Goal: Task Accomplishment & Management: Manage account settings

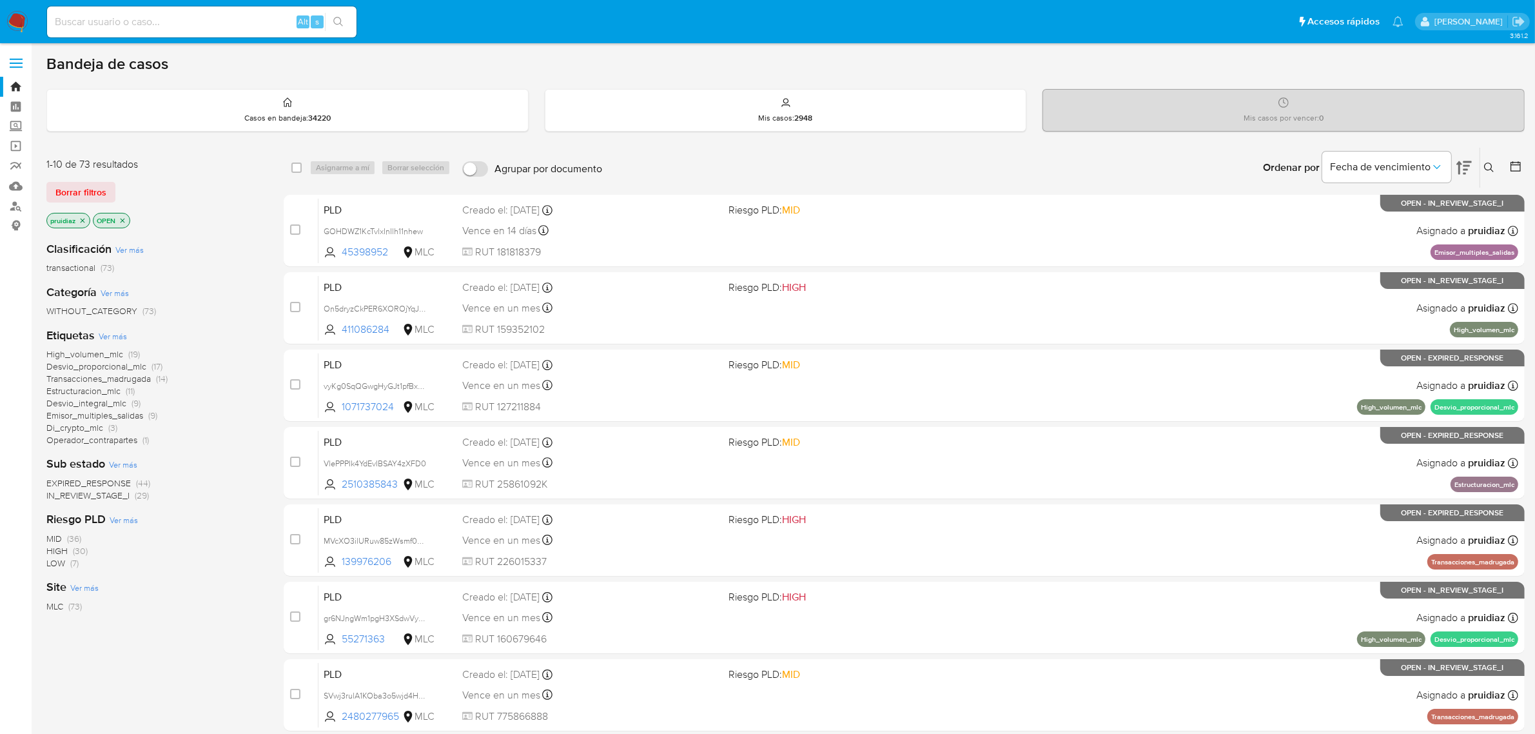
click at [155, 14] on input at bounding box center [201, 22] width 309 height 17
paste input "2229823296"
type input "2229823296"
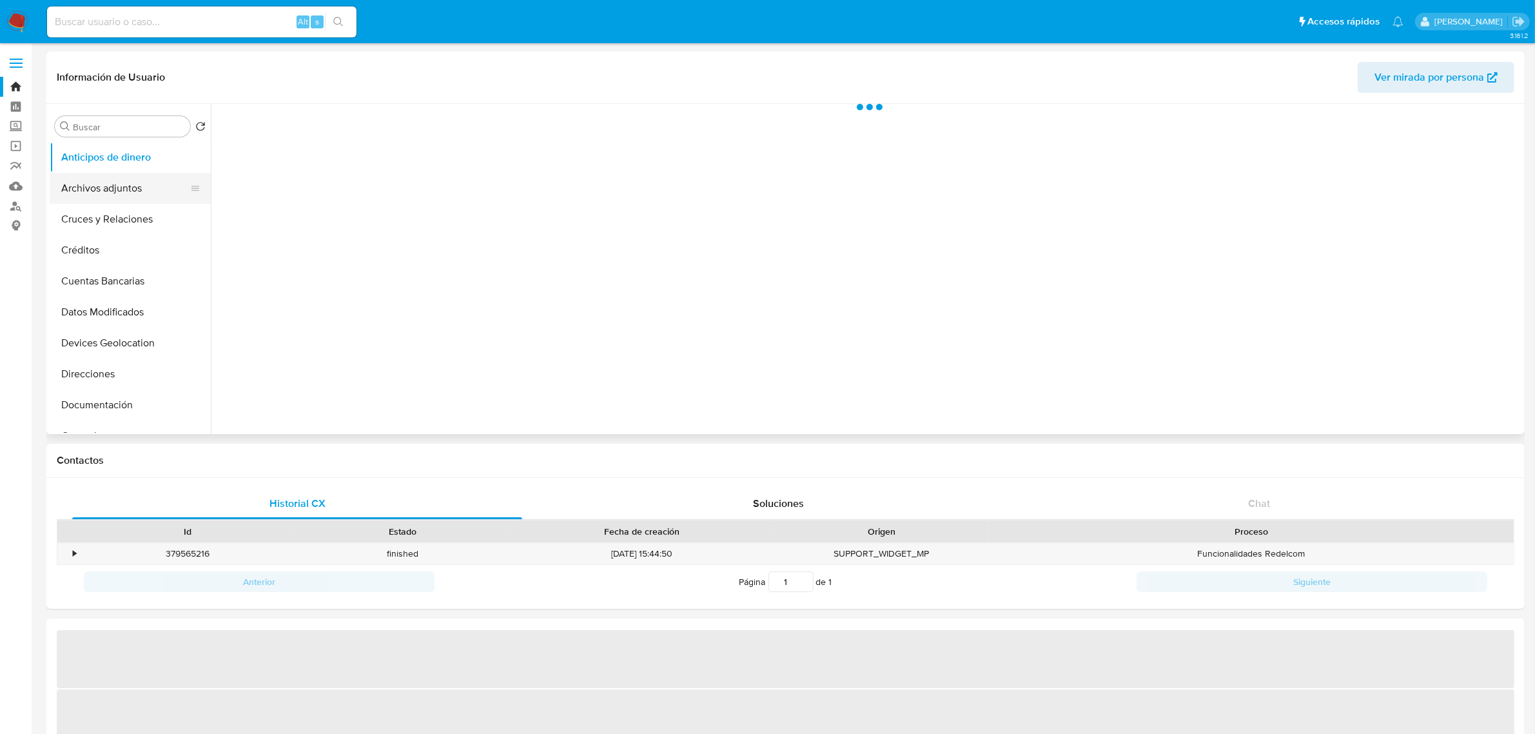
select select "10"
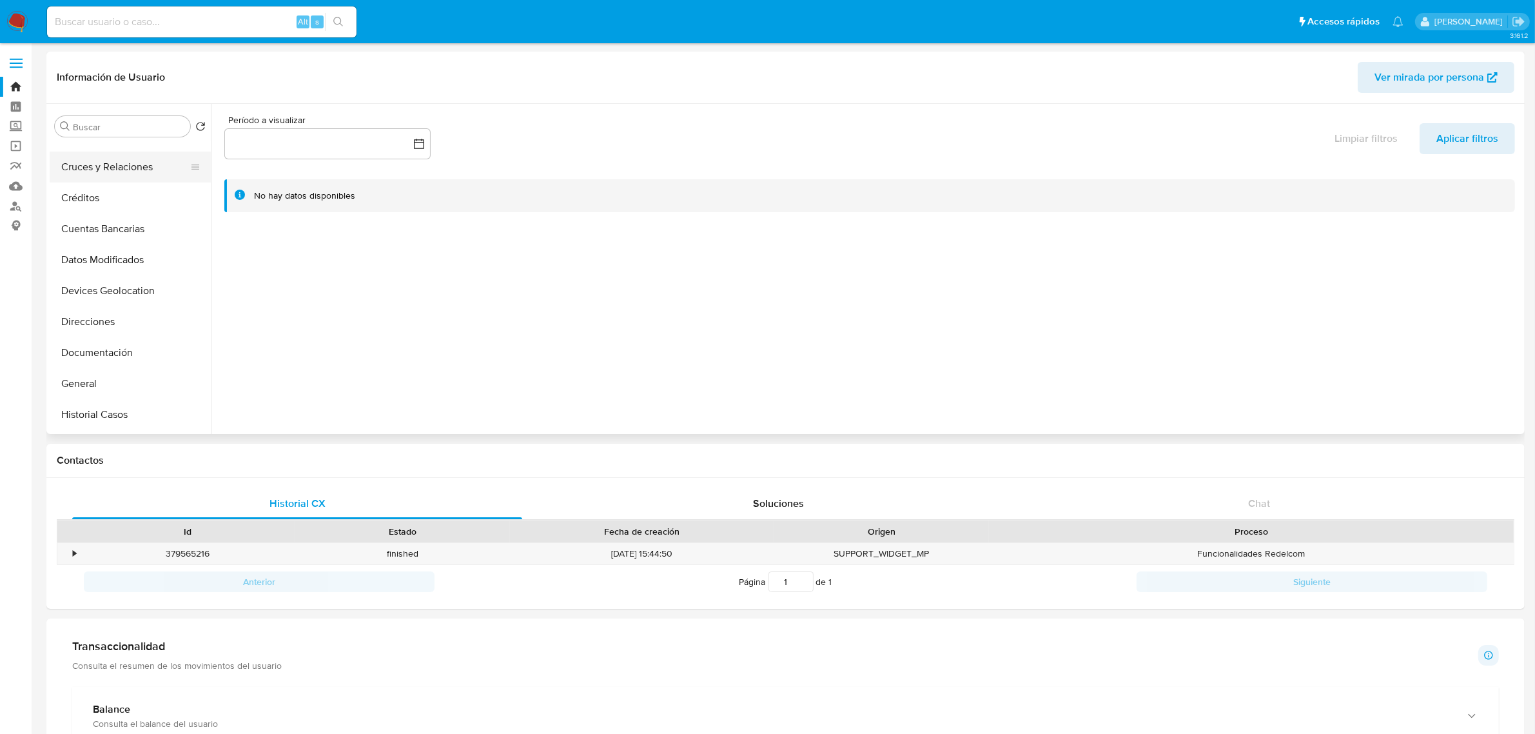
scroll to position [81, 0]
click at [95, 379] on button "Historial Casos" at bounding box center [125, 386] width 151 height 31
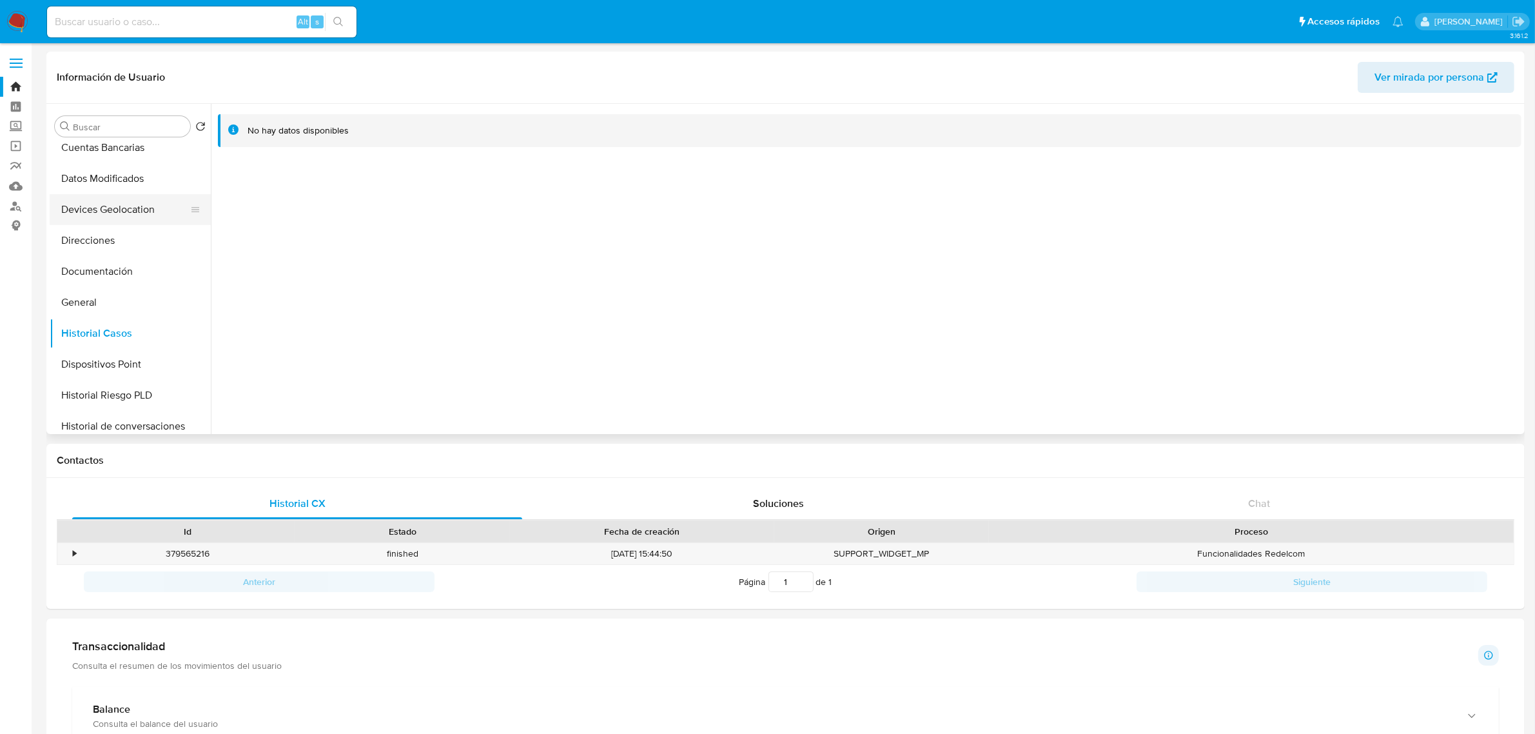
scroll to position [161, 0]
click at [97, 246] on button "Documentación" at bounding box center [125, 243] width 151 height 31
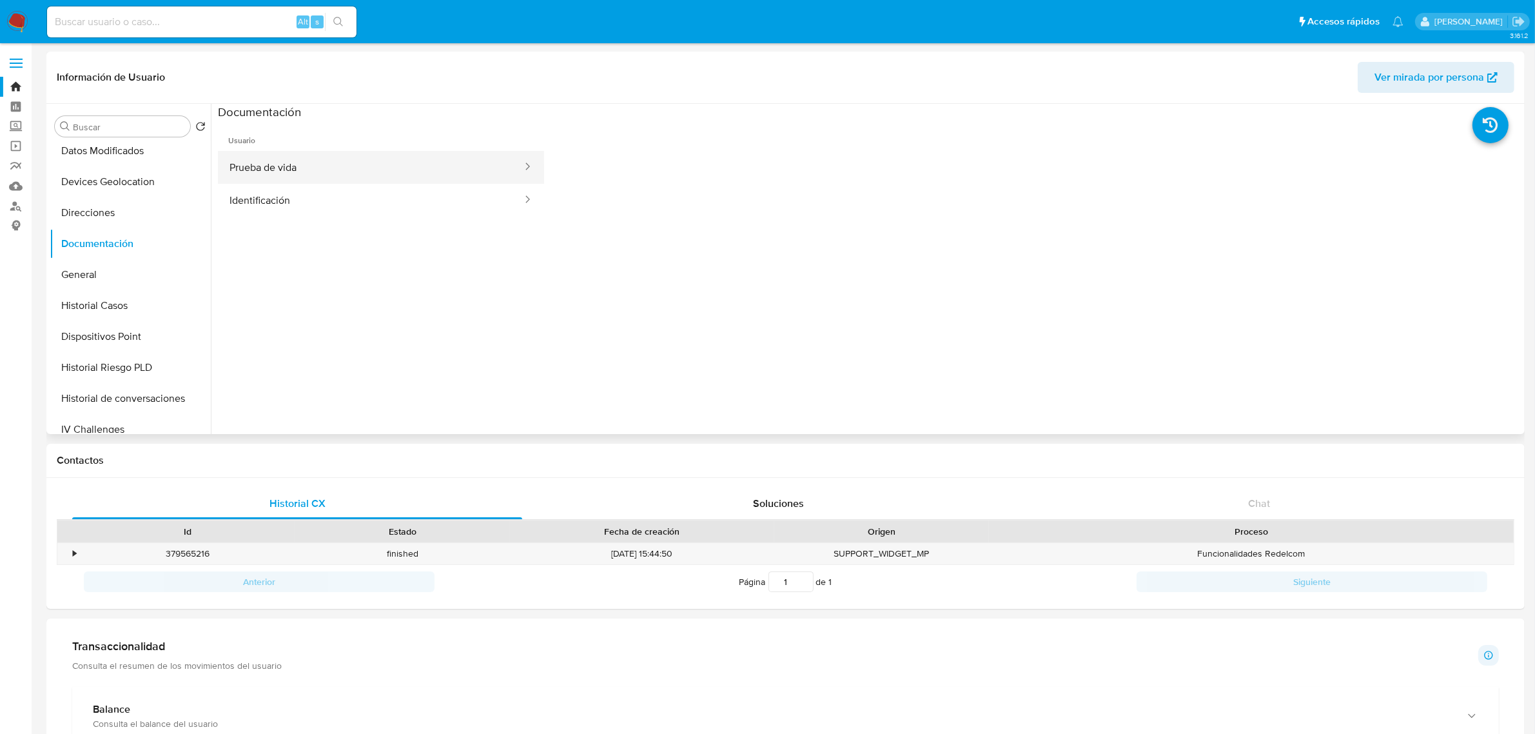
click at [366, 168] on button "Prueba de vida" at bounding box center [371, 167] width 306 height 33
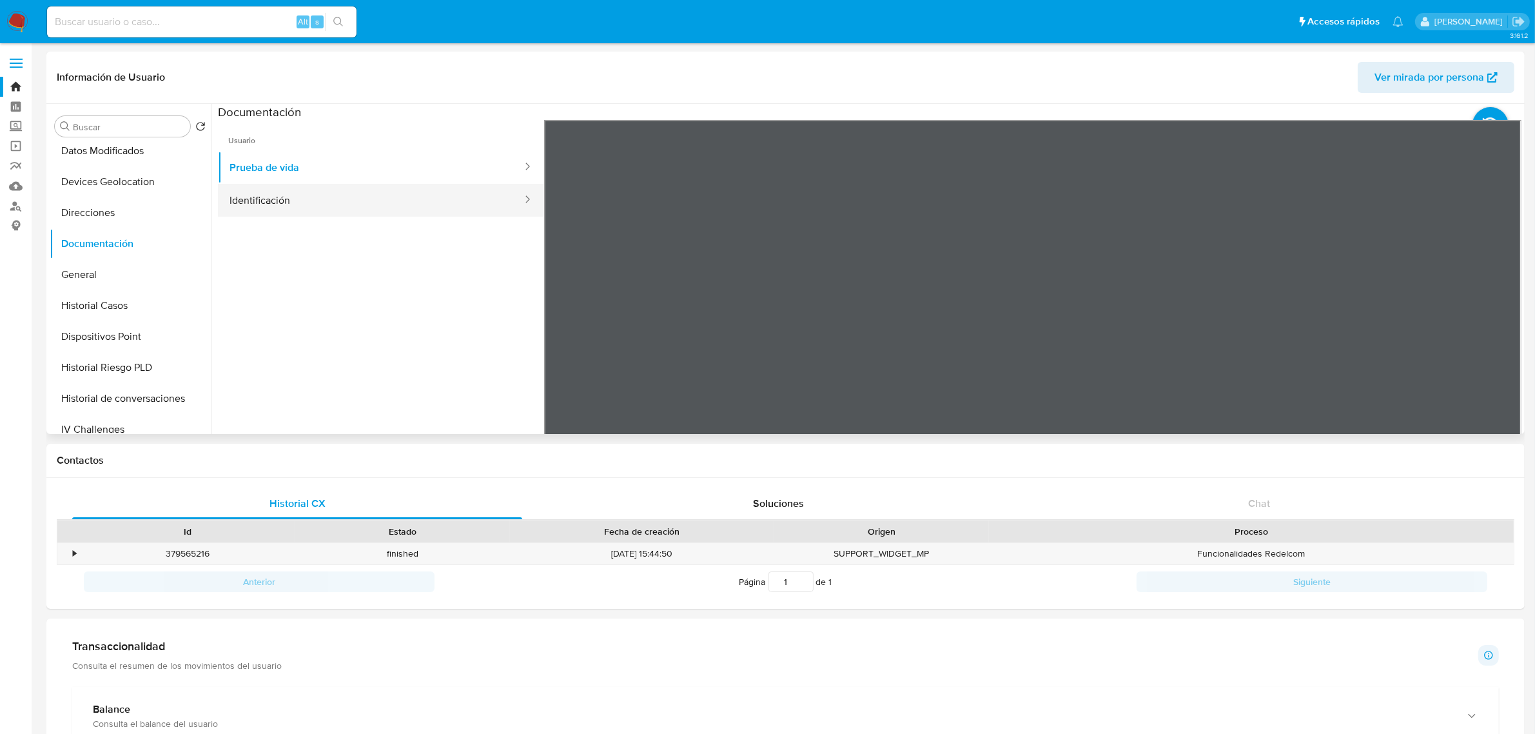
click at [349, 207] on button "Identificación" at bounding box center [371, 200] width 306 height 33
click at [1507, 333] on icon at bounding box center [1506, 330] width 26 height 26
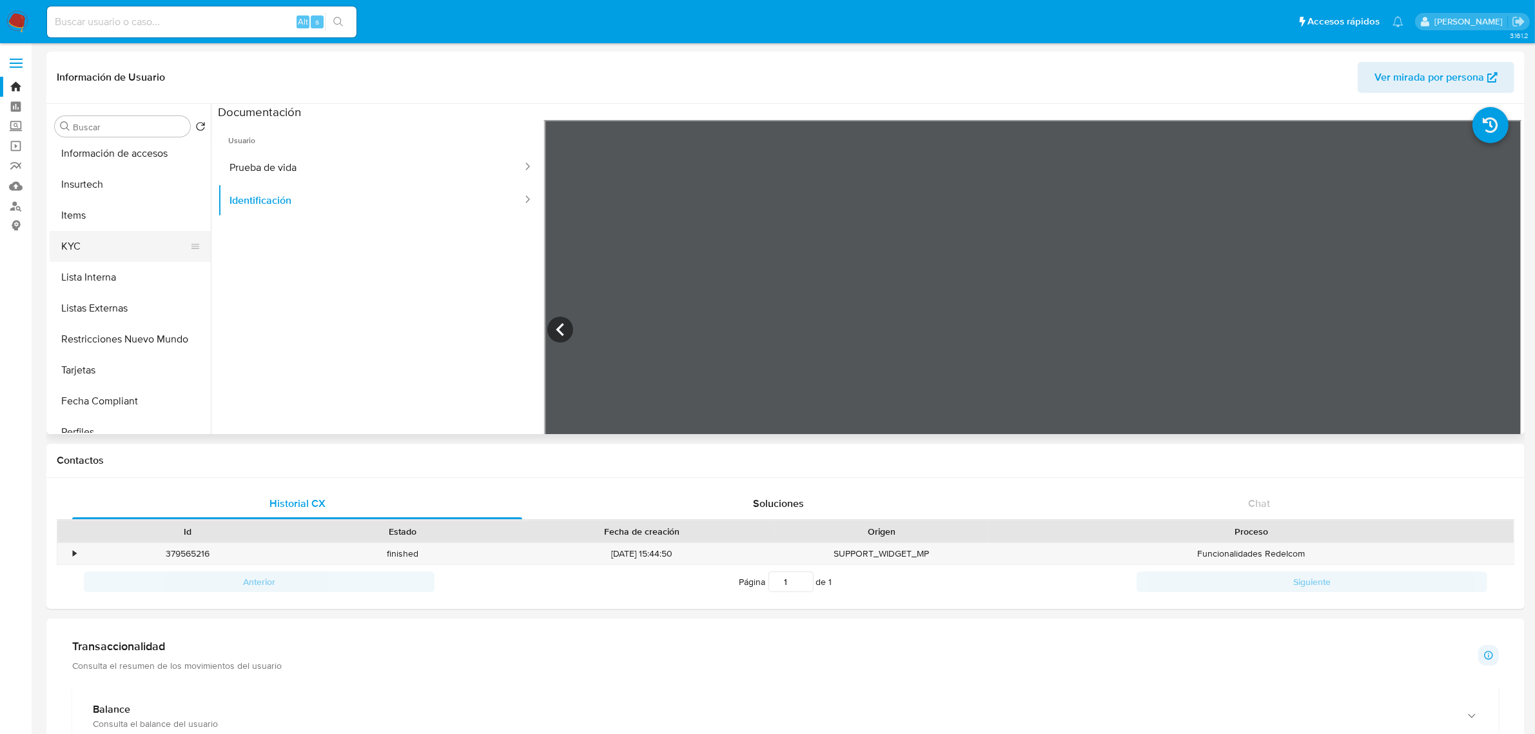
scroll to position [484, 0]
click at [77, 235] on button "KYC" at bounding box center [125, 230] width 151 height 31
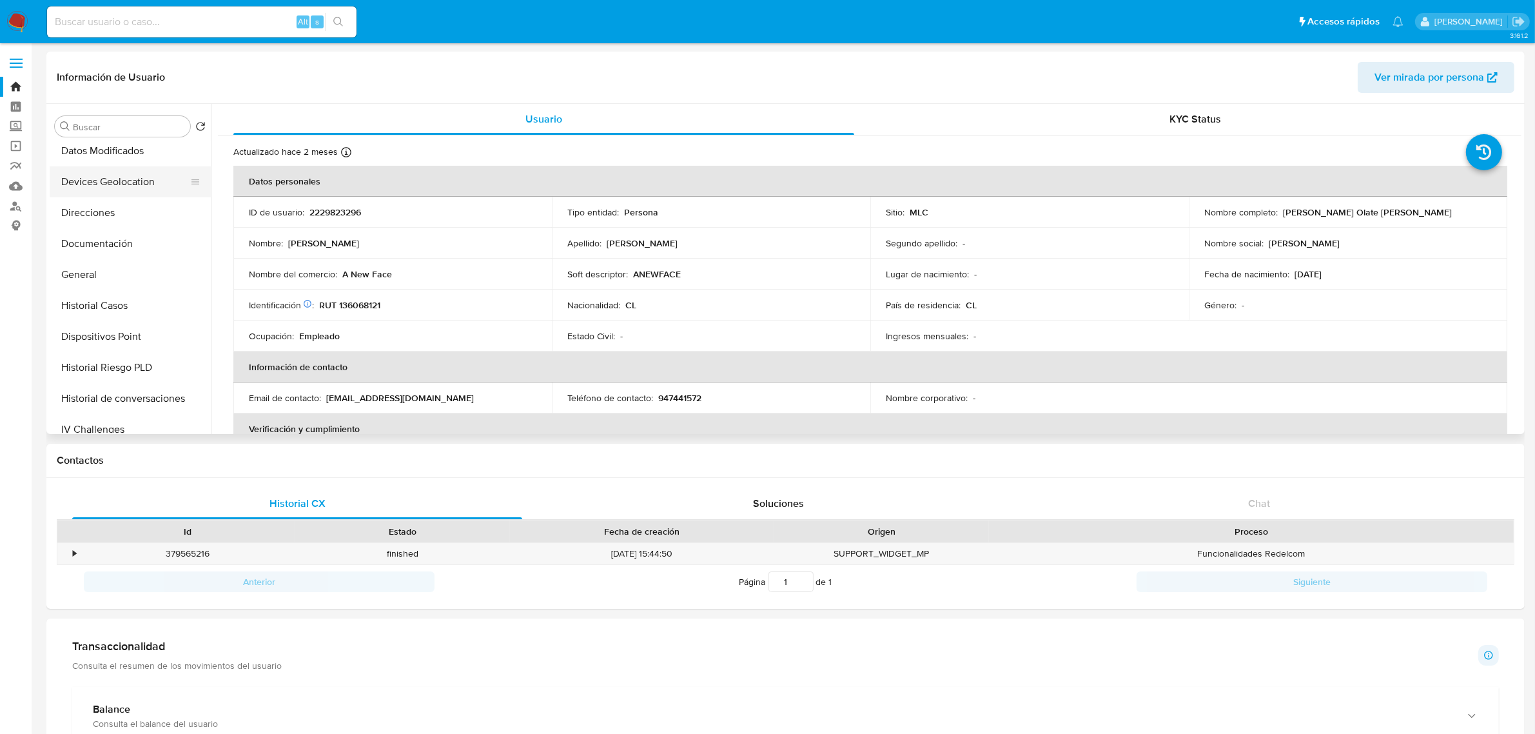
scroll to position [81, 0]
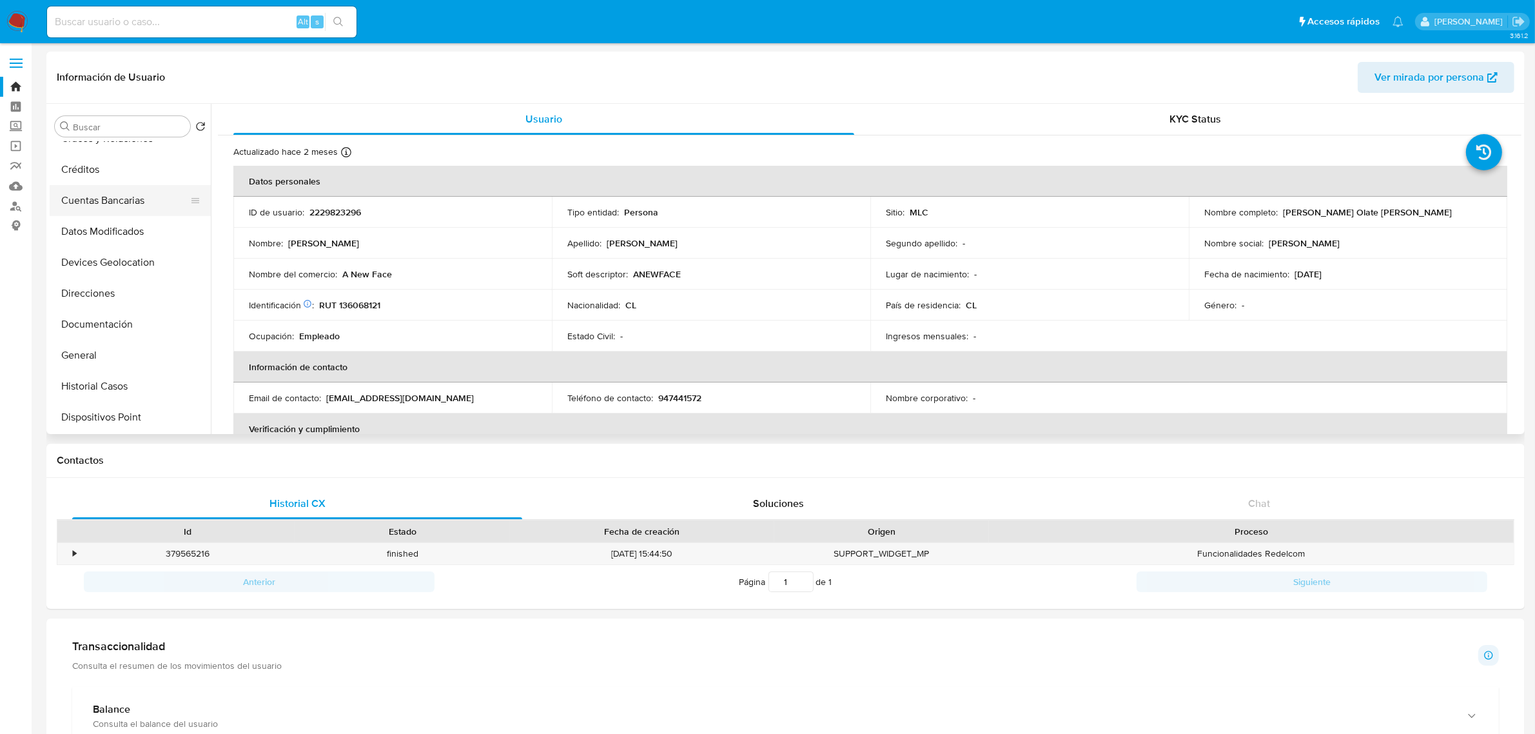
click at [111, 204] on button "Cuentas Bancarias" at bounding box center [125, 200] width 151 height 31
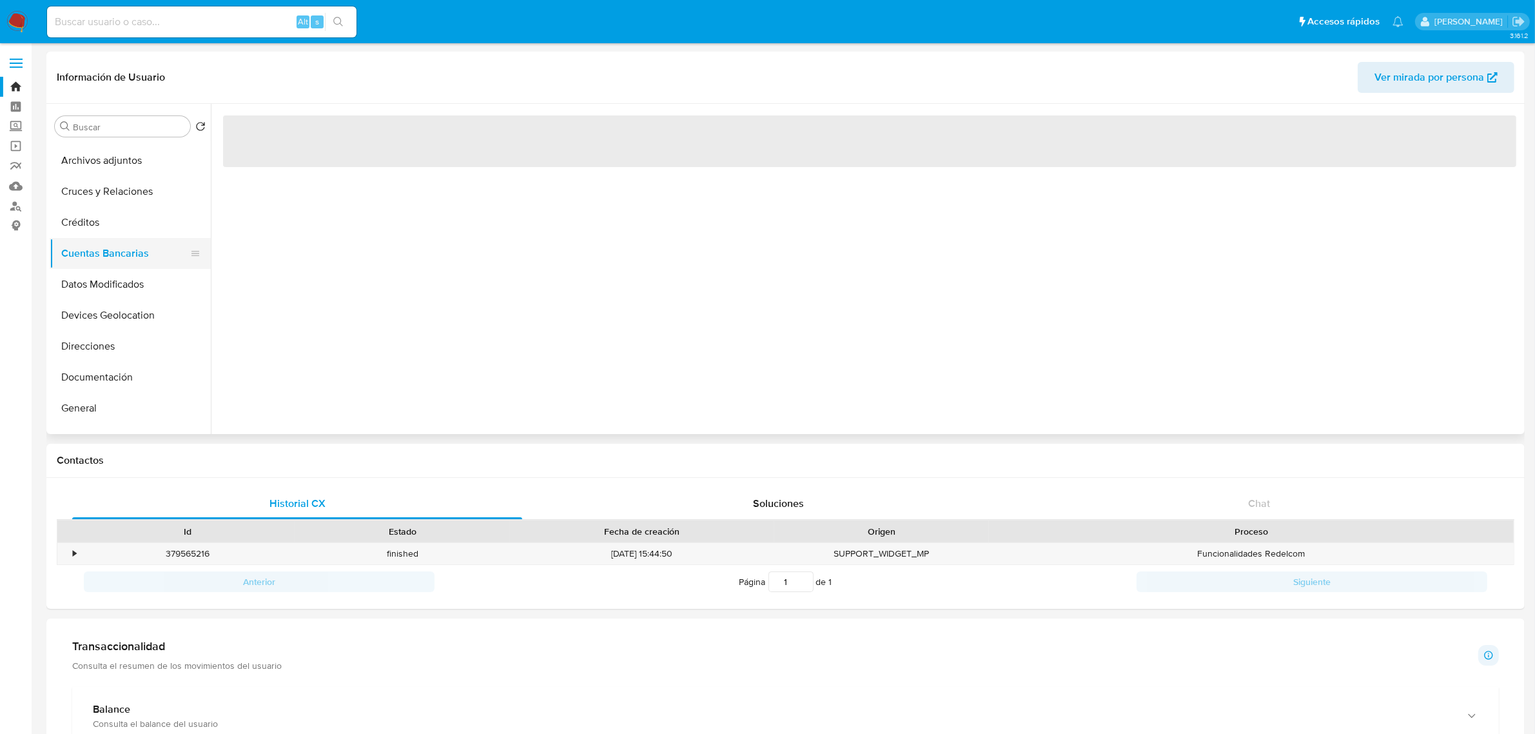
scroll to position [0, 0]
click at [111, 206] on button "Cruces y Relaciones" at bounding box center [125, 219] width 151 height 31
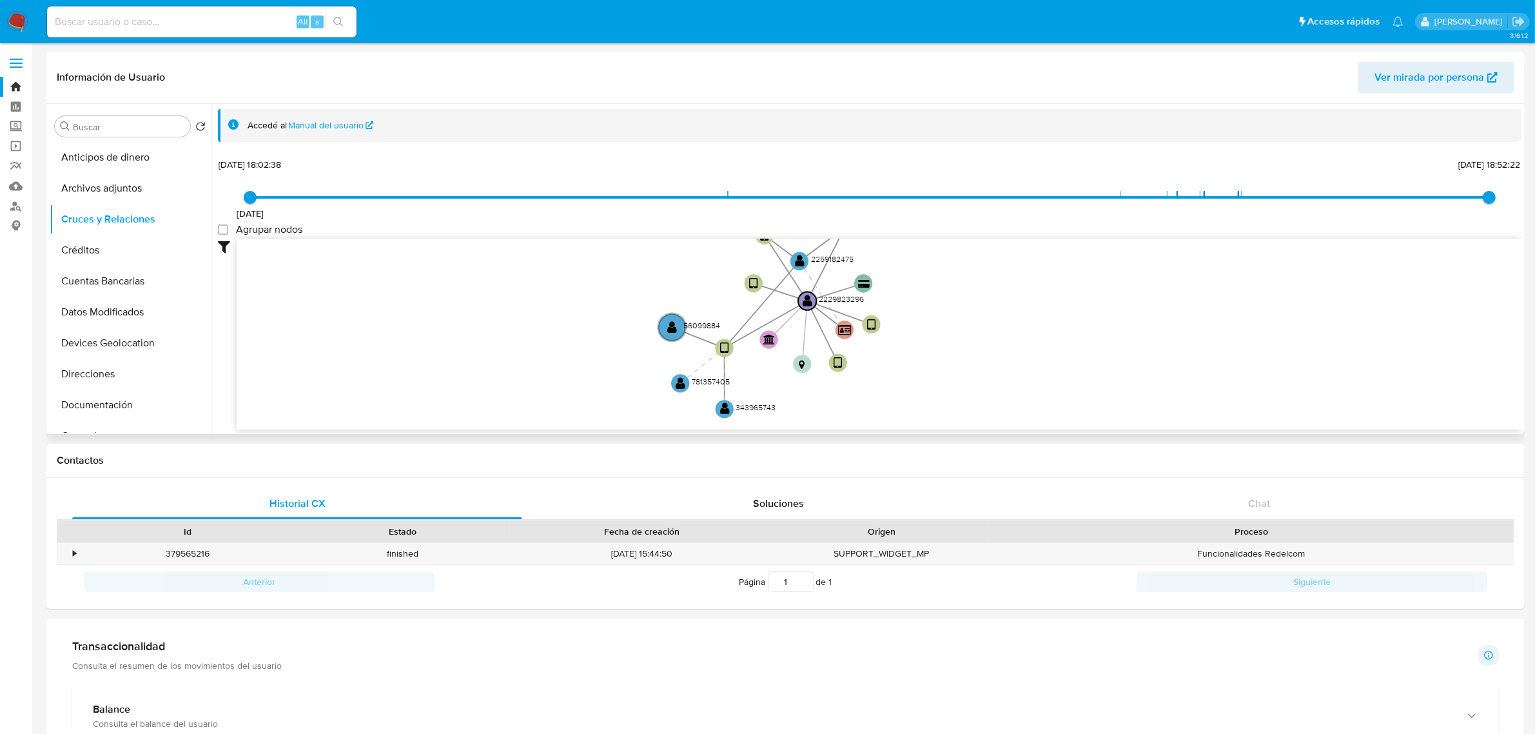
drag, startPoint x: 1024, startPoint y: 271, endPoint x: 1026, endPoint y: 329, distance: 58.7
click at [1026, 329] on icon "device-67aa63de4e70b2806452ad59  user-2229823296  2229823296 user-2259182475 …" at bounding box center [879, 332] width 1285 height 187
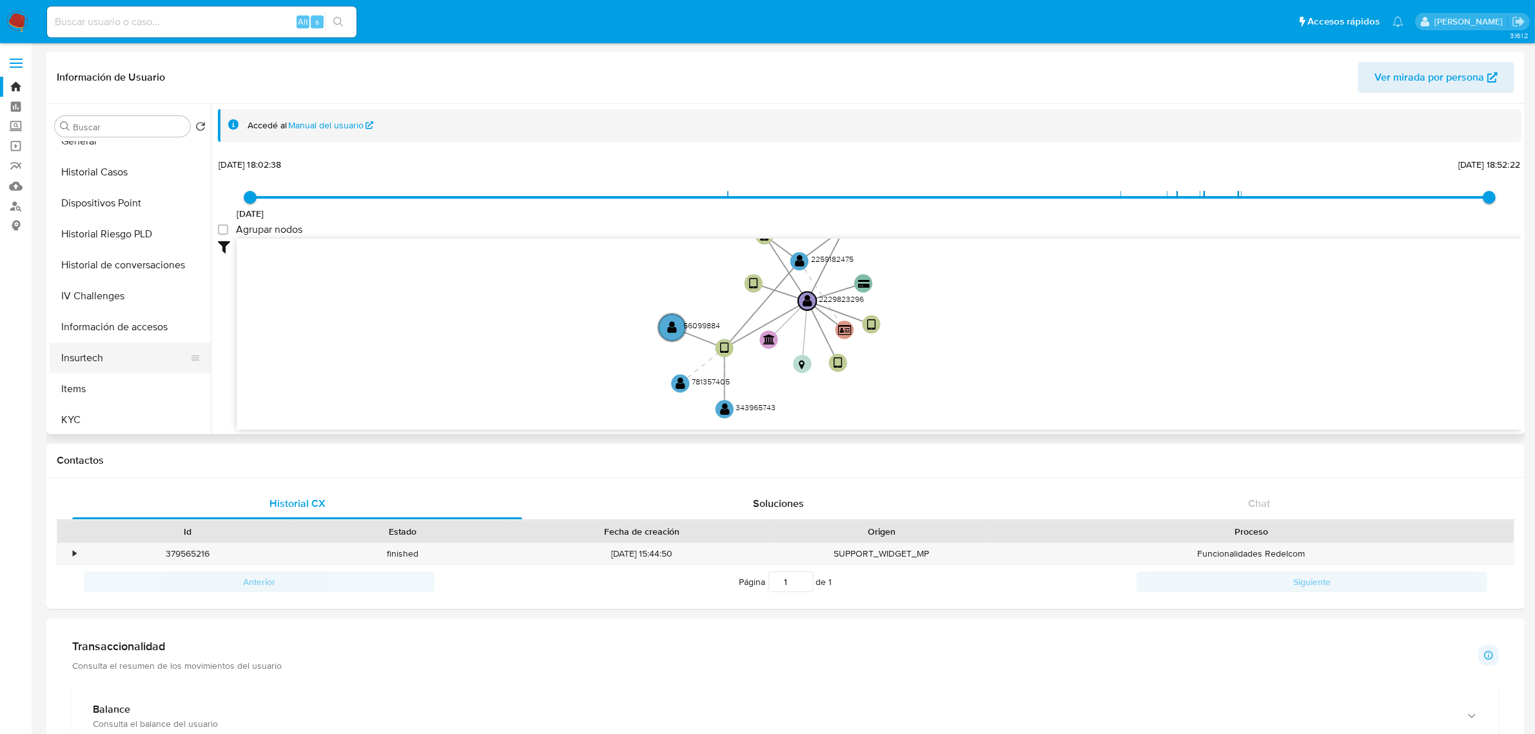
scroll to position [322, 0]
click at [77, 384] on button "KYC" at bounding box center [125, 392] width 151 height 31
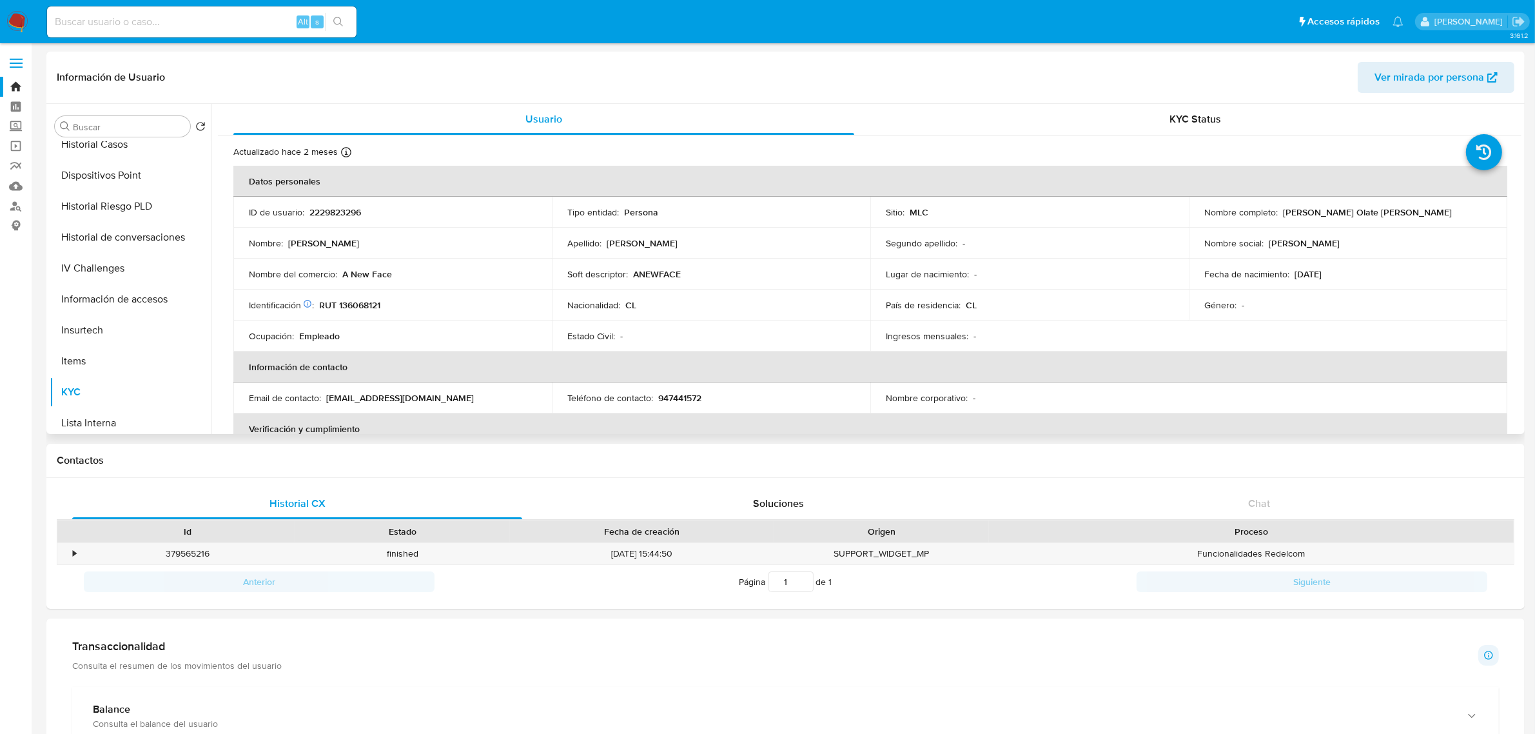
click at [362, 310] on p "RUT 136068121" at bounding box center [349, 305] width 61 height 12
copy p "136068121"
click at [155, 15] on input at bounding box center [201, 22] width 309 height 17
paste input "56099884"
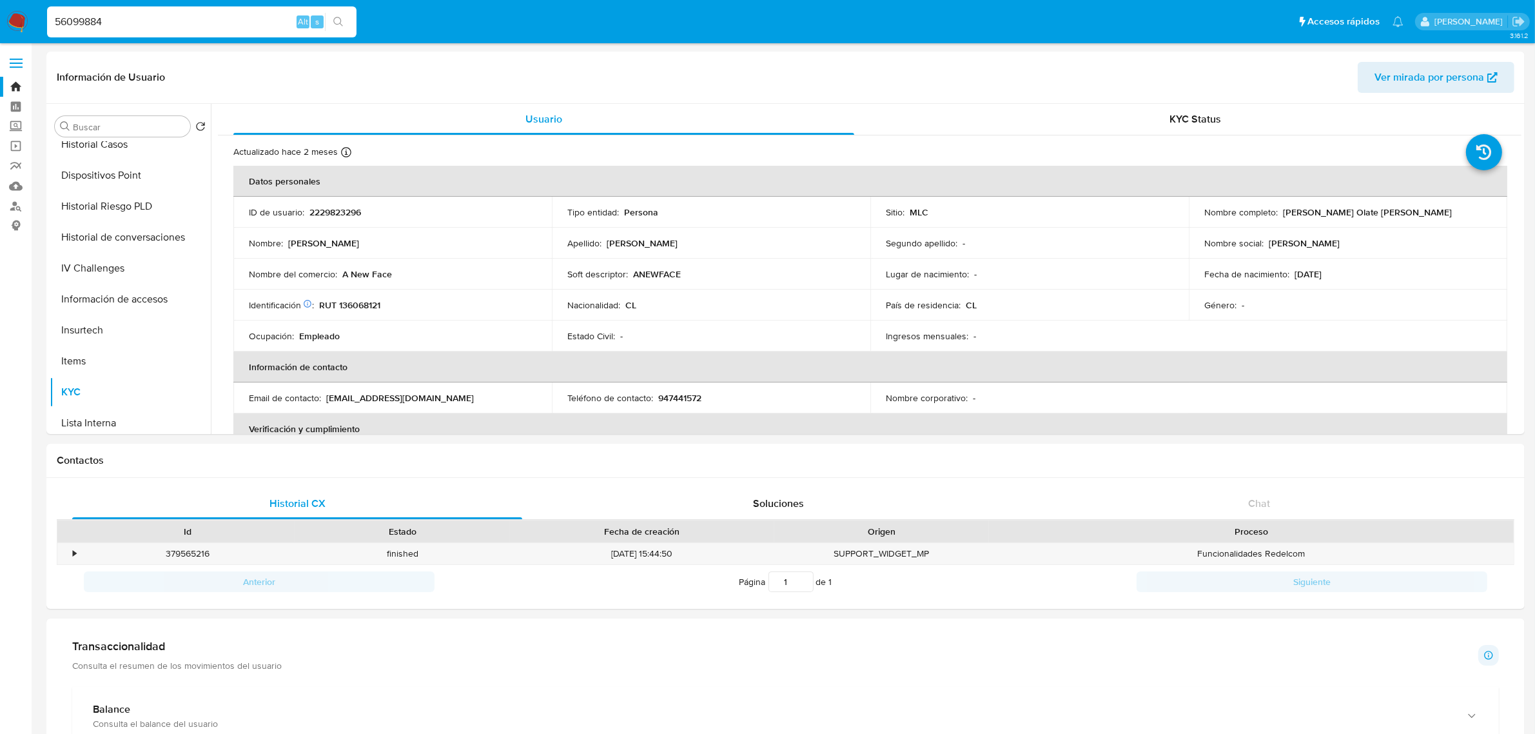
type input "56099884"
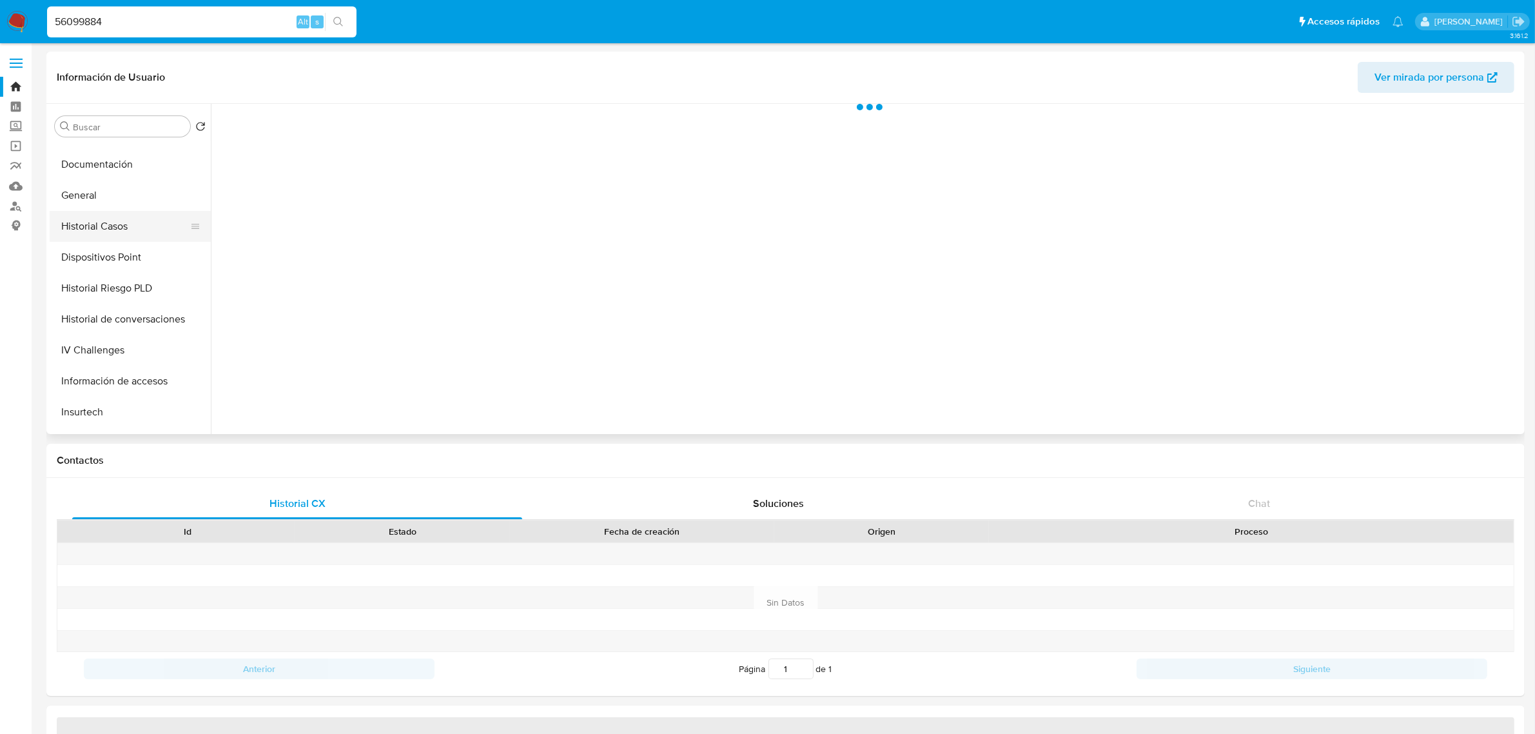
scroll to position [242, 0]
select select "10"
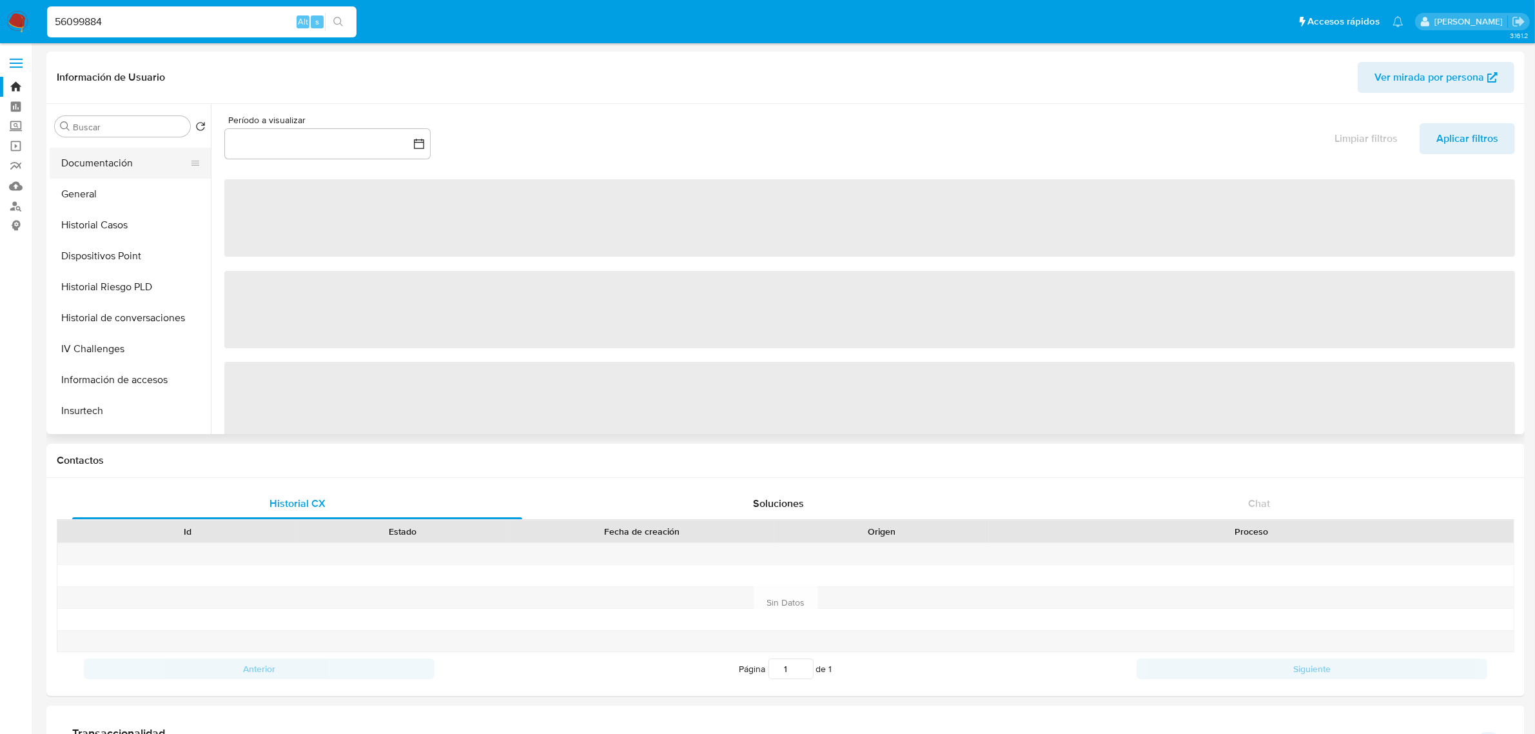
click at [101, 172] on button "Documentación" at bounding box center [125, 163] width 151 height 31
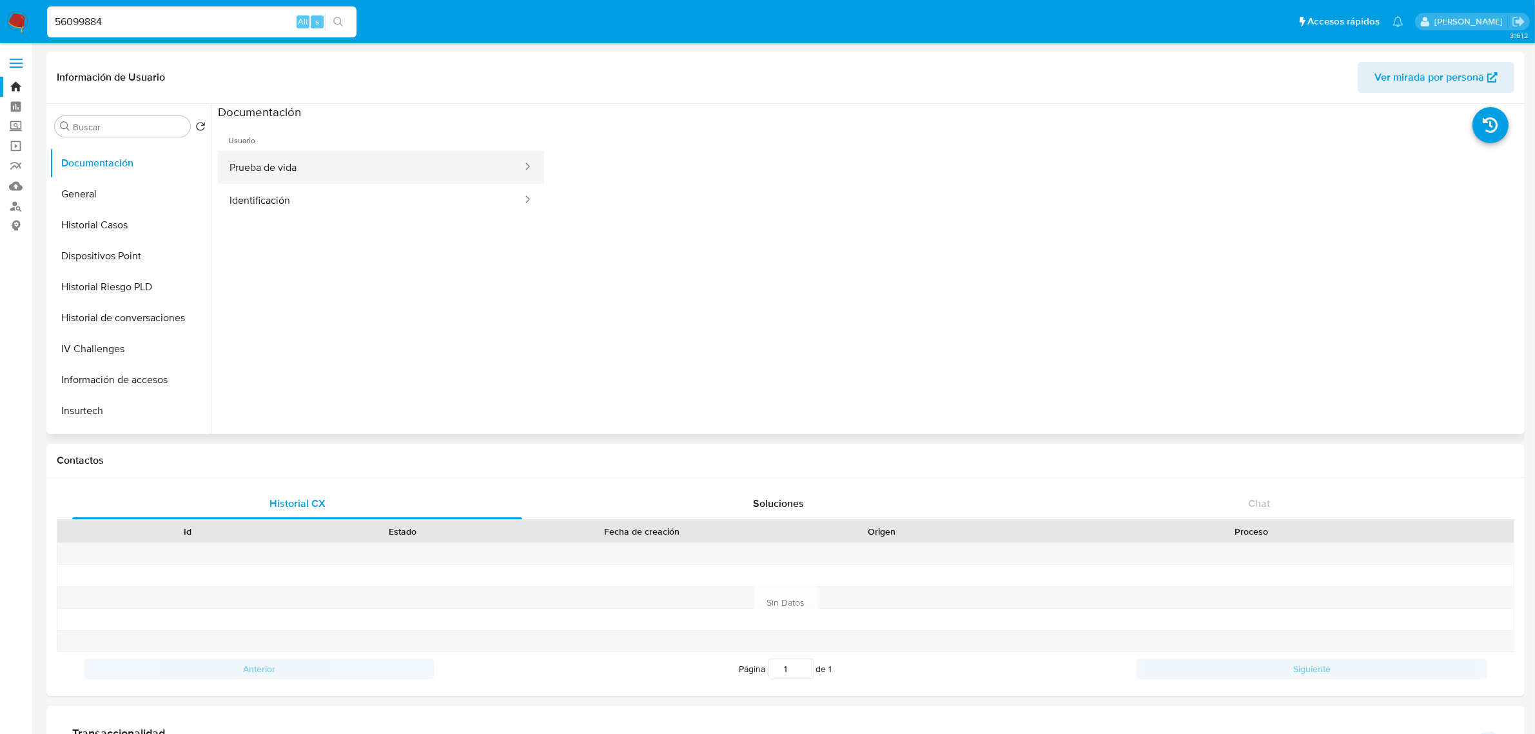
click at [263, 166] on button "Prueba de vida" at bounding box center [371, 167] width 306 height 33
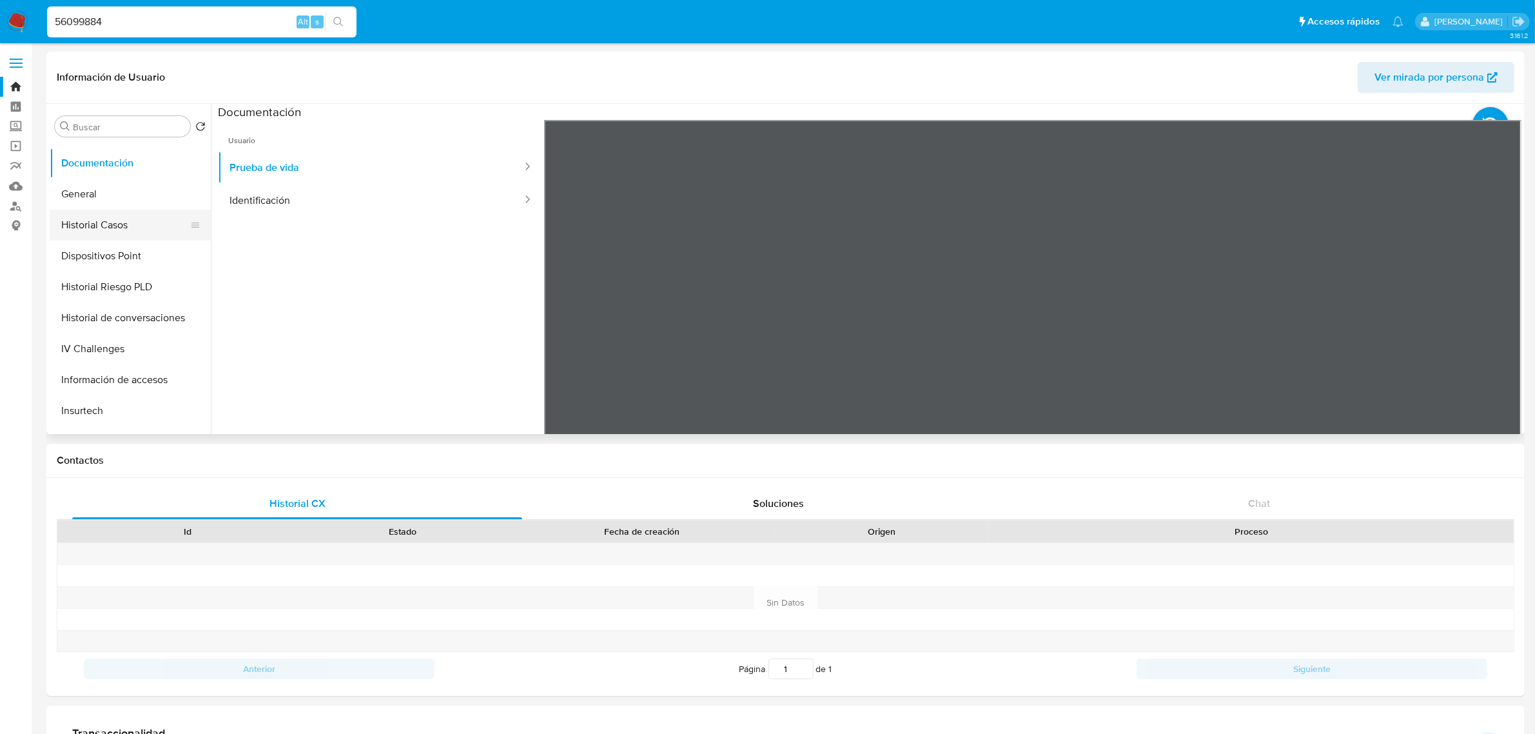
scroll to position [484, 0]
click at [82, 224] on button "KYC" at bounding box center [125, 230] width 151 height 31
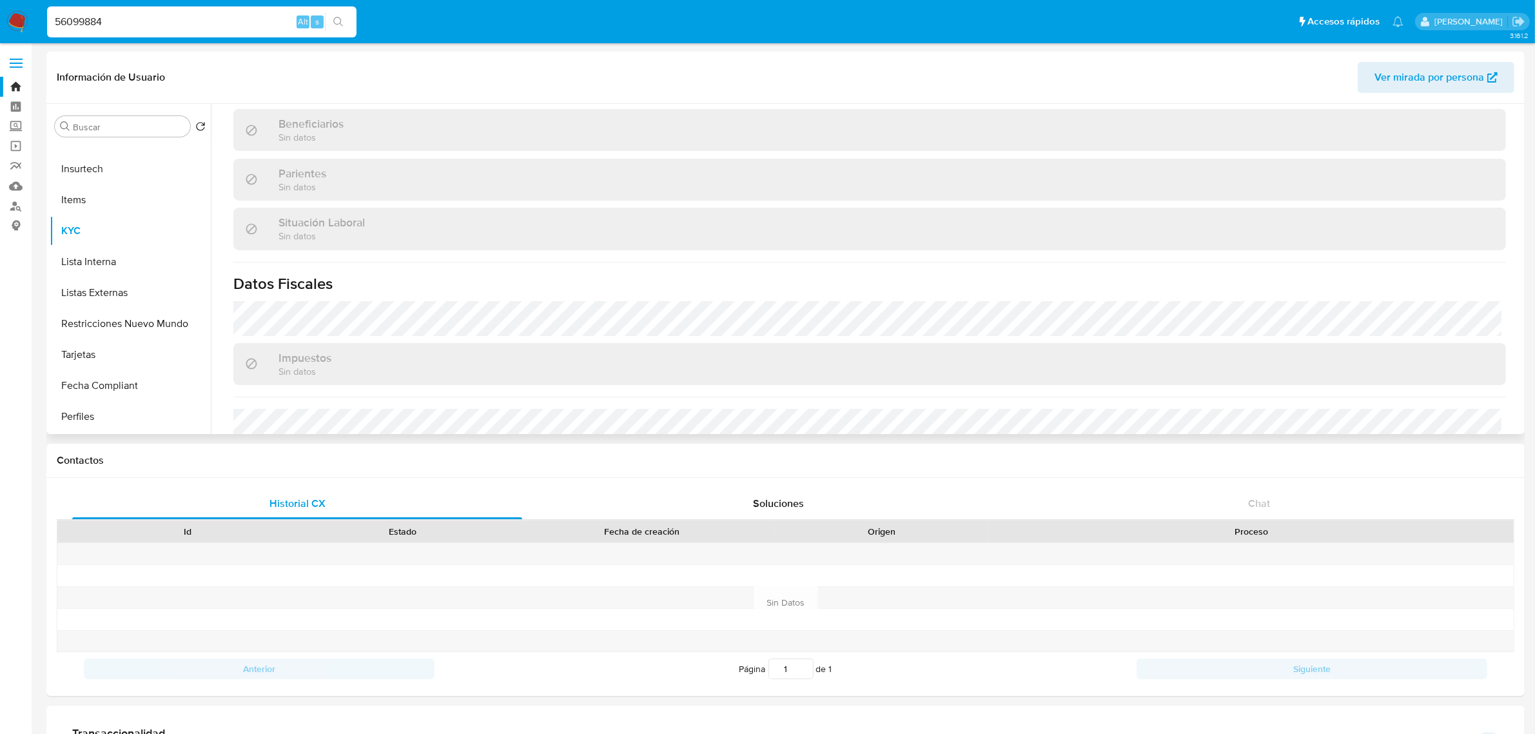
scroll to position [645, 0]
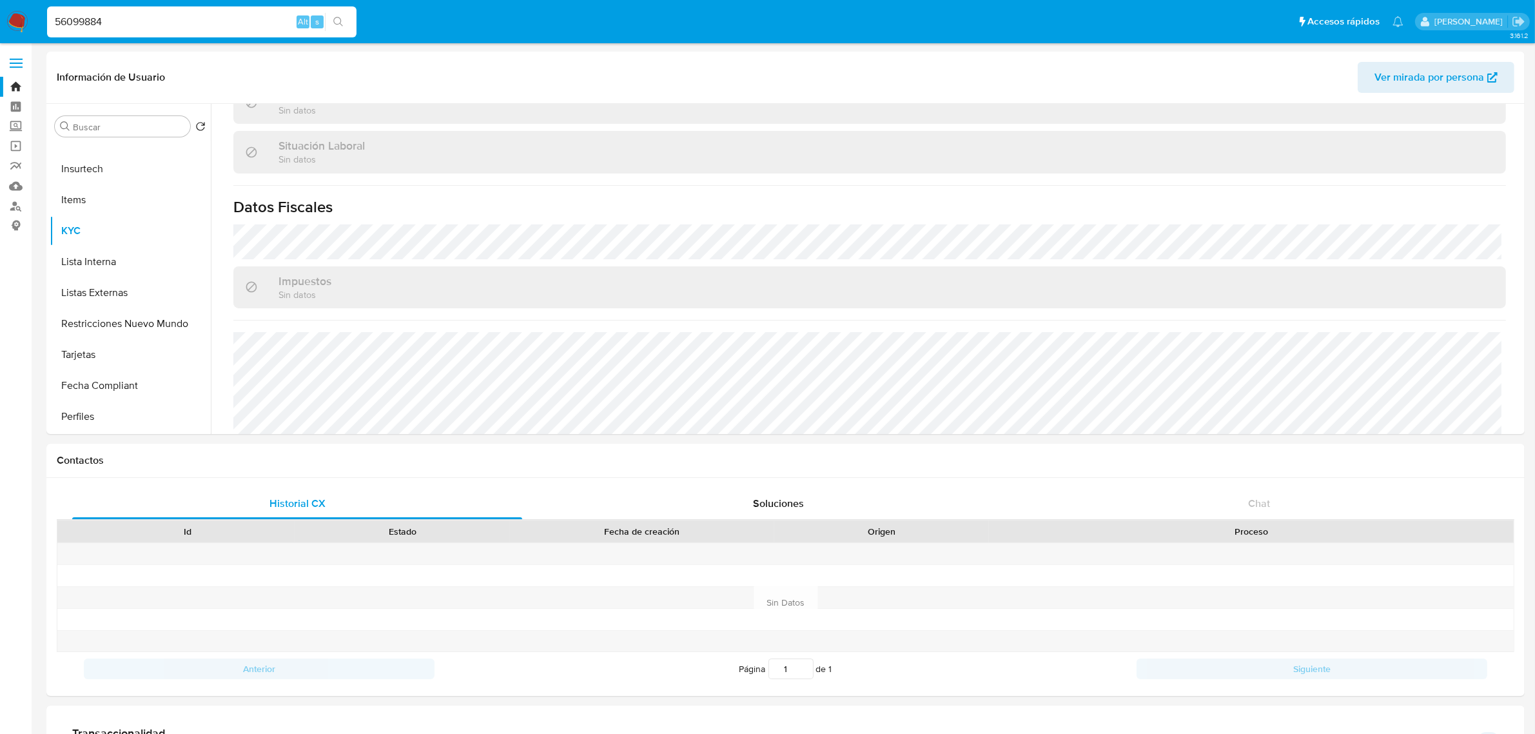
click at [23, 24] on img at bounding box center [17, 22] width 22 height 22
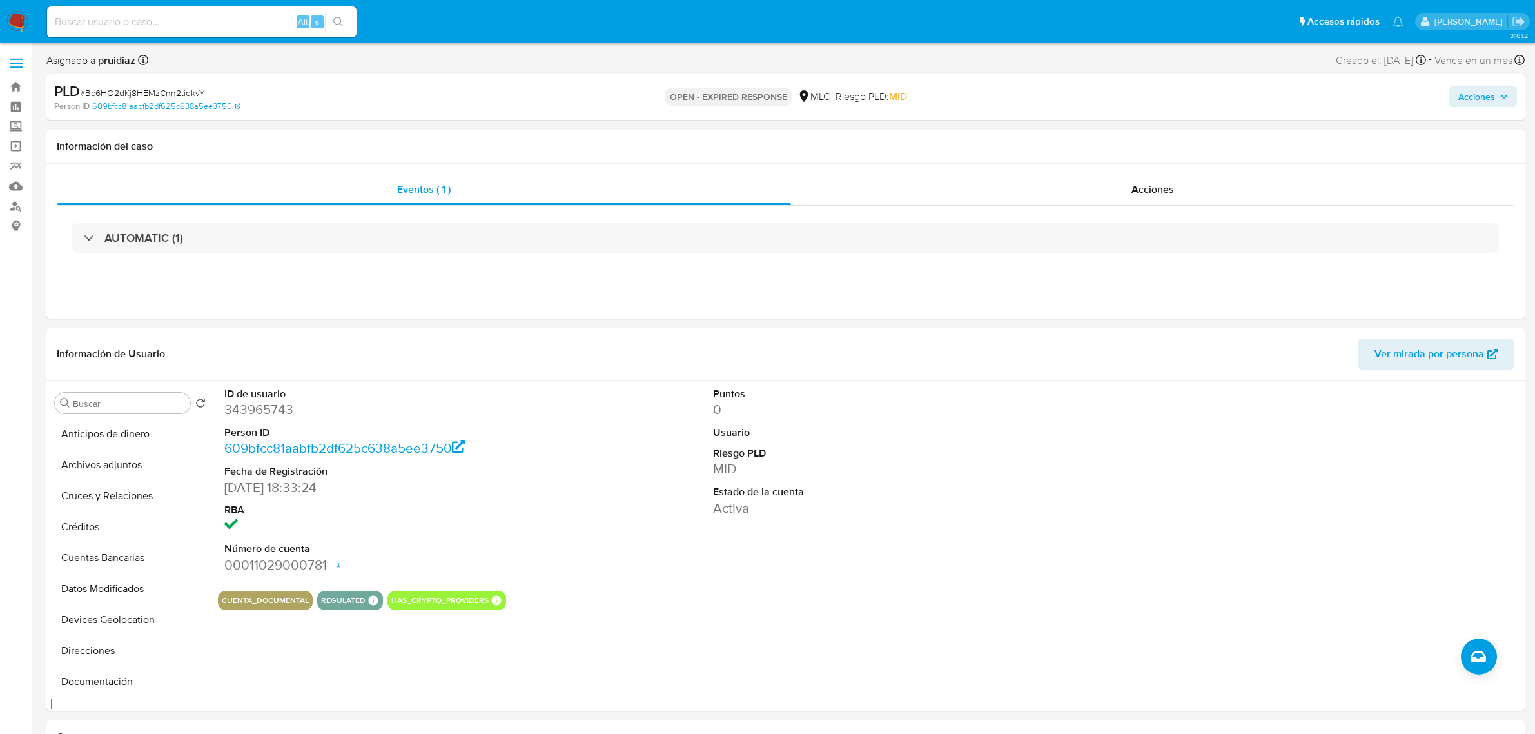
select select "10"
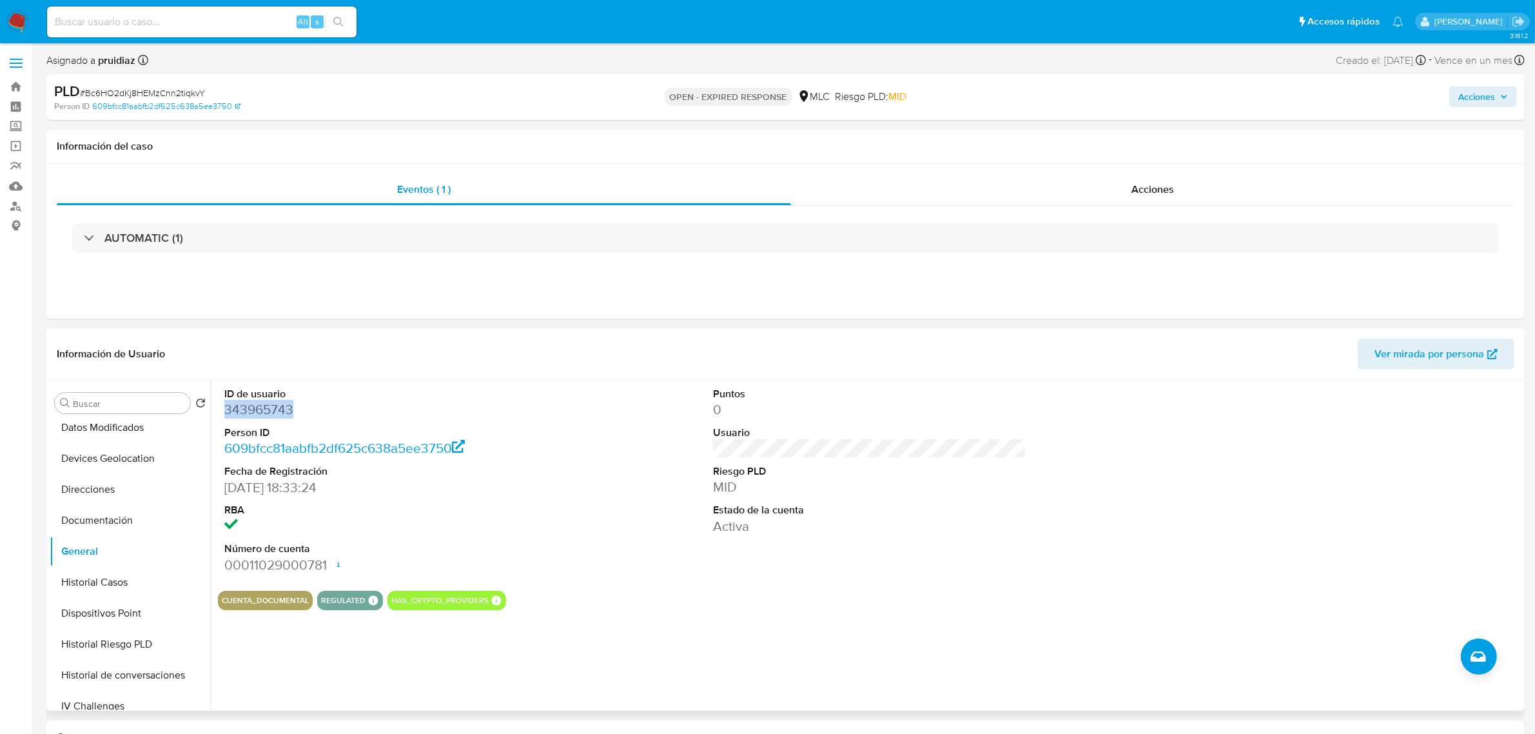
click at [259, 409] on dd "343965743" at bounding box center [380, 409] width 313 height 18
click at [281, 404] on dd "343965743" at bounding box center [380, 409] width 313 height 18
click at [152, 88] on span "# Bc6HO2dKj8HEMzCnn2tiqkvY" at bounding box center [142, 92] width 125 height 13
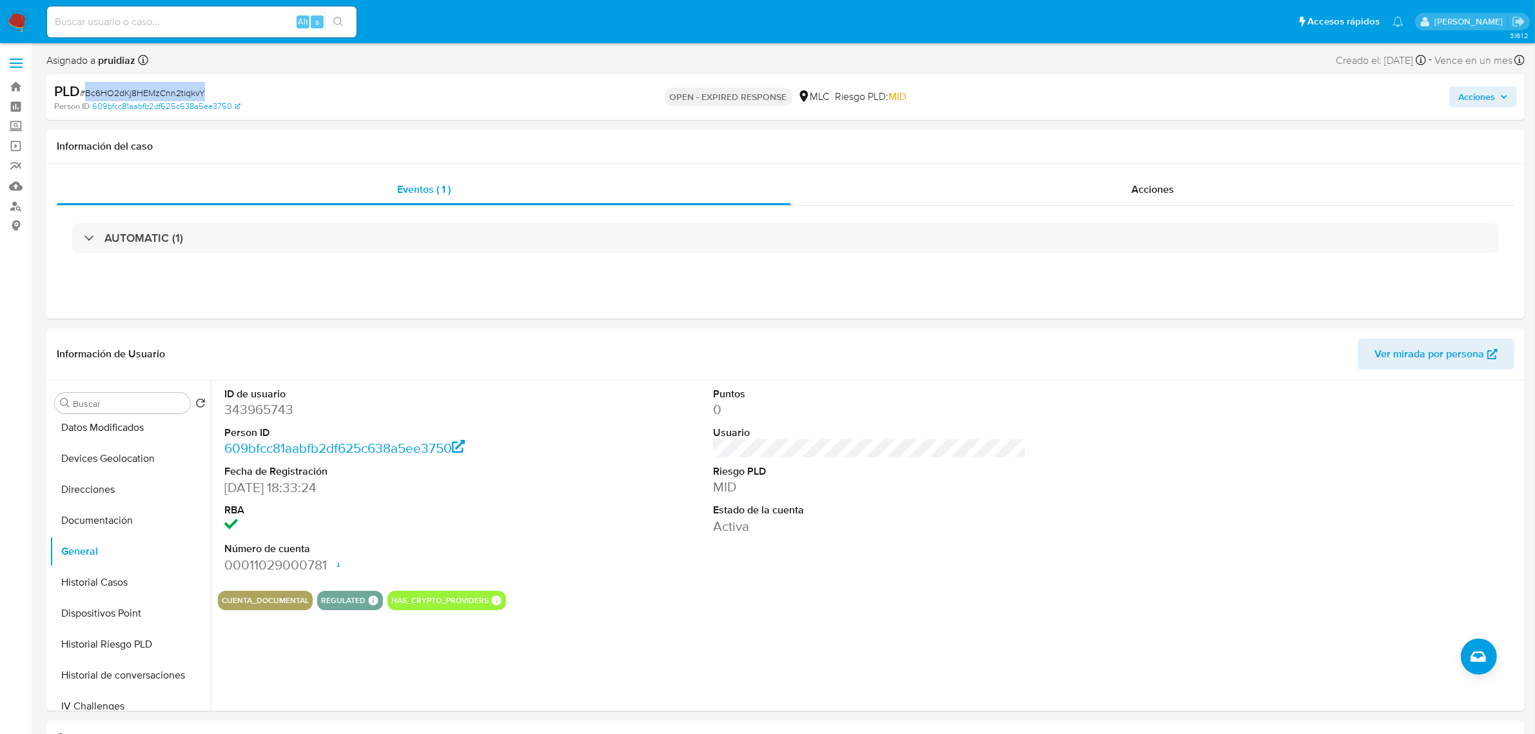
click at [152, 88] on span "# Bc6HO2dKj8HEMzCnn2tiqkvY" at bounding box center [142, 92] width 125 height 13
copy span "Bc6HO2dKj8HEMzCnn2tiqkvY"
drag, startPoint x: 174, startPoint y: 77, endPoint x: 132, endPoint y: 95, distance: 45.4
click at [132, 95] on span "# Bc6HO2dKj8HEMzCnn2tiqkvY" at bounding box center [142, 92] width 125 height 13
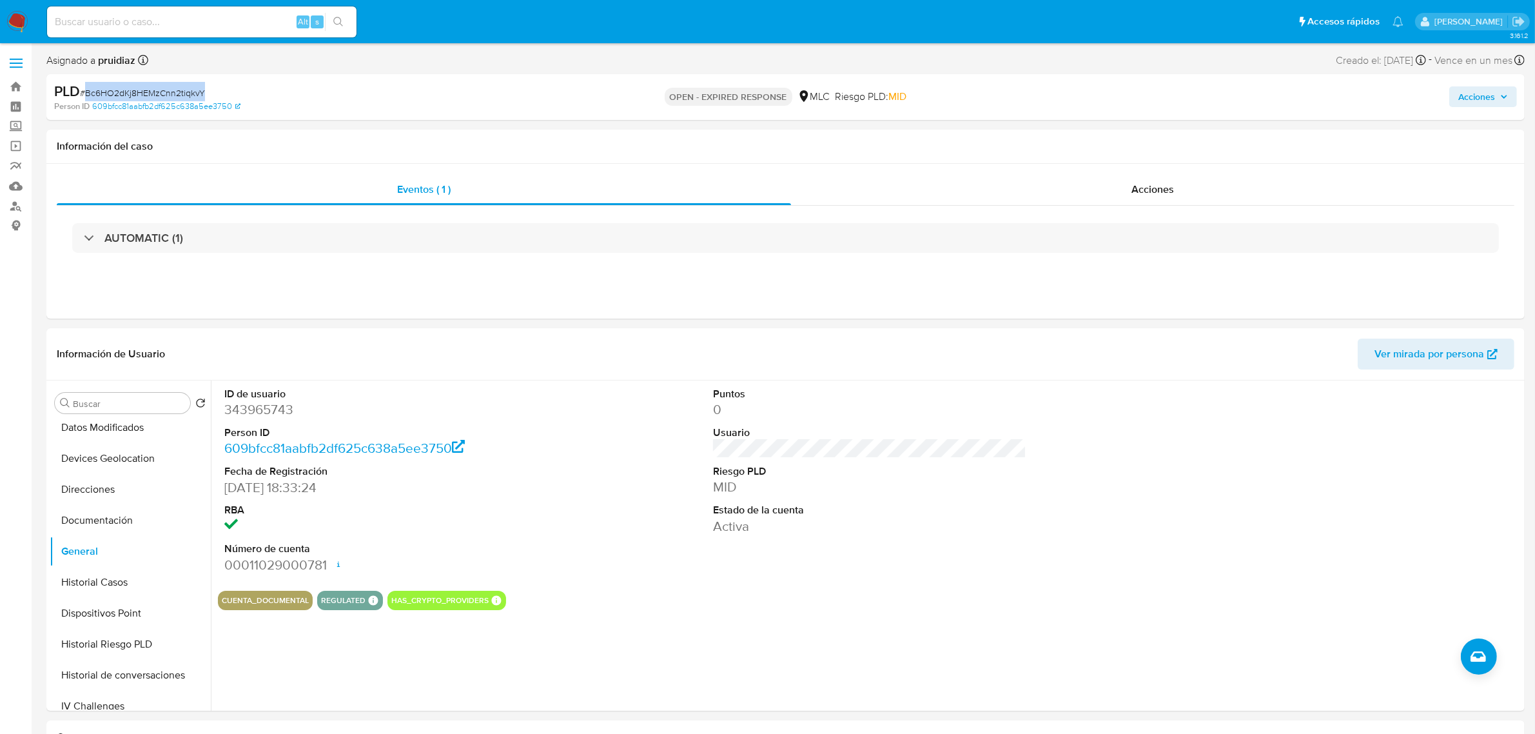
click at [163, 90] on span "# Bc6HO2dKj8HEMzCnn2tiqkvY" at bounding box center [142, 92] width 125 height 13
click at [74, 582] on button "KYC" at bounding box center [125, 588] width 151 height 31
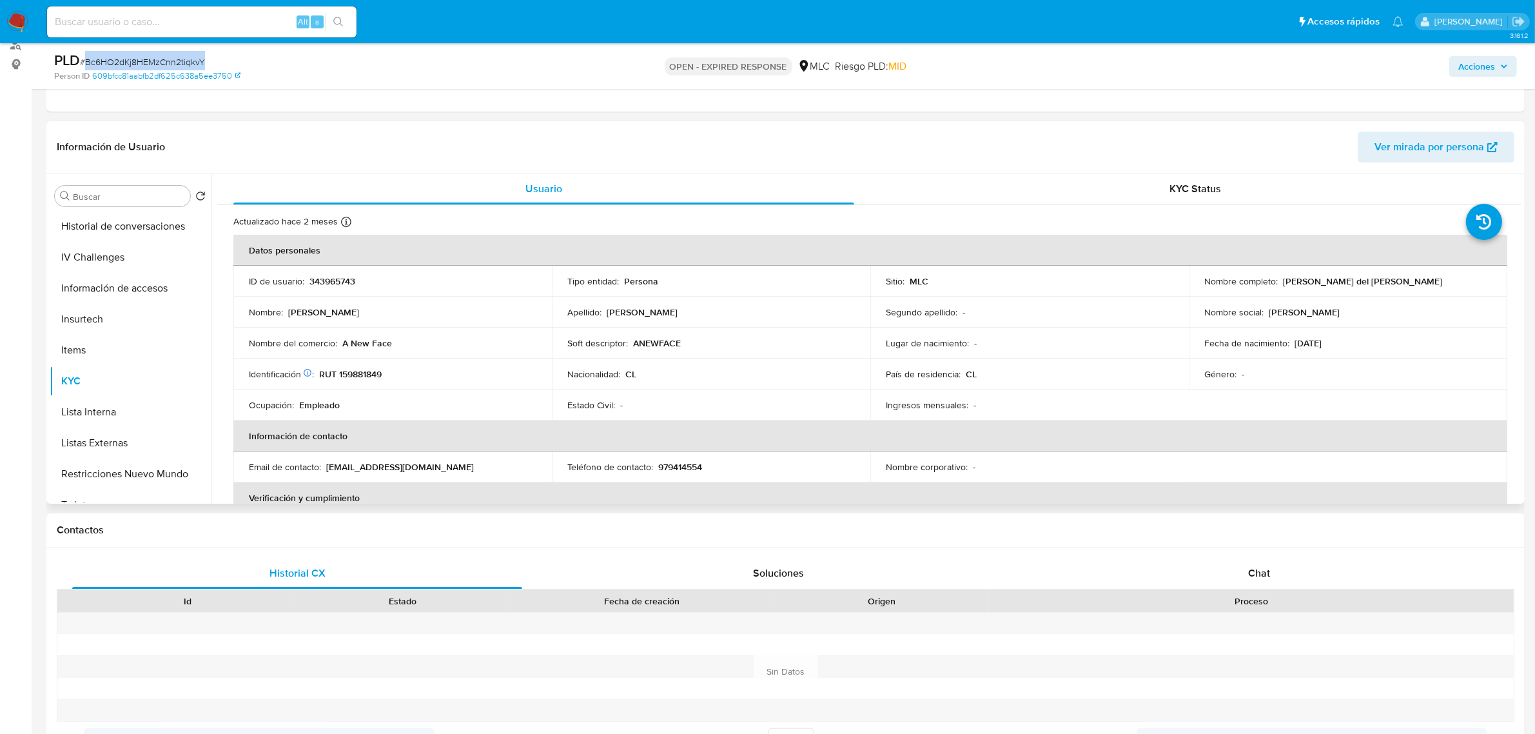
scroll to position [81, 0]
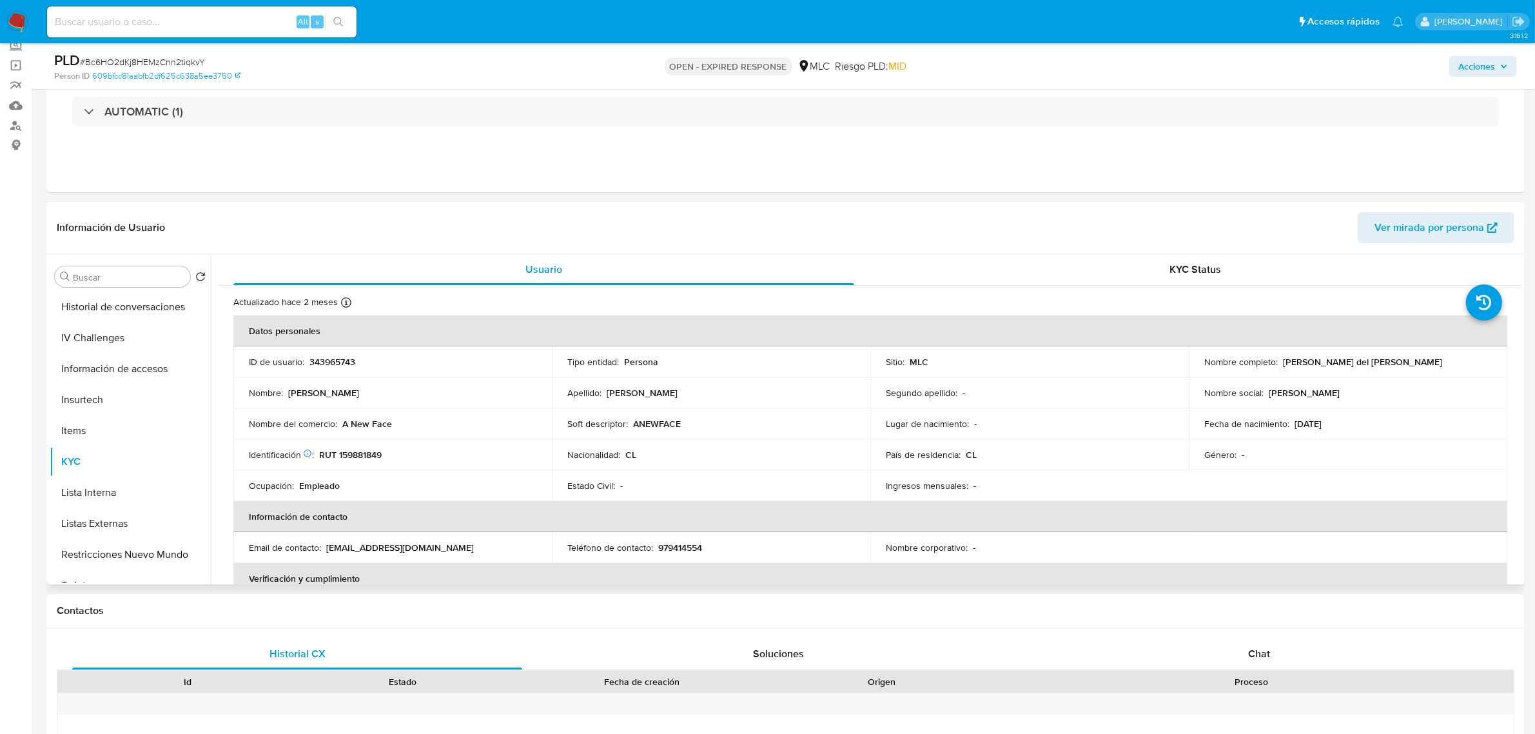
click at [360, 455] on p "RUT 159881849" at bounding box center [350, 455] width 63 height 12
click at [355, 455] on p "RUT 159881849" at bounding box center [350, 455] width 63 height 12
copy p "159881849"
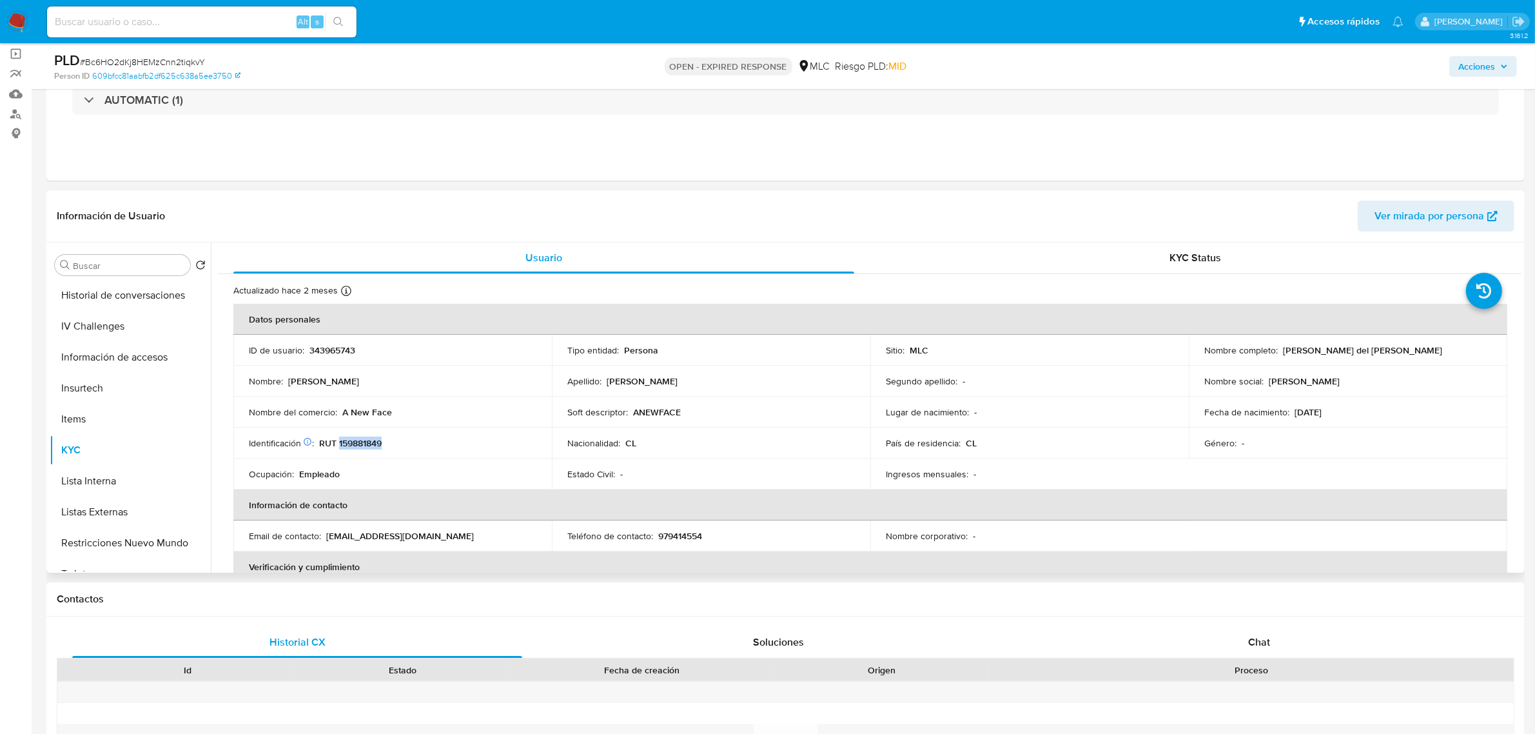
scroll to position [161, 0]
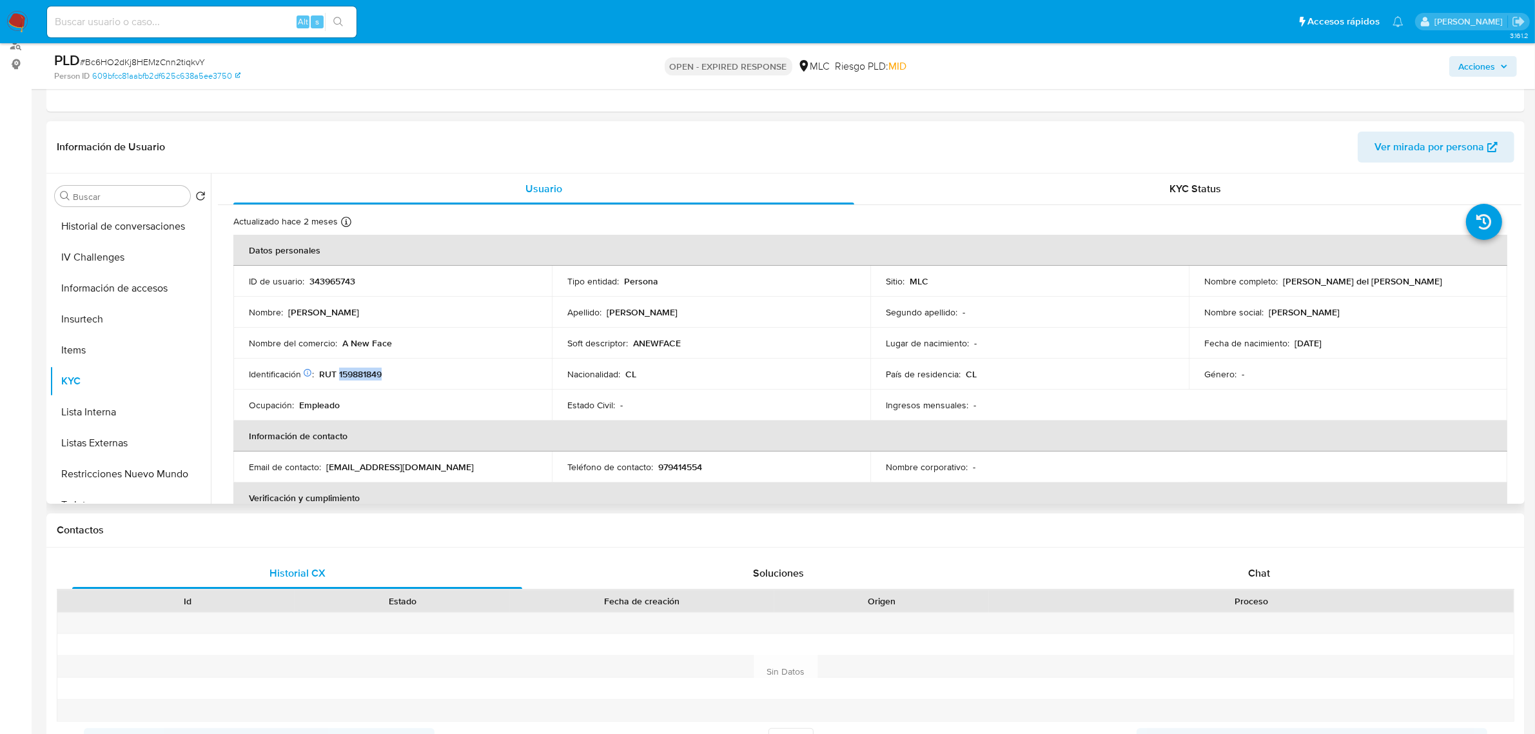
click at [368, 375] on p "RUT 159881849" at bounding box center [350, 374] width 63 height 12
click at [113, 285] on button "Cruces y Relaciones" at bounding box center [125, 288] width 151 height 31
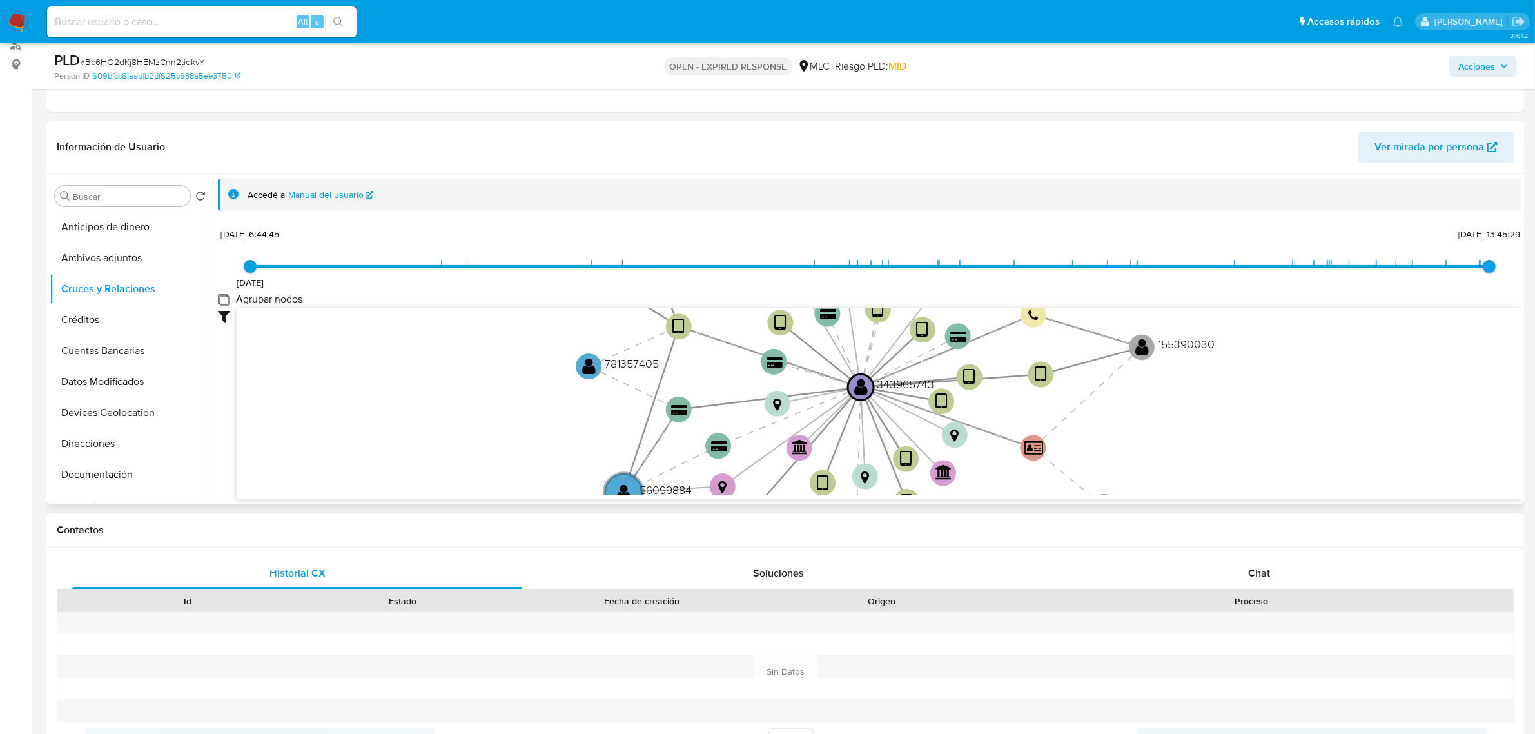
click at [222, 297] on group_nodes "Agrupar nodos" at bounding box center [223, 299] width 10 height 10
checkbox group_nodes "true"
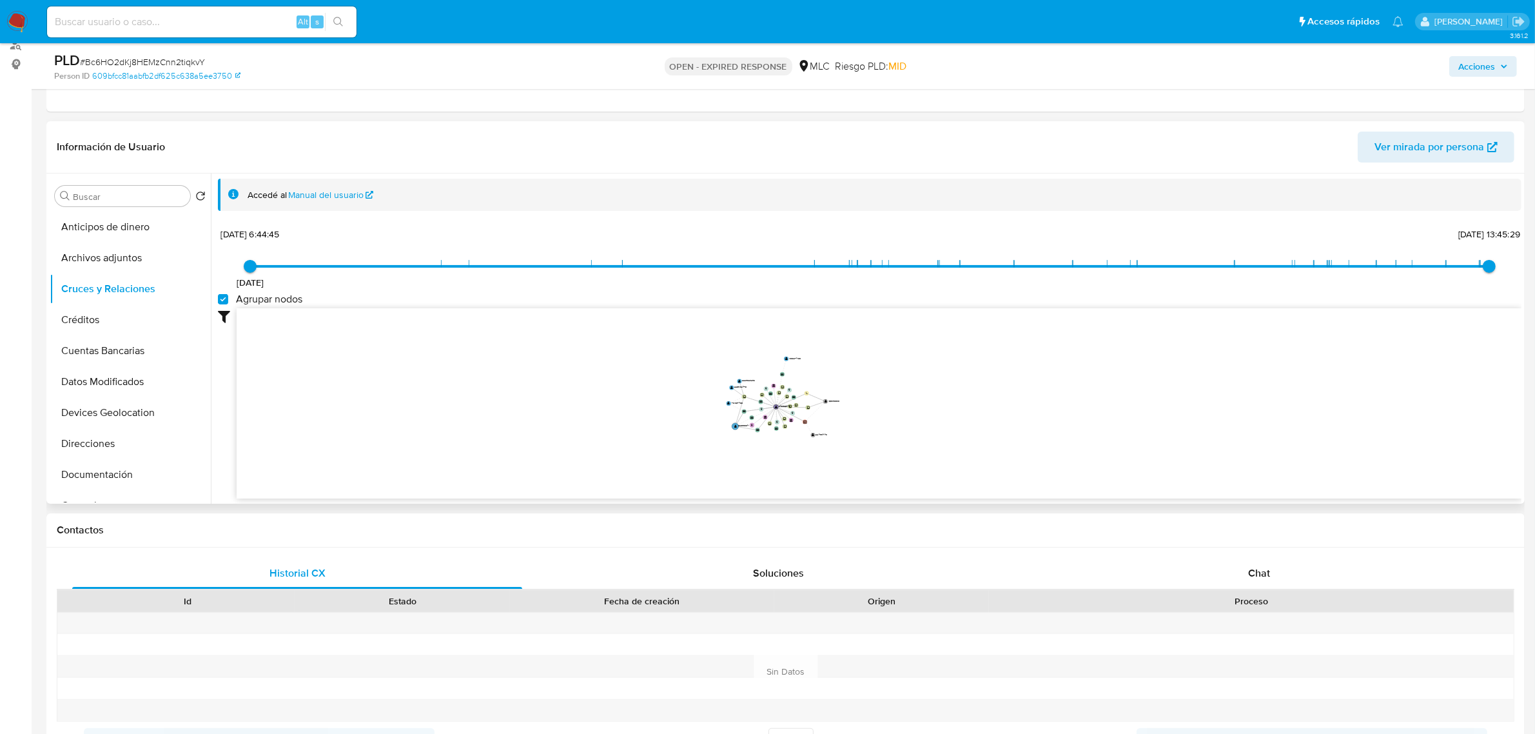
drag, startPoint x: 863, startPoint y: 404, endPoint x: 890, endPoint y: 398, distance: 28.3
click at [890, 398] on icon "device-65c3a8de3d61e516cfc36b48  user-343965743  343965743 device-60dccc3c088…" at bounding box center [879, 401] width 1285 height 187
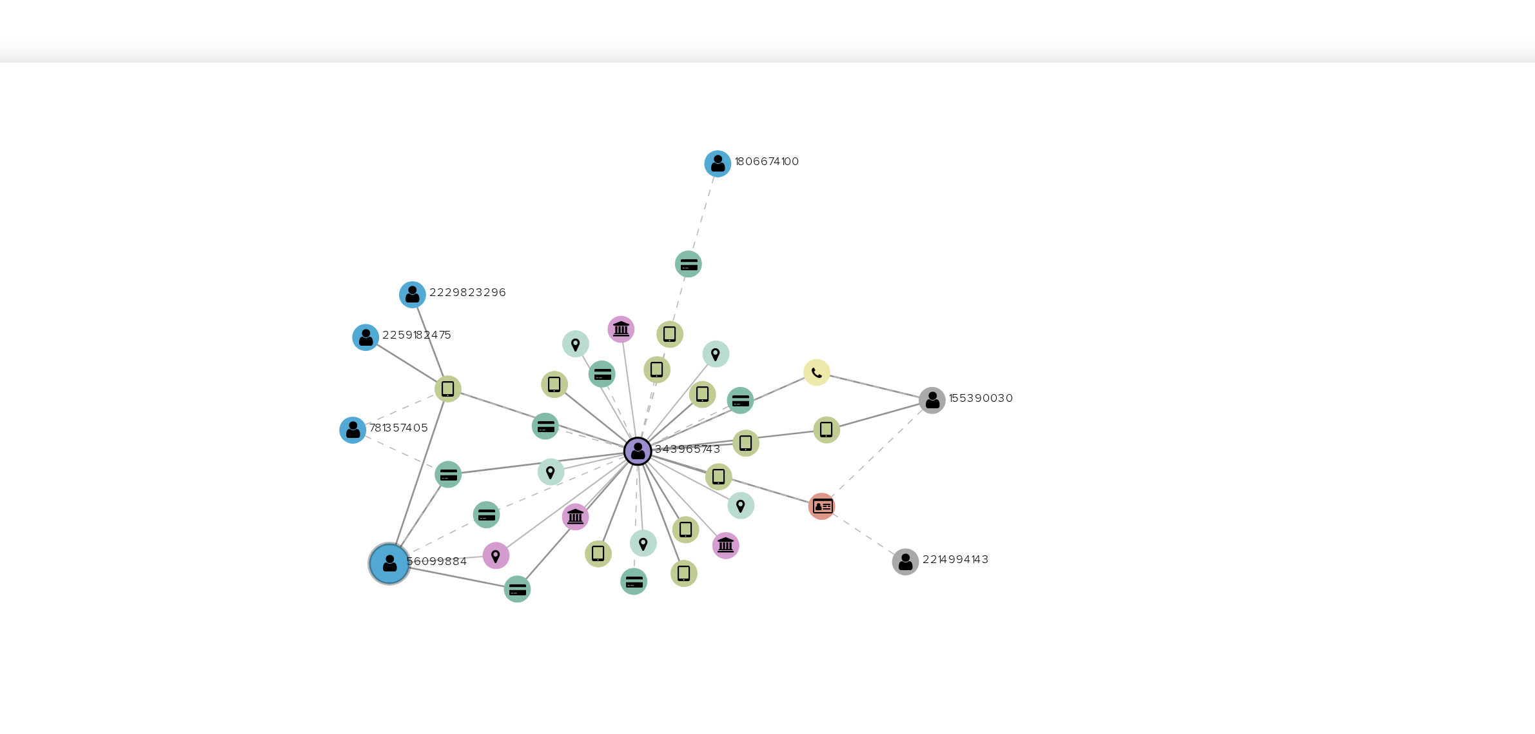
drag, startPoint x: 831, startPoint y: 368, endPoint x: 841, endPoint y: 360, distance: 12.4
click at [841, 360] on icon "device-65c3a8de3d61e516cfc36b48  user-343965743  343965743 device-60dccc3c088…" at bounding box center [879, 401] width 1285 height 187
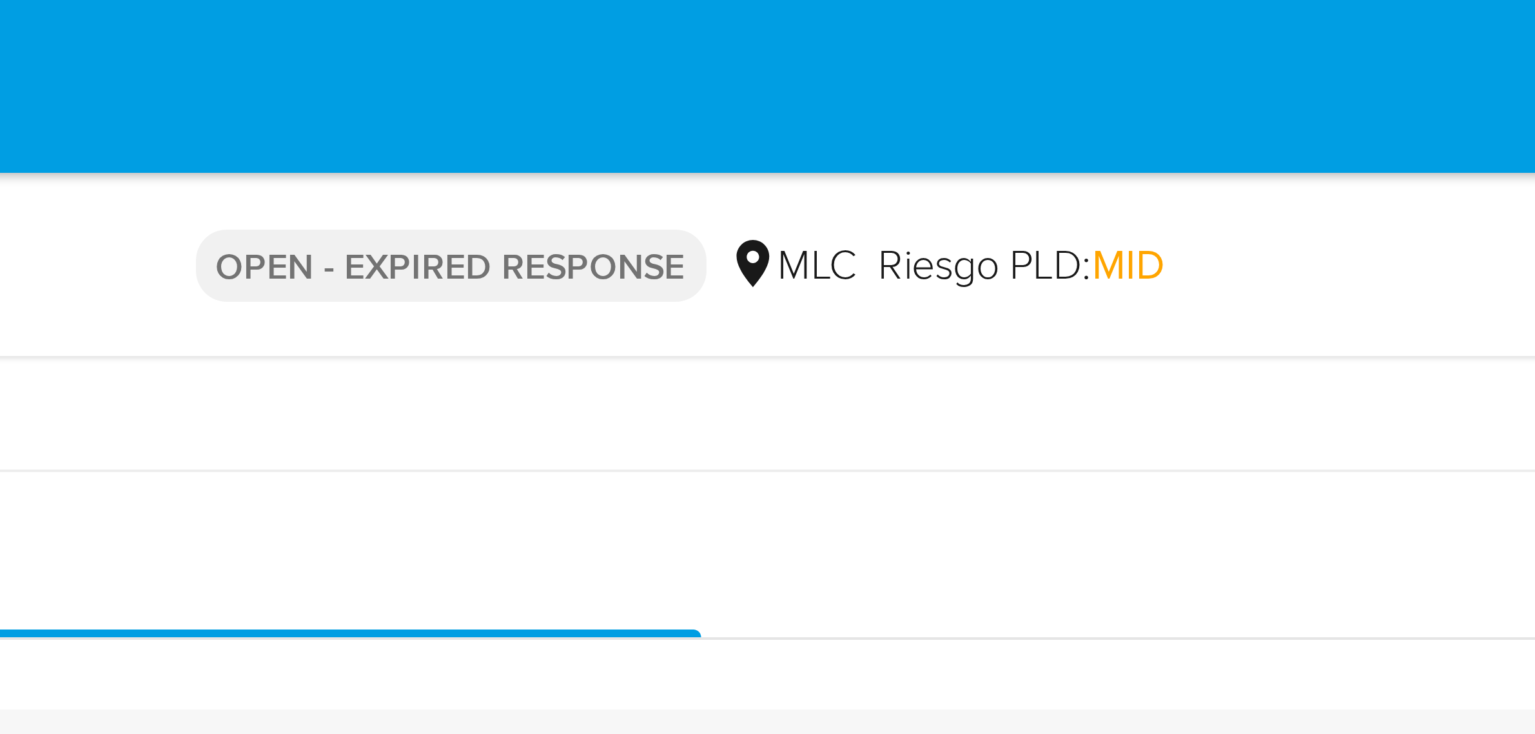
drag, startPoint x: 1002, startPoint y: 364, endPoint x: 972, endPoint y: 19, distance: 346.2
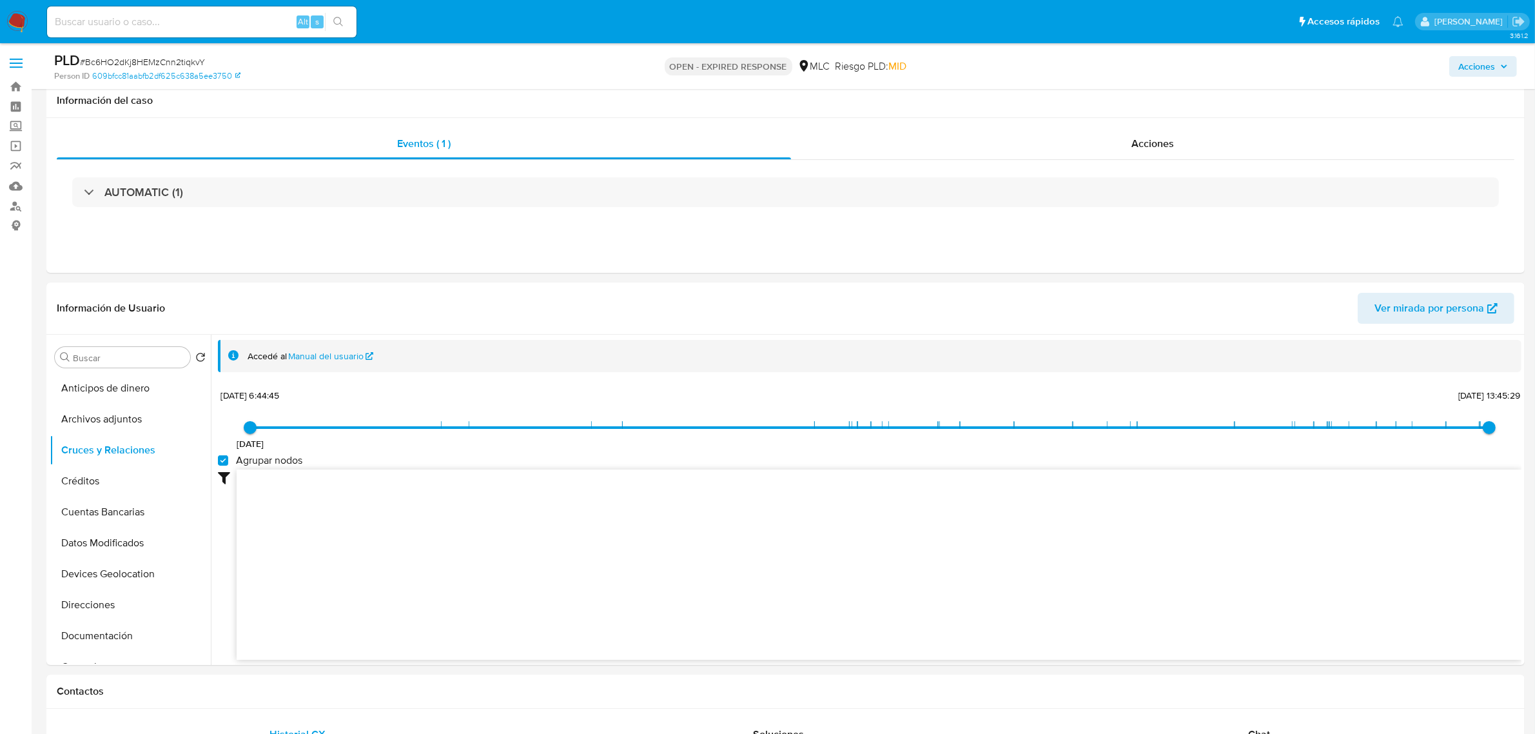
scroll to position [564, 0]
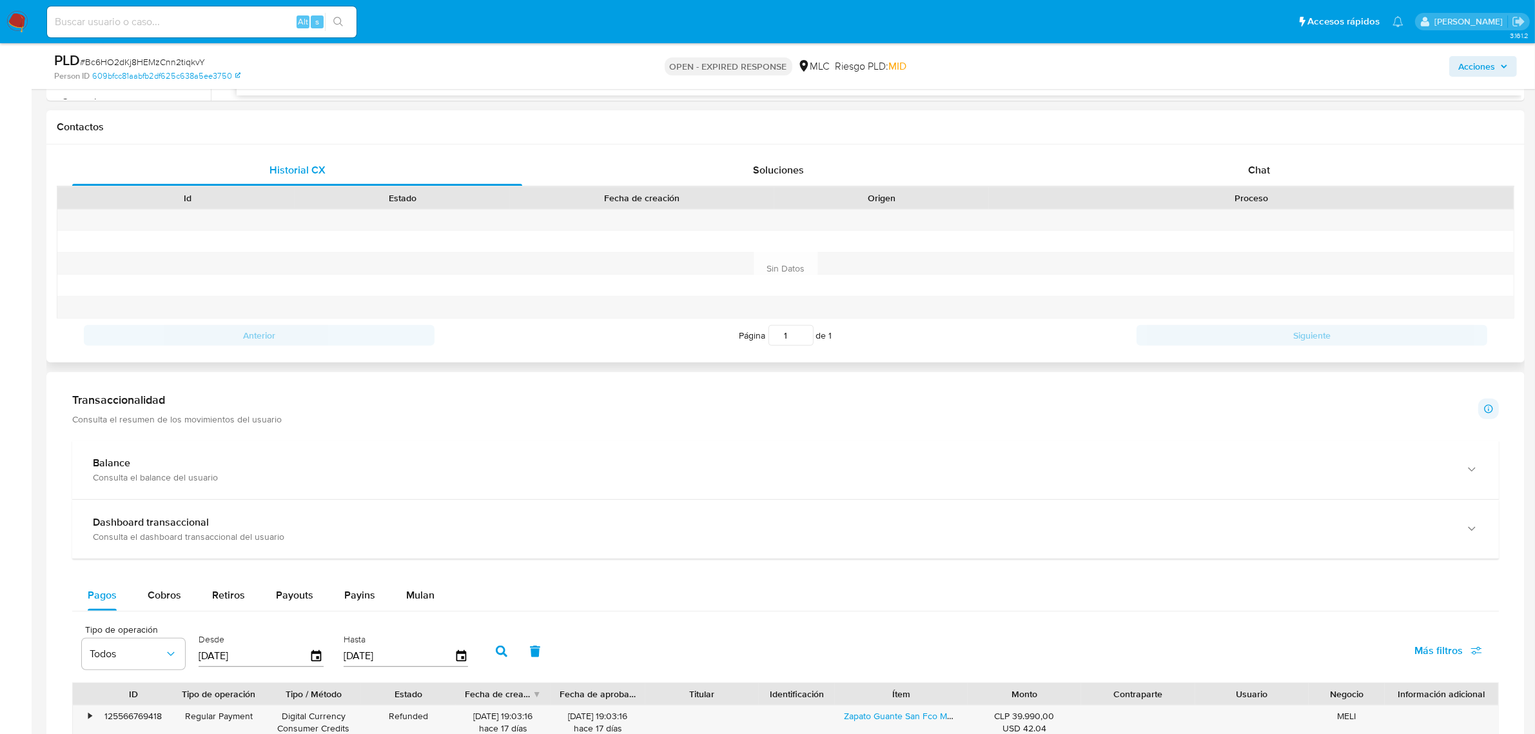
click at [1283, 140] on div "Contactos" at bounding box center [785, 127] width 1478 height 34
click at [1262, 181] on div "Chat" at bounding box center [1259, 170] width 450 height 31
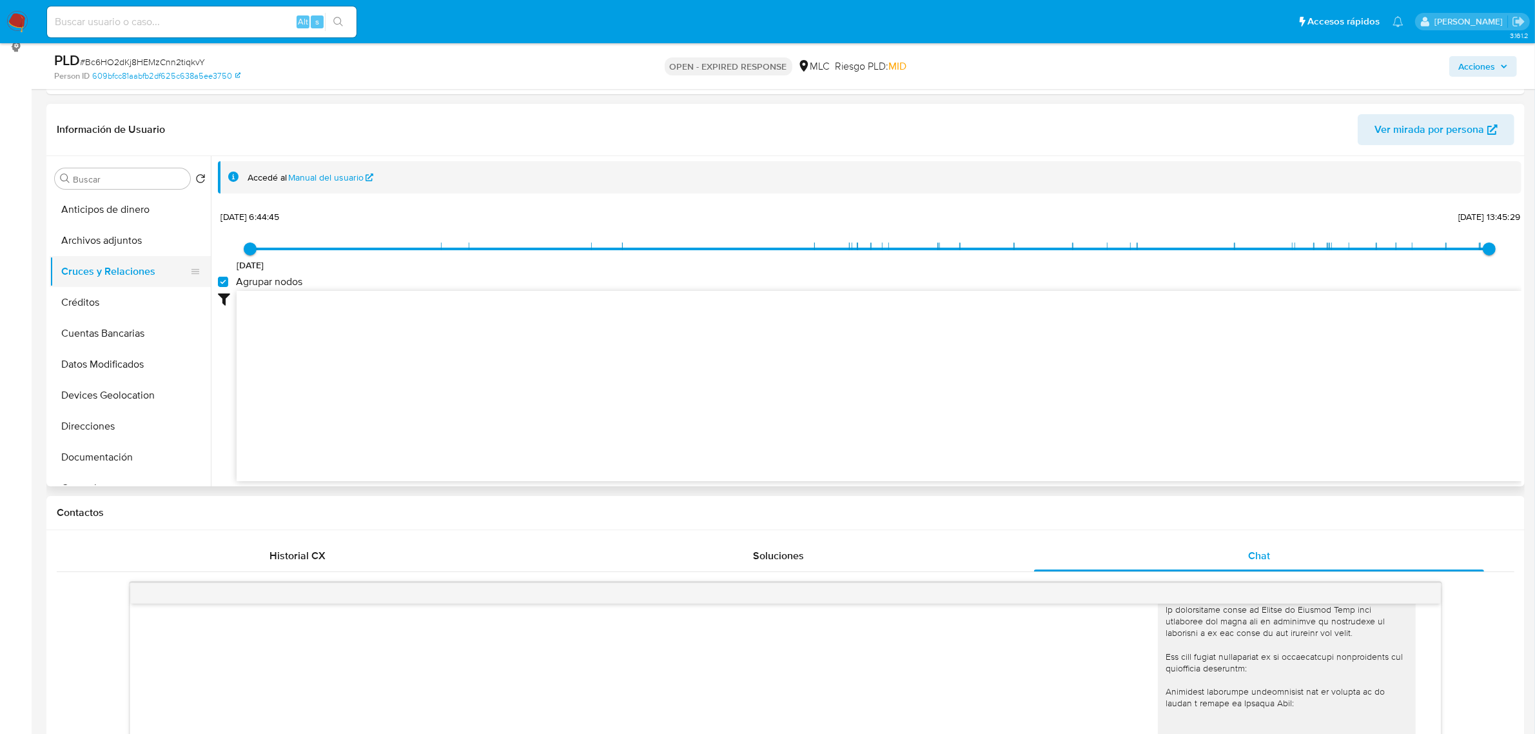
scroll to position [81, 0]
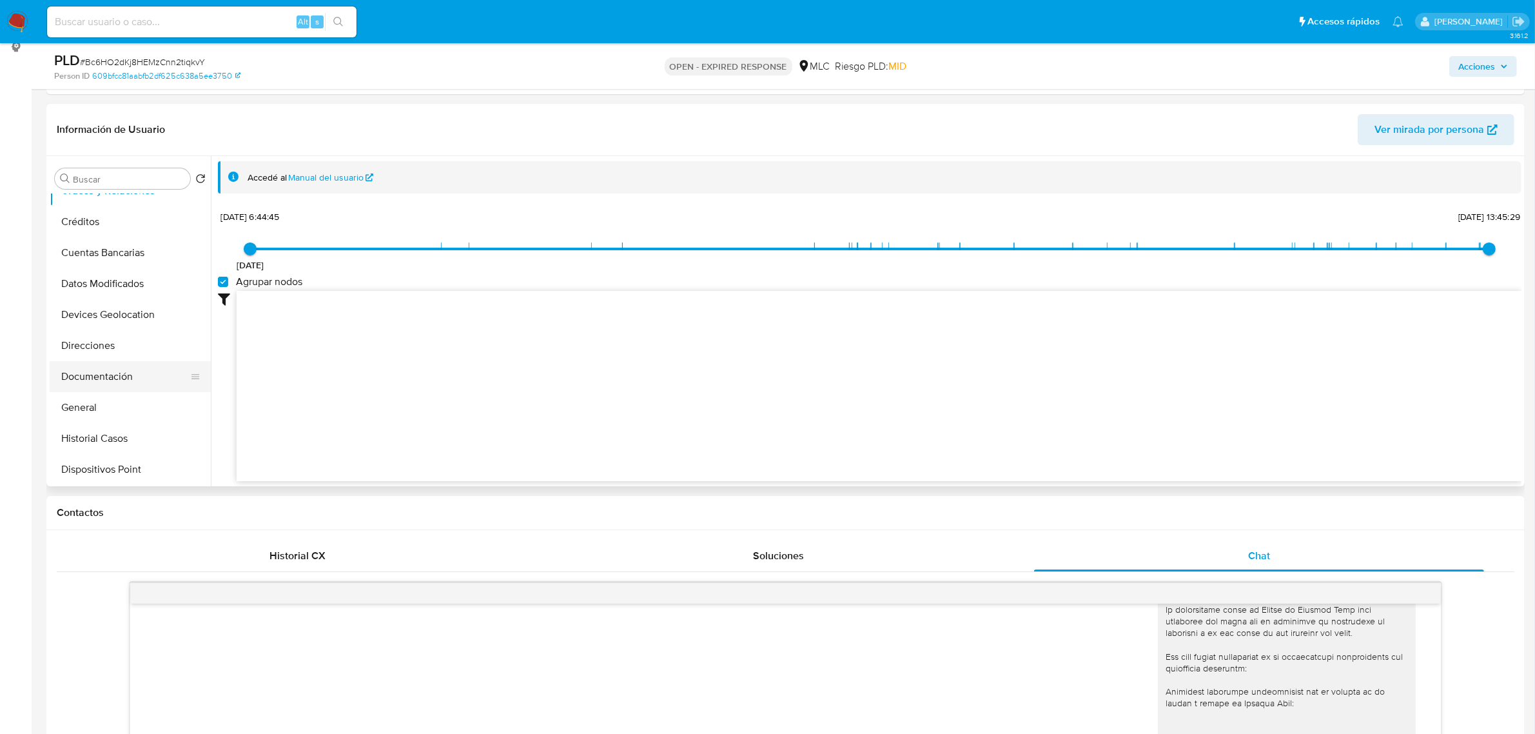
click at [100, 371] on button "Documentación" at bounding box center [125, 376] width 151 height 31
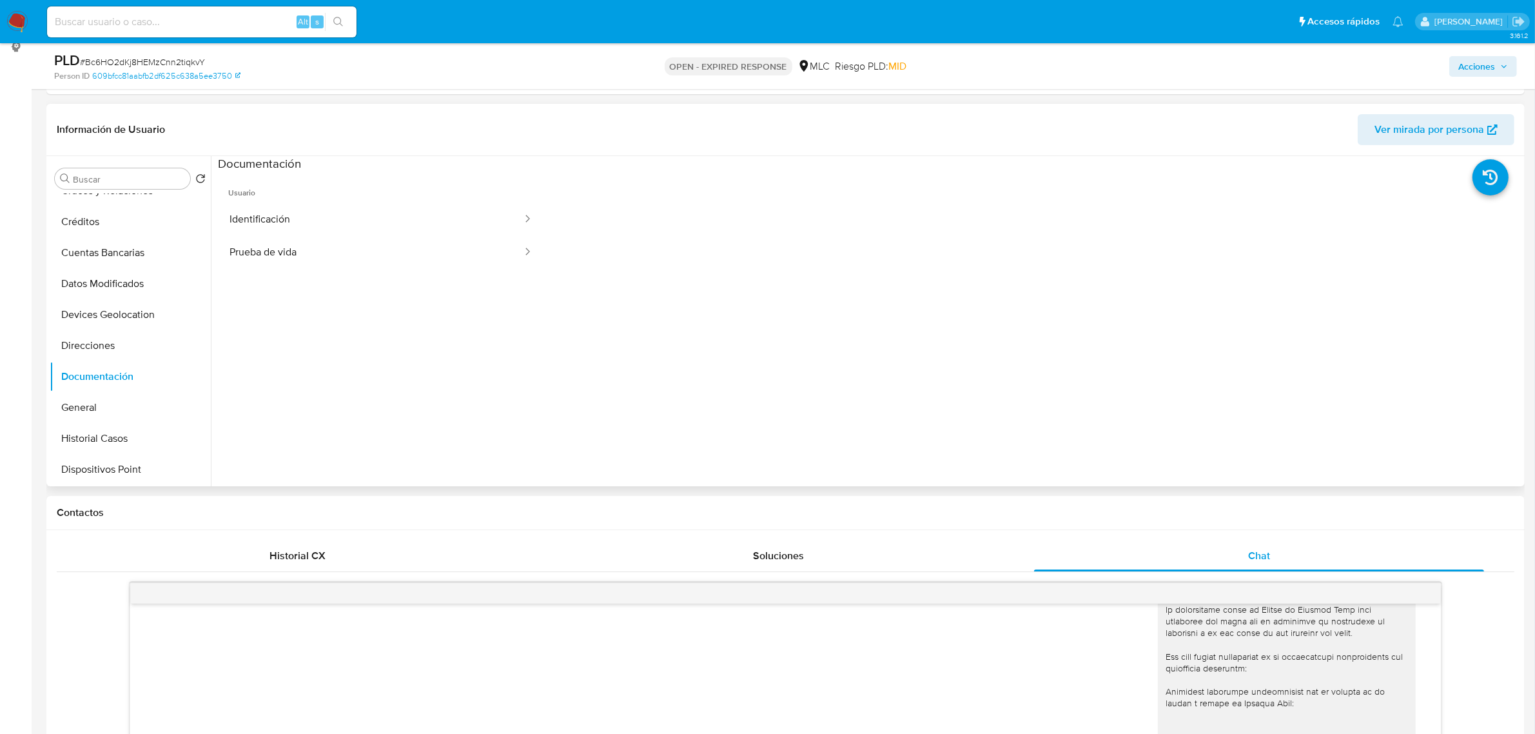
click at [337, 278] on ul "Usuario Identificación Prueba de vida" at bounding box center [381, 357] width 326 height 371
click at [337, 263] on button "Prueba de vida" at bounding box center [371, 252] width 306 height 33
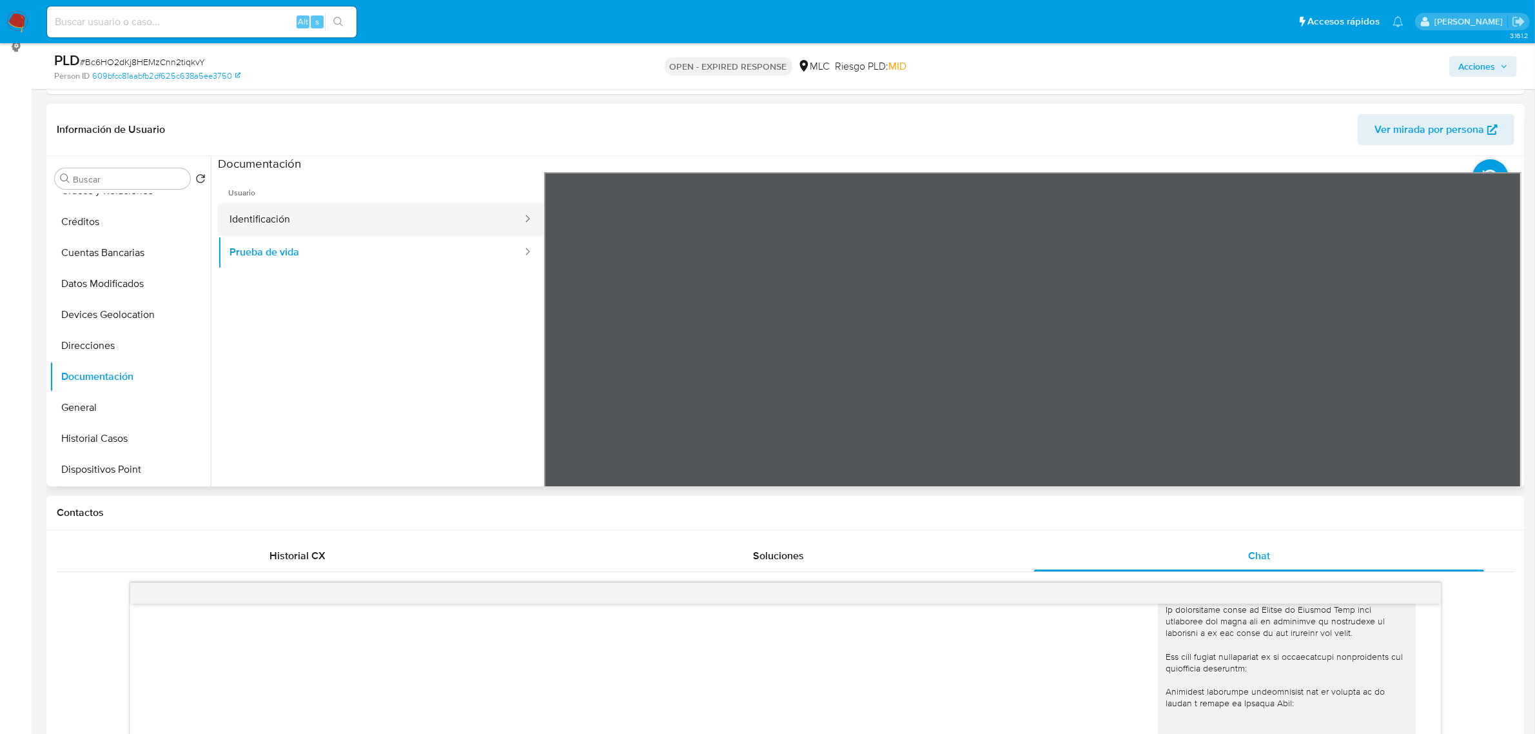
click at [313, 226] on button "Identificación" at bounding box center [371, 219] width 306 height 33
click at [1512, 378] on icon at bounding box center [1506, 382] width 26 height 26
click at [981, 137] on div "Información de Usuario Ver mirada por persona Buscar Volver al orden por defect…" at bounding box center [785, 295] width 1478 height 382
click at [561, 372] on icon at bounding box center [560, 382] width 26 height 26
click at [323, 242] on button "Prueba de vida" at bounding box center [371, 252] width 306 height 33
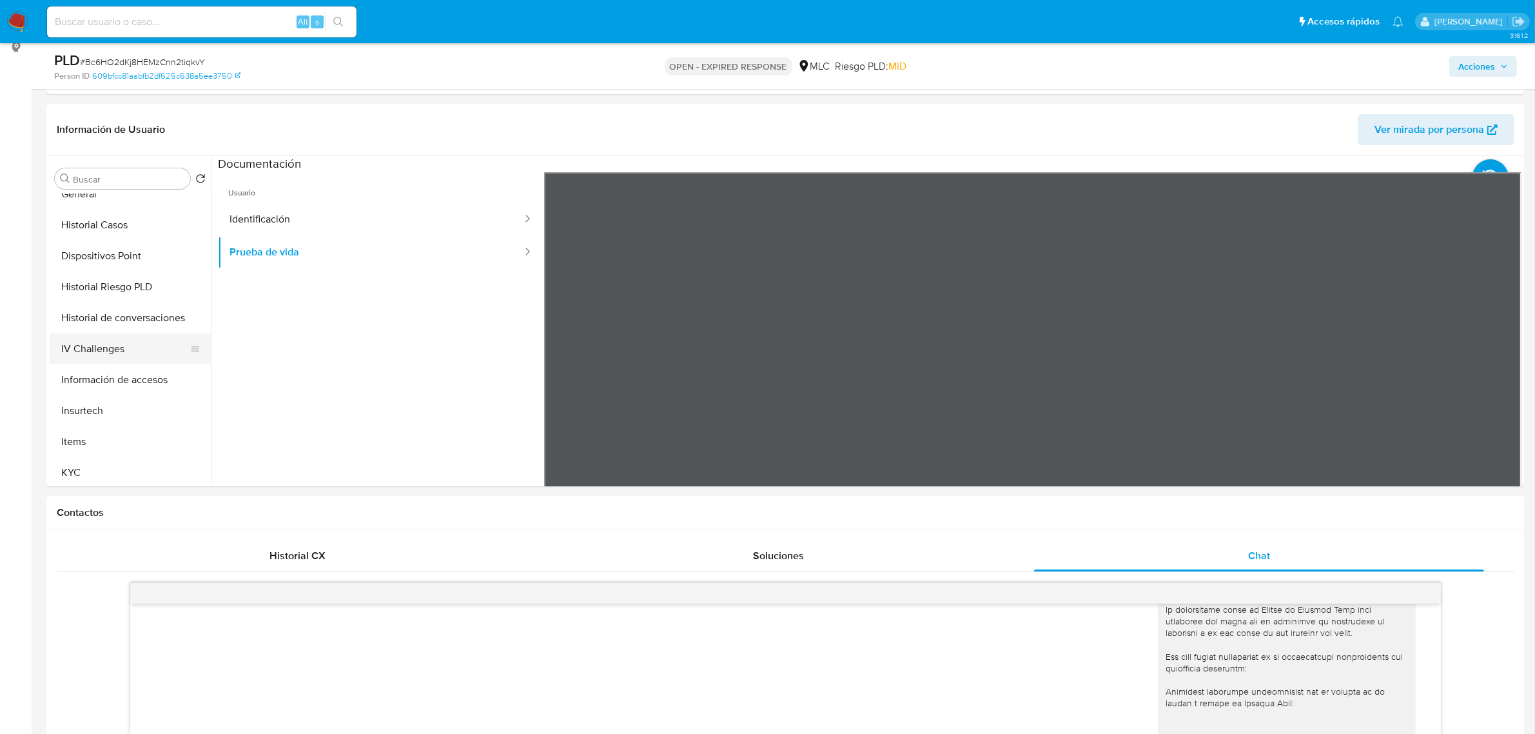
scroll to position [322, 0]
click at [90, 429] on button "KYC" at bounding box center [125, 444] width 151 height 31
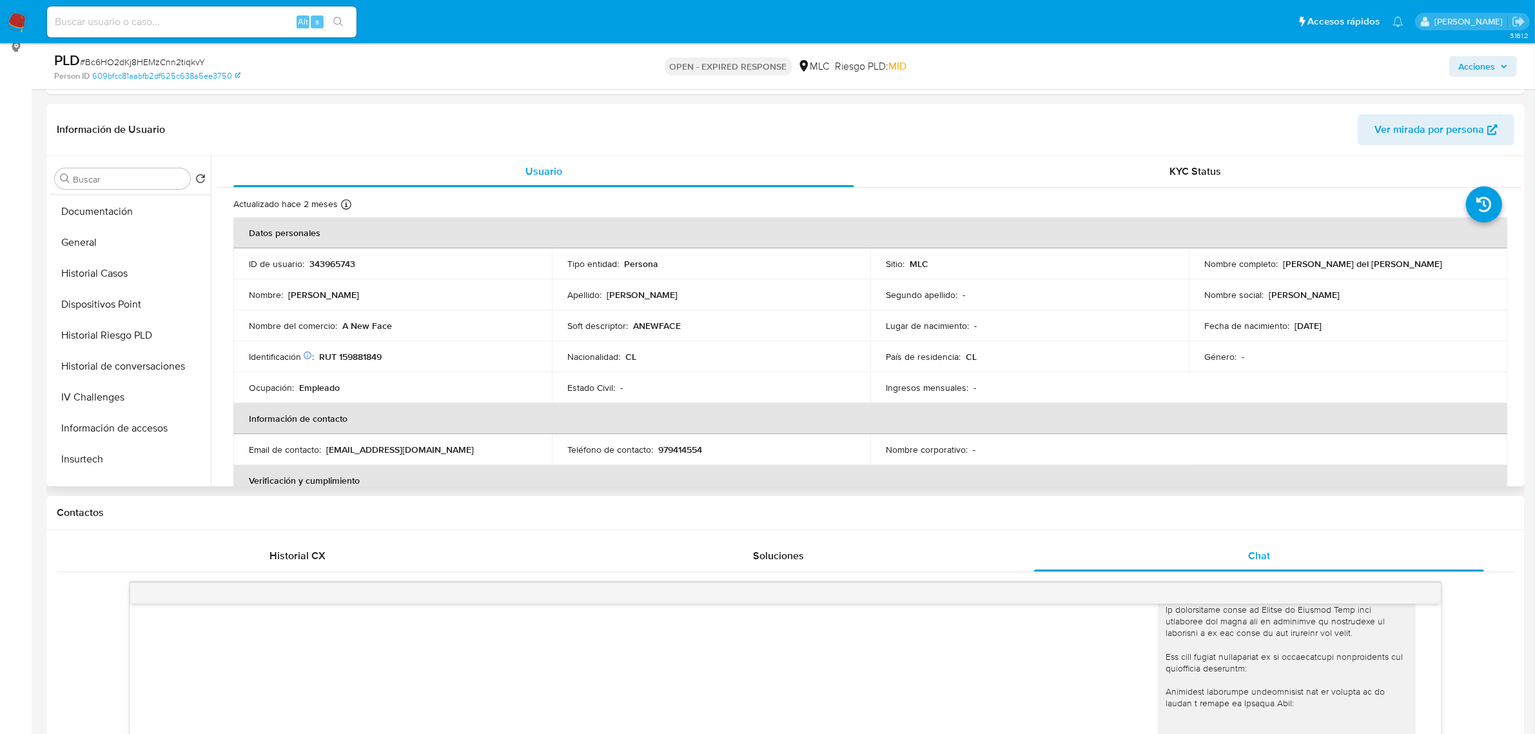
scroll to position [161, 0]
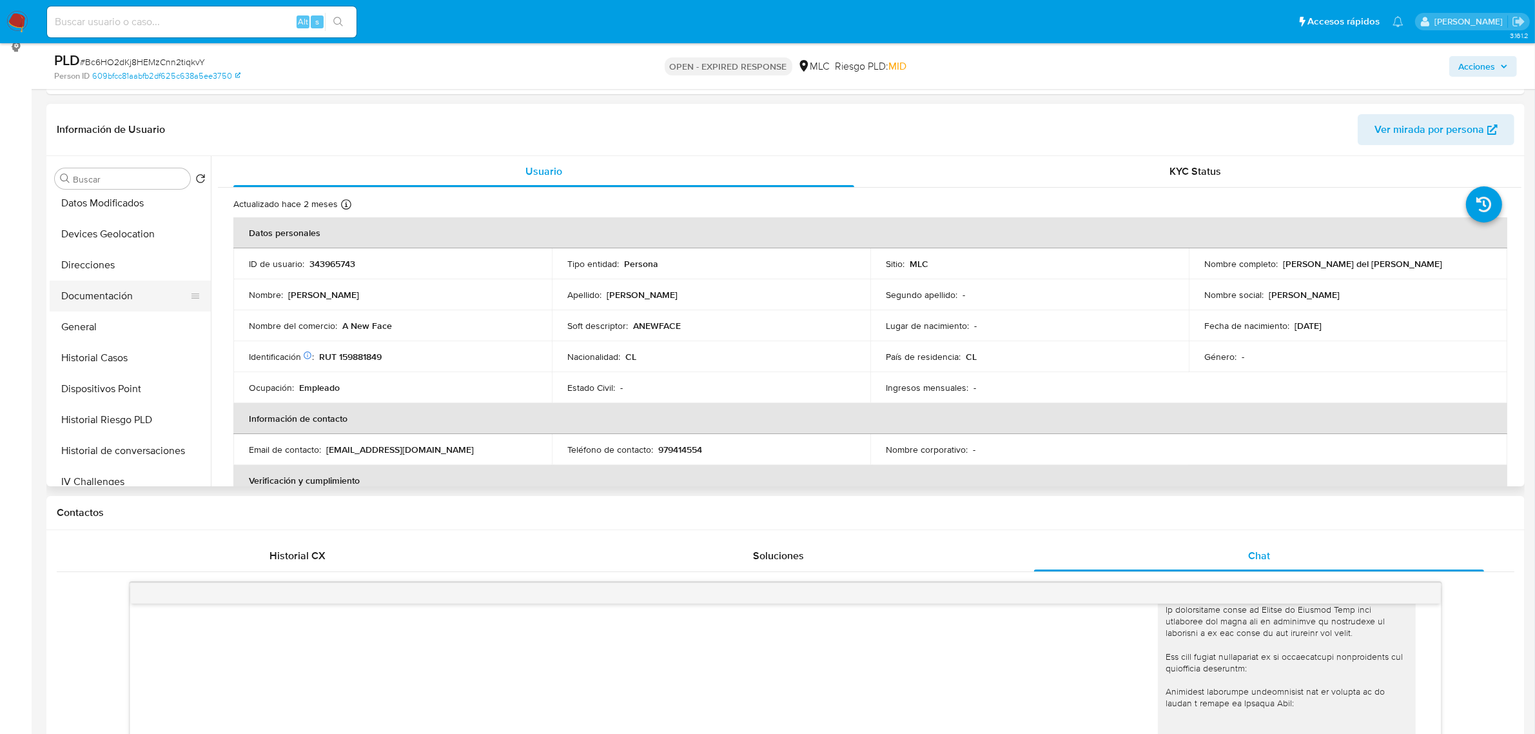
click at [120, 297] on button "Documentación" at bounding box center [125, 295] width 151 height 31
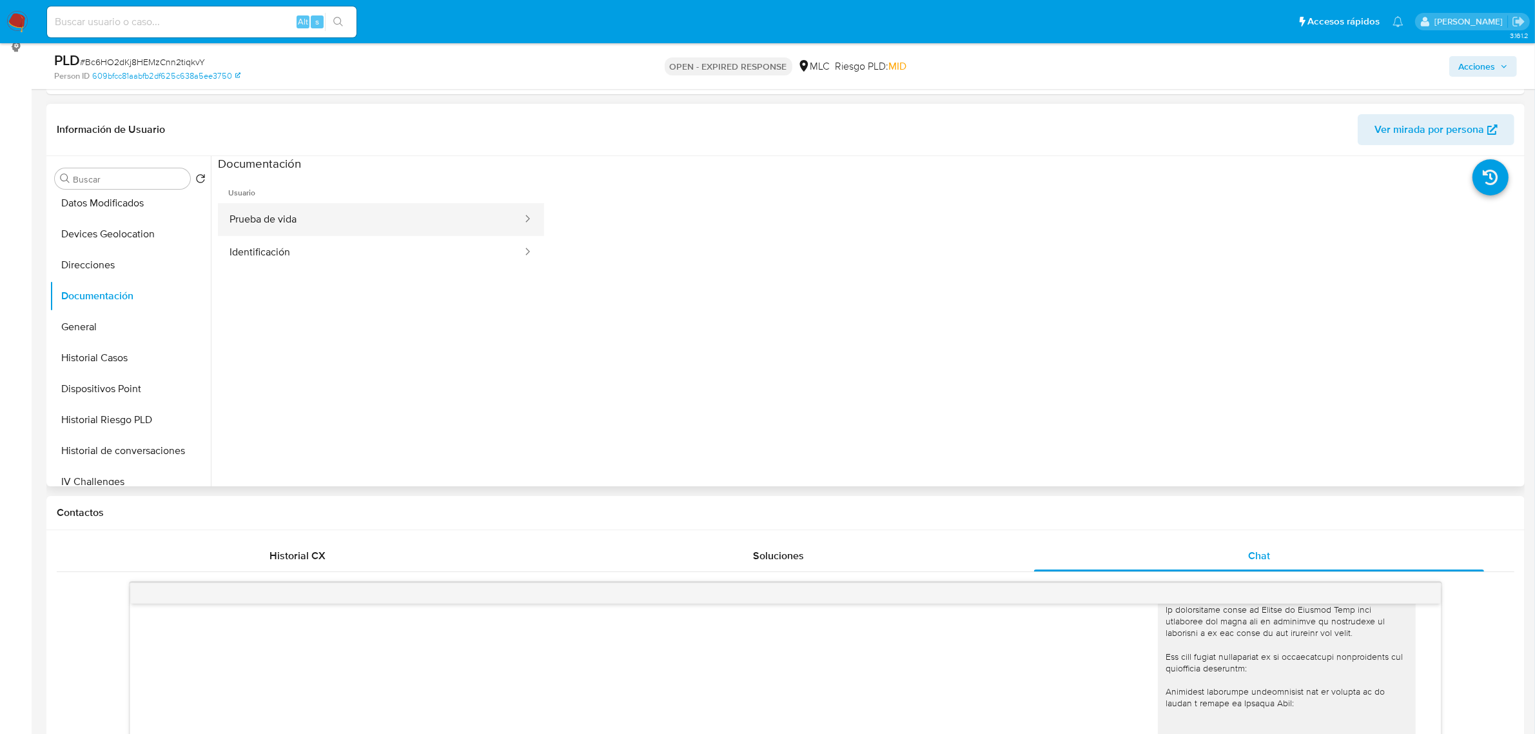
click at [332, 214] on button "Prueba de vida" at bounding box center [371, 219] width 306 height 33
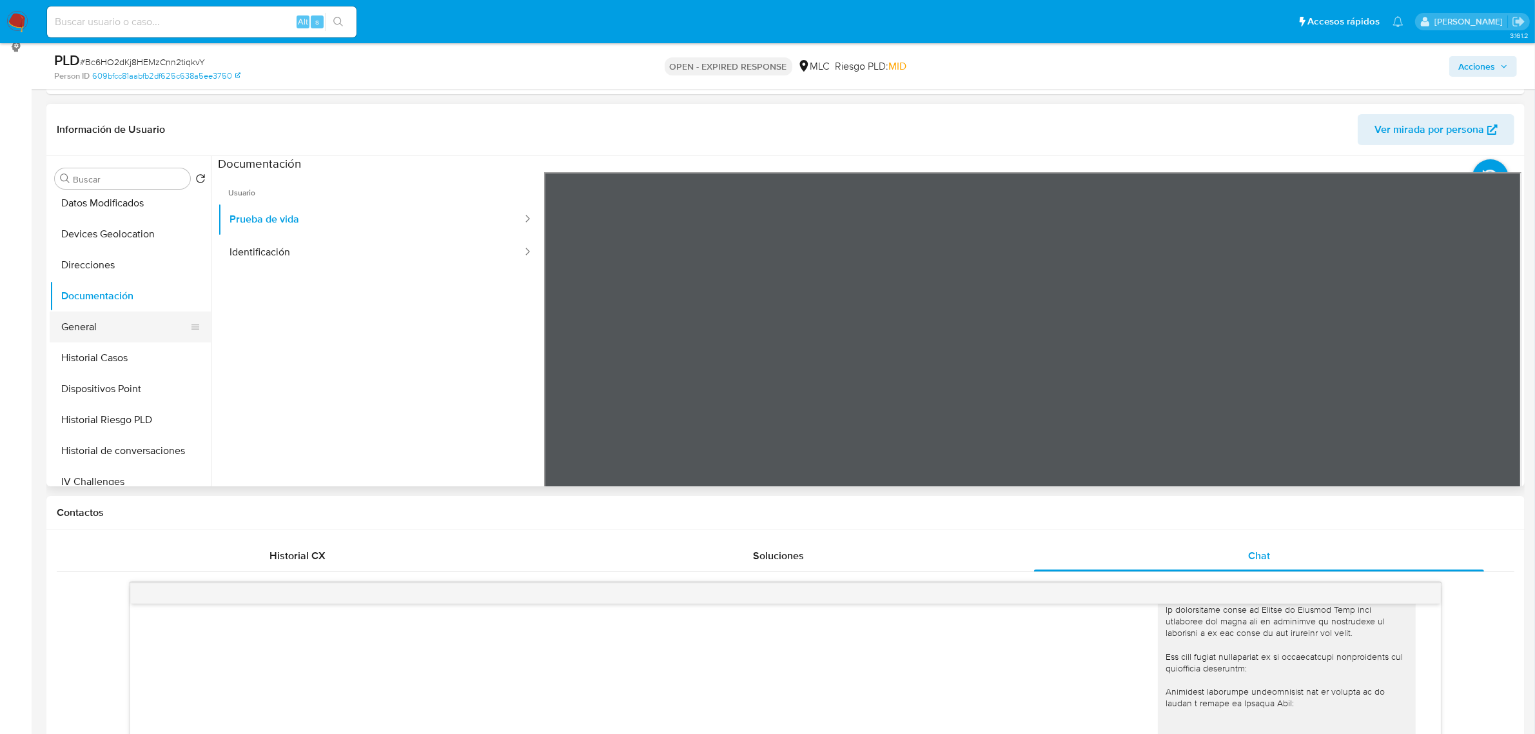
scroll to position [484, 0]
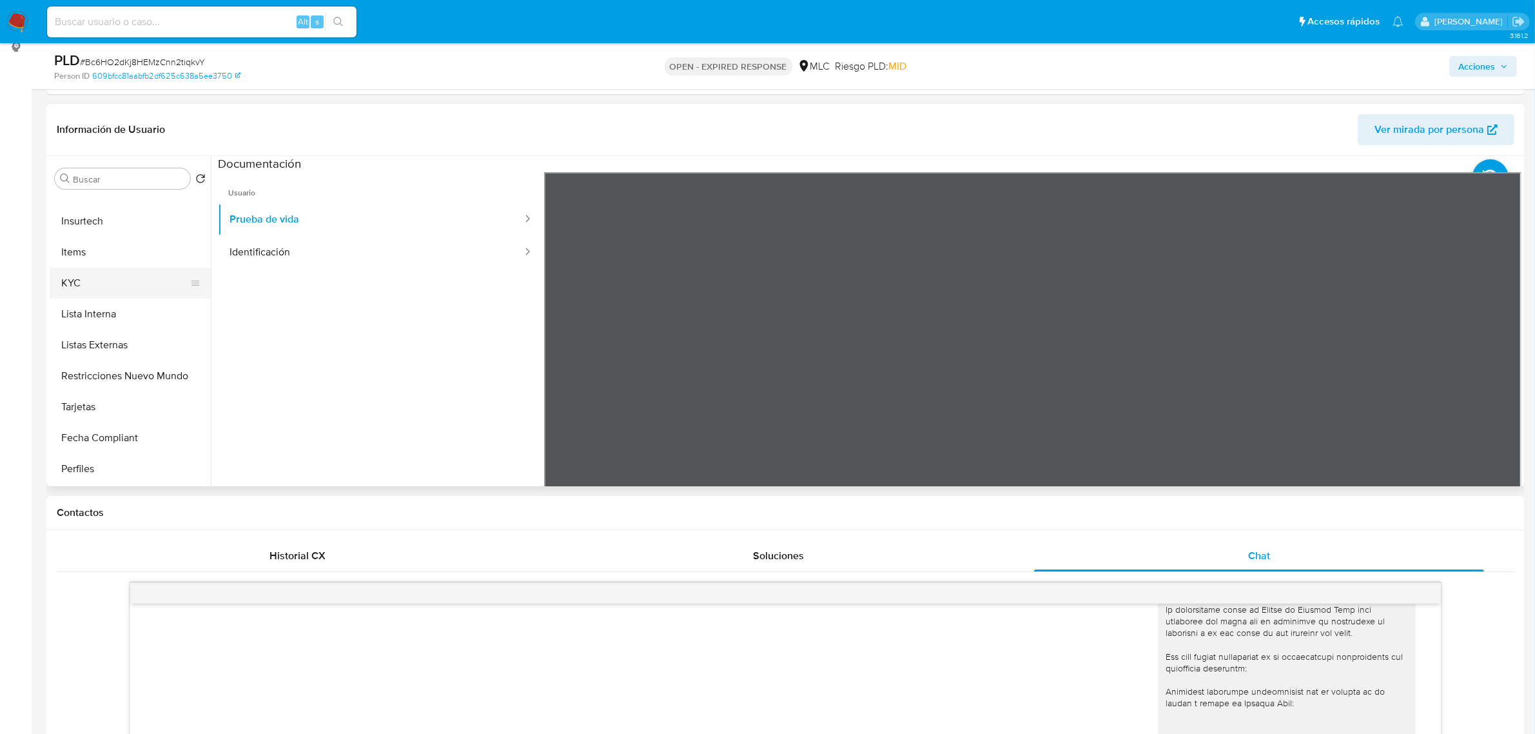
click at [81, 290] on button "KYC" at bounding box center [125, 283] width 151 height 31
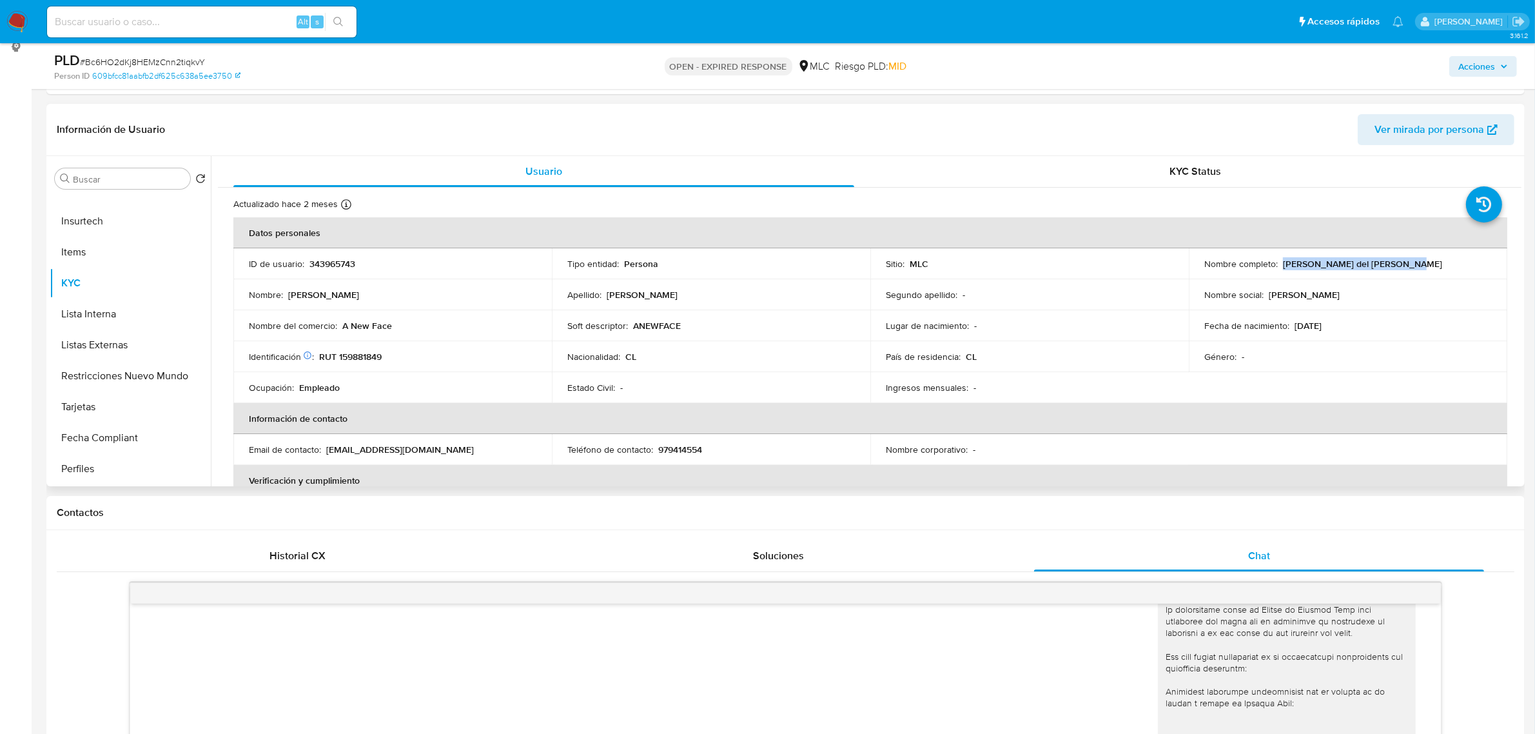
drag, startPoint x: 1418, startPoint y: 271, endPoint x: 1279, endPoint y: 264, distance: 140.1
click at [1279, 264] on td "Nombre completo : Natalia del Carmen Roa Muñoz" at bounding box center [1348, 263] width 319 height 31
copy p "Natalia del Carmen Roa Muñoz"
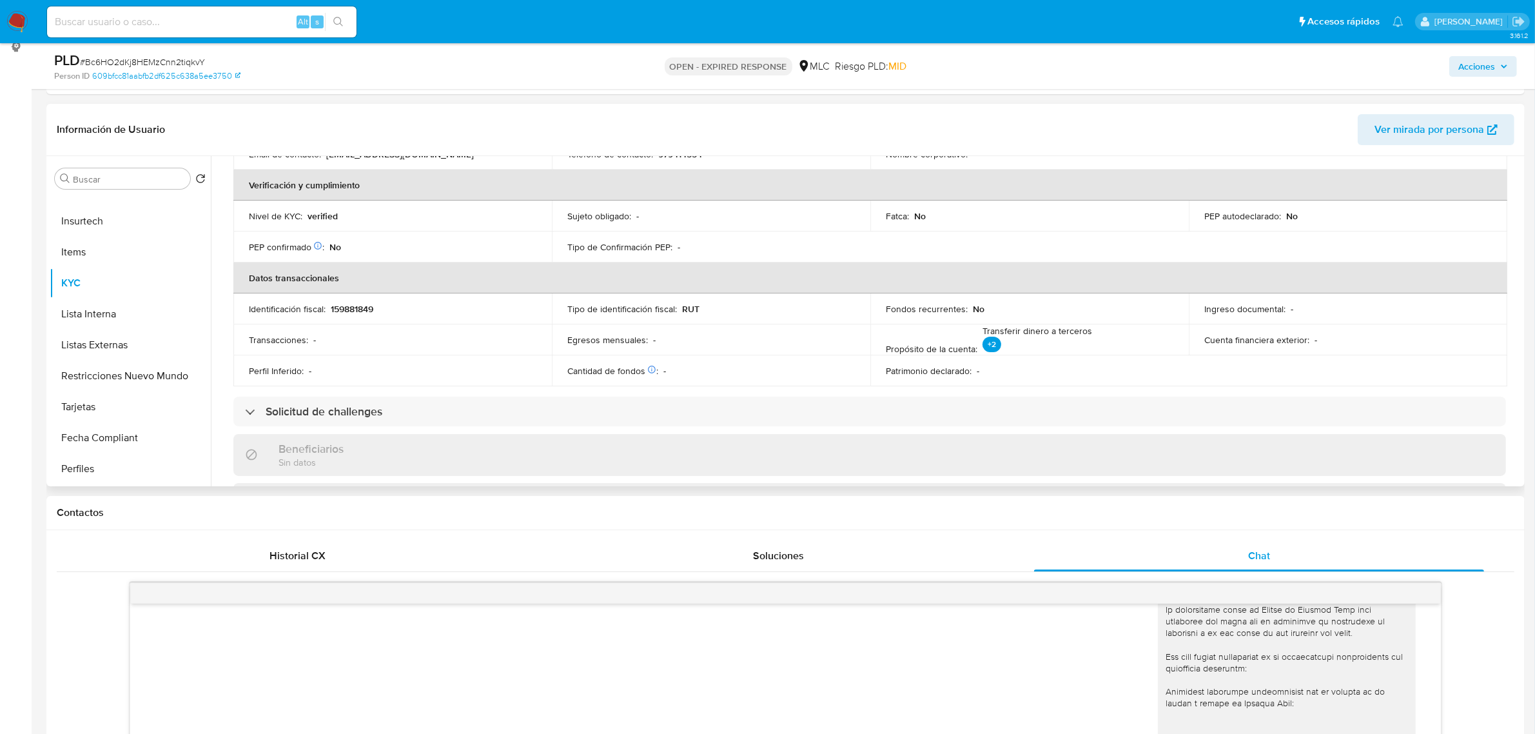
scroll to position [0, 0]
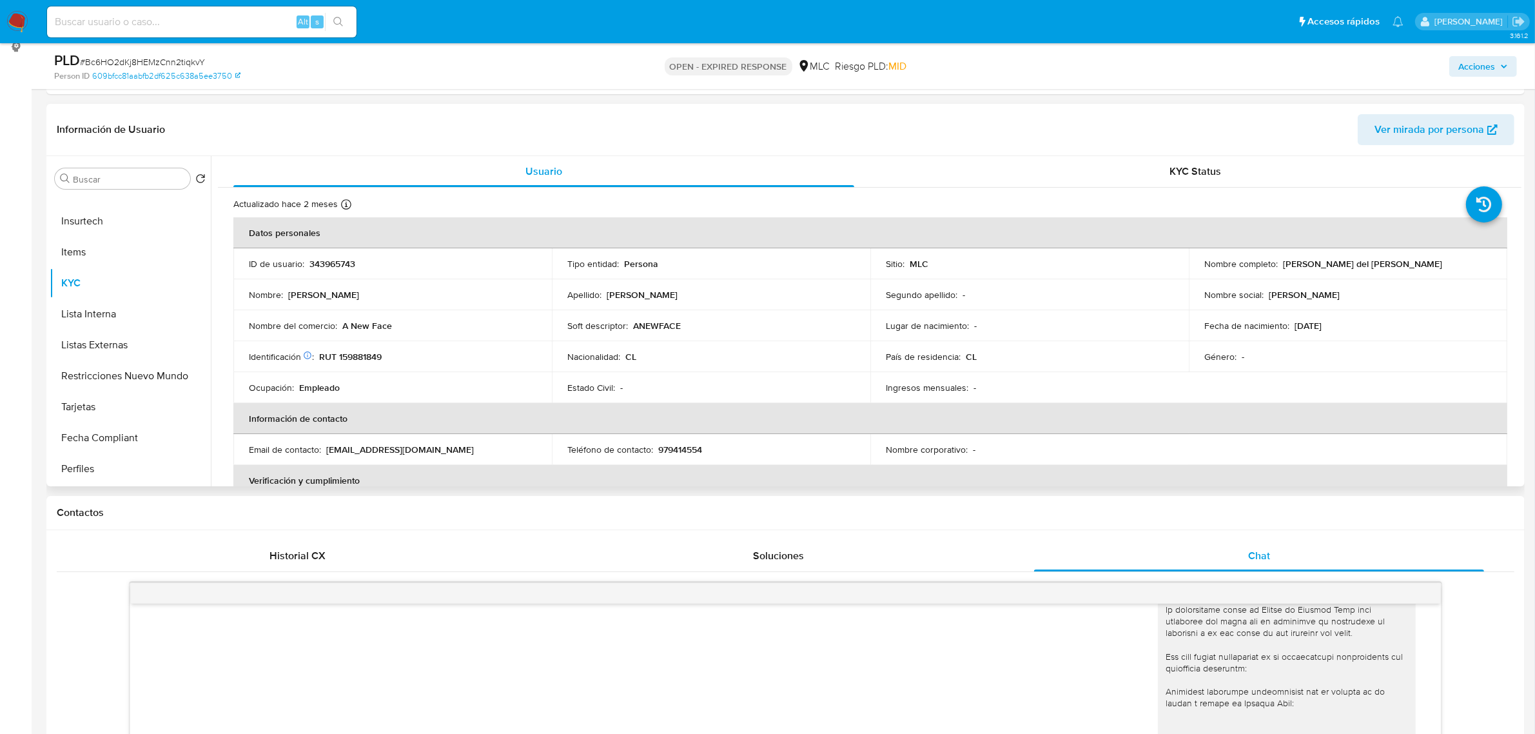
click at [332, 262] on p "343965743" at bounding box center [332, 264] width 46 height 12
copy p "343965743"
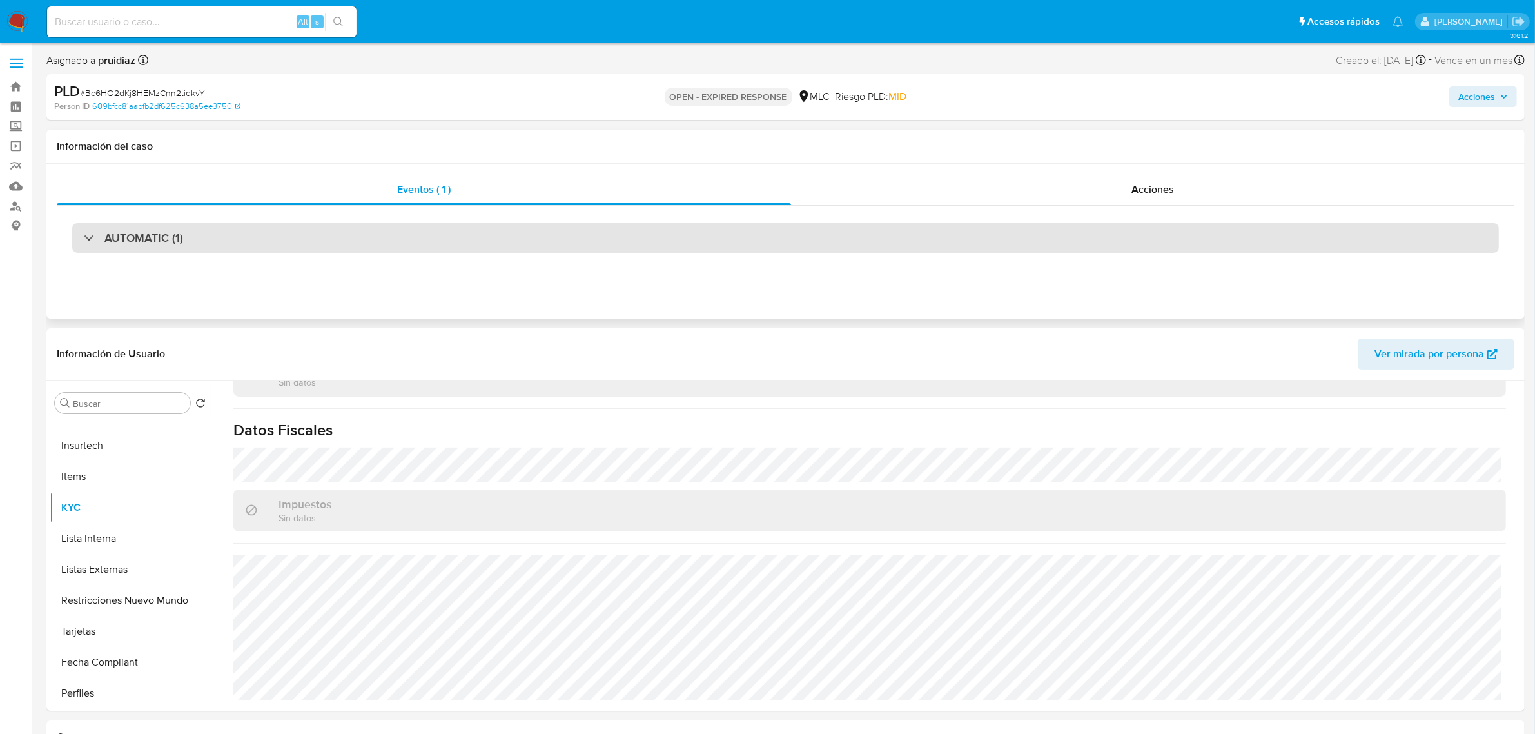
click at [181, 239] on h3 "AUTOMATIC (1)" at bounding box center [143, 238] width 79 height 14
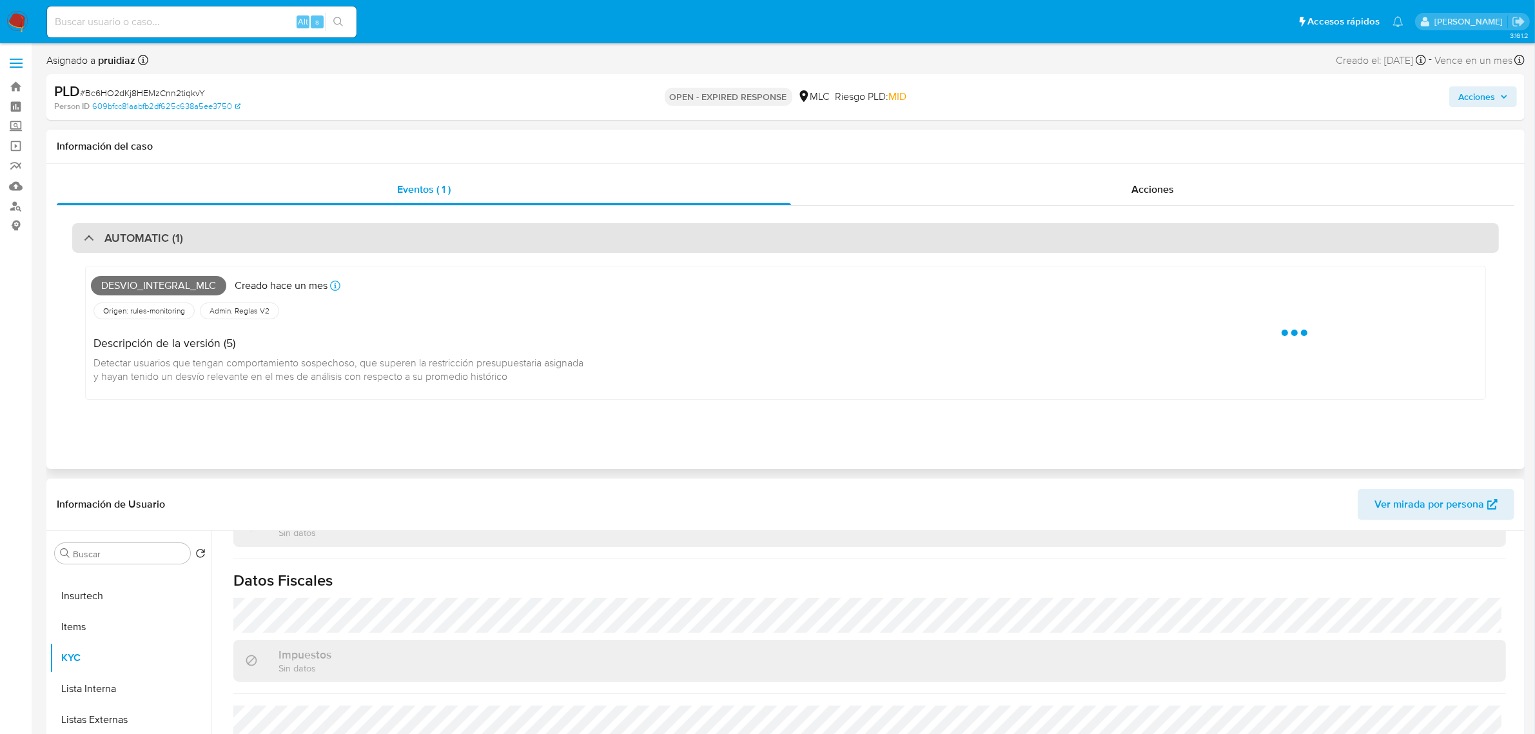
click at [181, 239] on h3 "AUTOMATIC (1)" at bounding box center [143, 238] width 79 height 14
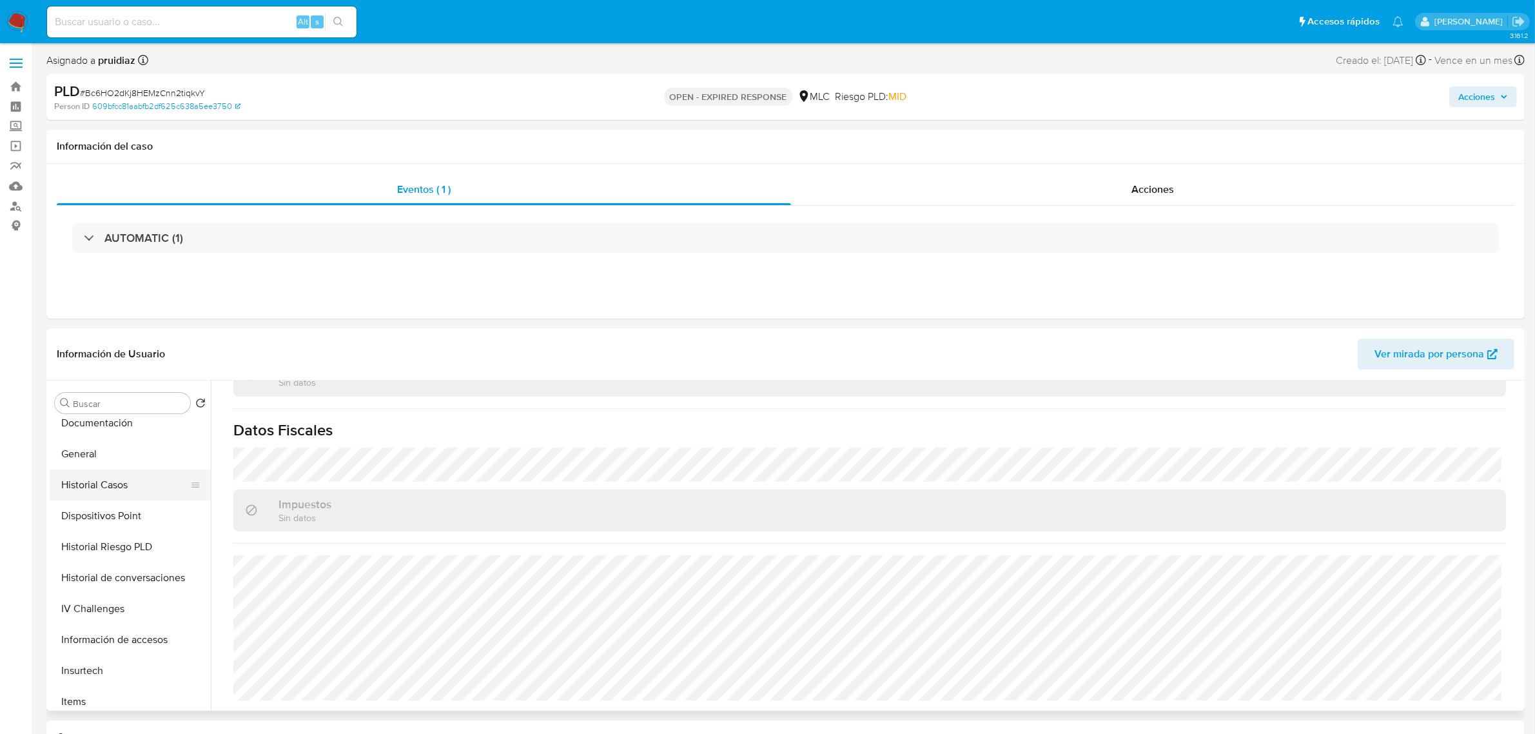
scroll to position [242, 0]
click at [101, 513] on button "Historial Casos" at bounding box center [125, 501] width 151 height 31
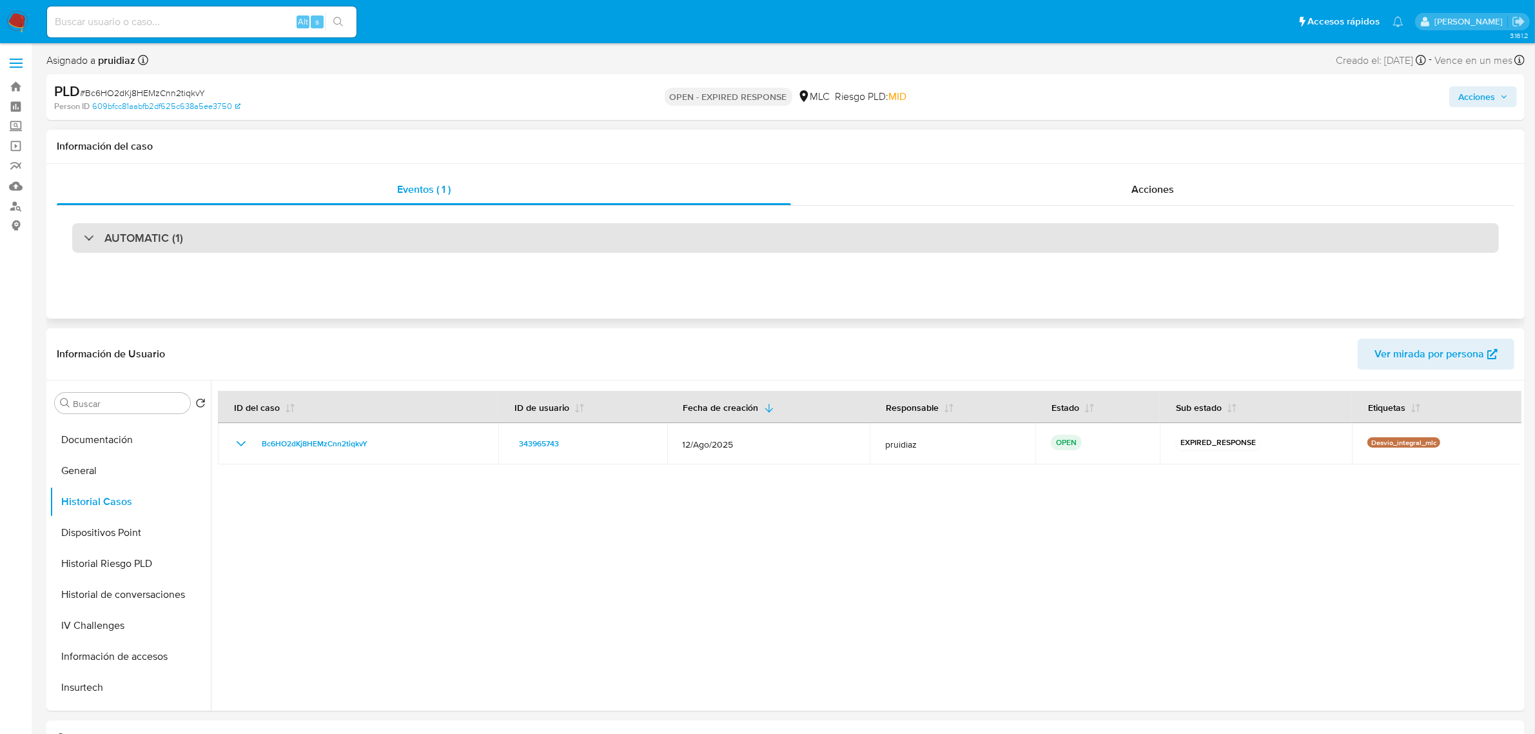
click at [187, 239] on div "AUTOMATIC (1)" at bounding box center [785, 238] width 1427 height 30
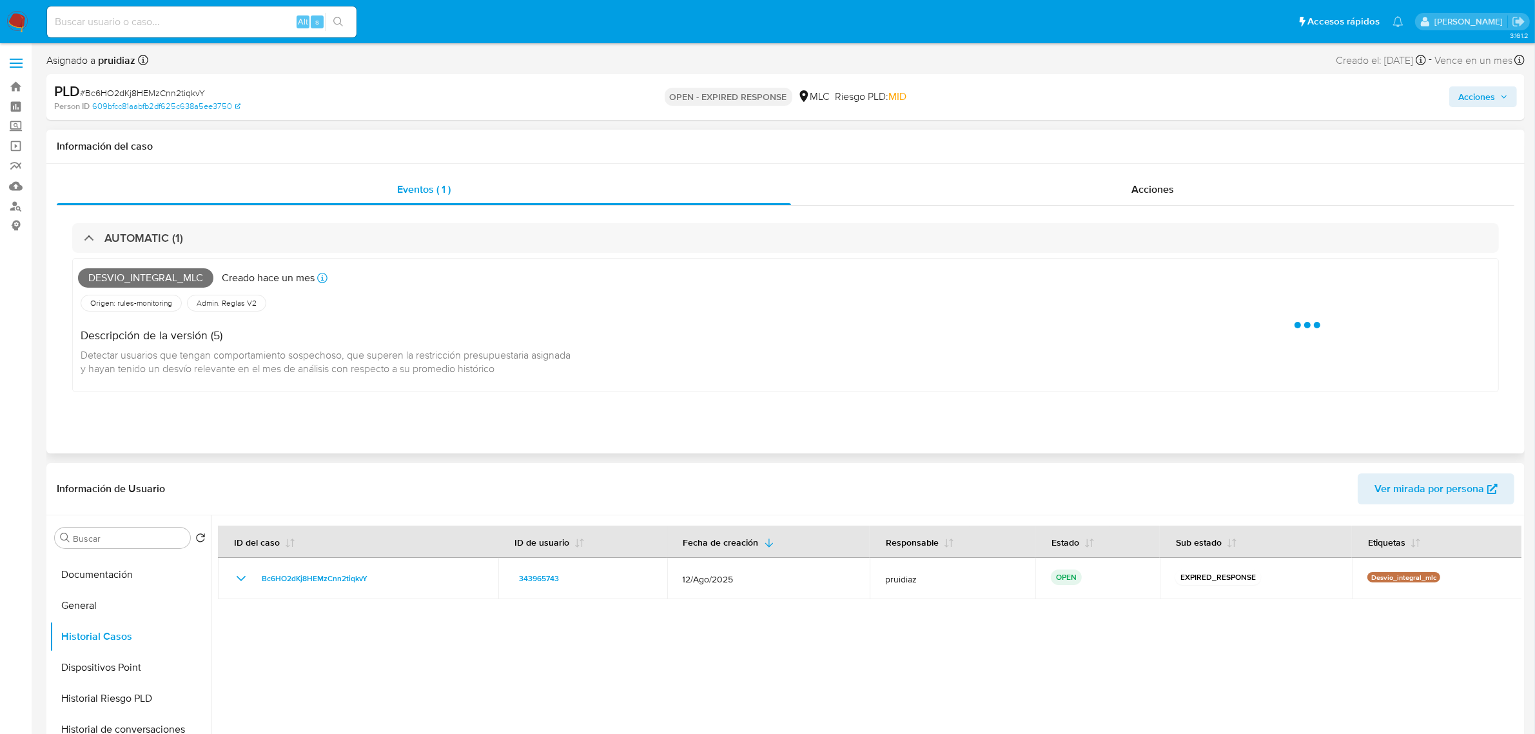
click at [152, 265] on div "Desvio_integral_mlc Creado hace un mes Creado: 12/08/2025 06:08:49" at bounding box center [600, 278] width 1044 height 28
click at [136, 277] on span "Desvio_integral_mlc" at bounding box center [145, 277] width 135 height 19
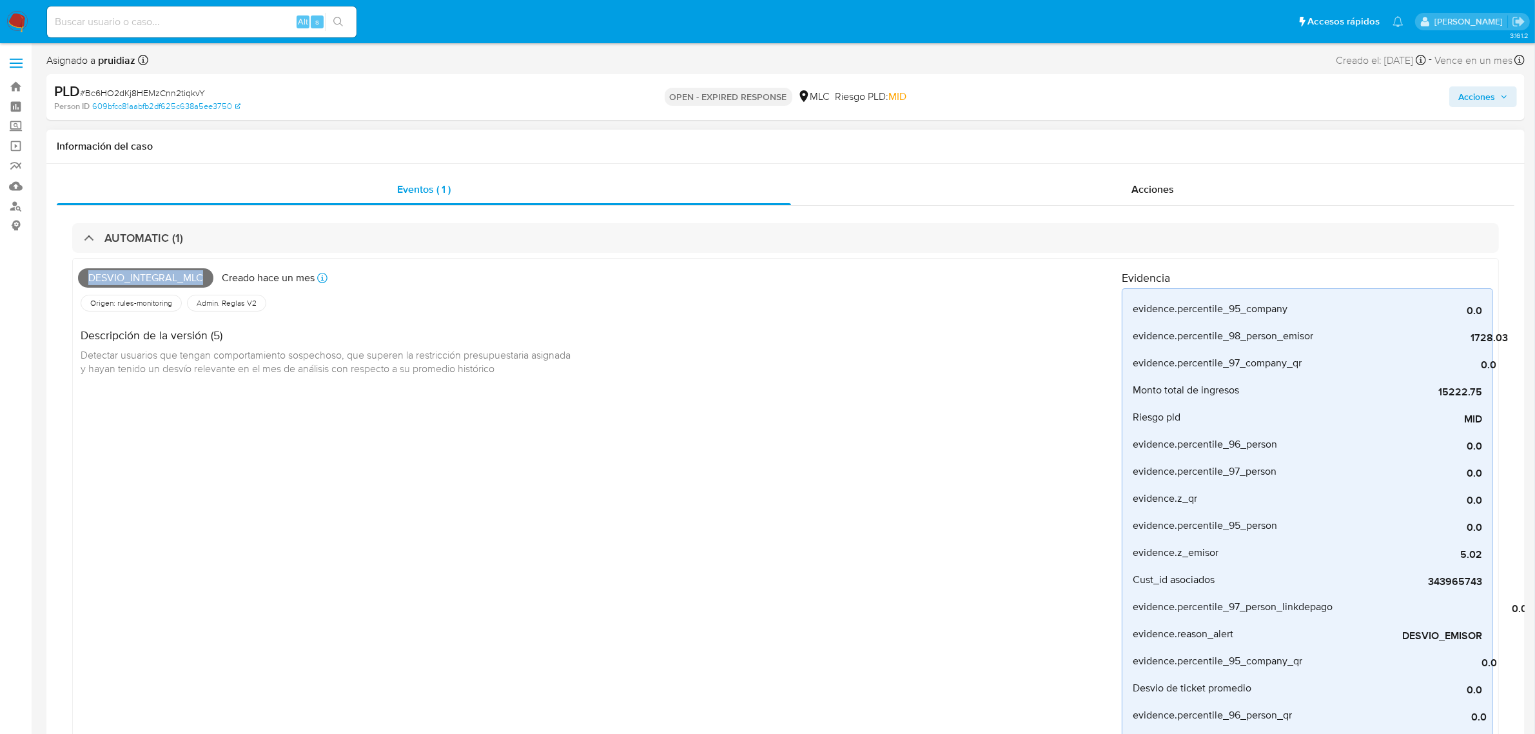
copy span "Desvio_integral_mlc"
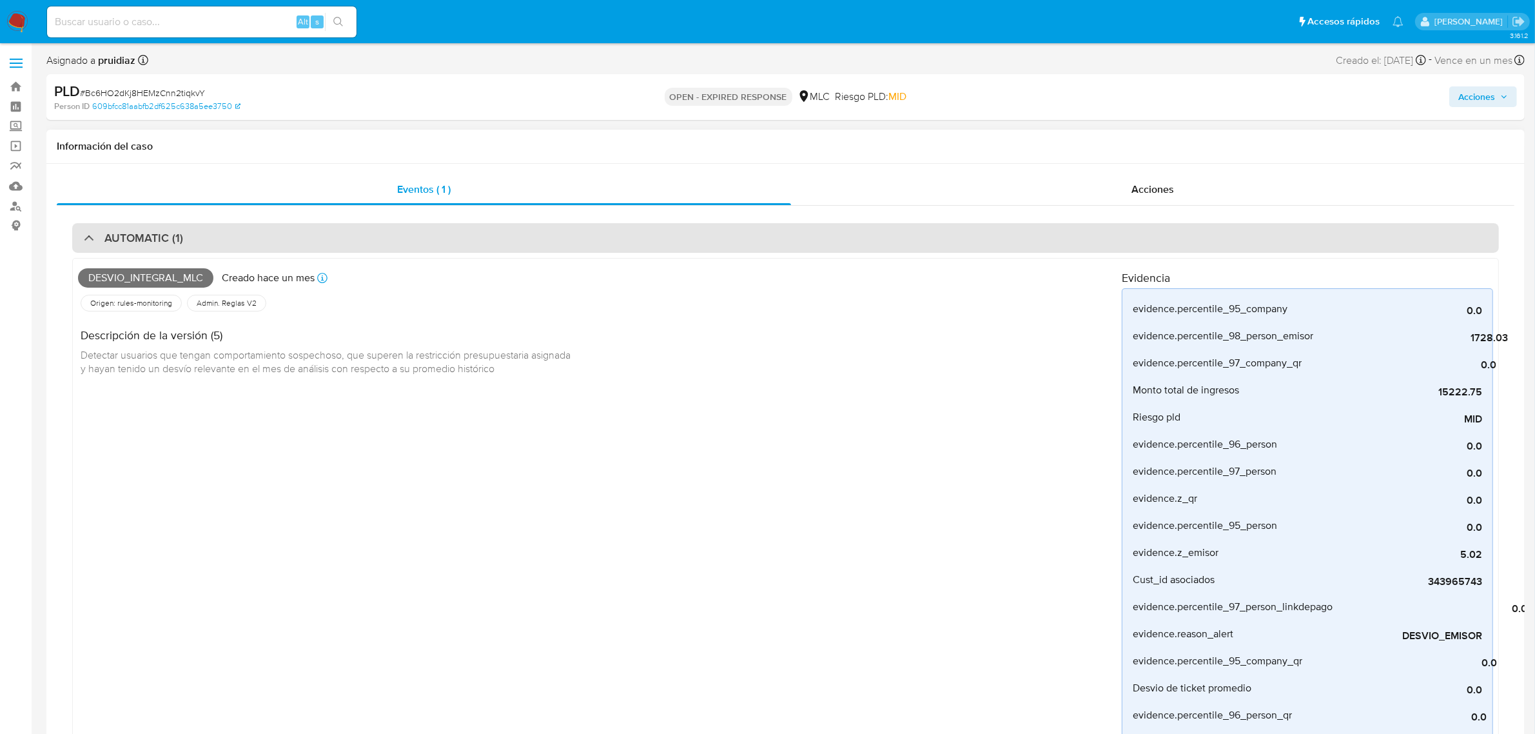
click at [208, 239] on div "AUTOMATIC (1)" at bounding box center [785, 238] width 1427 height 30
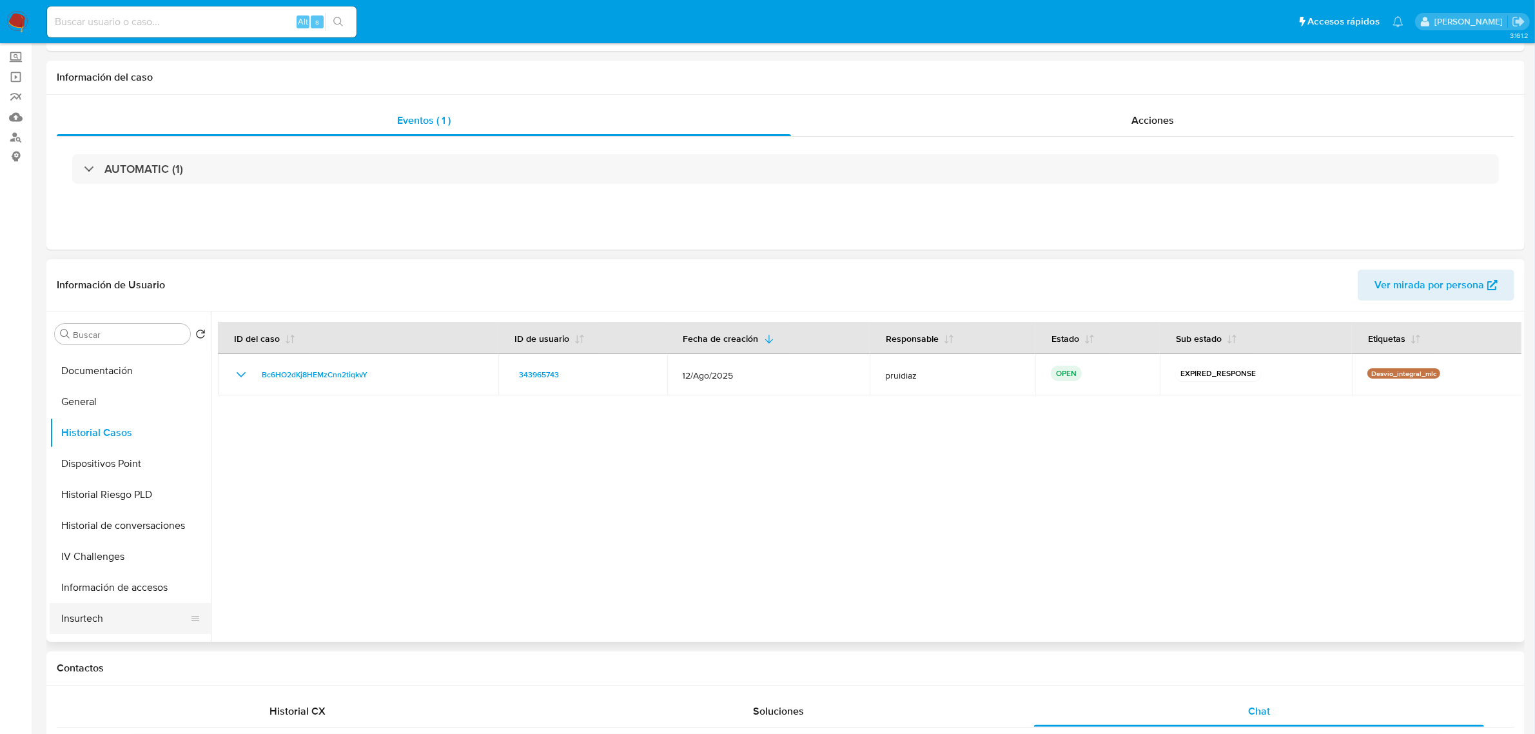
scroll to position [242, 0]
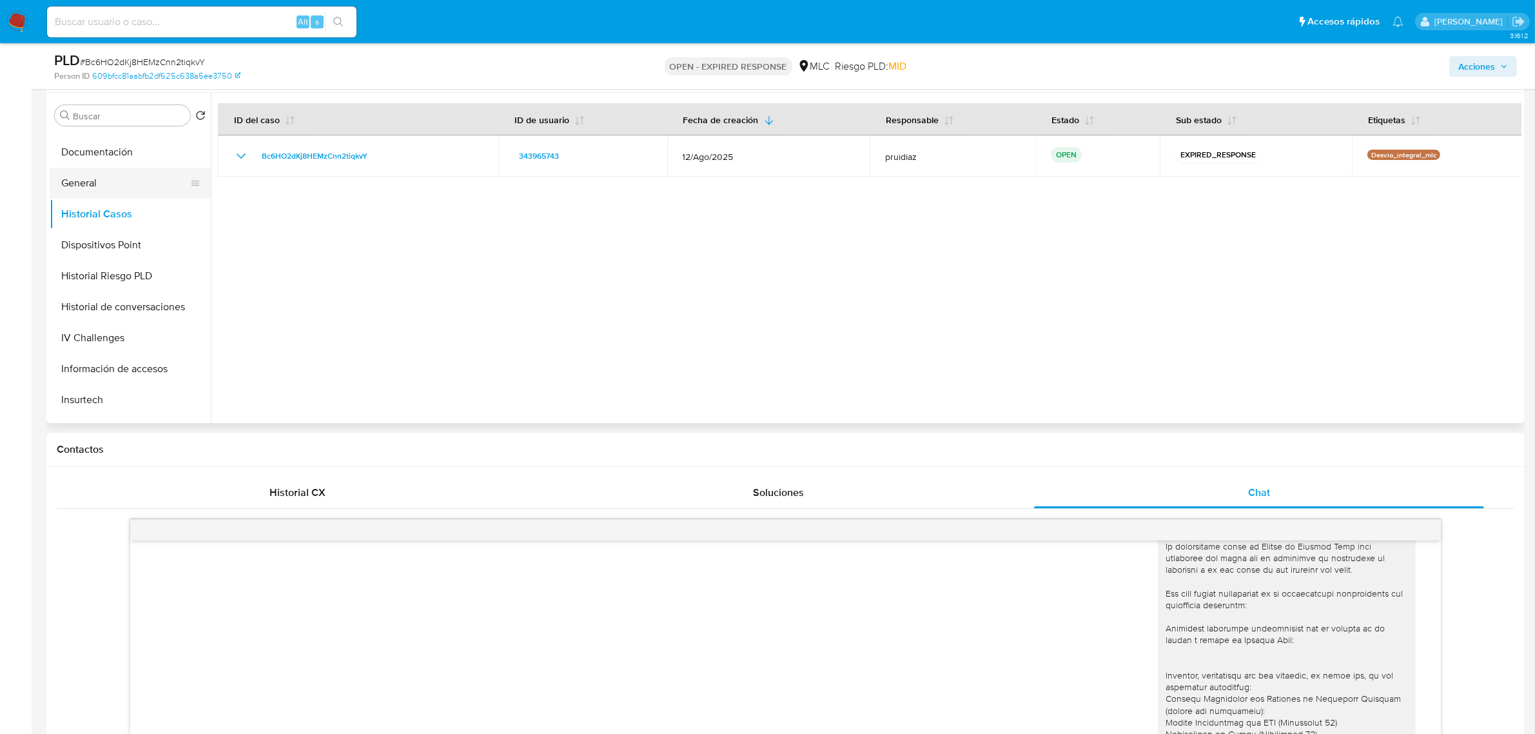
click at [84, 188] on button "General" at bounding box center [125, 183] width 151 height 31
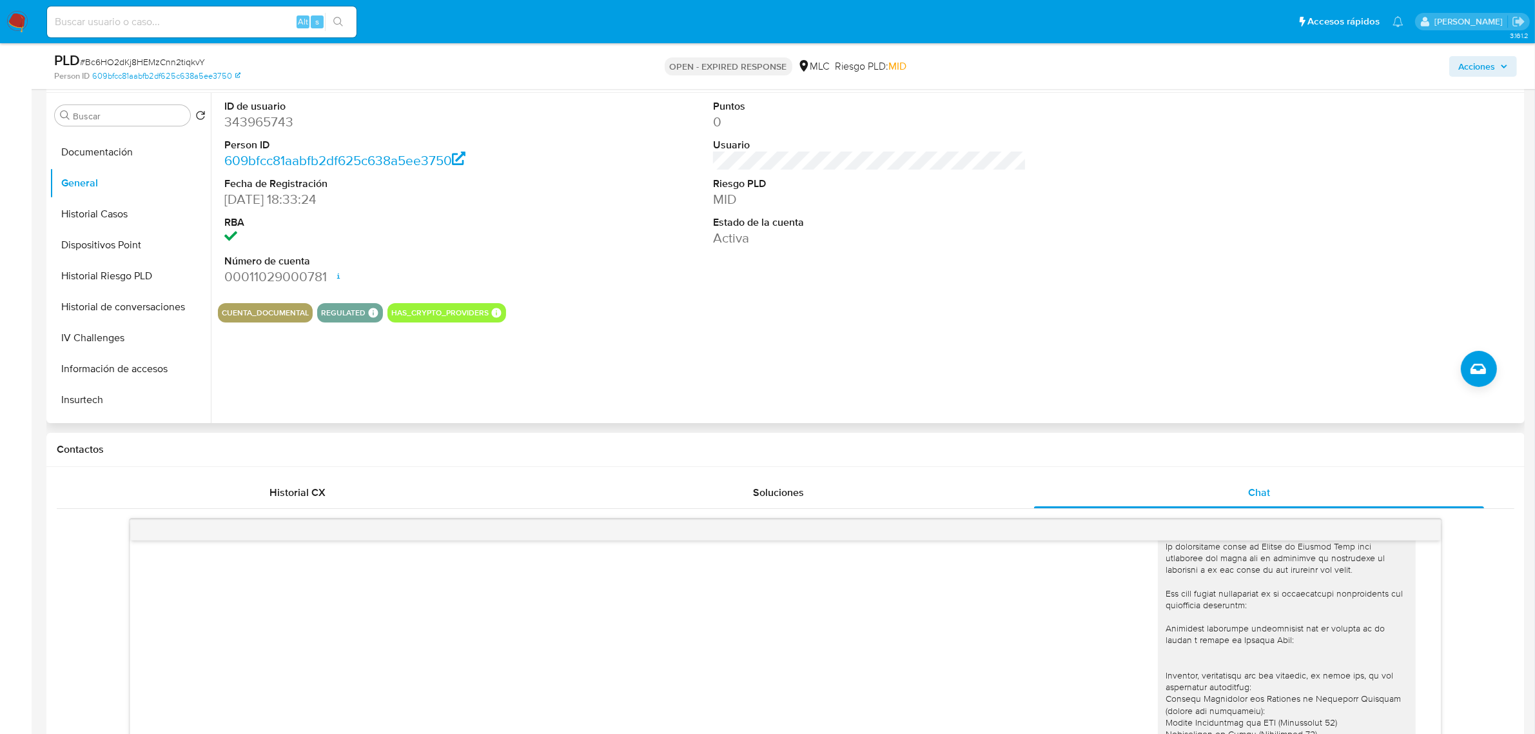
click at [252, 117] on dd "343965743" at bounding box center [380, 122] width 313 height 18
copy dd "343965743"
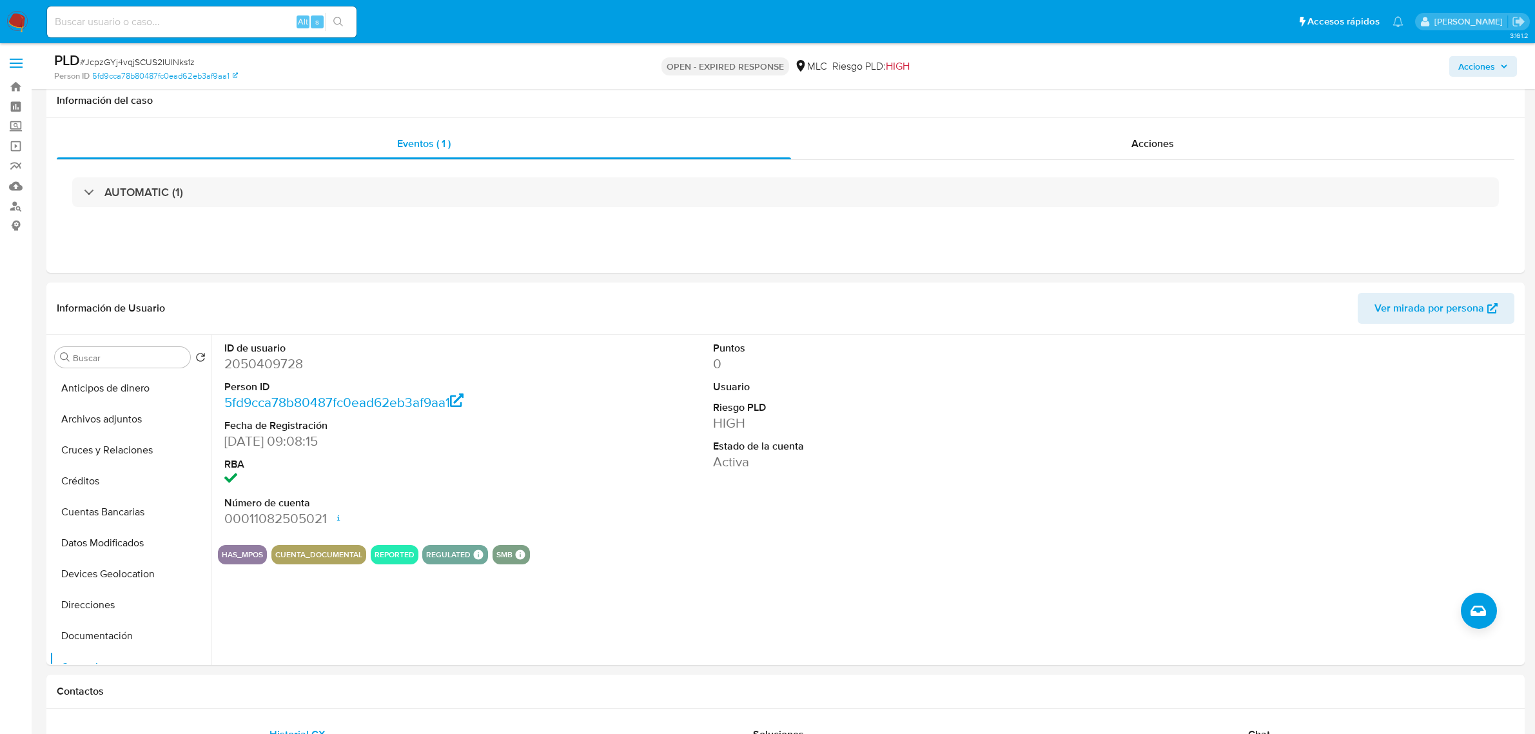
select select "10"
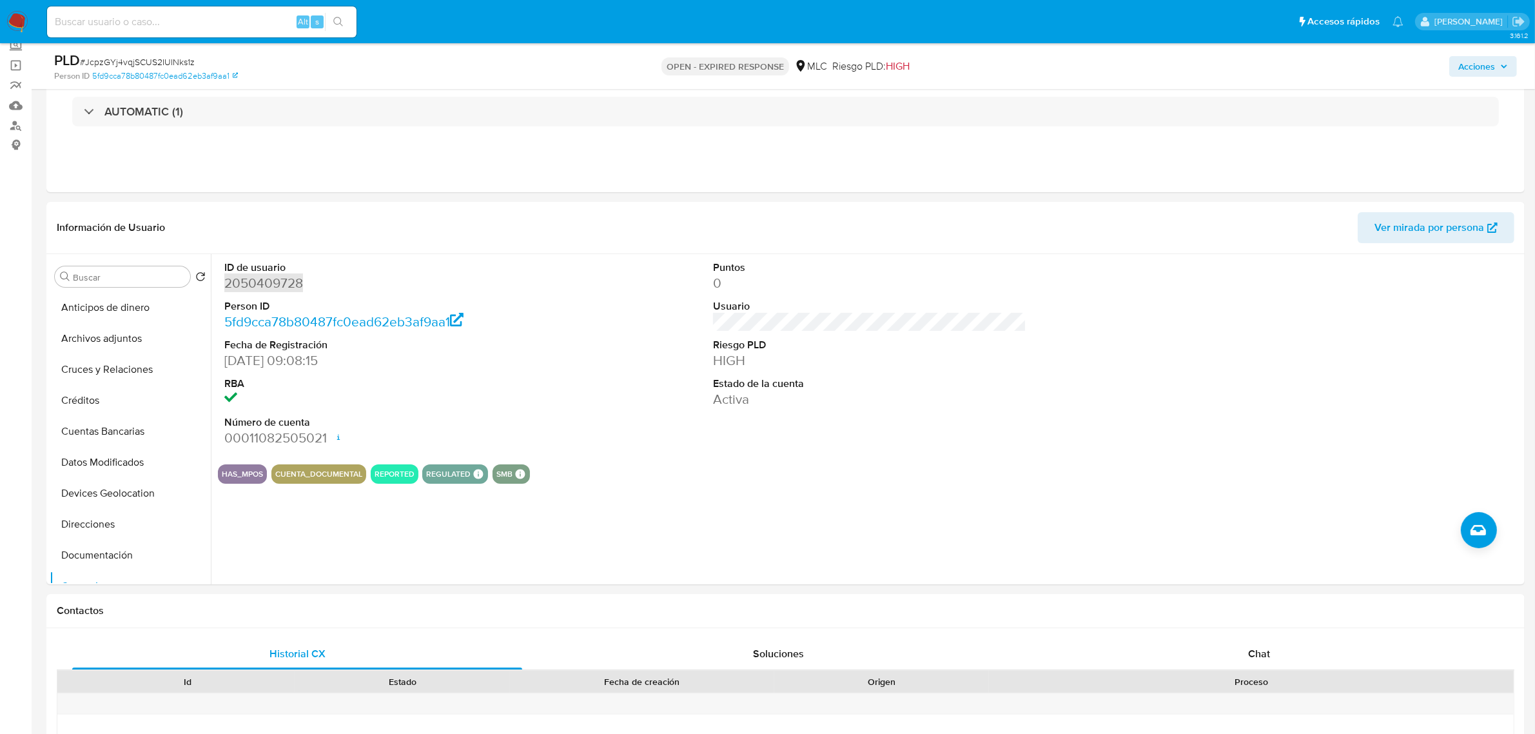
scroll to position [242, 0]
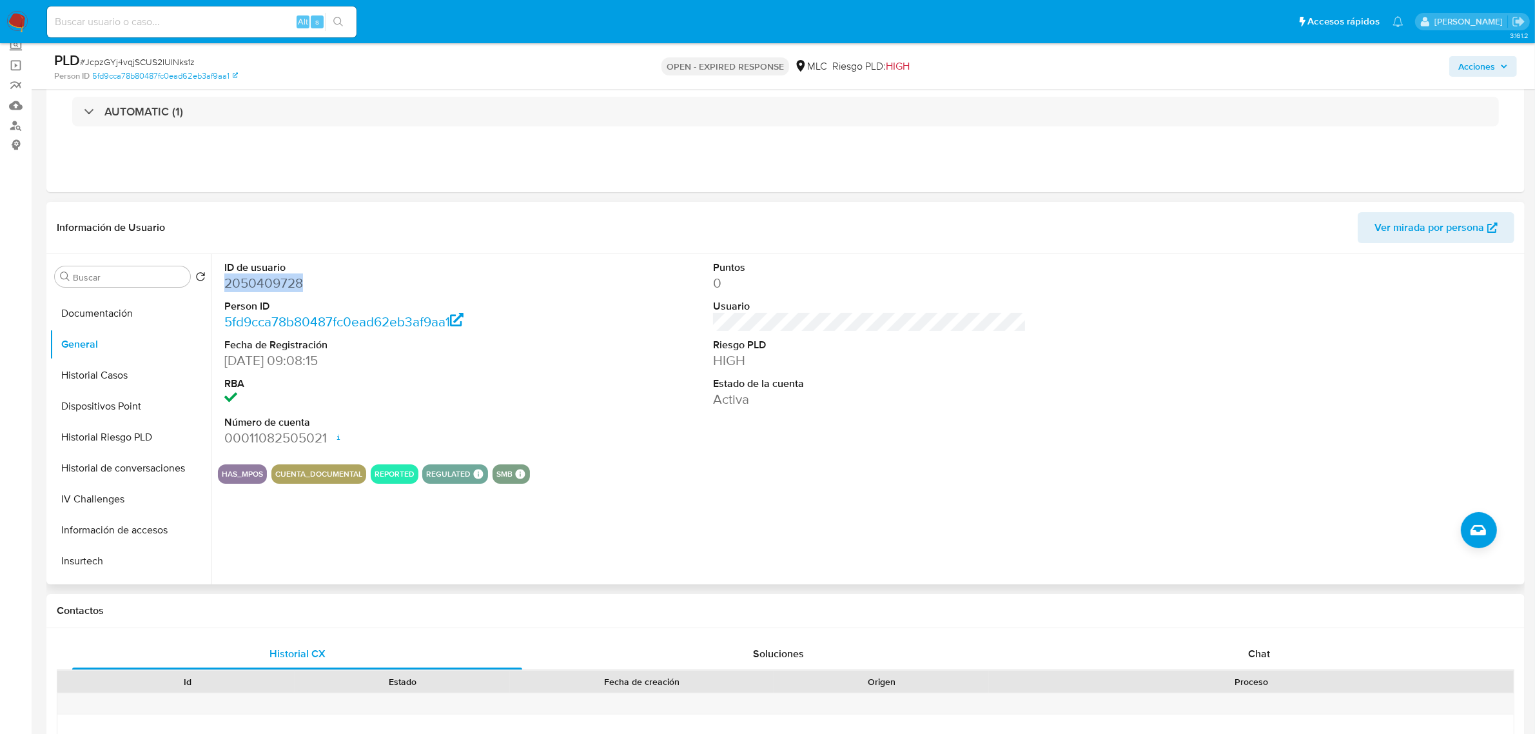
click at [268, 288] on dd "2050409728" at bounding box center [380, 283] width 313 height 18
drag, startPoint x: 266, startPoint y: 288, endPoint x: 278, endPoint y: 279, distance: 14.3
click at [278, 279] on dd "2050409728" at bounding box center [380, 283] width 313 height 18
copy dd "2050409728"
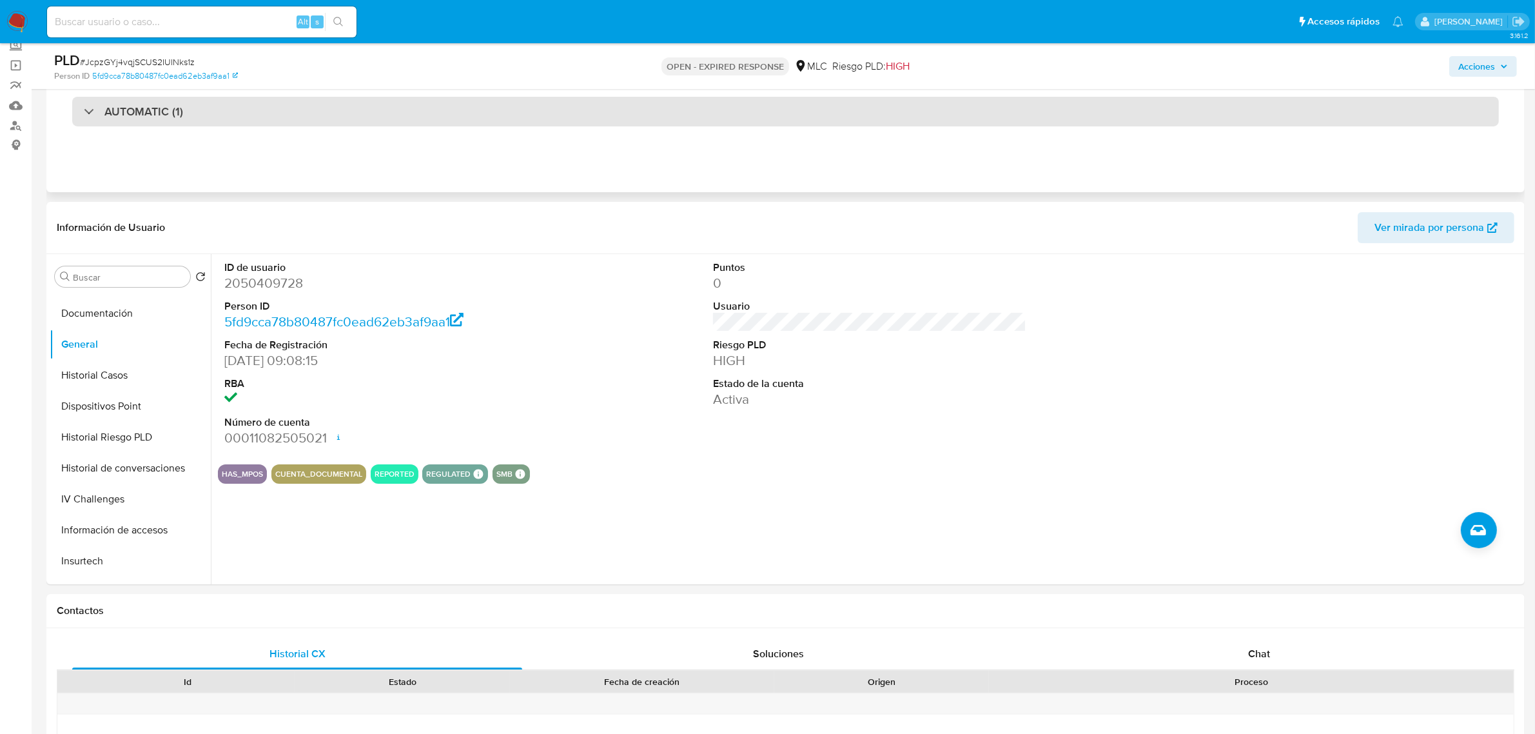
click at [191, 119] on div "AUTOMATIC (1)" at bounding box center [785, 112] width 1427 height 30
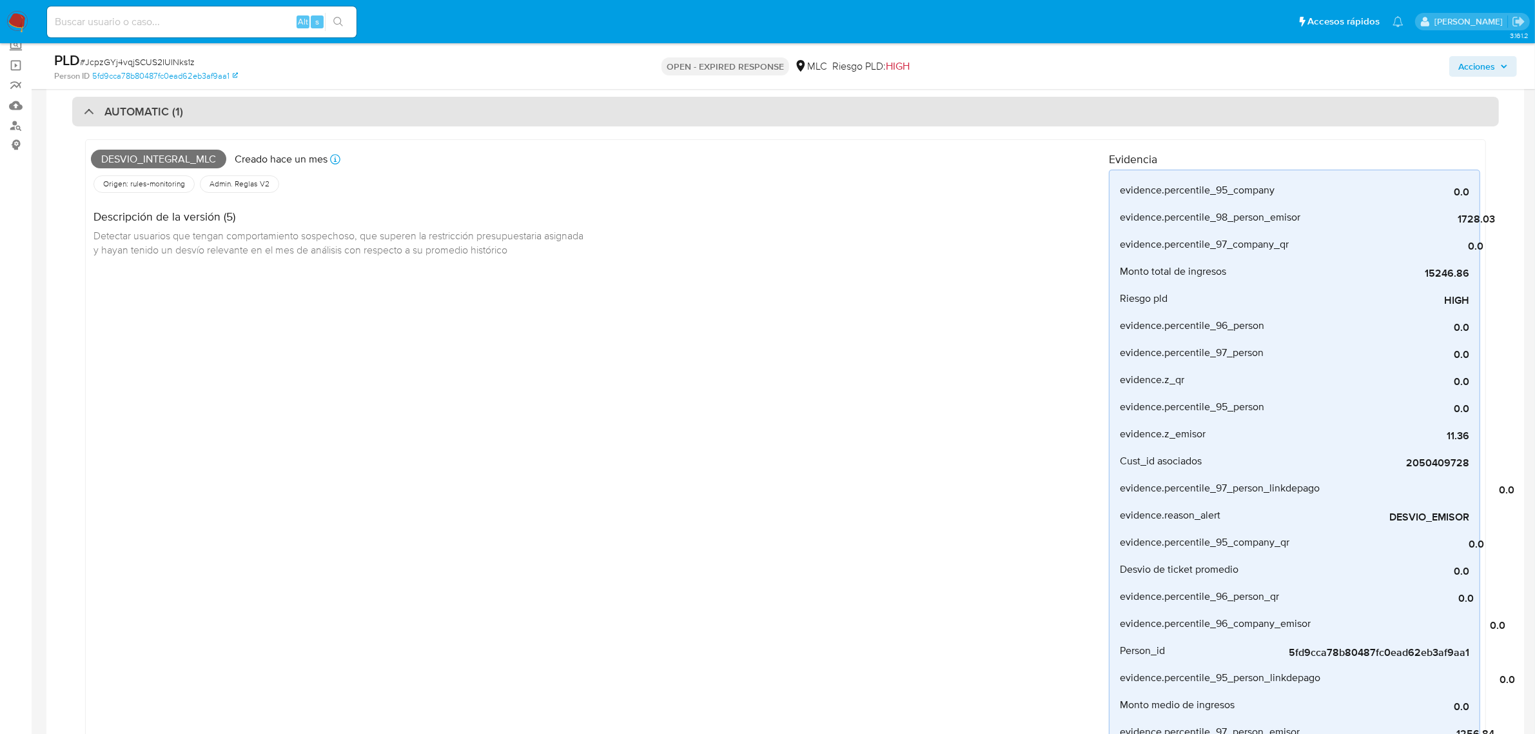
click at [191, 119] on div "AUTOMATIC (1)" at bounding box center [785, 112] width 1427 height 30
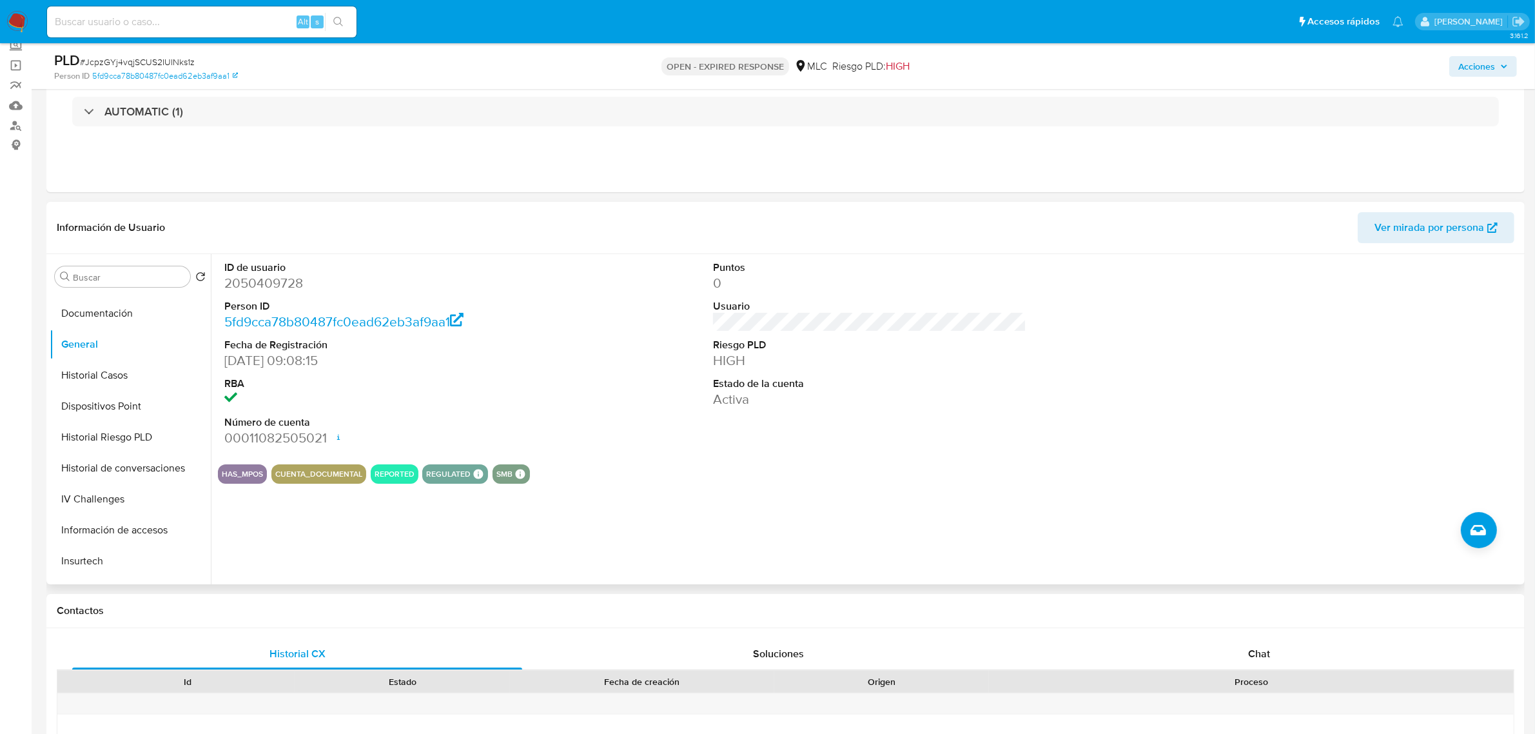
click at [282, 281] on dd "2050409728" at bounding box center [380, 283] width 313 height 18
copy dd "2050409728"
click at [278, 284] on dd "2050409728" at bounding box center [380, 283] width 313 height 18
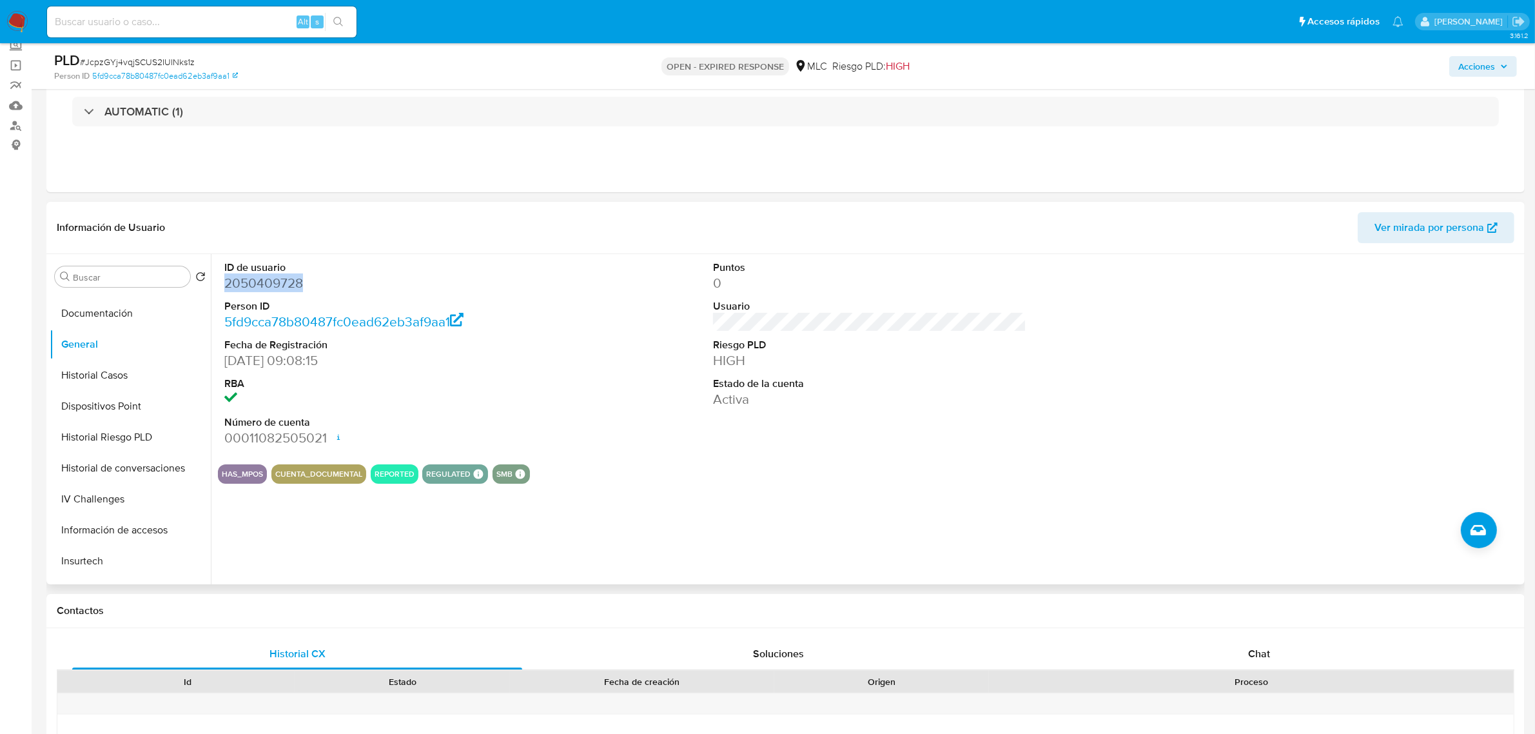
click at [262, 281] on dd "2050409728" at bounding box center [380, 283] width 313 height 18
click at [155, 66] on span "# JcpzGYj4vqjSCUS2IUINks1z" at bounding box center [137, 61] width 115 height 13
copy span "JcpzGYj4vqjSCUS2IUINks1z"
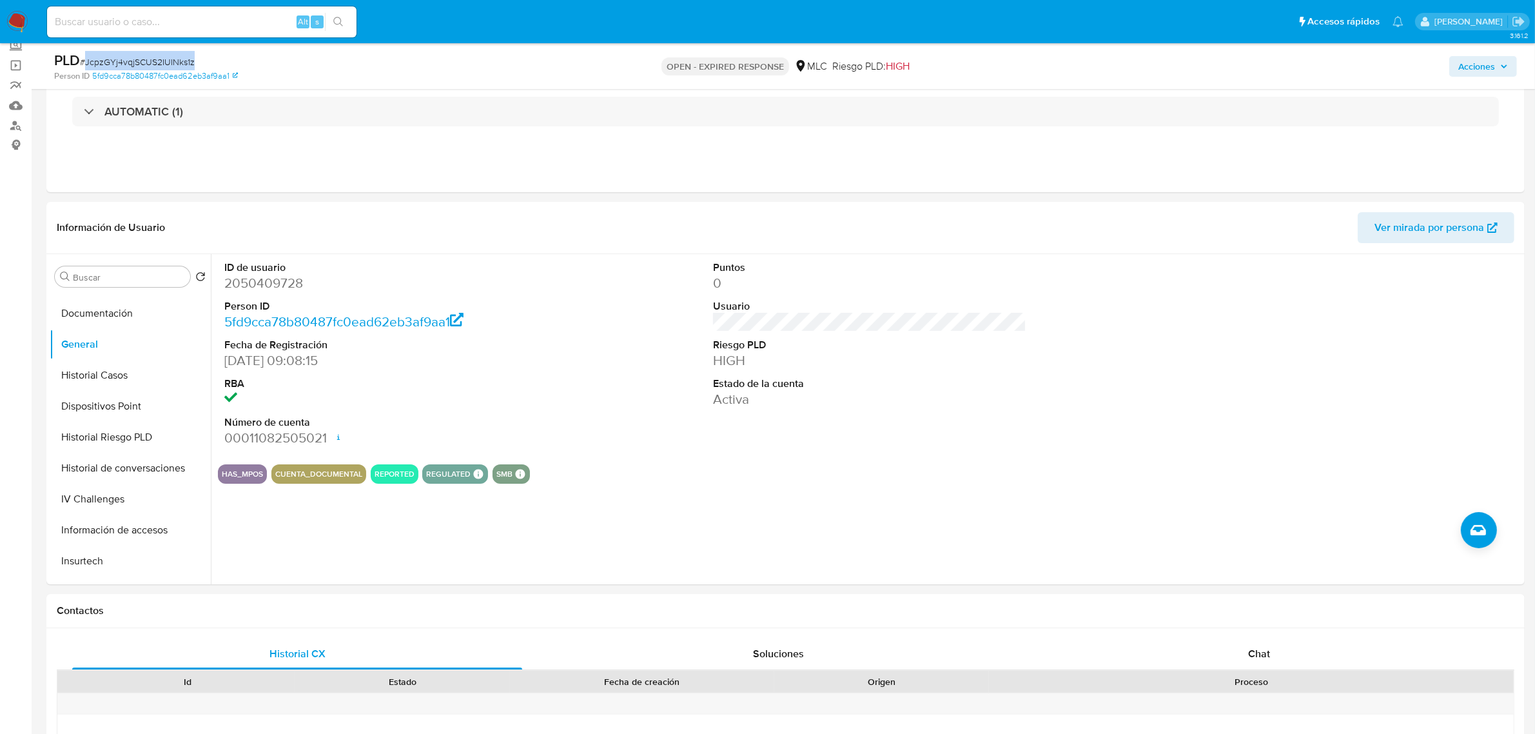
click at [150, 63] on span "# JcpzGYj4vqjSCUS2IUINks1z" at bounding box center [137, 61] width 115 height 13
click at [123, 379] on button "Historial Casos" at bounding box center [125, 375] width 151 height 31
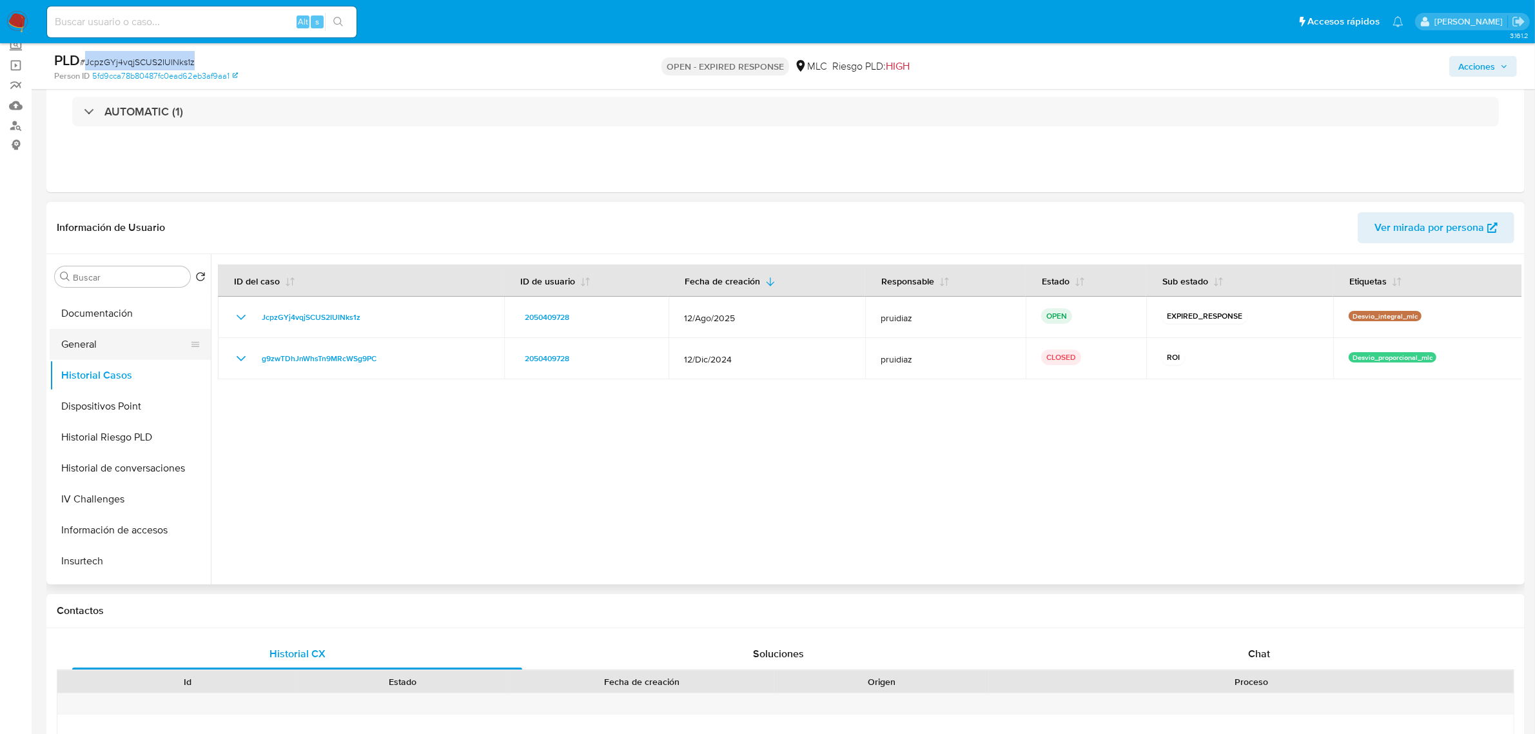
click at [118, 346] on button "General" at bounding box center [125, 344] width 151 height 31
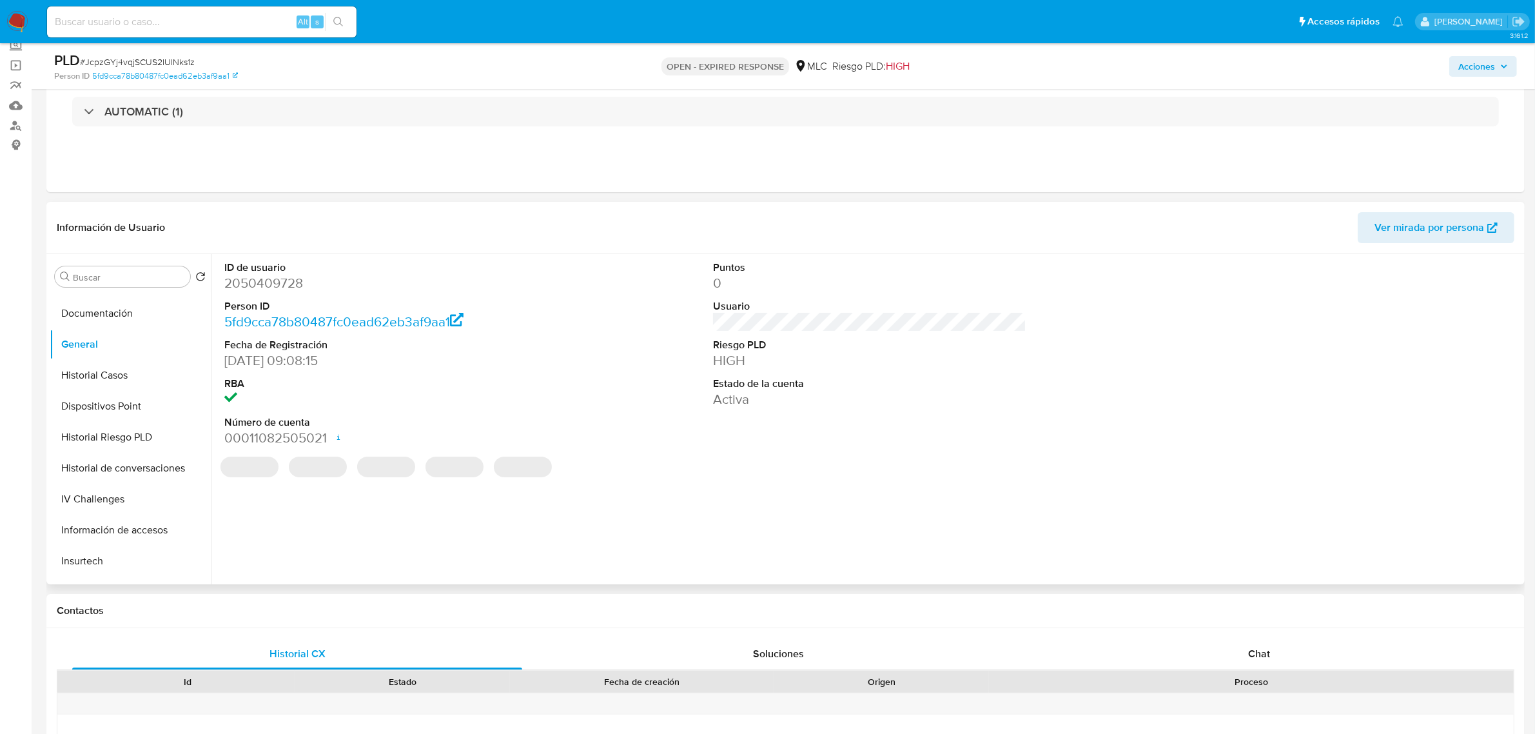
click at [262, 290] on dd "2050409728" at bounding box center [380, 283] width 313 height 18
copy dd "2050409728"
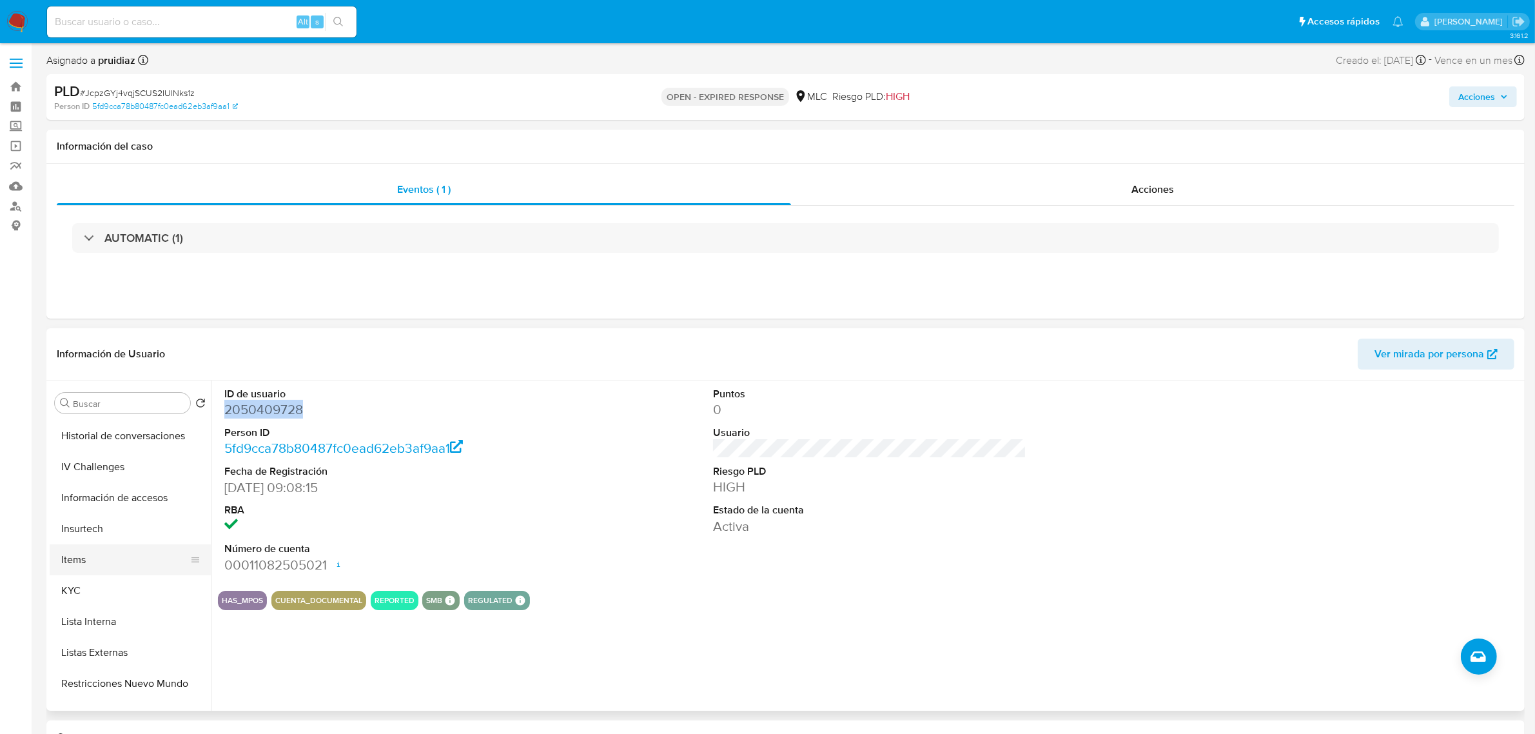
scroll to position [403, 0]
click at [75, 579] on button "KYC" at bounding box center [125, 588] width 151 height 31
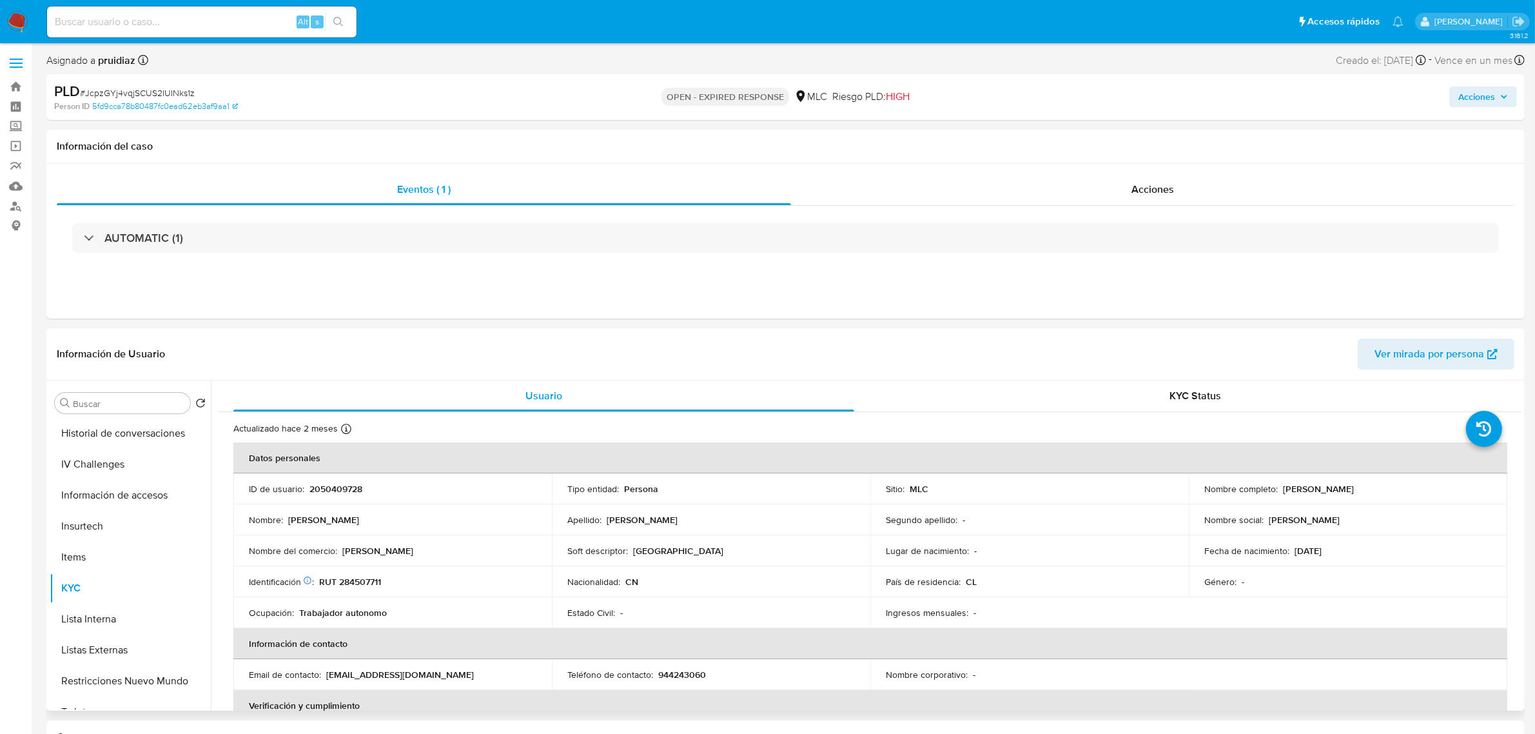
click at [346, 487] on p "2050409728" at bounding box center [335, 489] width 53 height 12
copy p "2050409728"
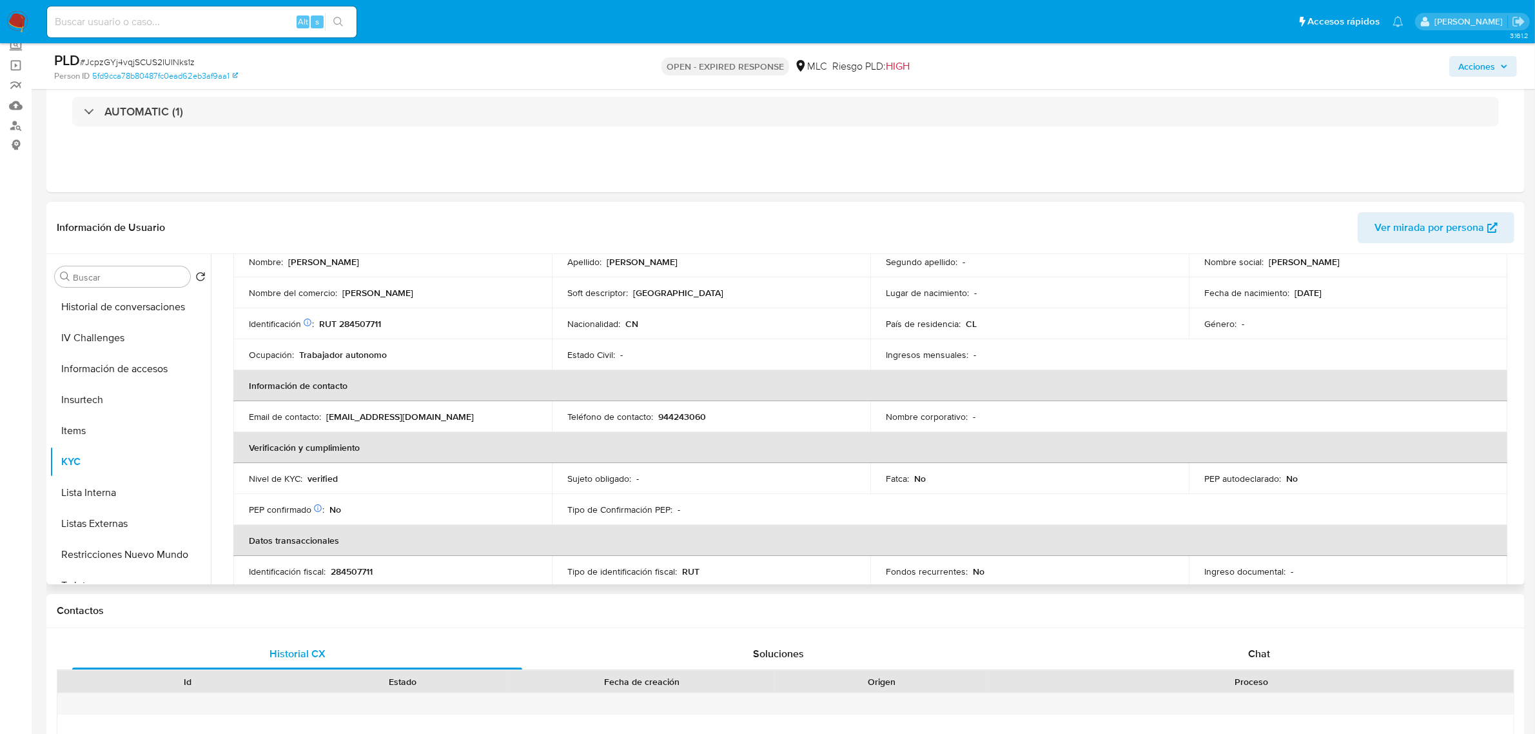
scroll to position [0, 0]
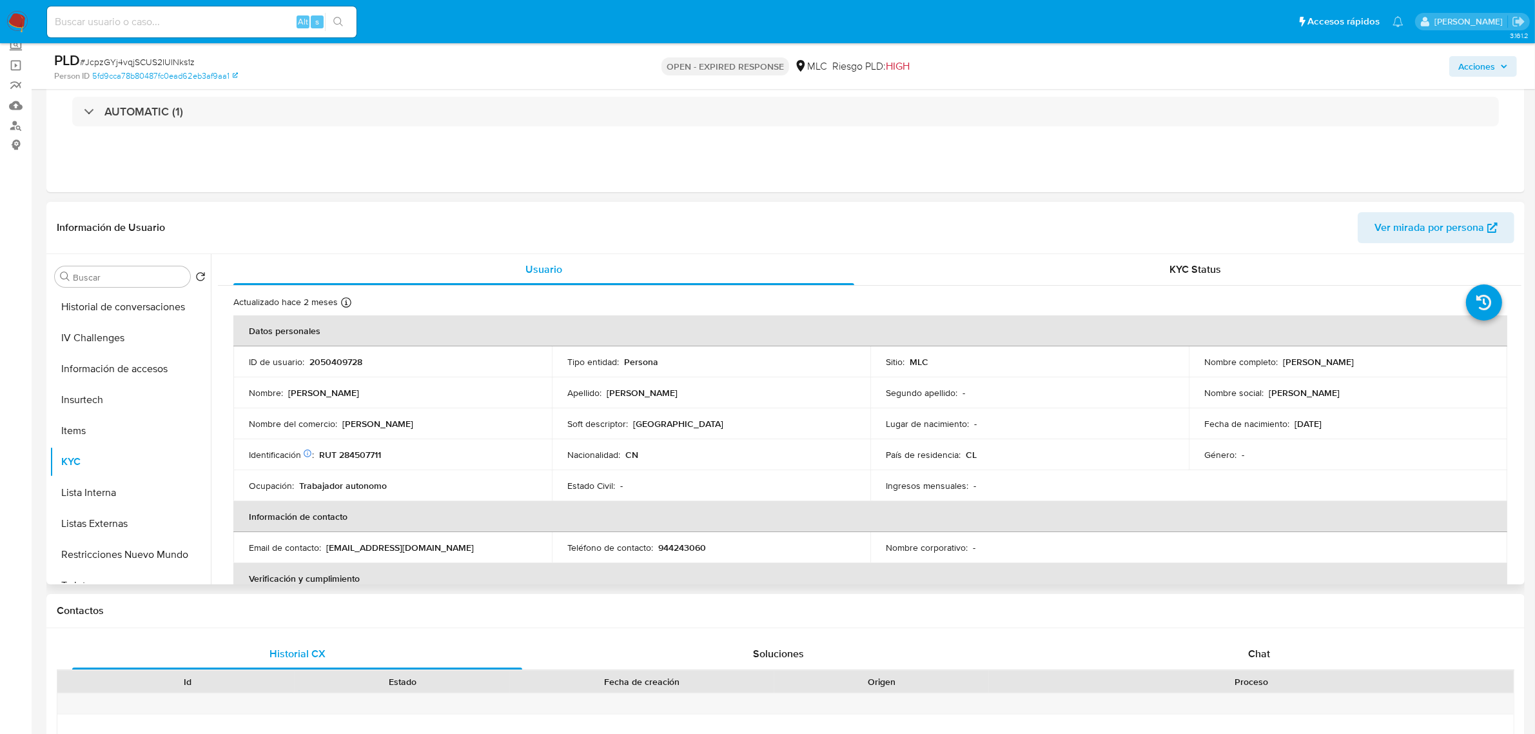
click at [360, 458] on p "RUT 284507711" at bounding box center [350, 455] width 62 height 12
copy p "284507711"
click at [369, 452] on p "RUT 284507711" at bounding box center [350, 455] width 62 height 12
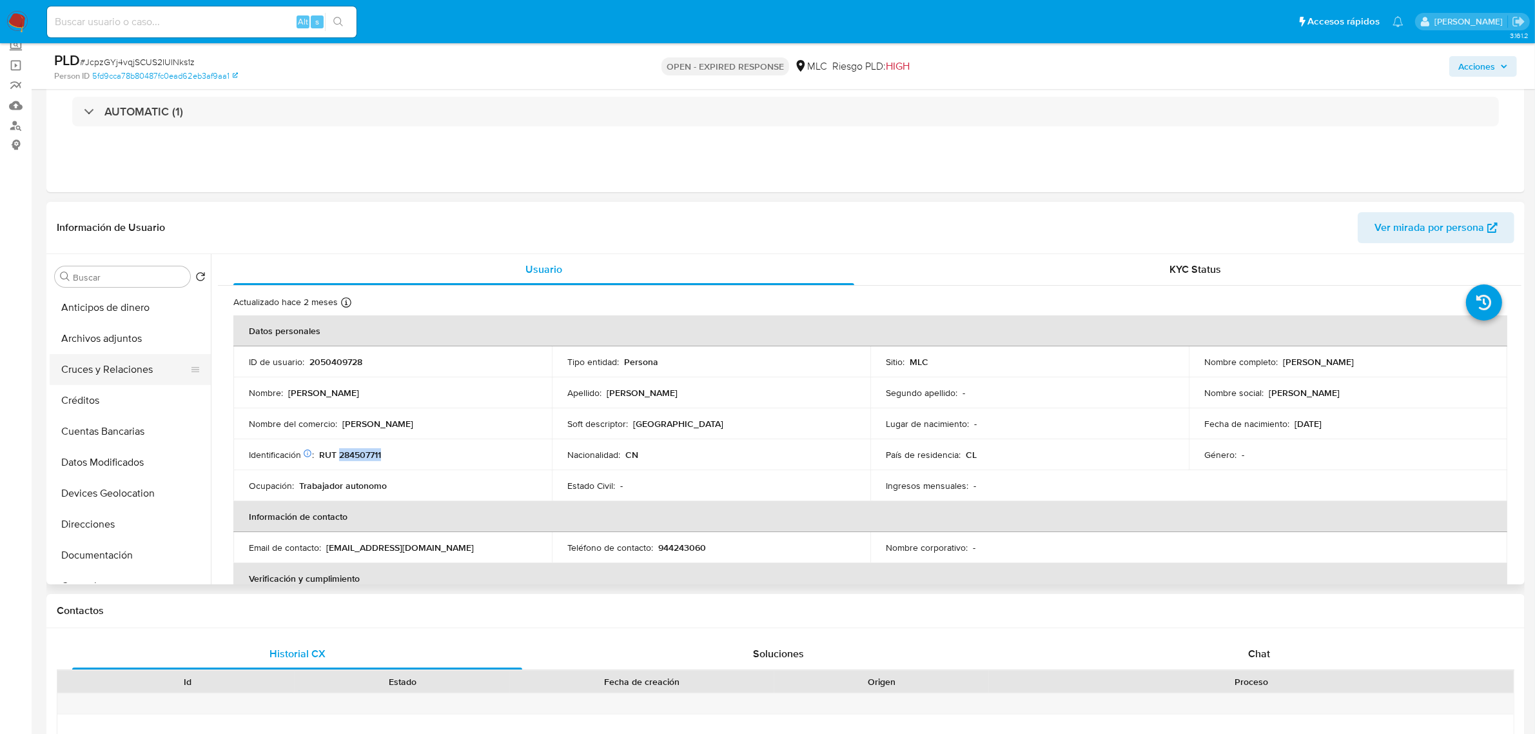
click at [121, 362] on button "Cruces y Relaciones" at bounding box center [125, 369] width 151 height 31
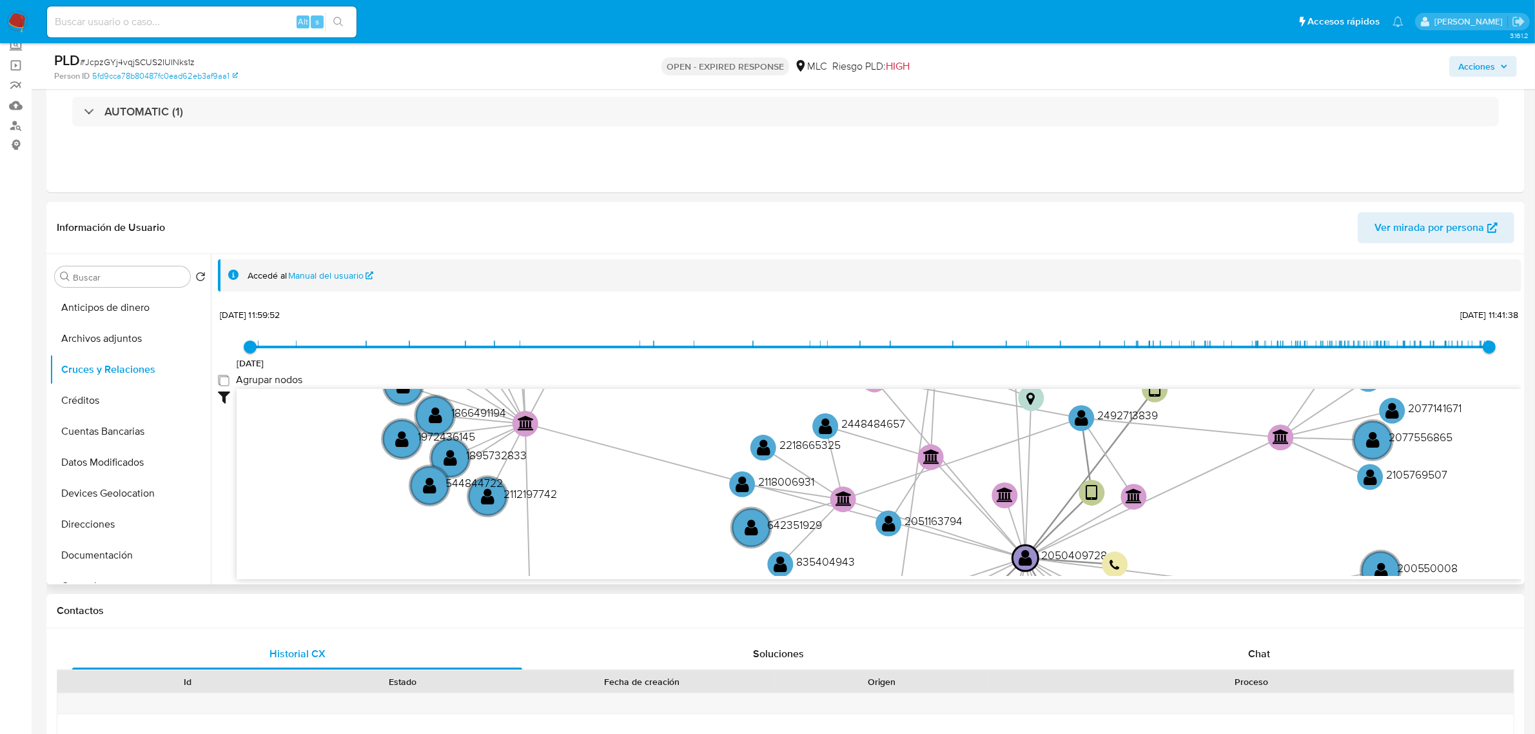
drag, startPoint x: 223, startPoint y: 376, endPoint x: 239, endPoint y: 374, distance: 15.6
click at [223, 376] on group_nodes "Agrupar nodos" at bounding box center [223, 380] width 10 height 10
checkbox group_nodes "true"
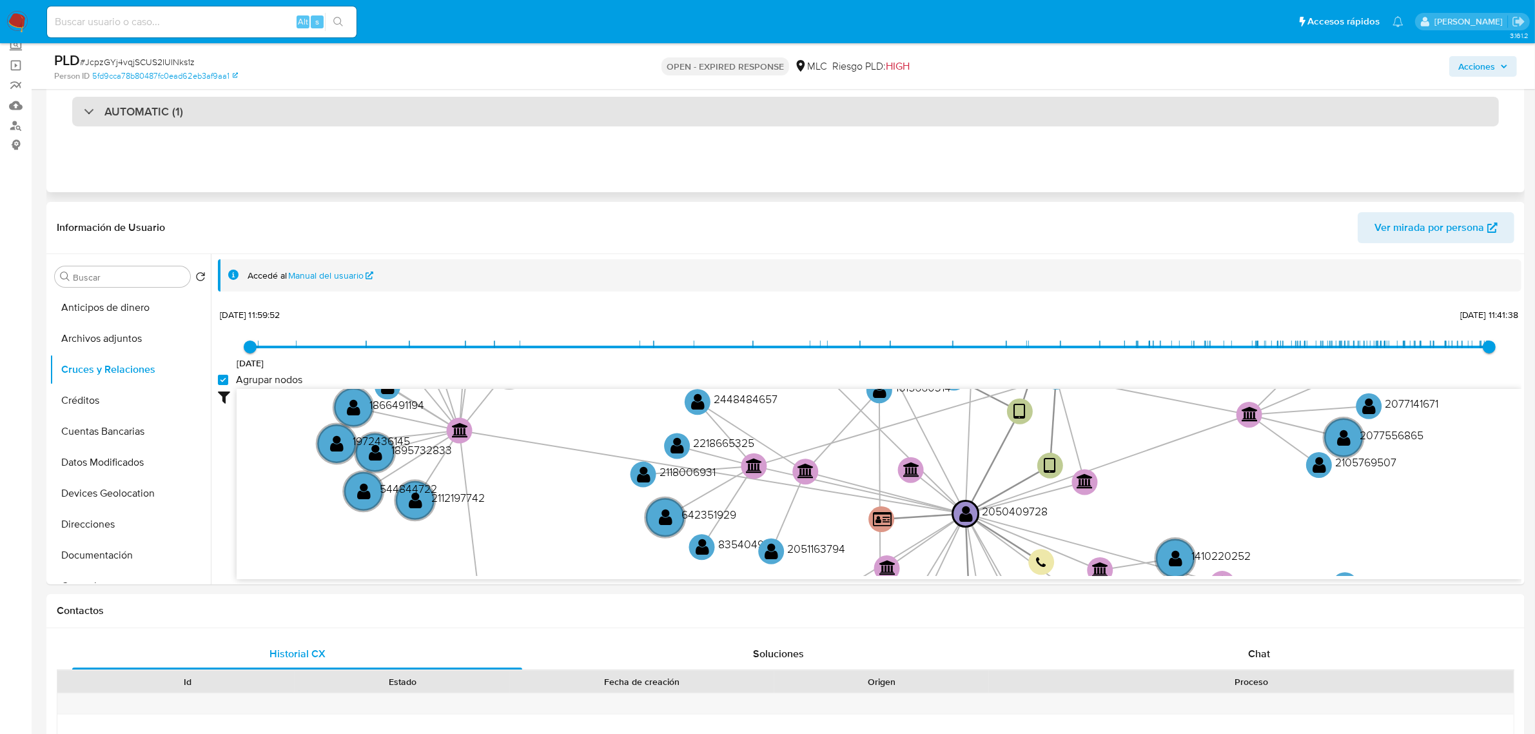
scroll to position [161, 0]
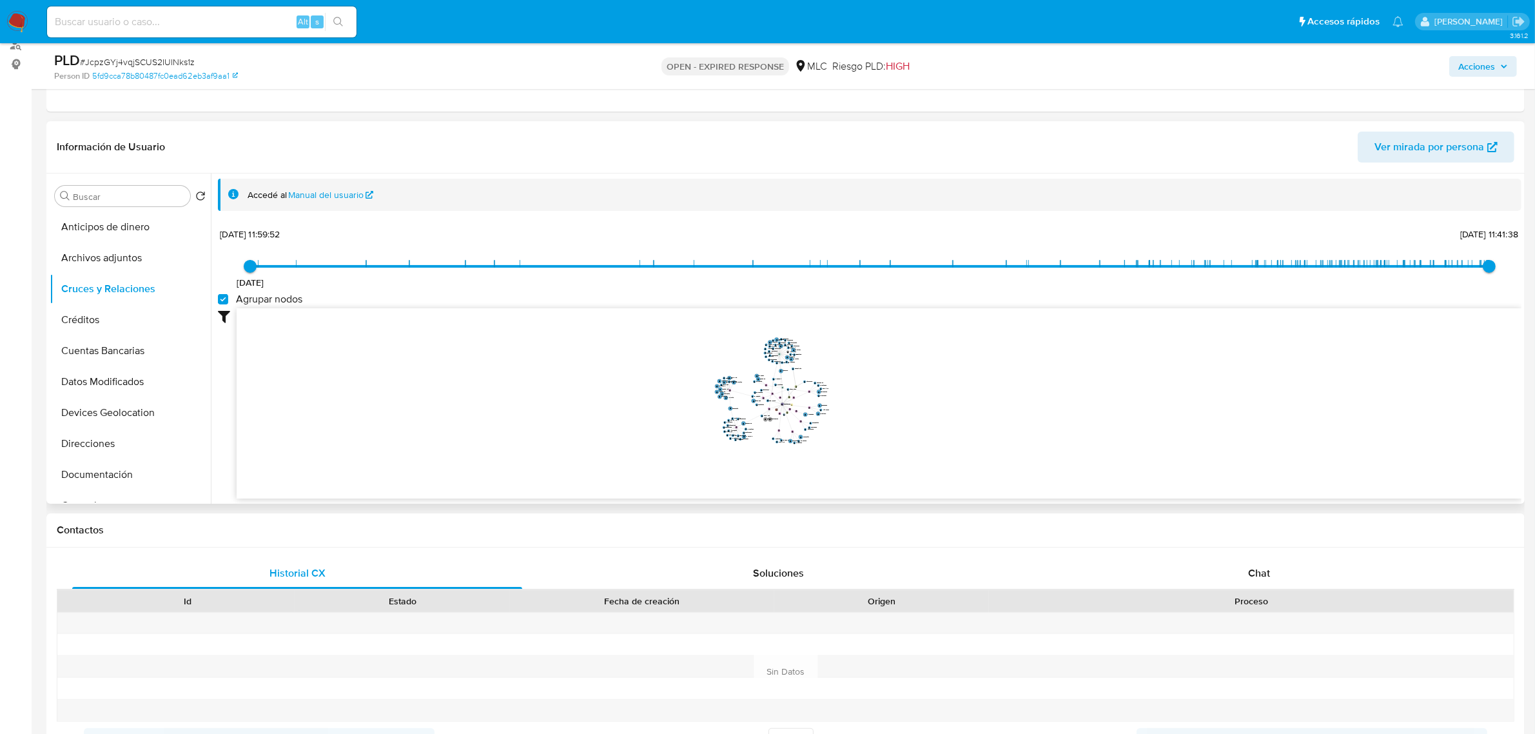
drag, startPoint x: 858, startPoint y: 355, endPoint x: 853, endPoint y: 384, distance: 29.4
click at [853, 384] on icon "device-67a2683375d004b560932b91  user-2050409728  2050409728 user-2492713839 …" at bounding box center [879, 401] width 1285 height 187
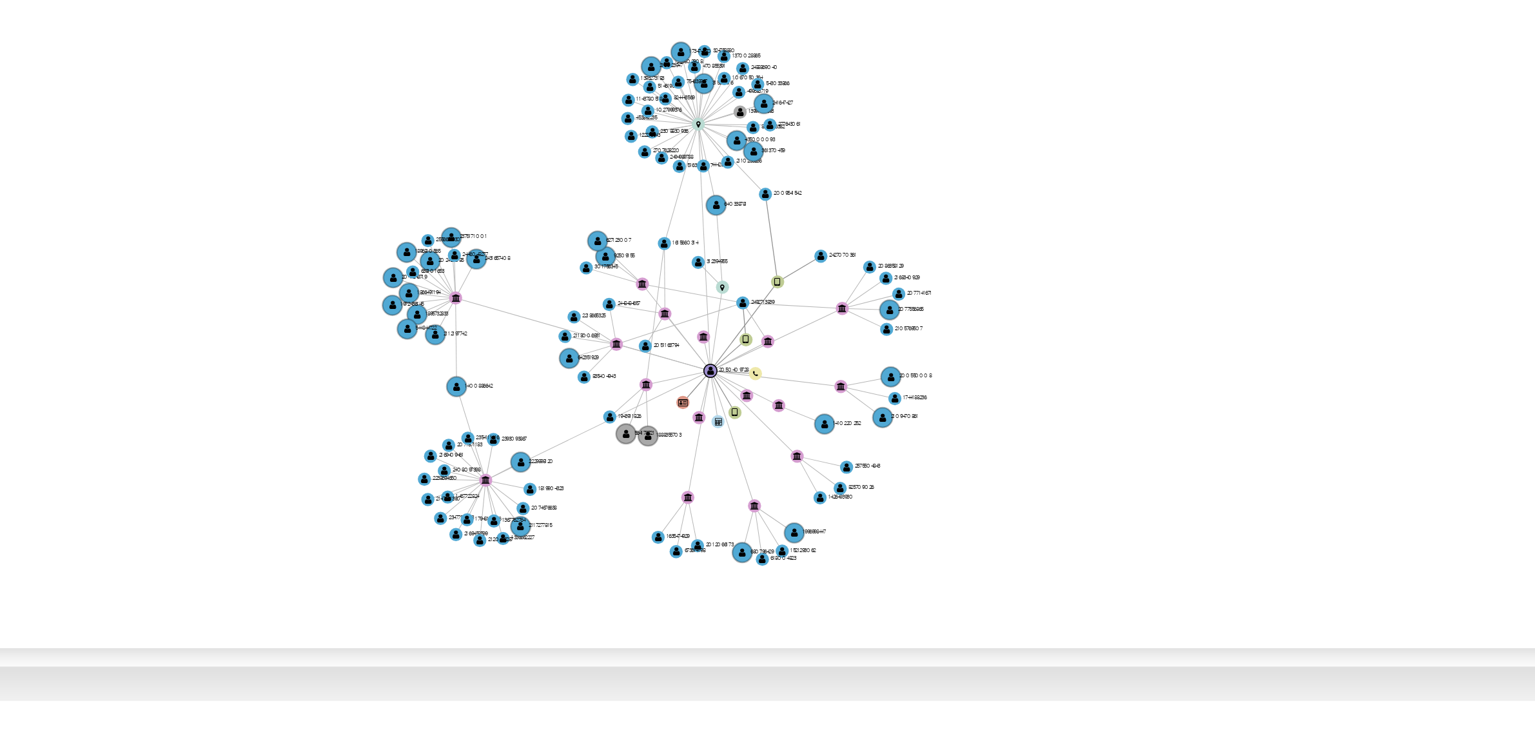
drag, startPoint x: 863, startPoint y: 393, endPoint x: 874, endPoint y: 395, distance: 11.8
click at [874, 395] on icon "device-67a2683375d004b560932b91  user-2050409728  2050409728 user-2492713839 …" at bounding box center [879, 401] width 1285 height 187
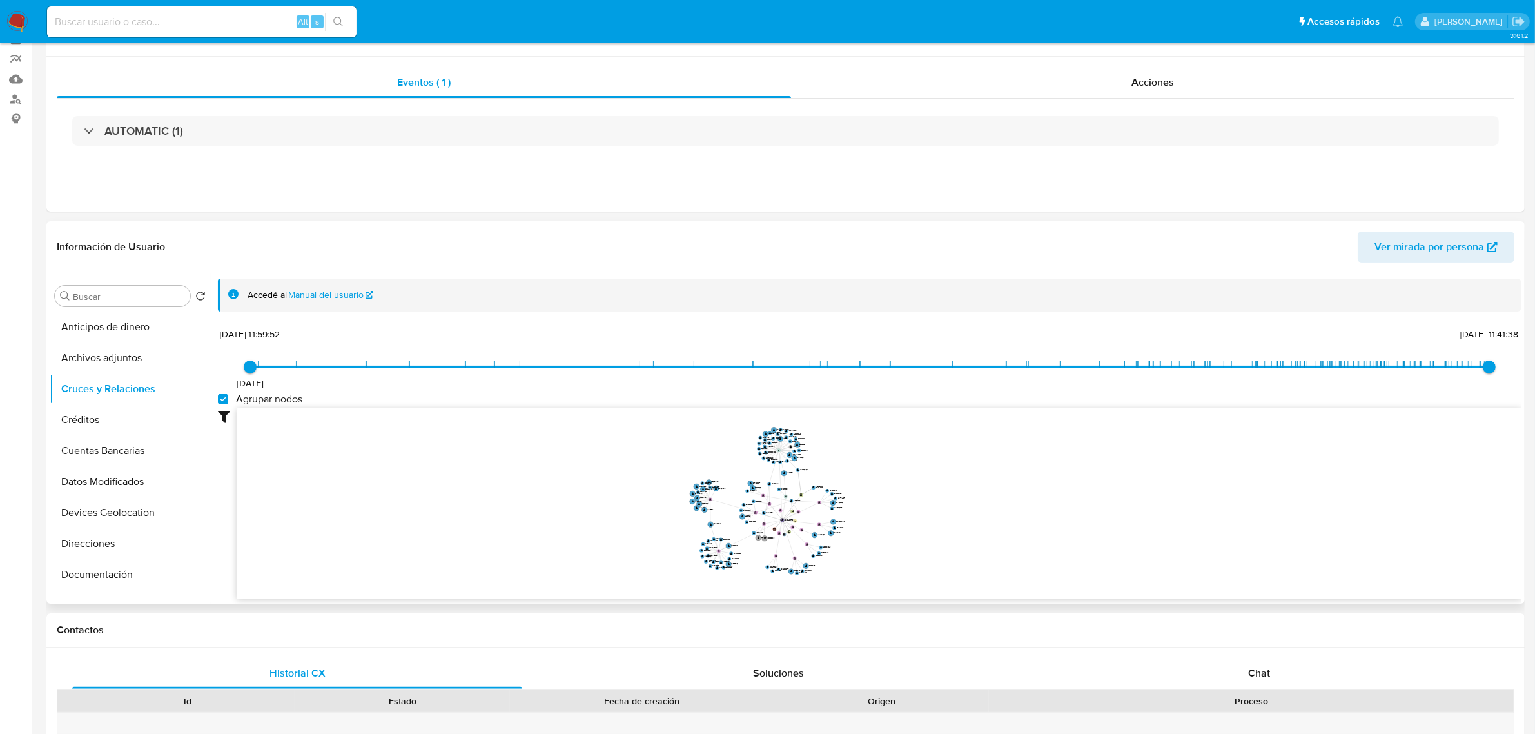
scroll to position [322, 0]
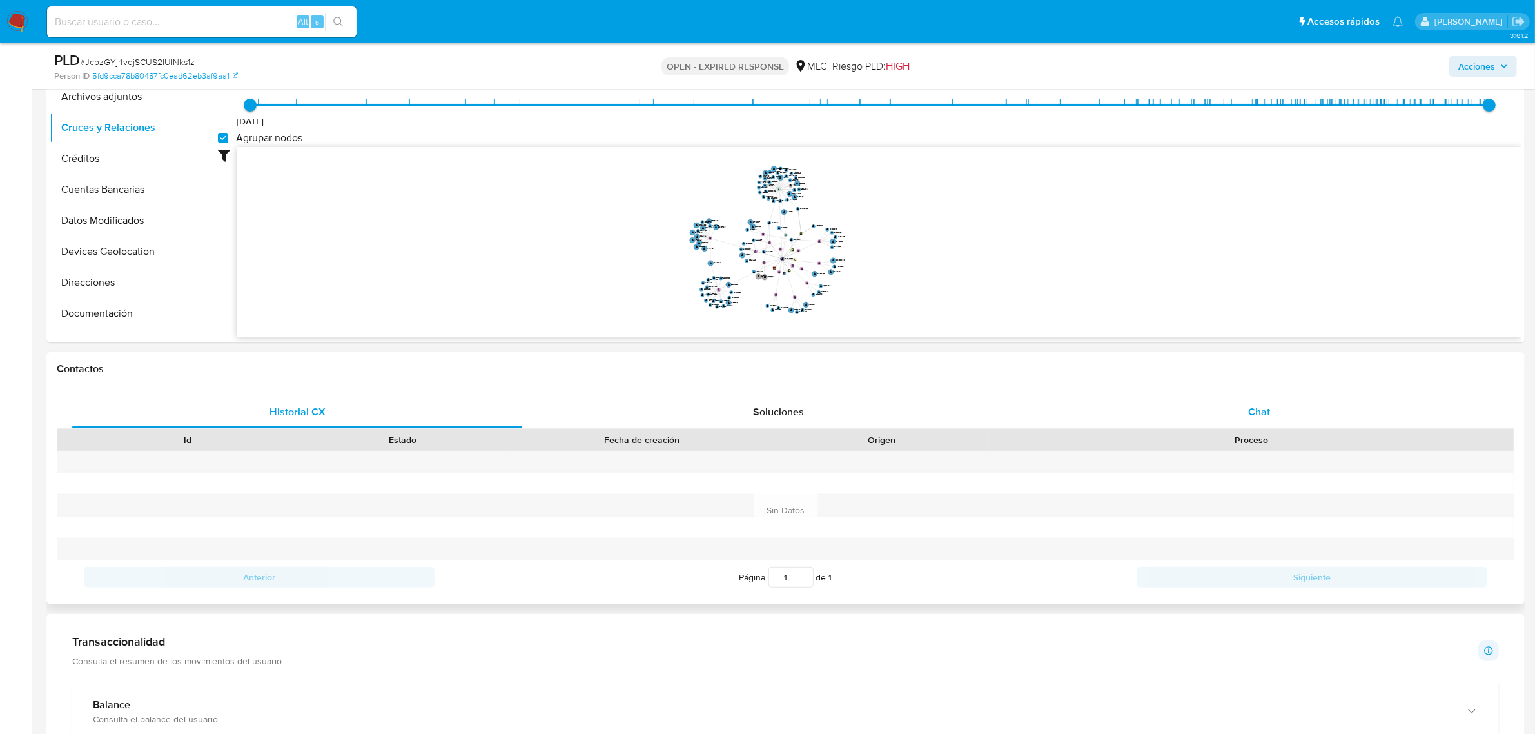
click at [1293, 402] on div "Chat" at bounding box center [1259, 412] width 450 height 31
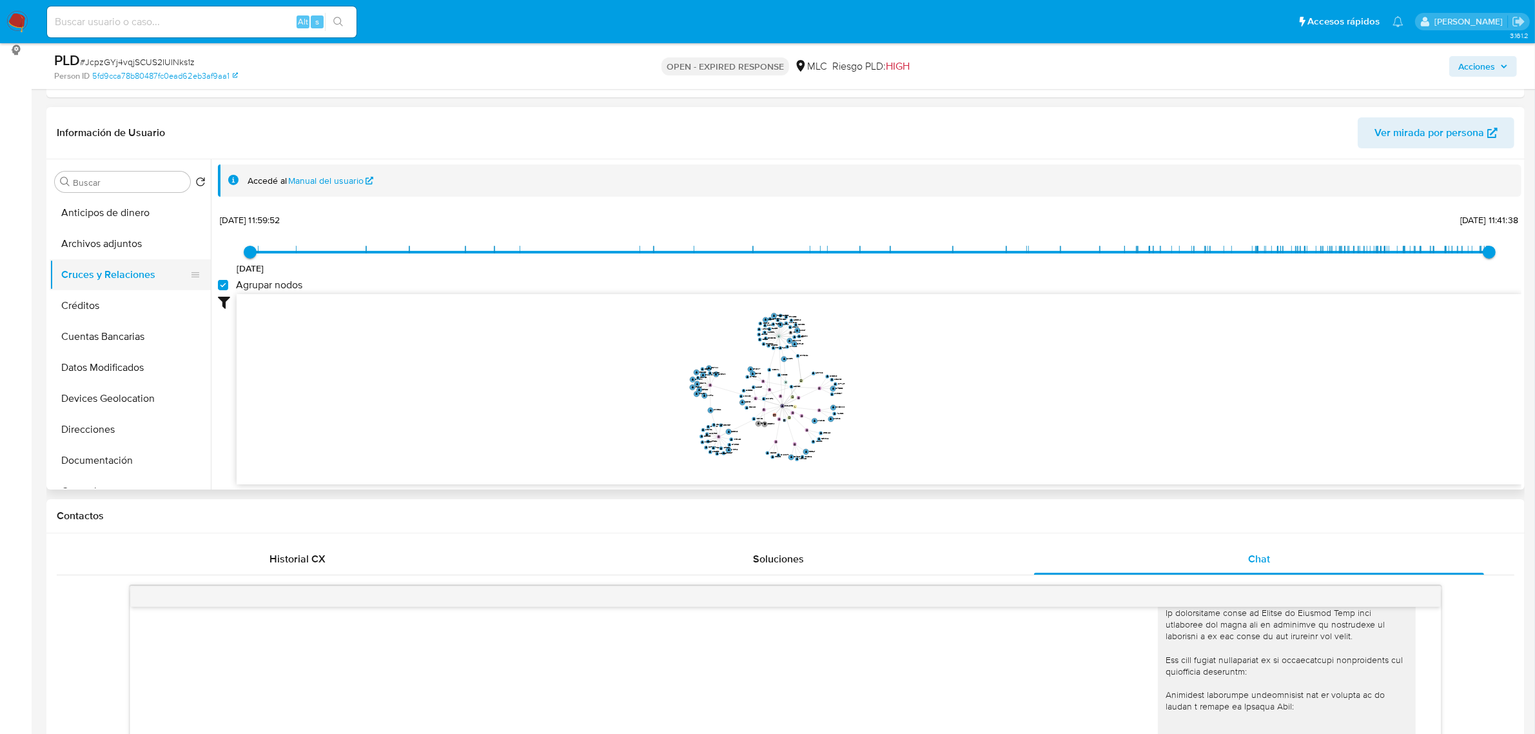
scroll to position [81, 0]
click at [110, 381] on button "Documentación" at bounding box center [125, 379] width 151 height 31
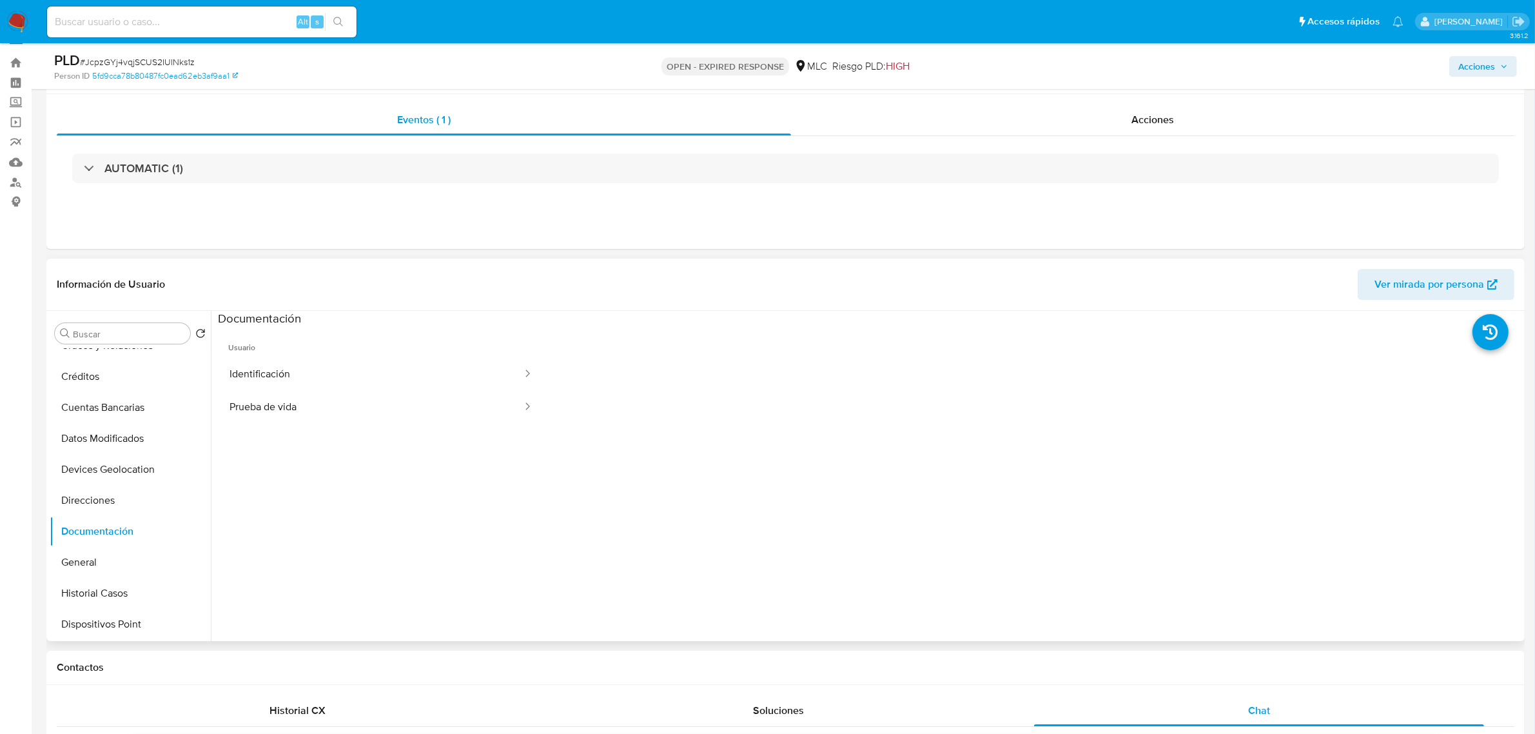
scroll to position [14, 0]
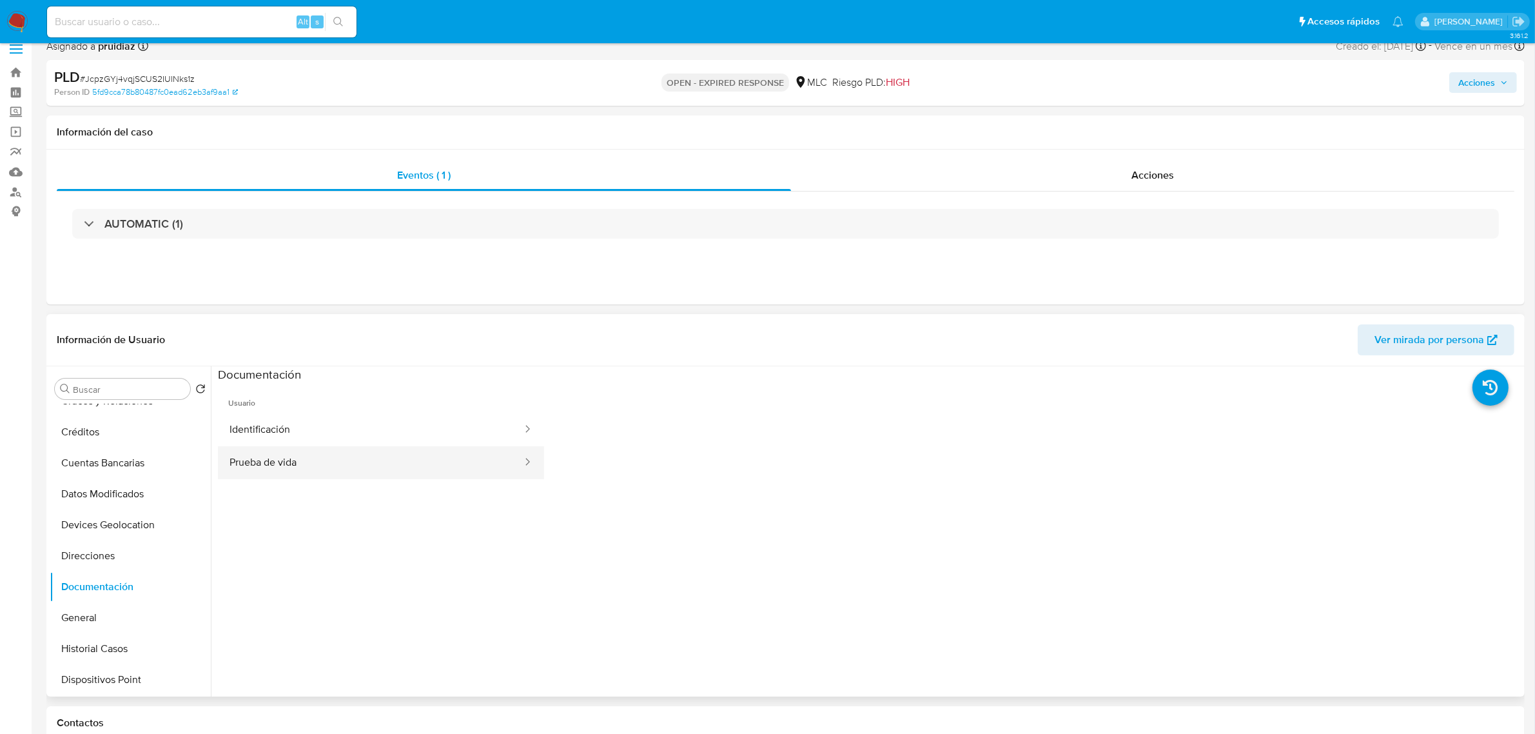
click at [275, 466] on button "Prueba de vida" at bounding box center [371, 462] width 306 height 33
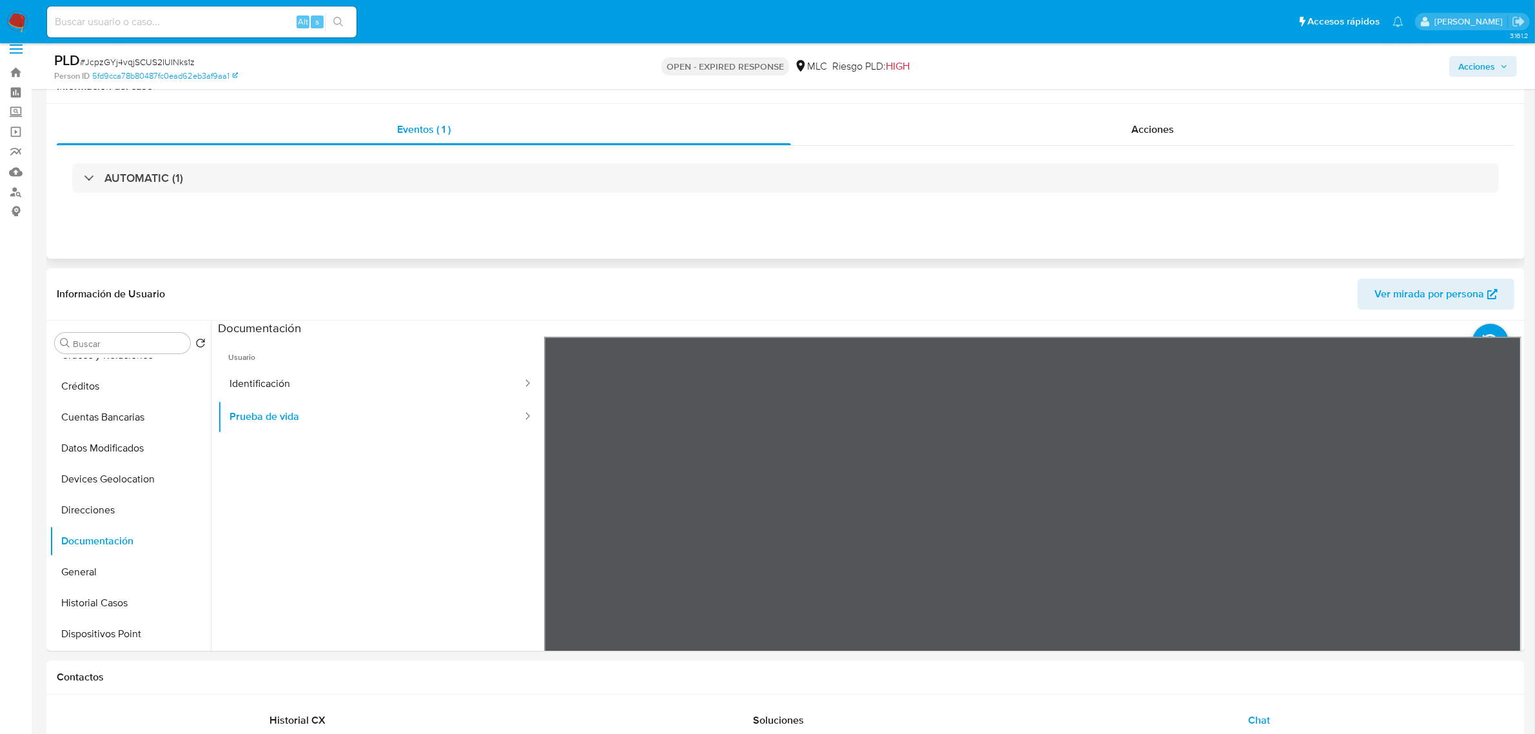
scroll to position [95, 0]
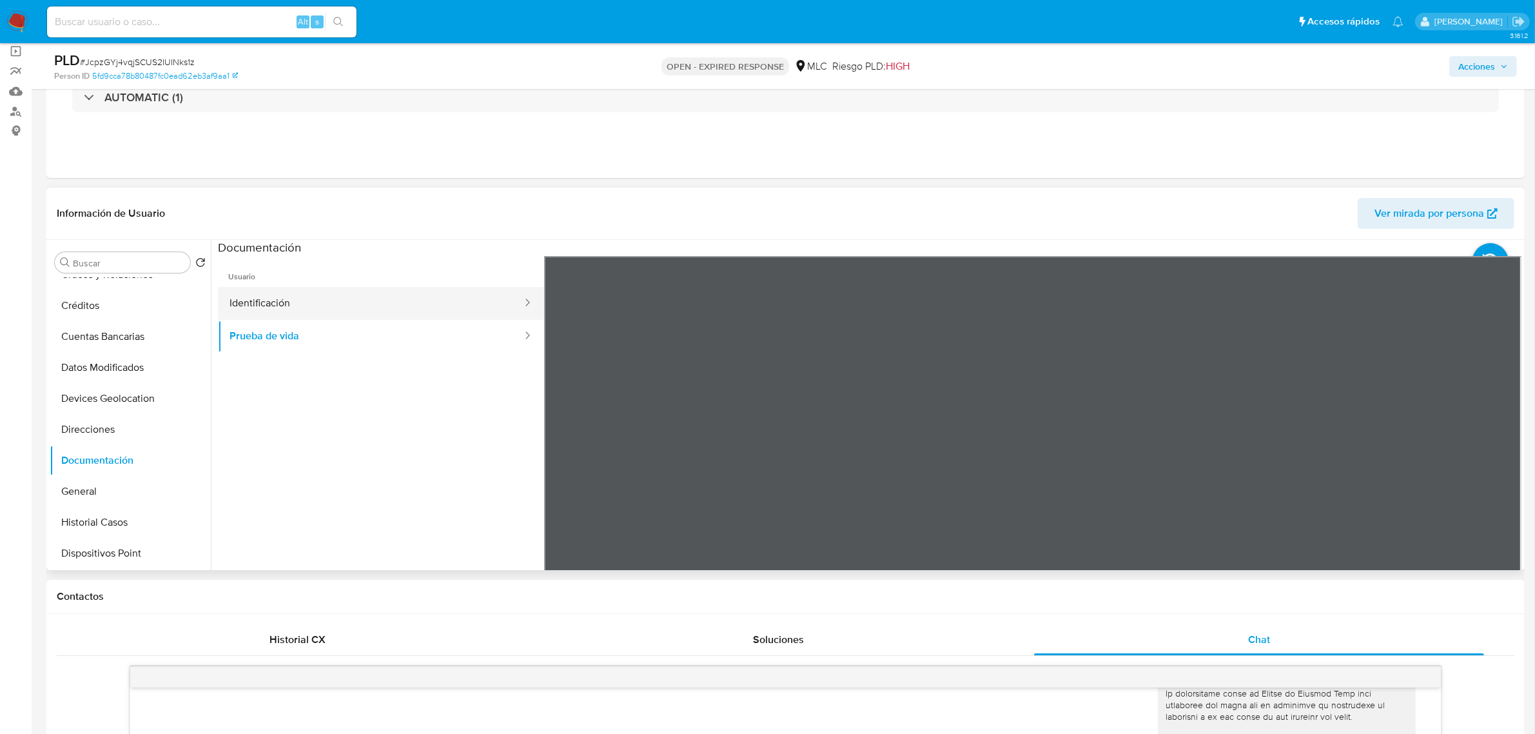
click at [284, 301] on button "Identificación" at bounding box center [371, 303] width 306 height 33
click at [1503, 455] on icon at bounding box center [1506, 466] width 26 height 26
click at [379, 357] on ul "Usuario Identificación Prueba de vida" at bounding box center [381, 441] width 326 height 371
click at [379, 347] on button "Prueba de vida" at bounding box center [371, 336] width 306 height 33
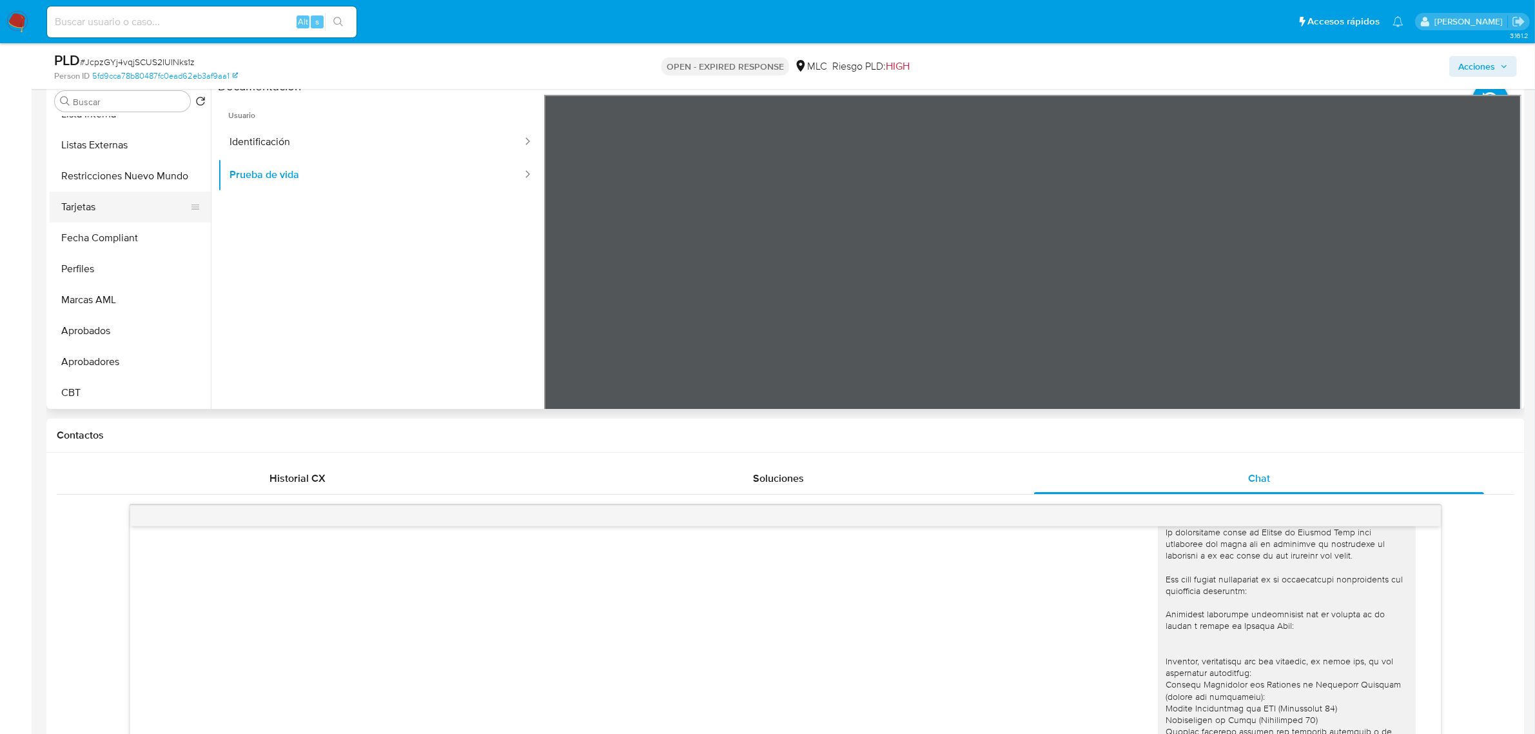
scroll to position [525, 0]
click at [81, 170] on button "KYC" at bounding box center [125, 163] width 151 height 31
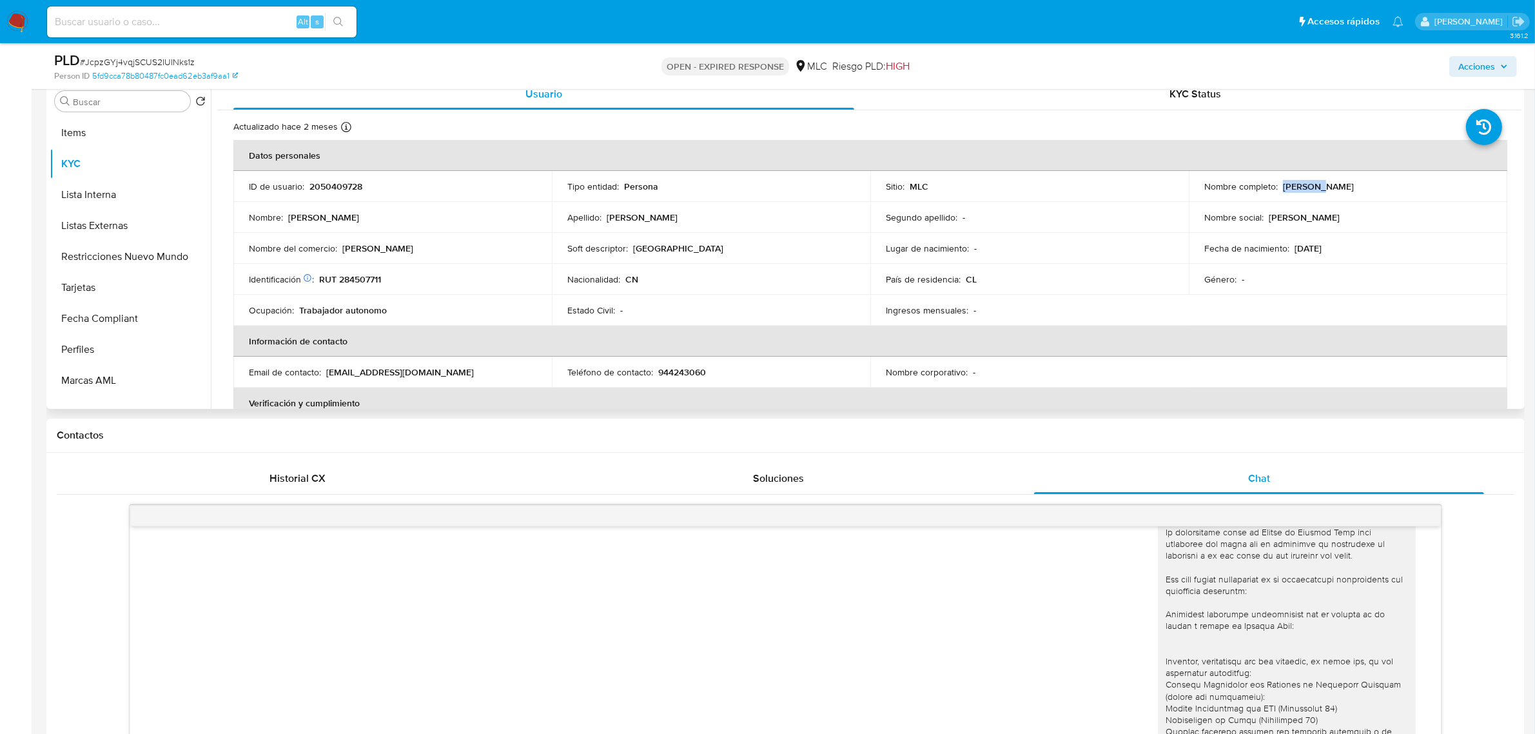
drag, startPoint x: 1317, startPoint y: 188, endPoint x: 1279, endPoint y: 188, distance: 38.0
click at [1279, 188] on div "Nombre completo : Jie Zhou" at bounding box center [1348, 187] width 288 height 12
copy p "Jie Zhou"
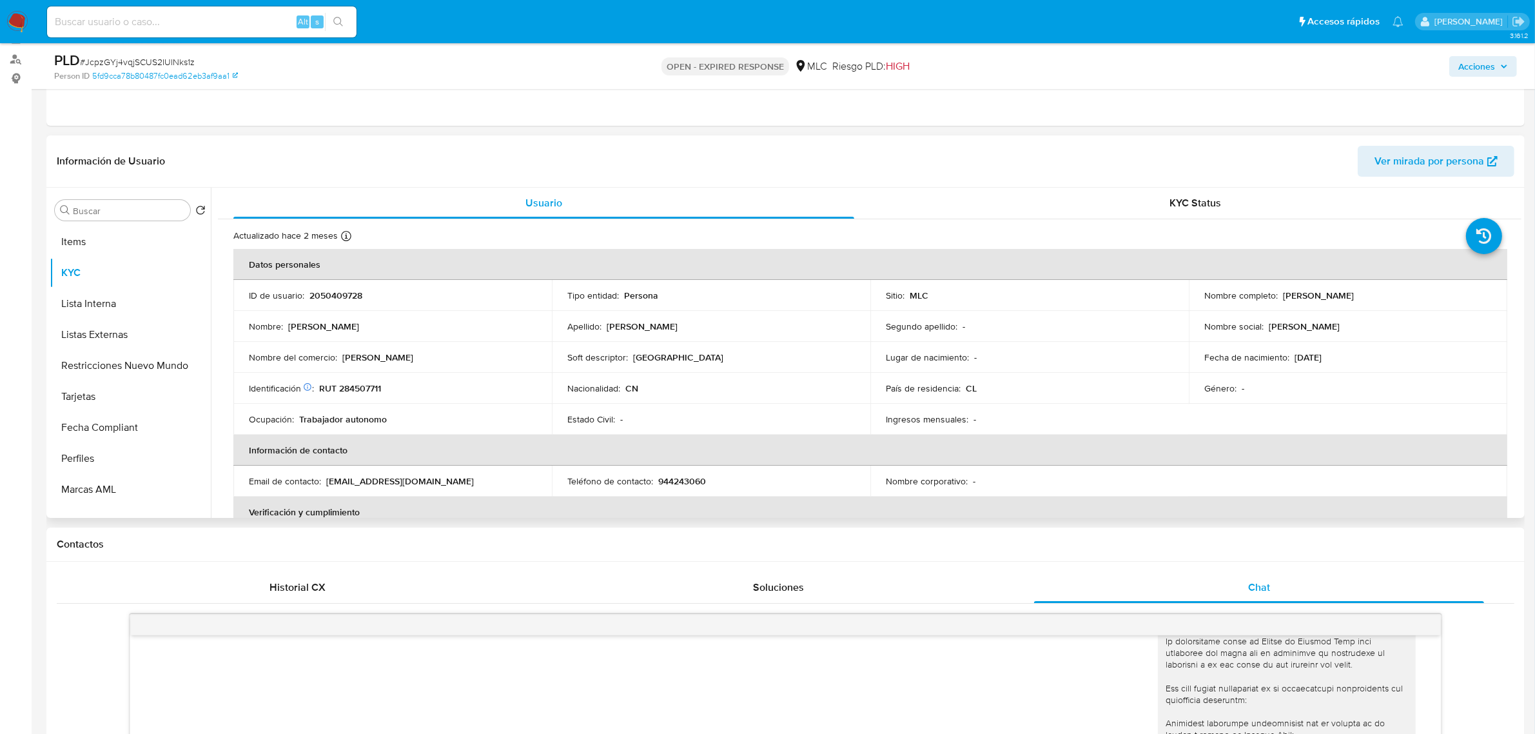
scroll to position [0, 0]
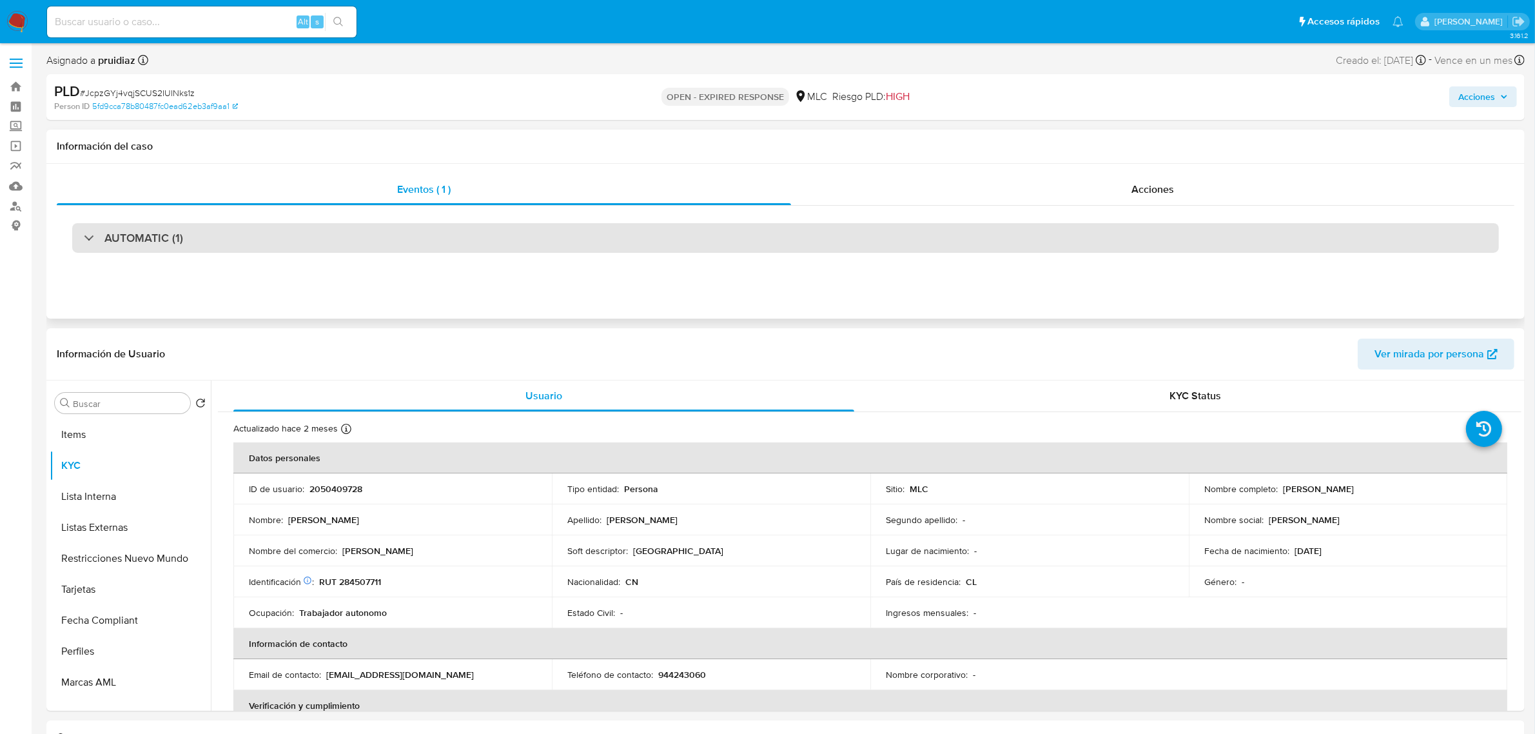
click at [266, 227] on div "AUTOMATIC (1)" at bounding box center [785, 238] width 1427 height 30
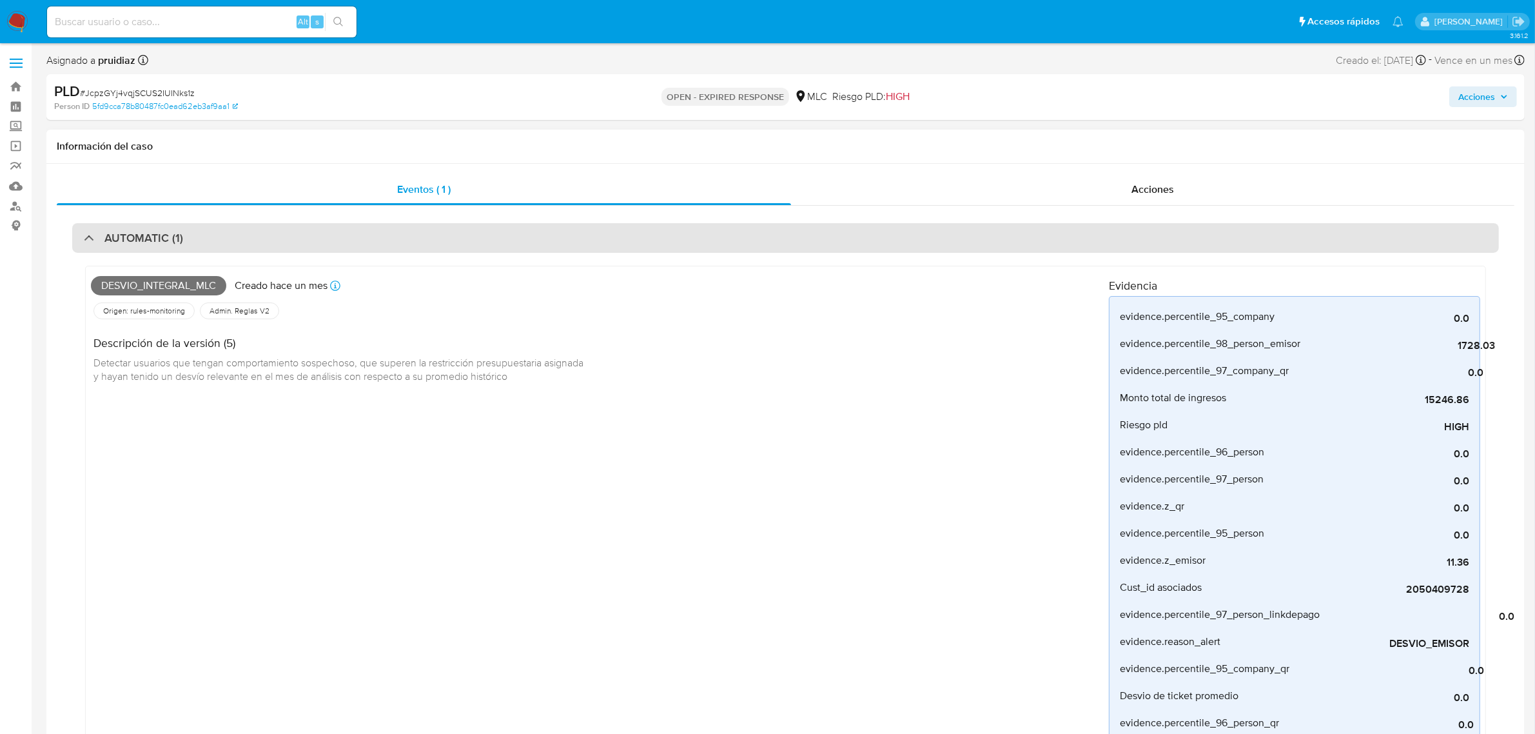
click at [663, 237] on div "AUTOMATIC (1)" at bounding box center [785, 238] width 1427 height 30
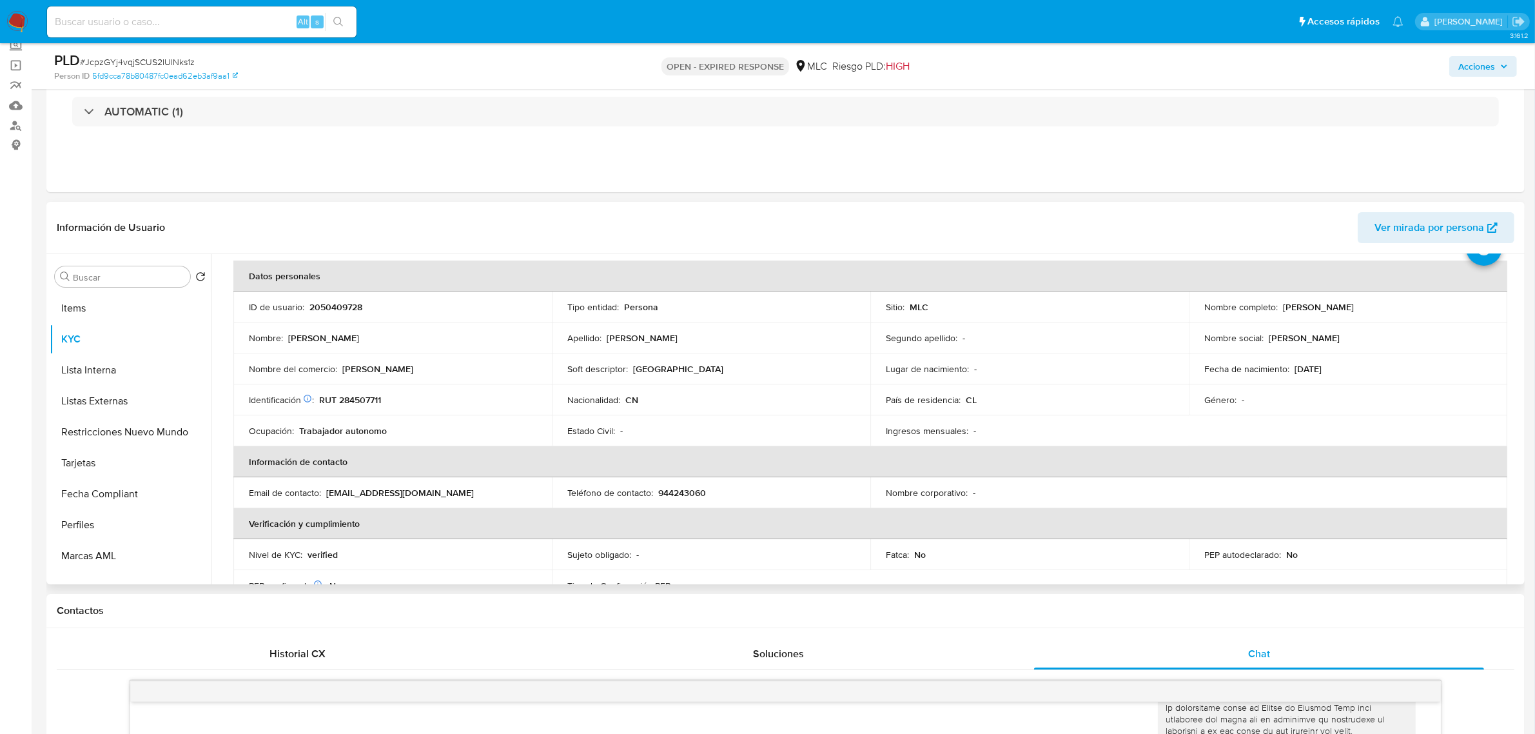
scroll to position [54, 0]
click at [358, 395] on p "RUT 284507711" at bounding box center [350, 401] width 62 height 12
copy p "284507711"
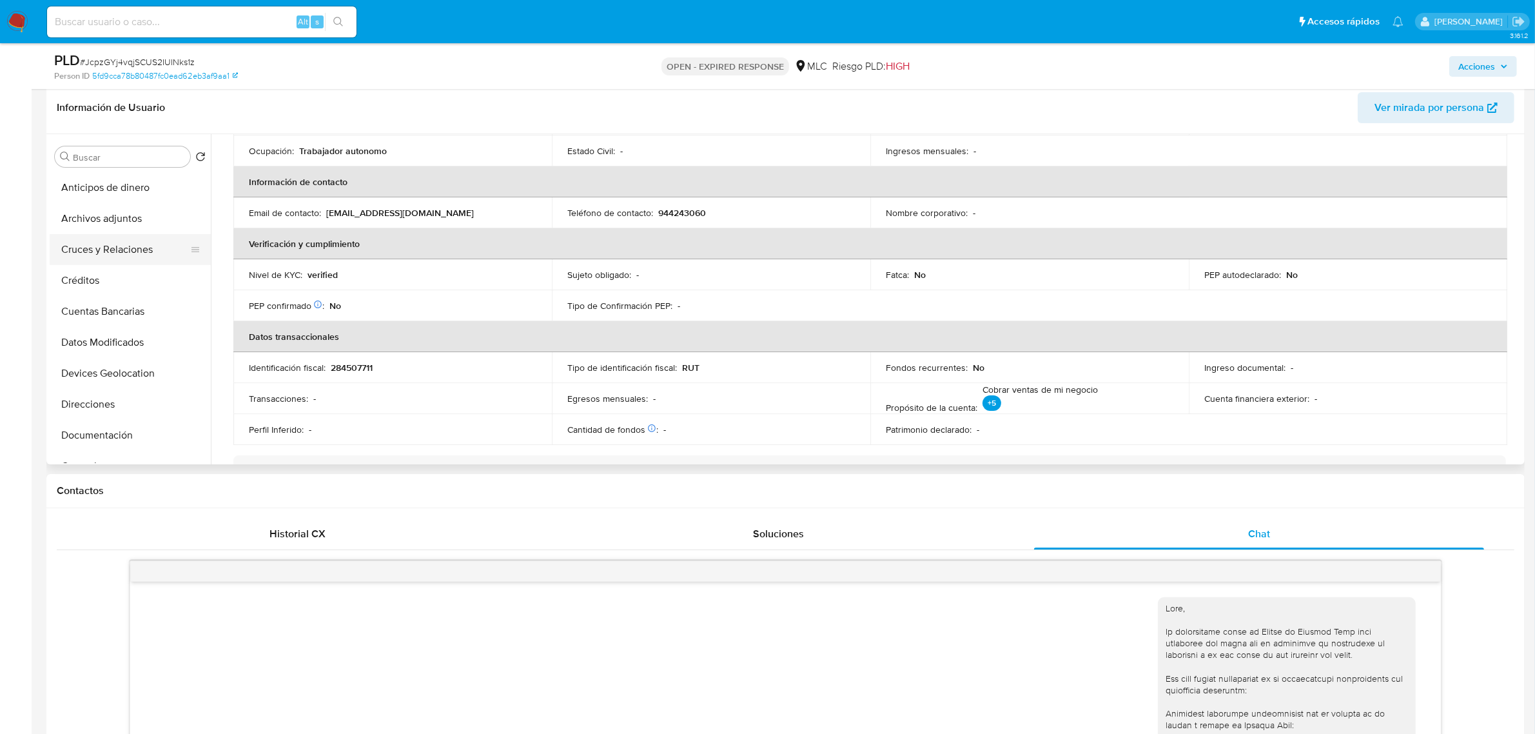
scroll to position [0, 0]
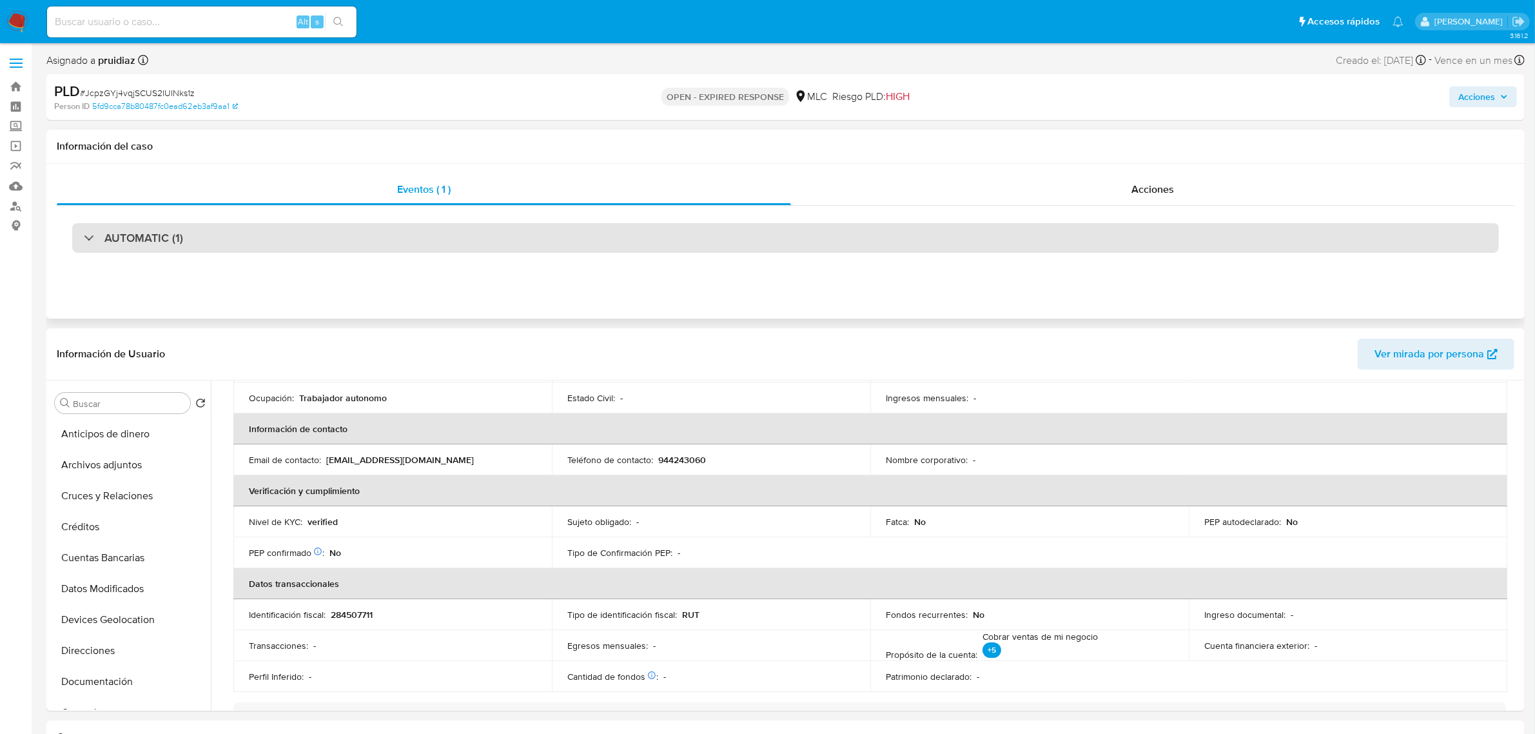
click at [162, 233] on h3 "AUTOMATIC (1)" at bounding box center [143, 238] width 79 height 14
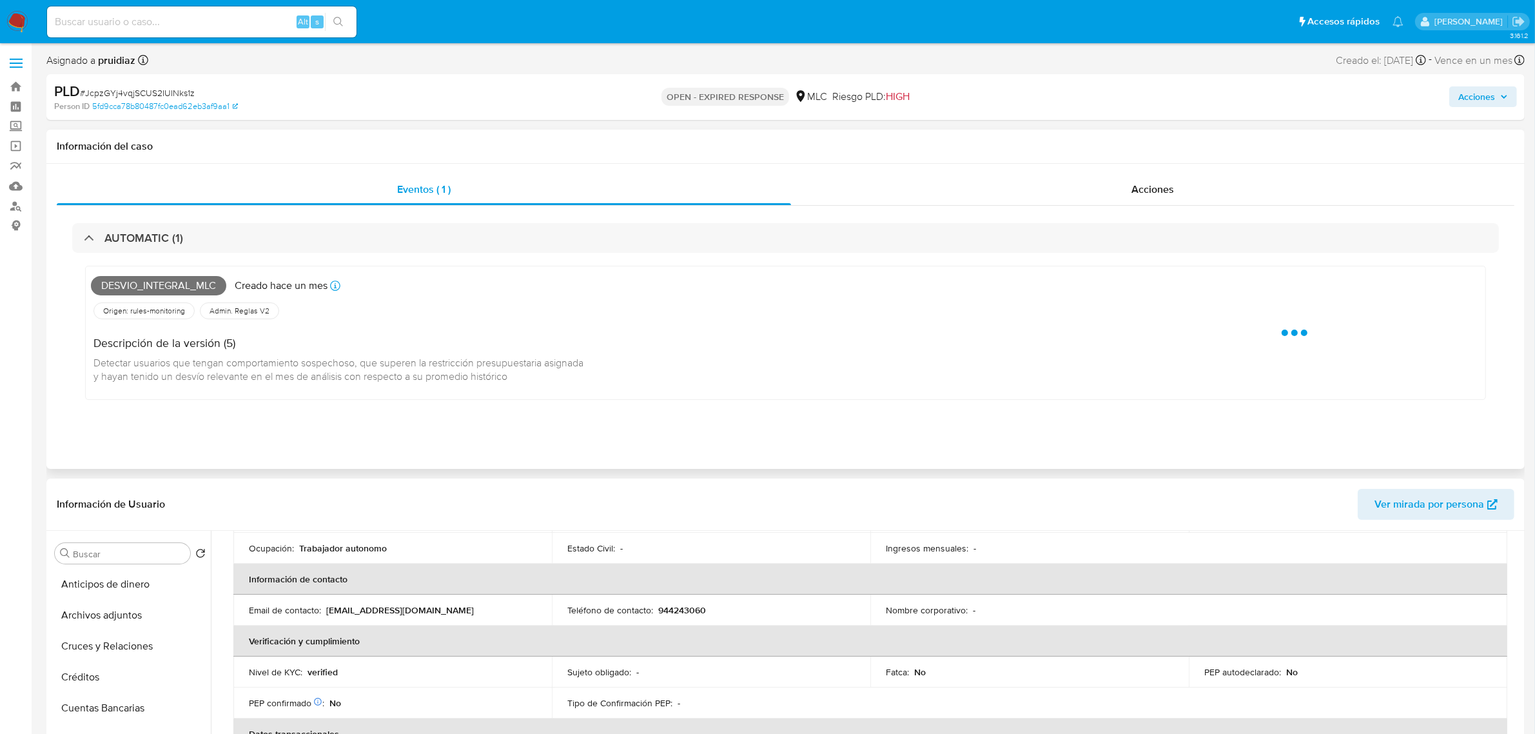
click at [155, 281] on span "Desvio_integral_mlc" at bounding box center [158, 285] width 135 height 19
copy span "Desvio_integral_mlc"
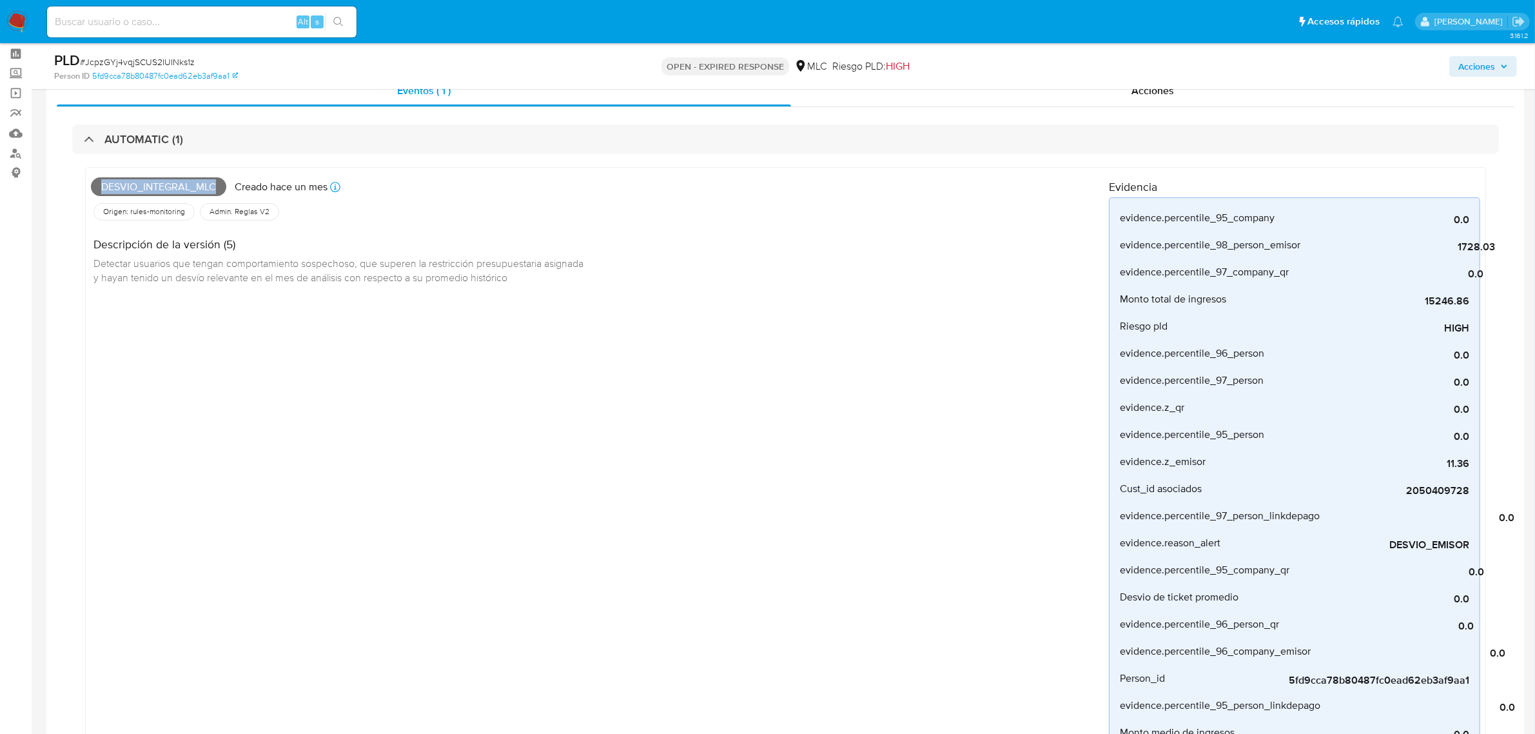
scroll to position [81, 0]
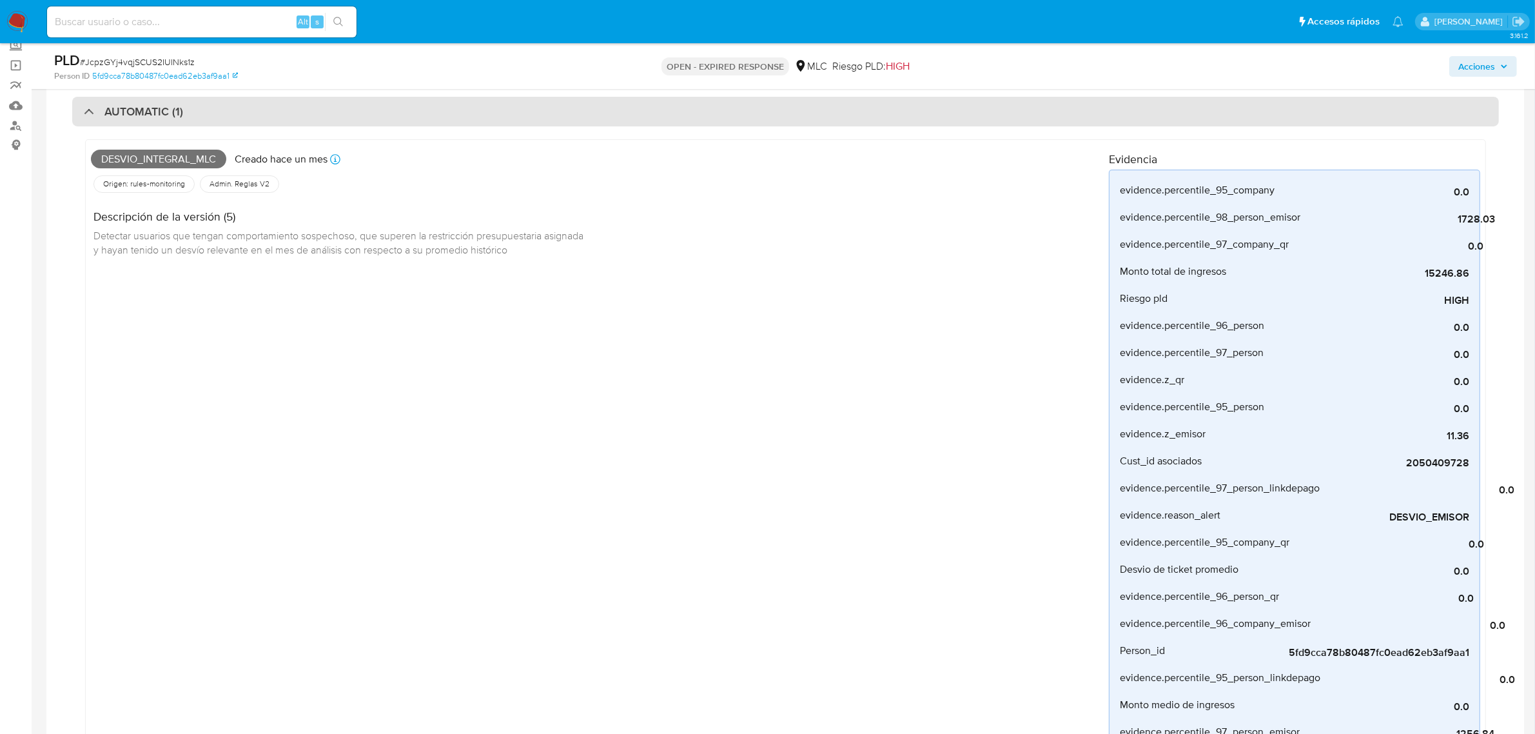
click at [265, 121] on div "AUTOMATIC (1)" at bounding box center [785, 112] width 1427 height 30
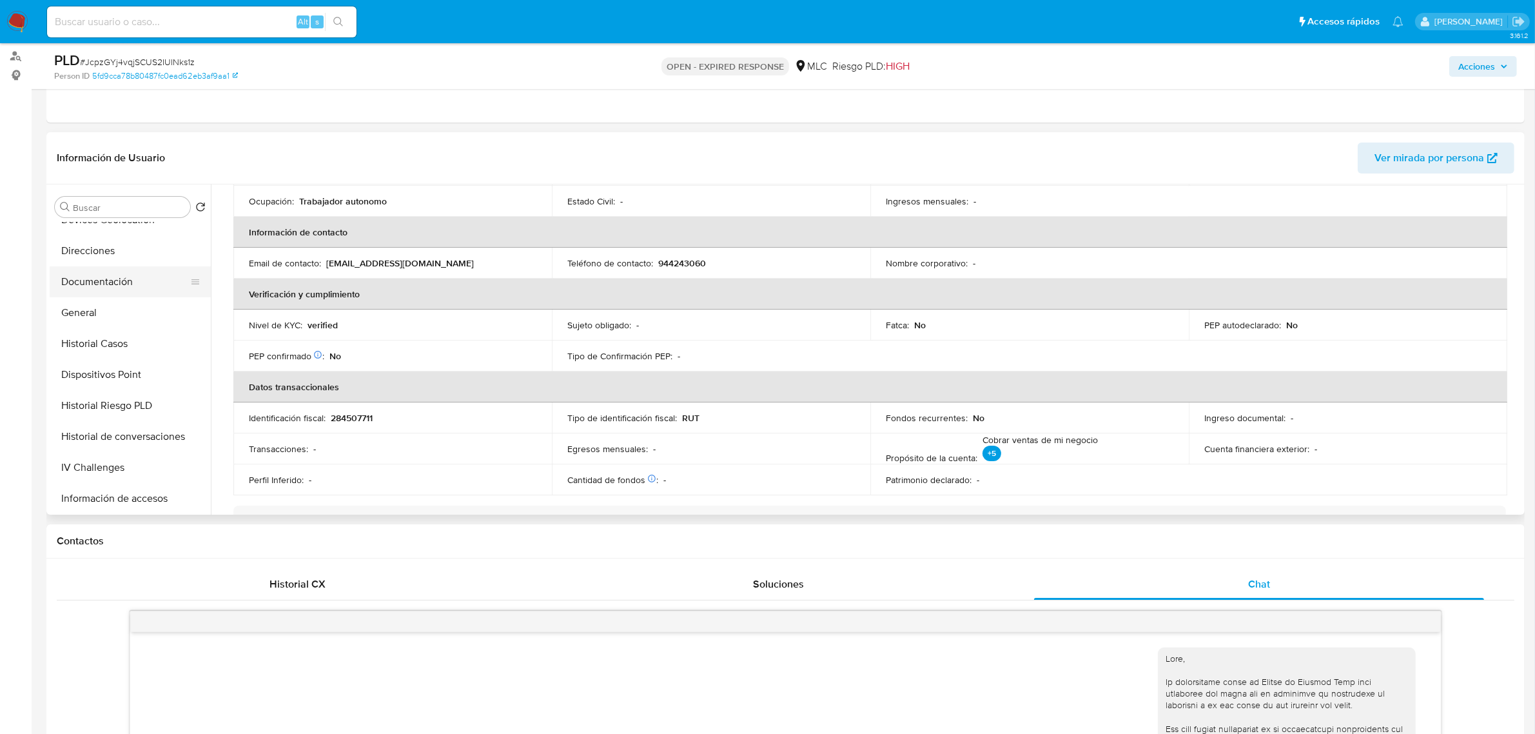
scroll to position [203, 0]
click at [92, 308] on button "General" at bounding box center [125, 313] width 151 height 31
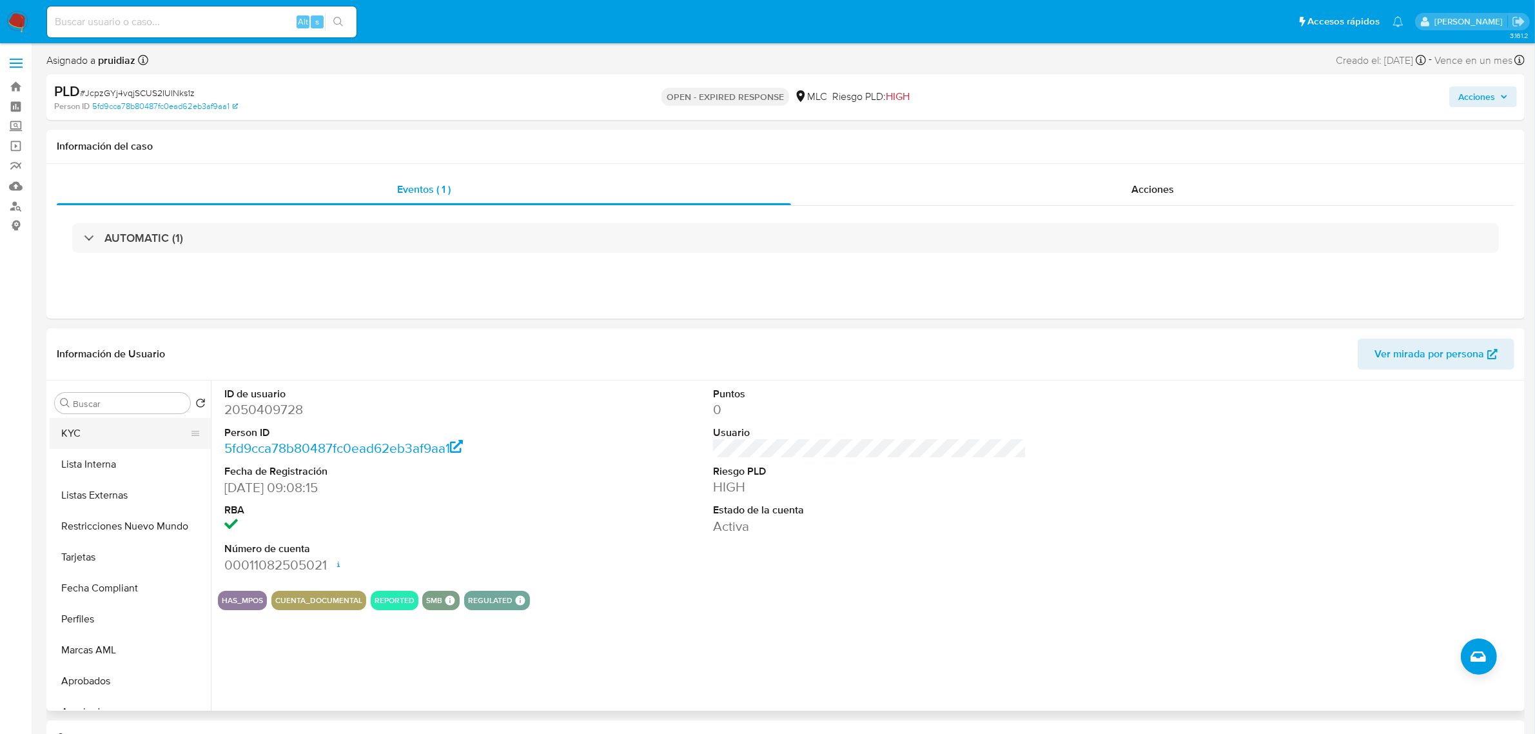
scroll to position [606, 0]
click at [126, 475] on button "Restricciones Nuevo Mundo" at bounding box center [125, 477] width 151 height 31
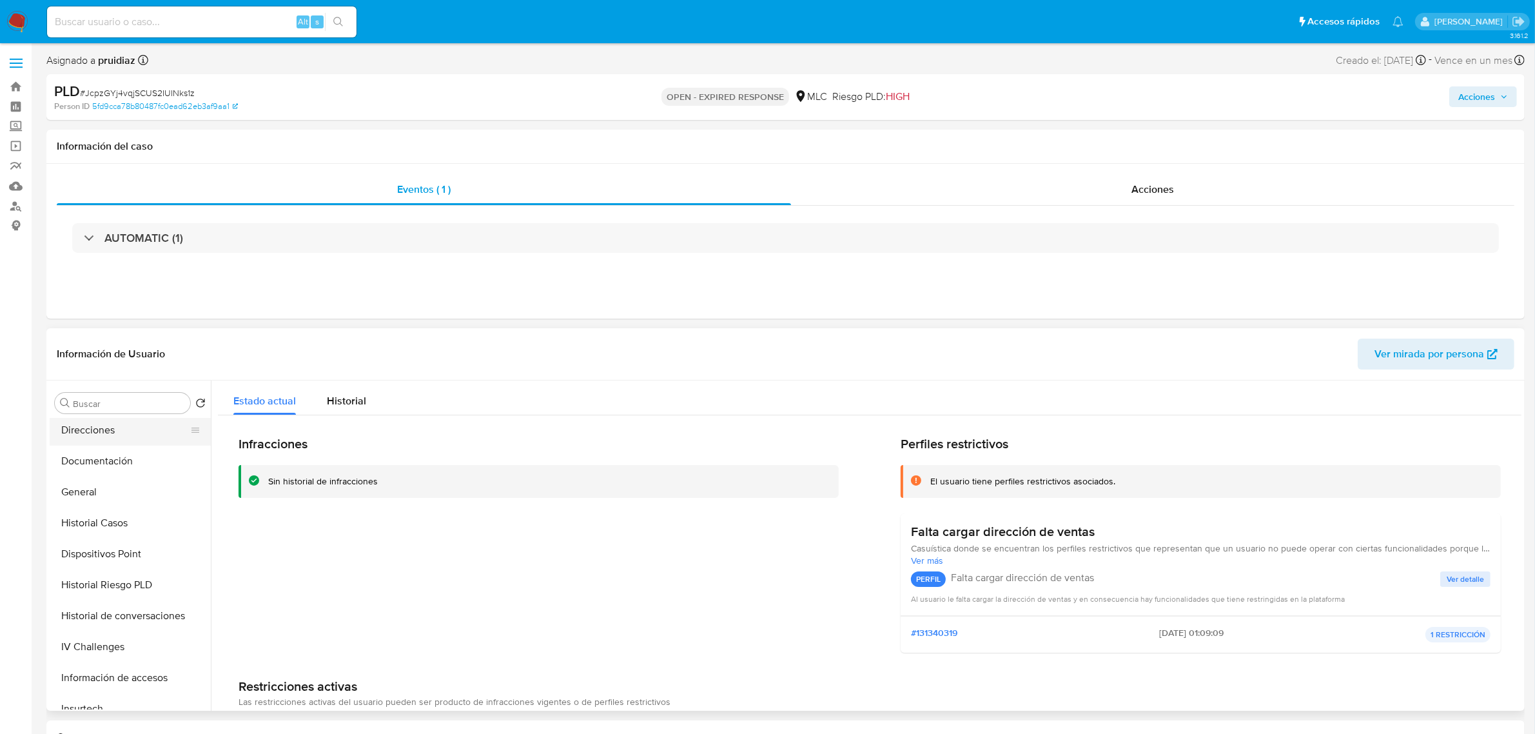
scroll to position [203, 0]
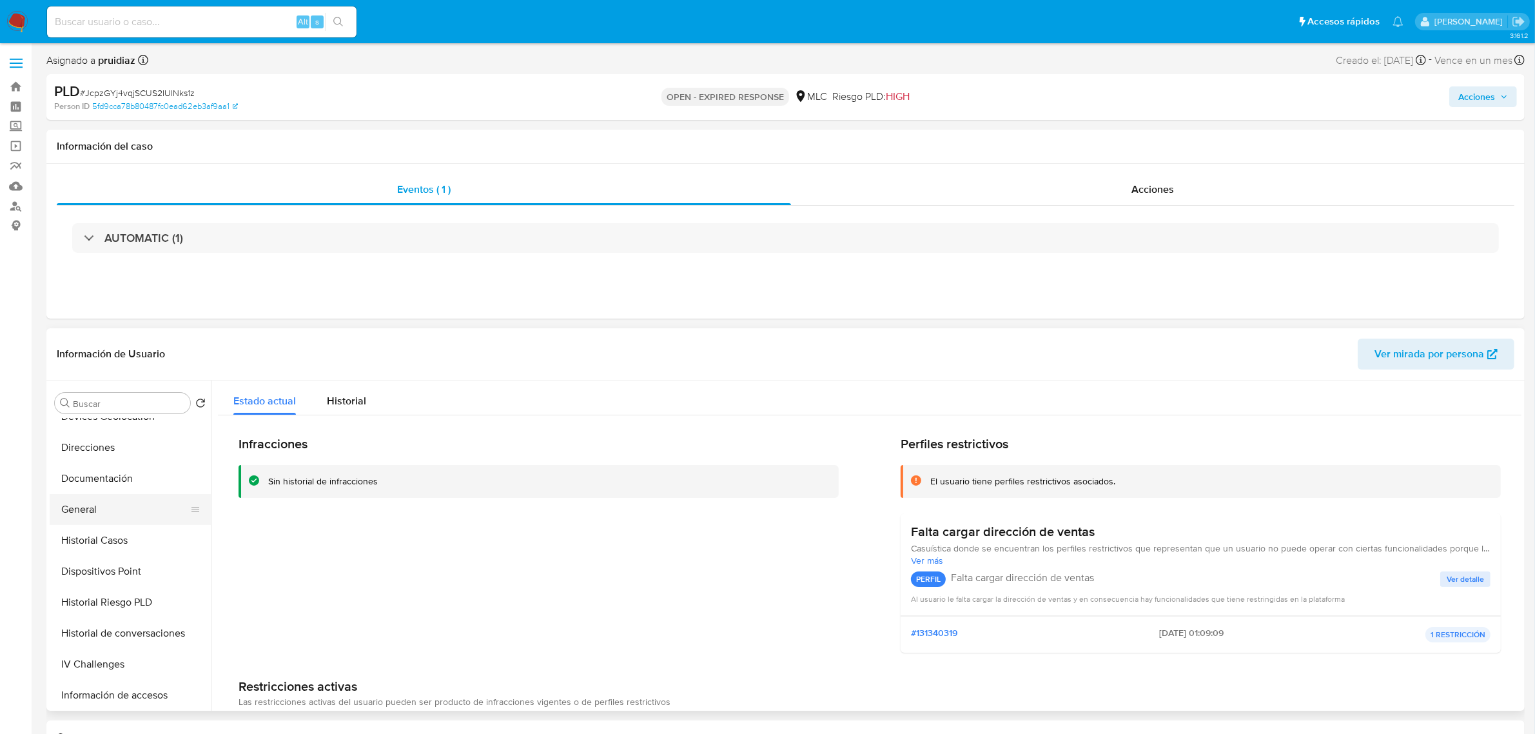
click at [95, 509] on button "General" at bounding box center [125, 509] width 151 height 31
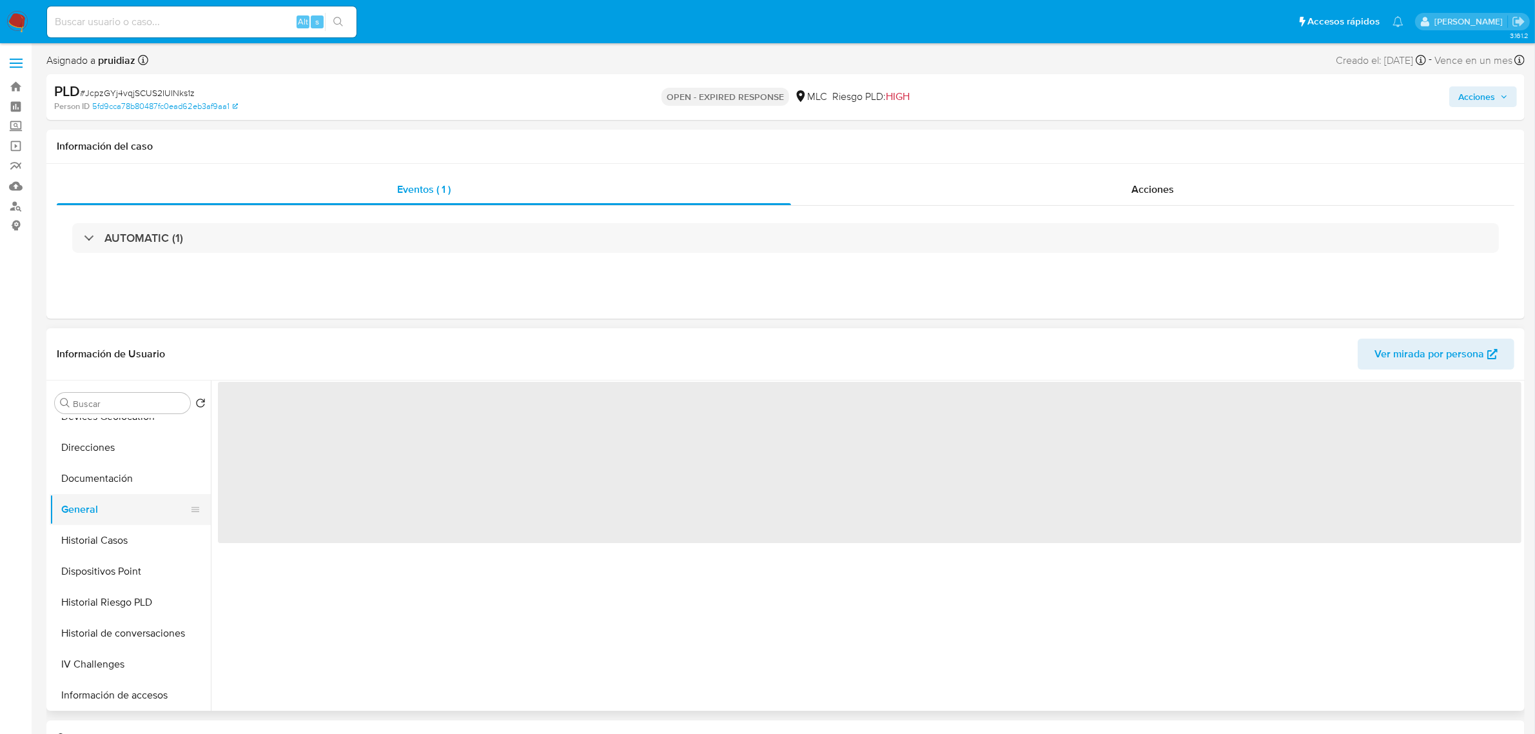
click at [95, 509] on button "General" at bounding box center [125, 509] width 151 height 31
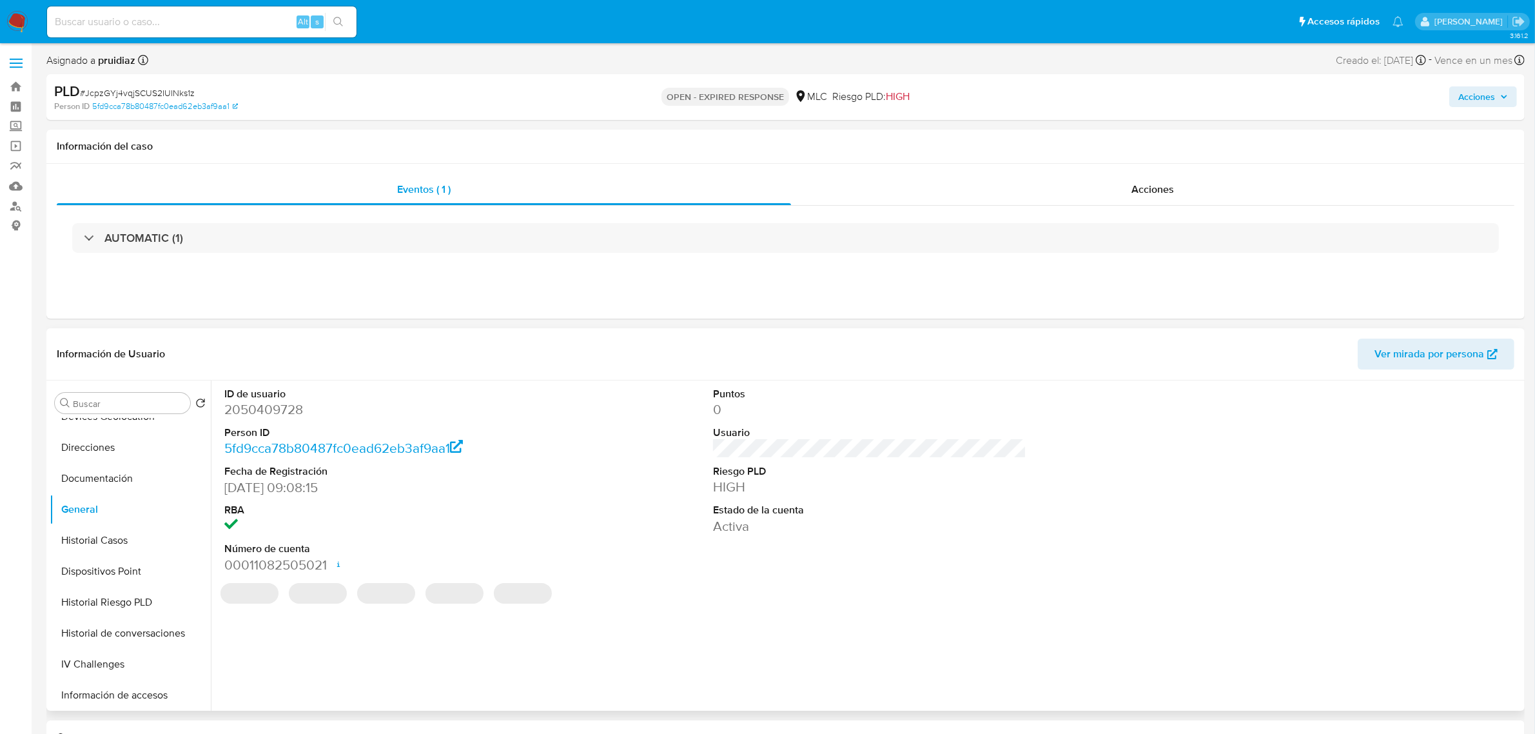
click at [268, 413] on dd "2050409728" at bounding box center [380, 409] width 313 height 18
copy dd "2050409728"
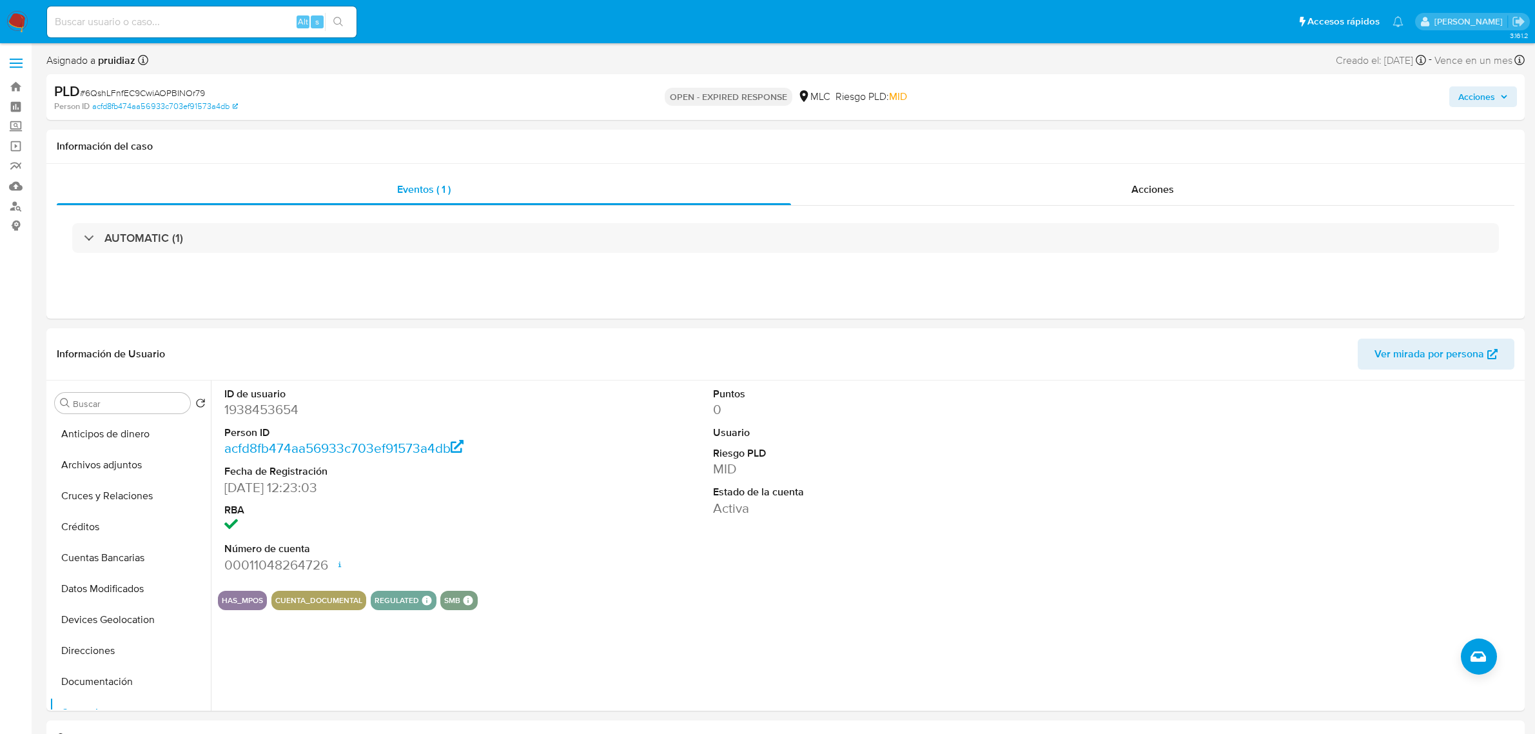
select select "10"
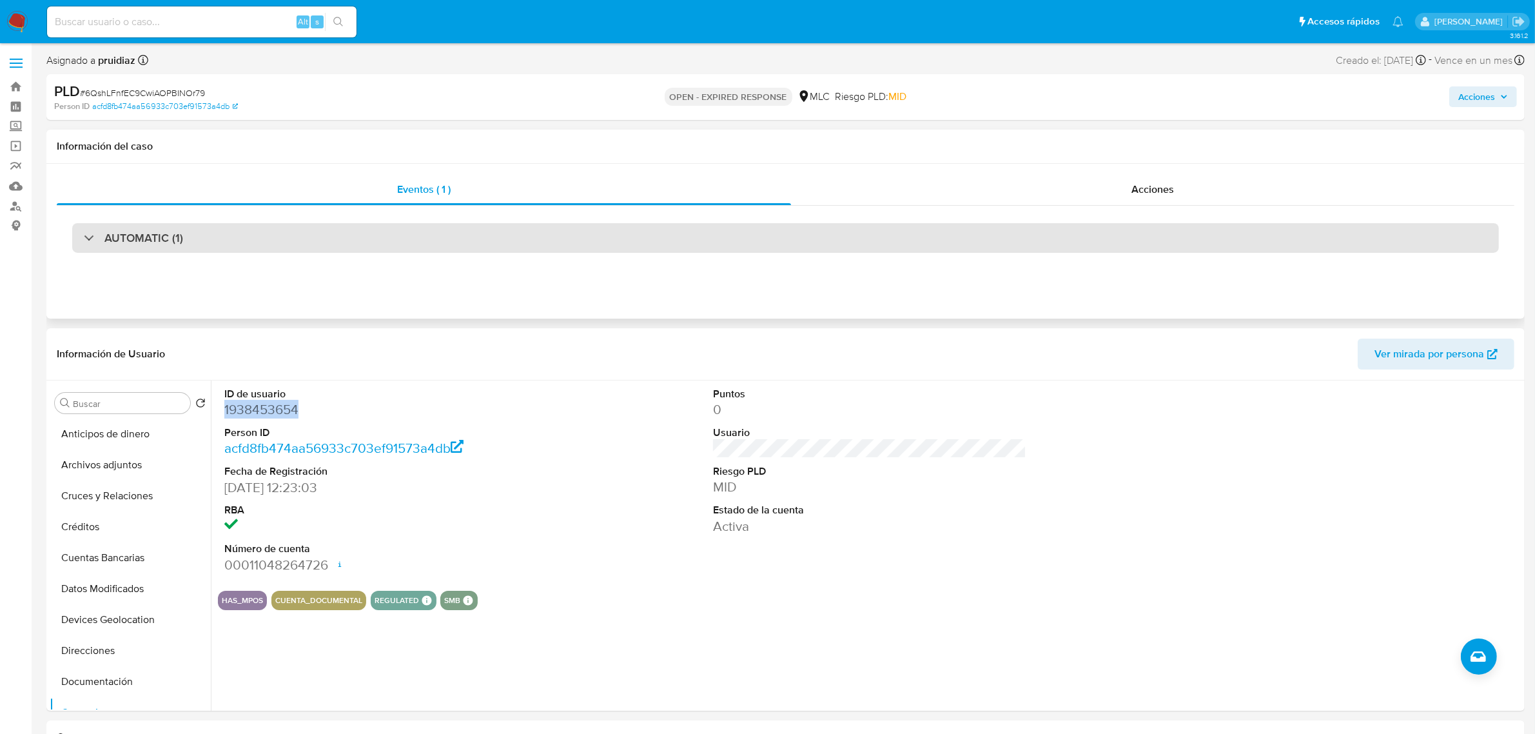
scroll to position [161, 0]
click at [139, 224] on div "AUTOMATIC (1)" at bounding box center [785, 238] width 1427 height 30
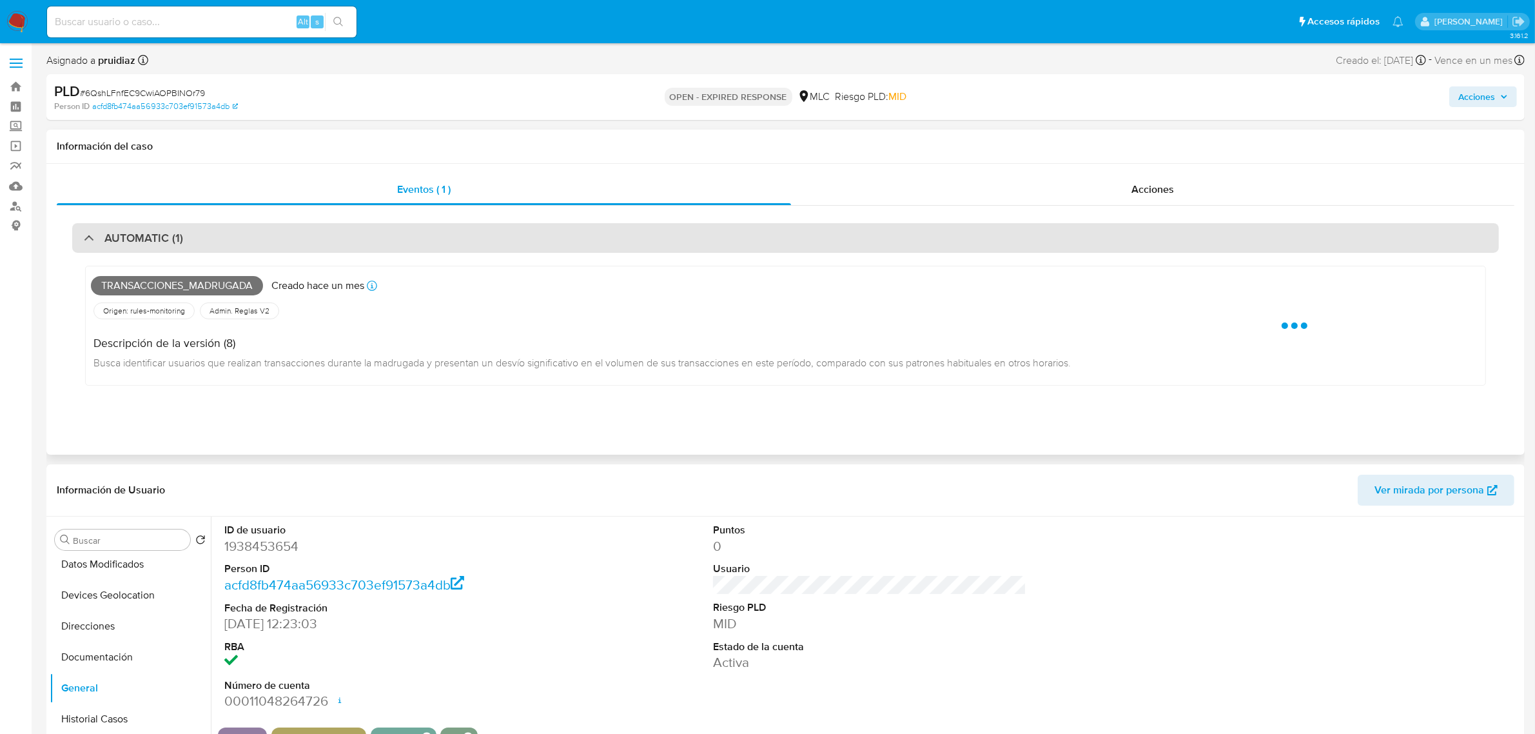
click at [137, 237] on h3 "AUTOMATIC (1)" at bounding box center [143, 238] width 79 height 14
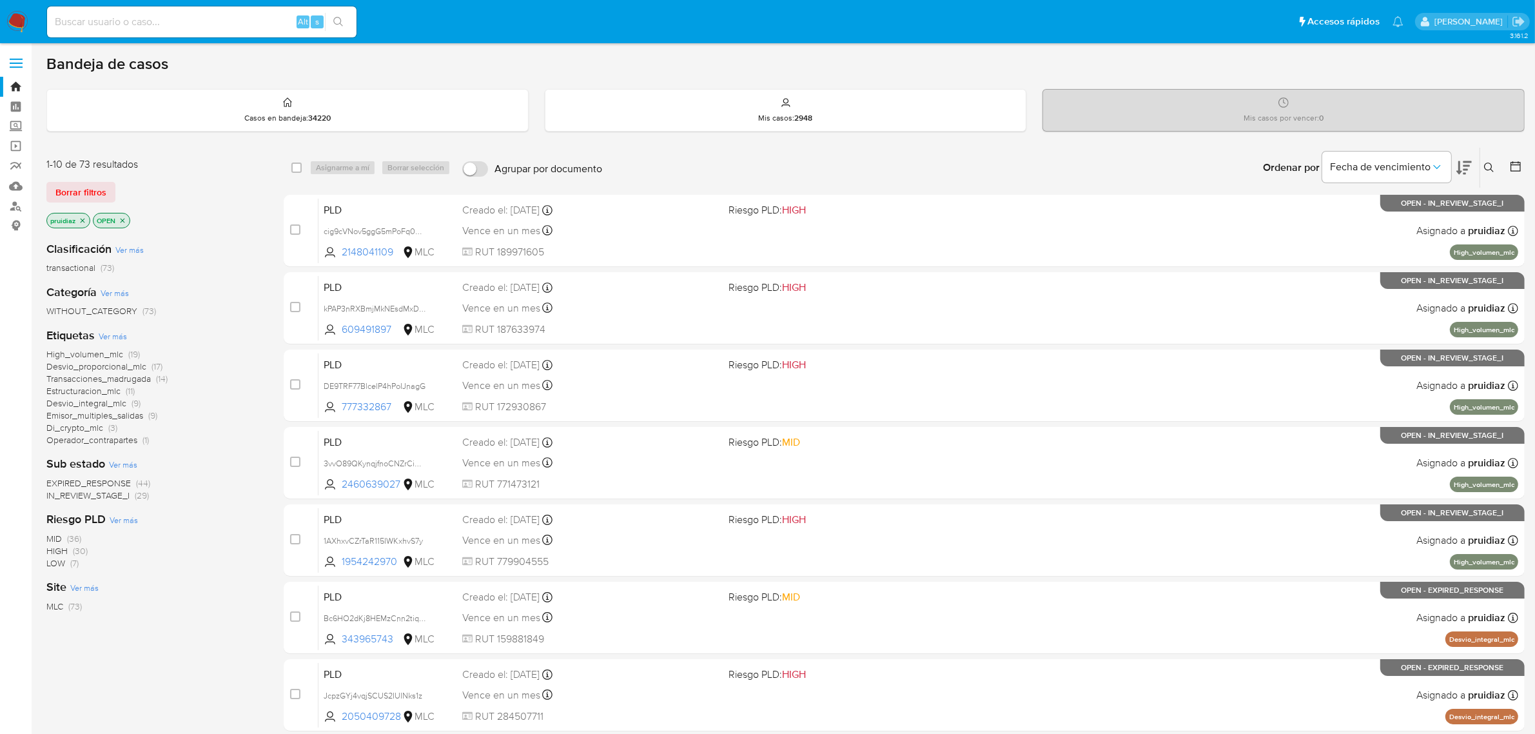
click at [1487, 157] on div "Ingrese ID de usuario o caso Buscar Borrar filtros" at bounding box center [1491, 168] width 22 height 40
click at [1487, 168] on icon at bounding box center [1489, 167] width 10 height 10
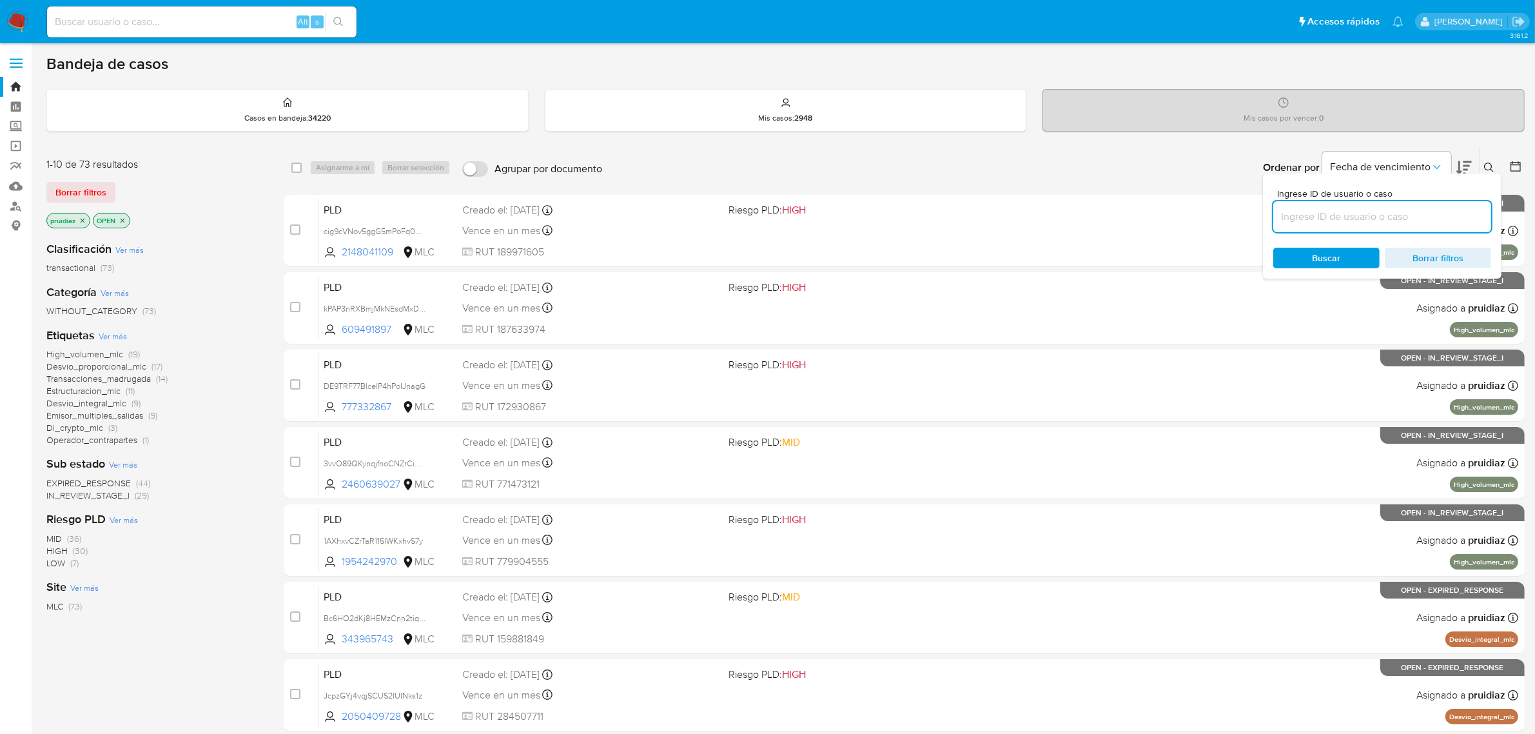
click at [1328, 208] on input at bounding box center [1382, 216] width 218 height 17
type input "343965743"
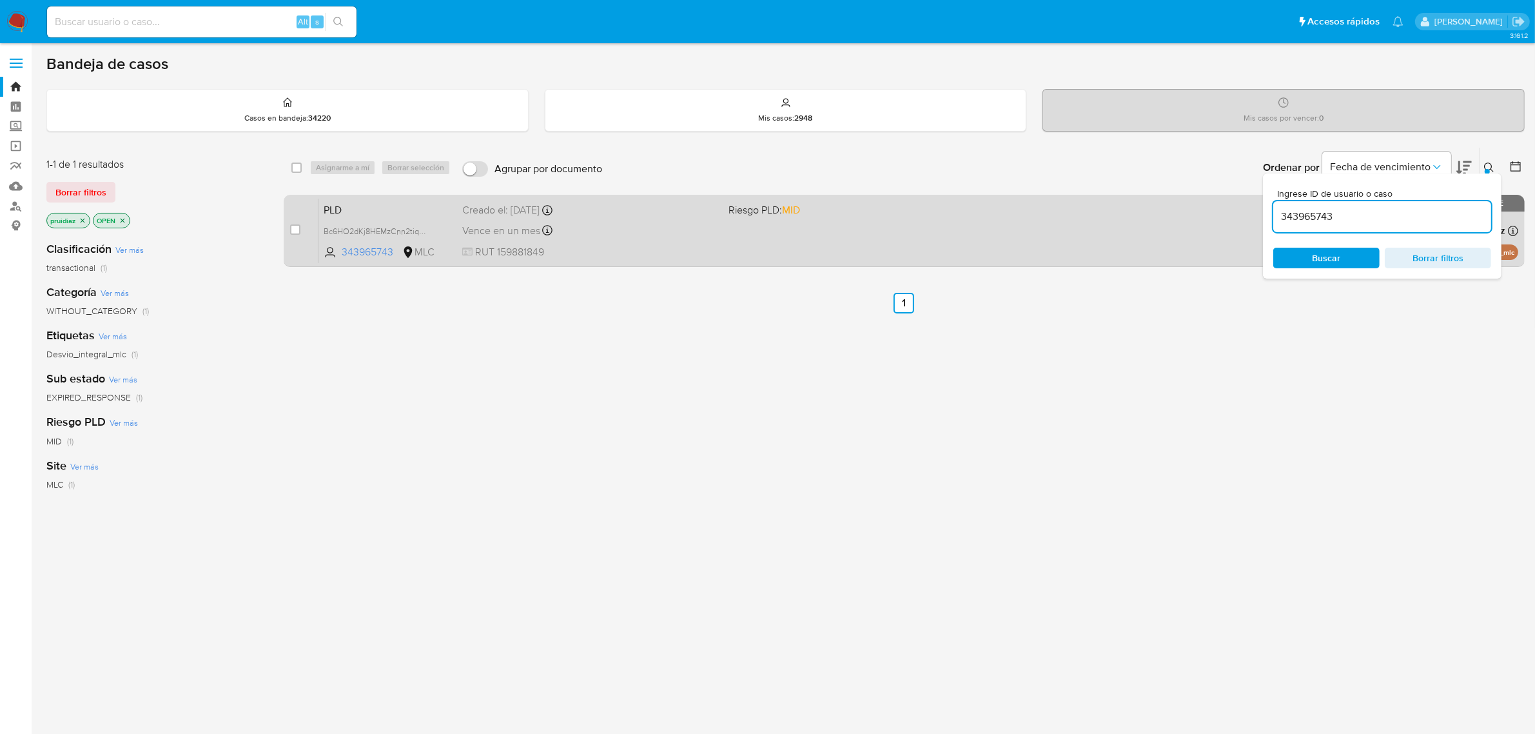
click at [301, 224] on div "case-item-checkbox No es posible asignar el caso" at bounding box center [304, 230] width 28 height 65
click at [294, 230] on input "checkbox" at bounding box center [295, 229] width 10 height 10
checkbox input "true"
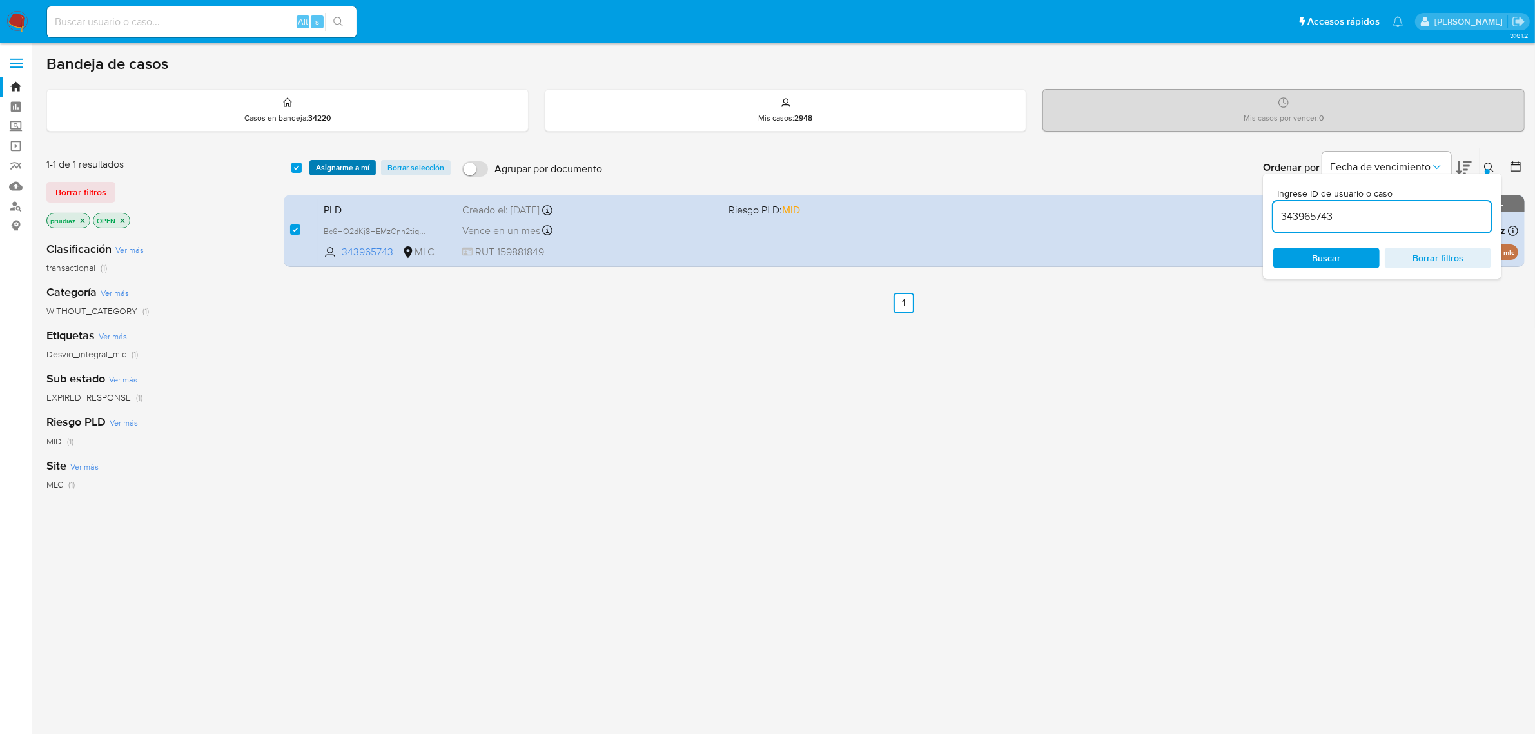
click at [342, 171] on span "Asignarme a mí" at bounding box center [343, 167] width 54 height 13
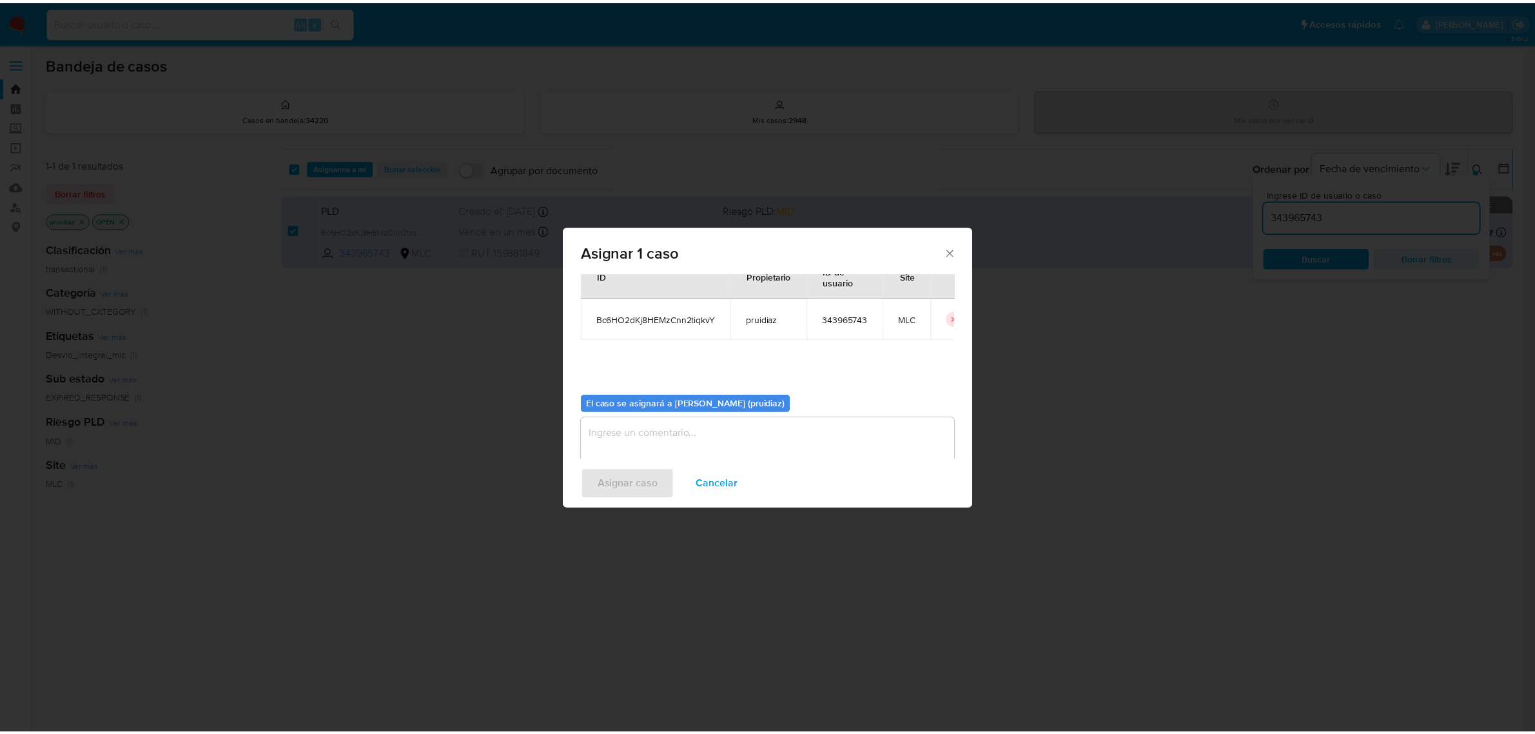
scroll to position [66, 0]
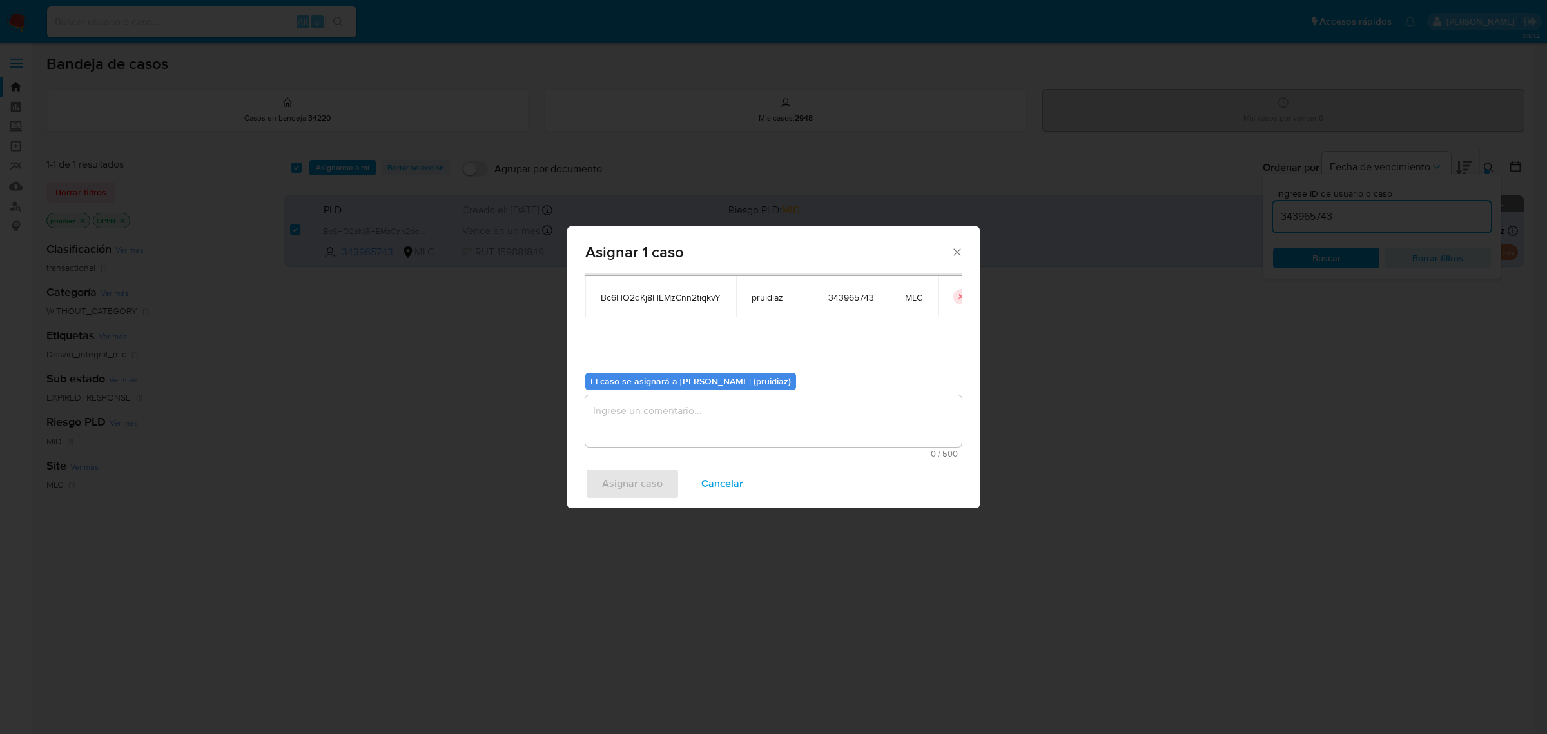
click at [714, 422] on textarea "assign-modal" at bounding box center [773, 421] width 377 height 52
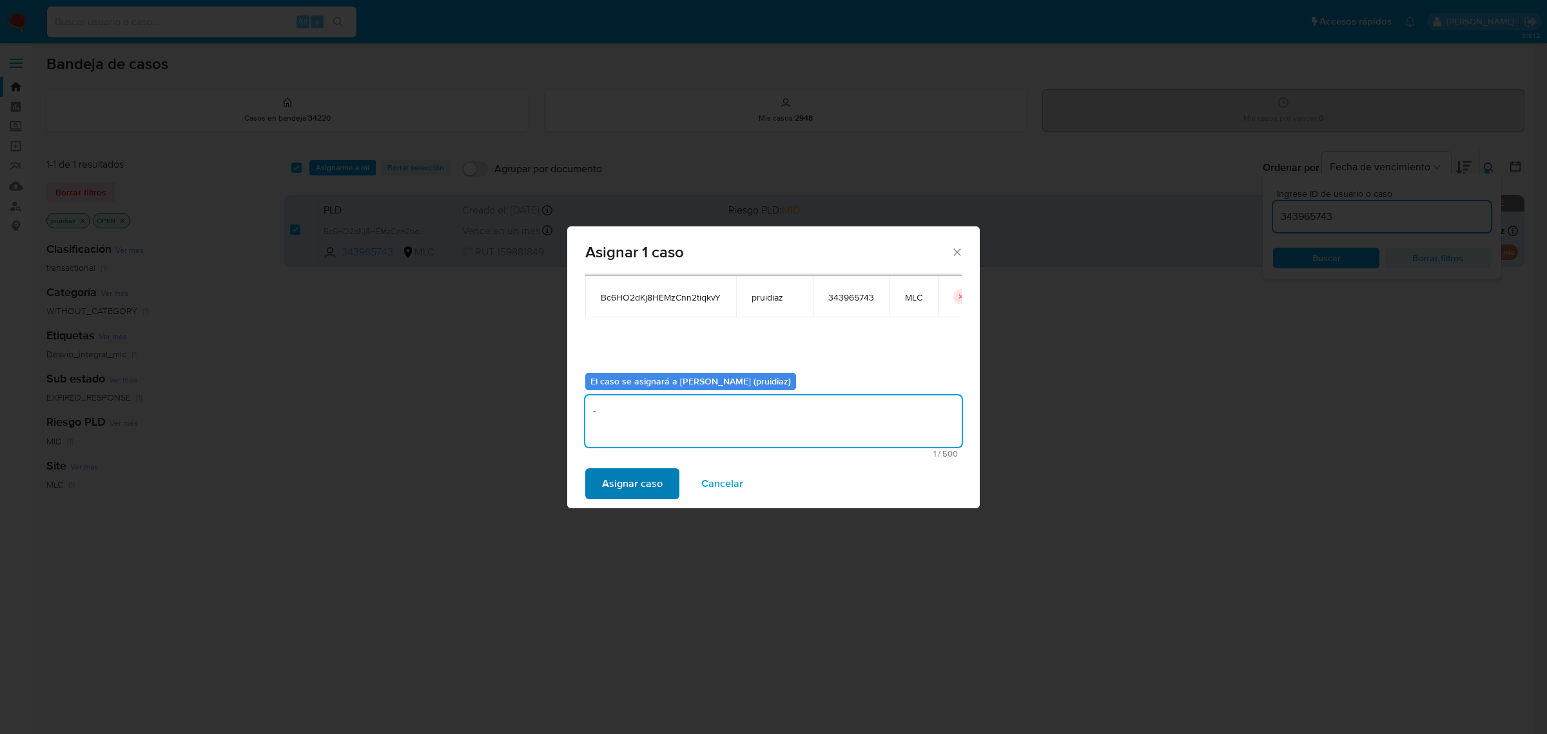
type textarea "-"
click at [623, 492] on span "Asignar caso" at bounding box center [632, 483] width 61 height 28
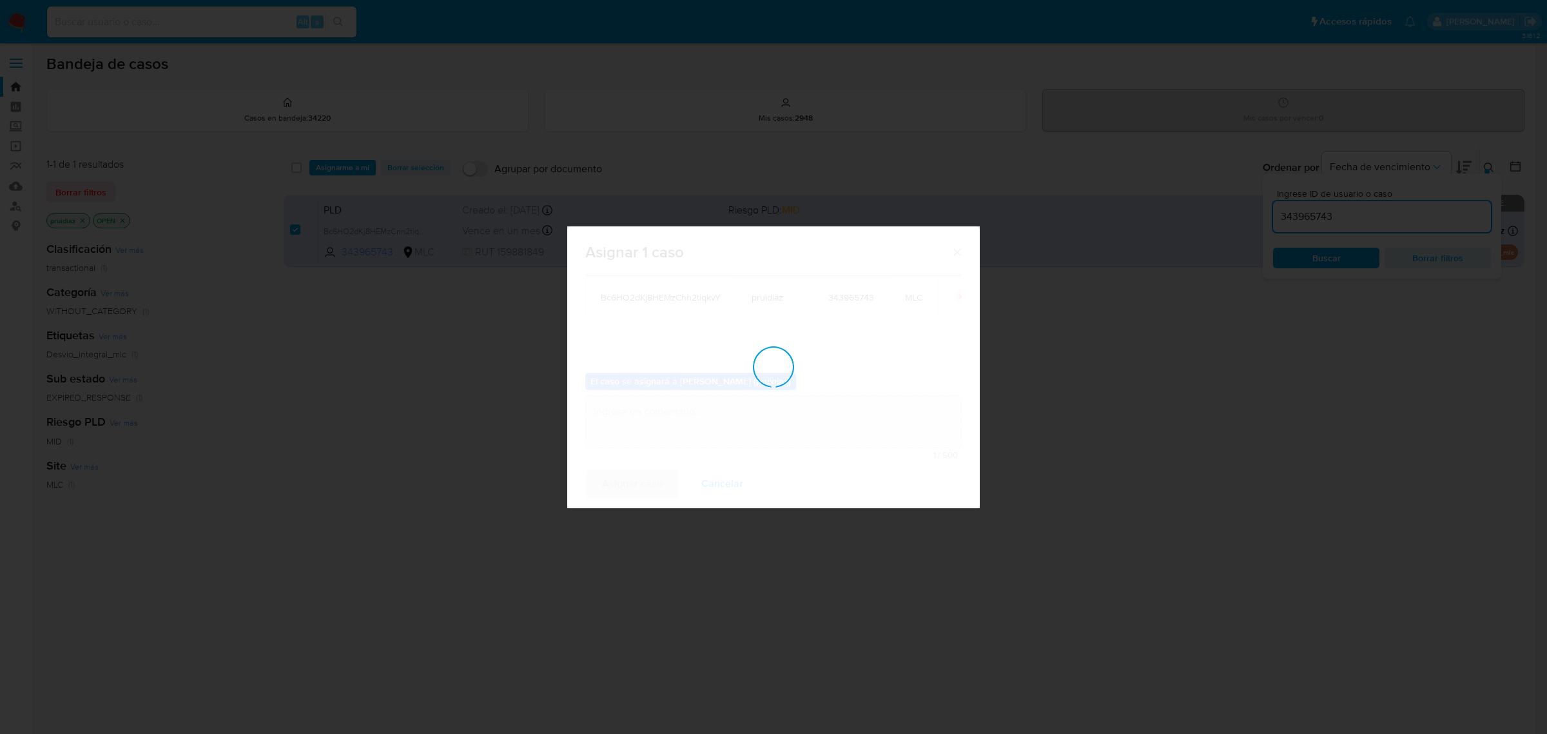
checkbox input "false"
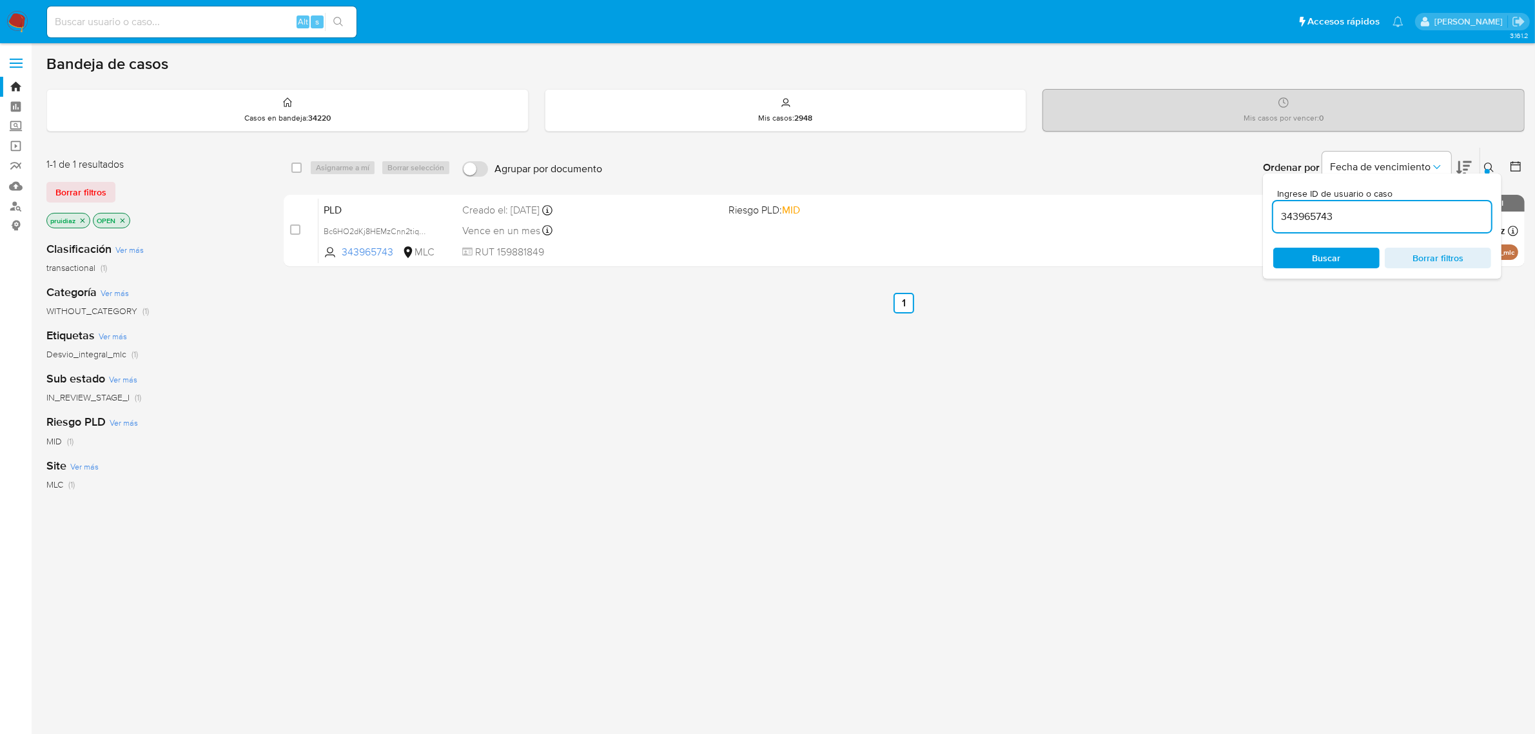
click at [18, 16] on img at bounding box center [17, 22] width 22 height 22
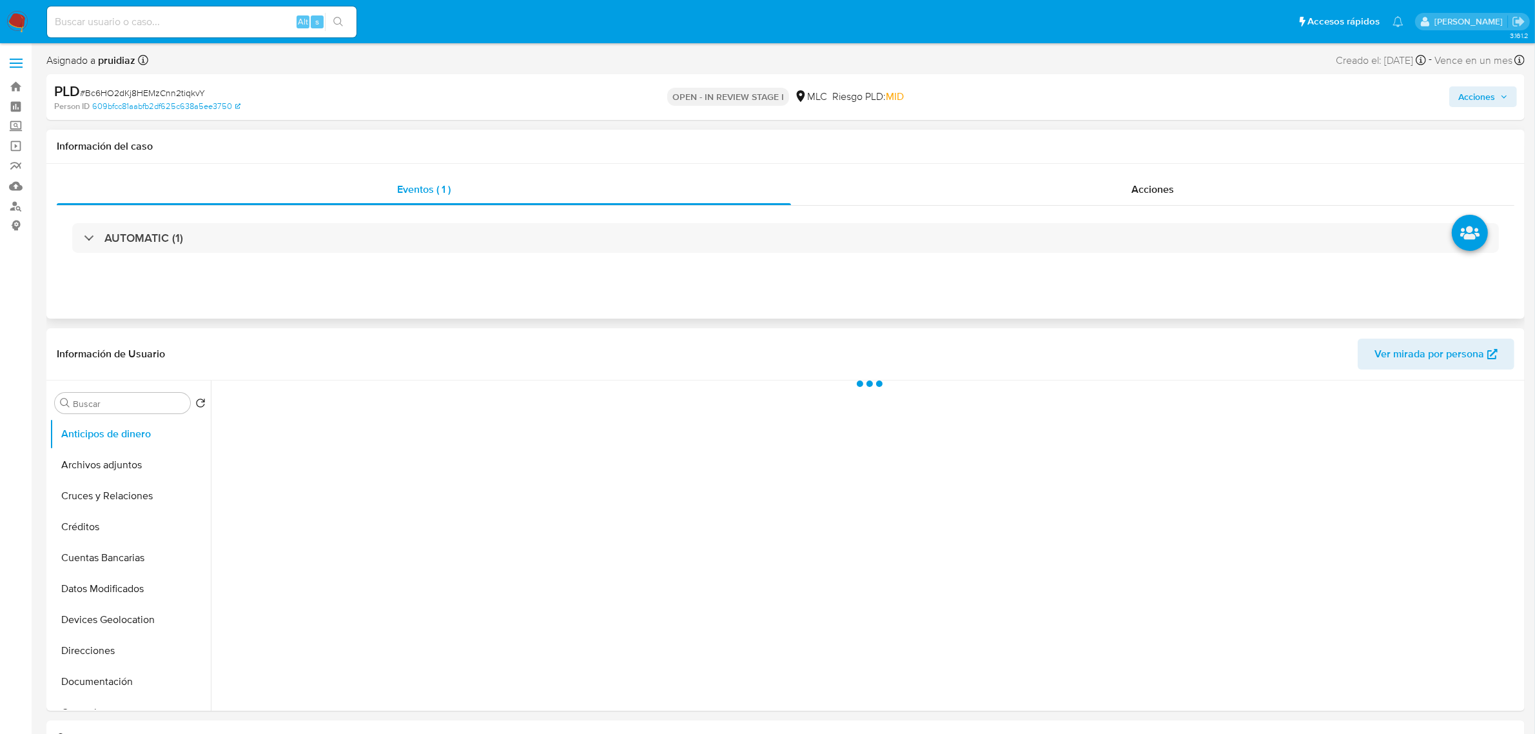
select select "10"
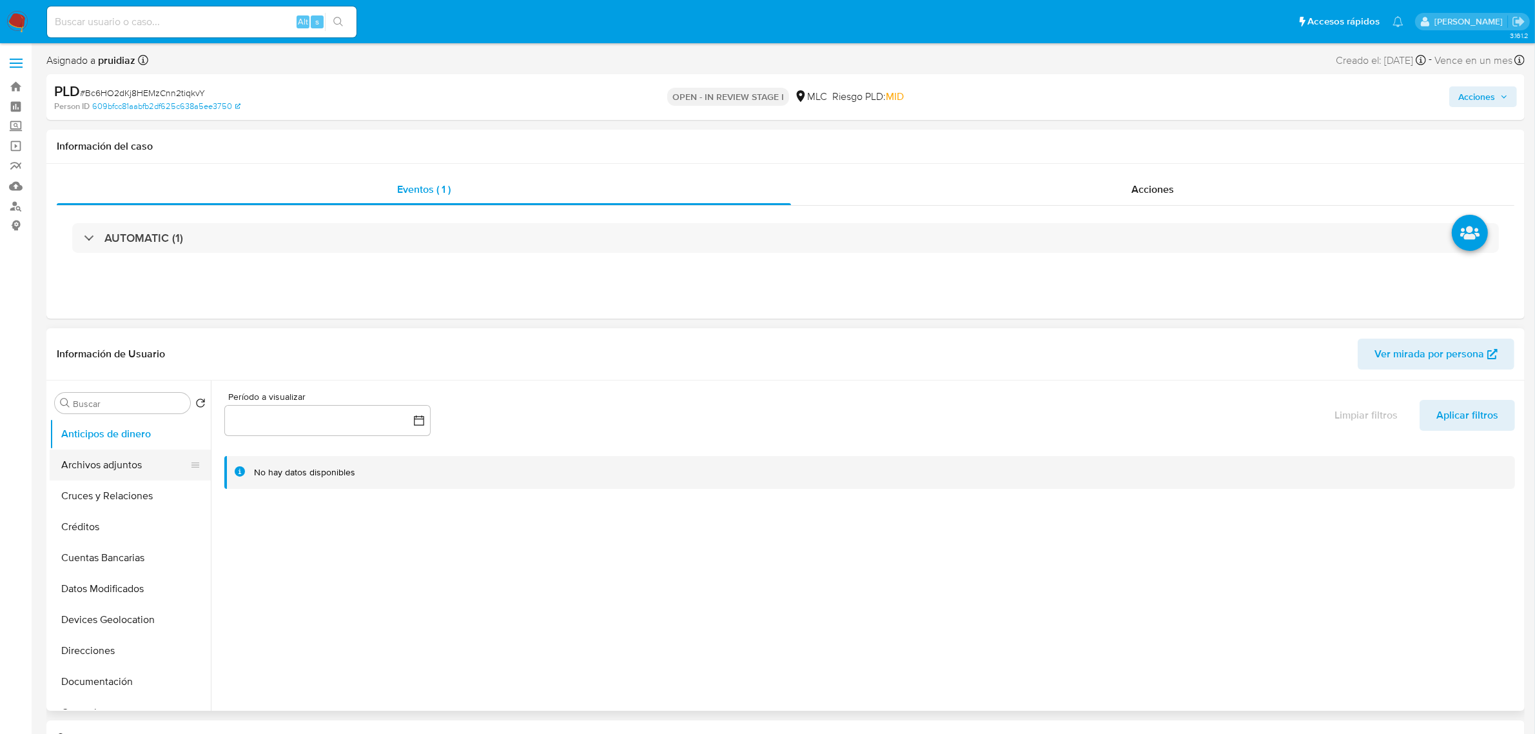
click at [146, 463] on button "Archivos adjuntos" at bounding box center [125, 464] width 151 height 31
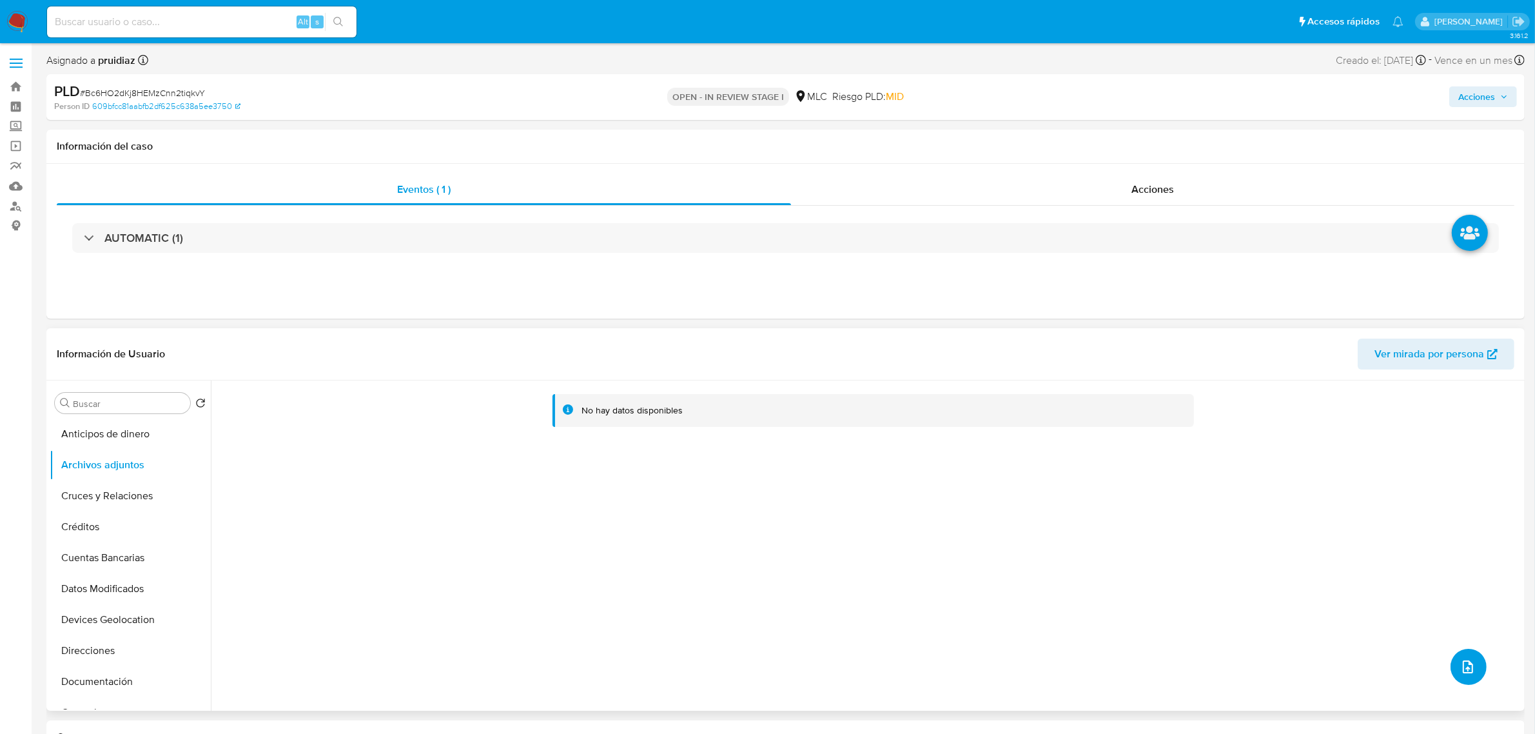
click at [1460, 672] on span "upload-file" at bounding box center [1467, 666] width 15 height 15
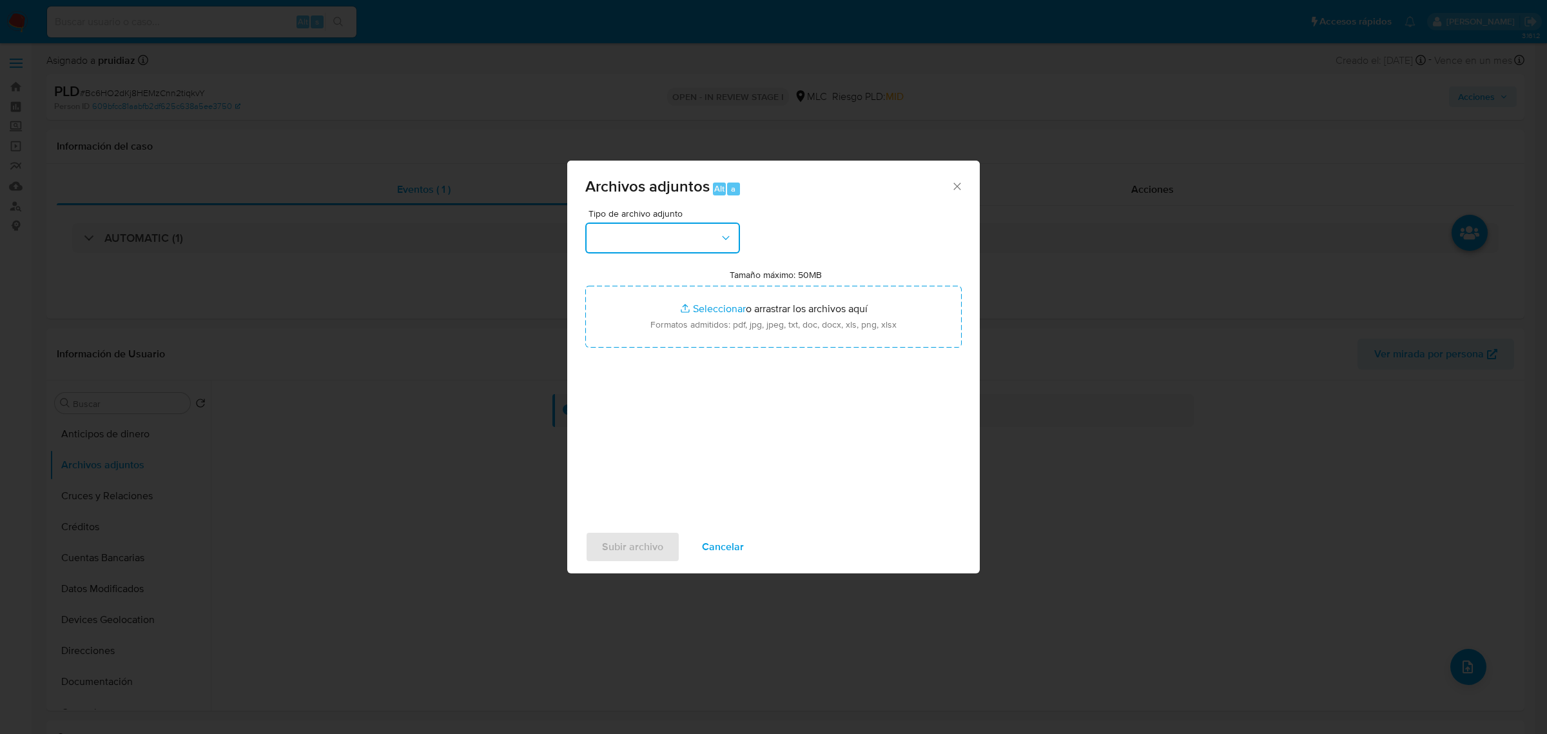
click at [694, 237] on button "button" at bounding box center [662, 237] width 155 height 31
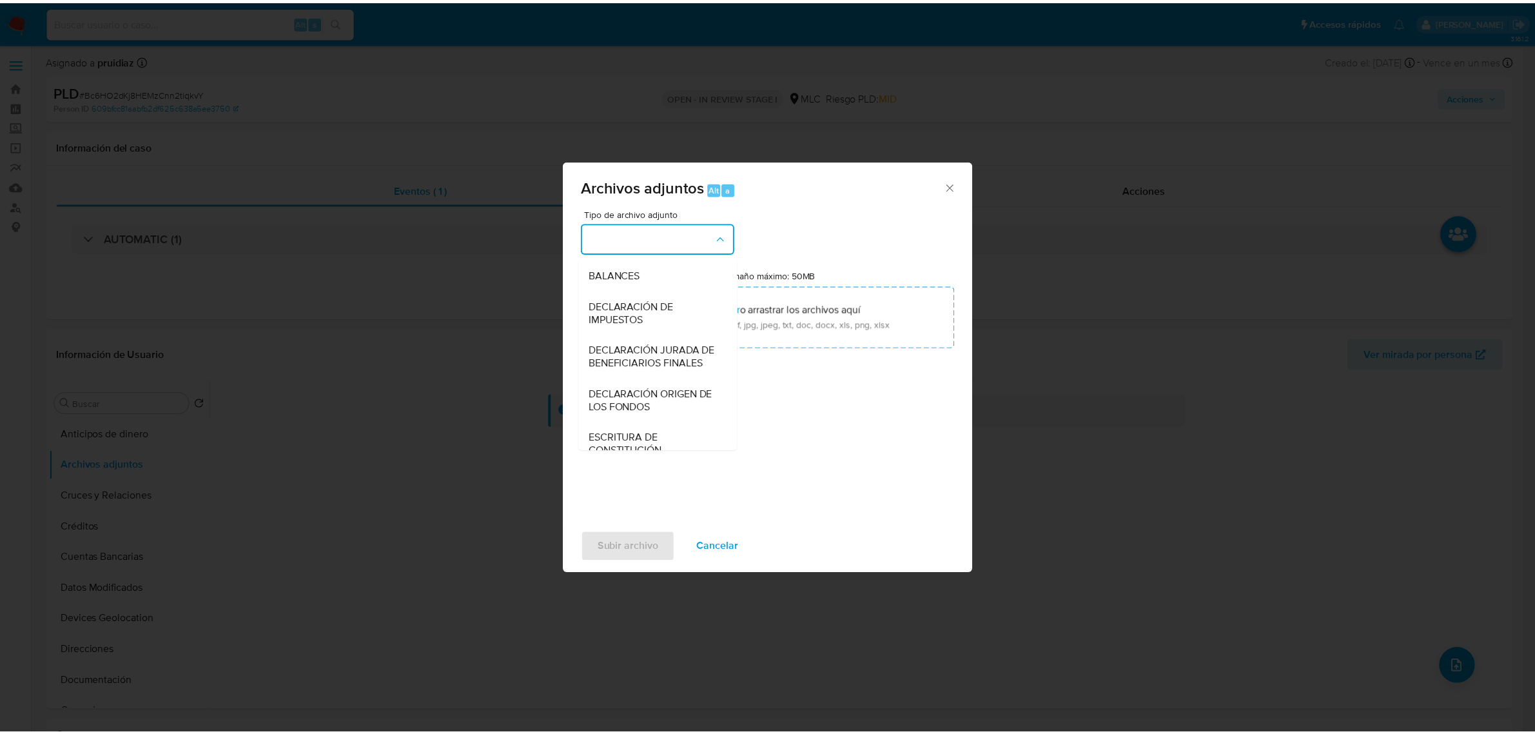
scroll to position [213, 0]
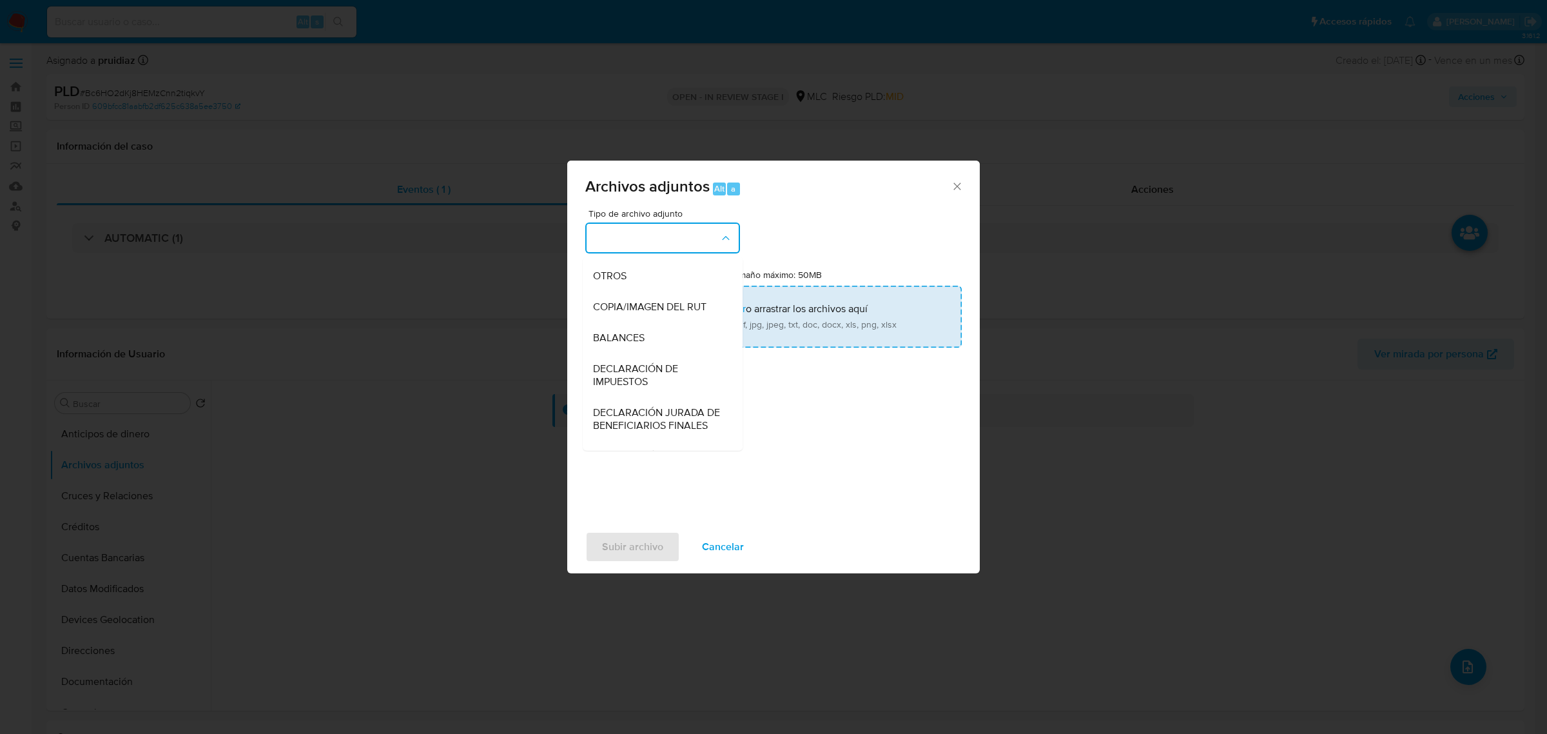
drag, startPoint x: 611, startPoint y: 295, endPoint x: 620, endPoint y: 295, distance: 9.0
click at [611, 291] on div "OTROS" at bounding box center [659, 275] width 132 height 31
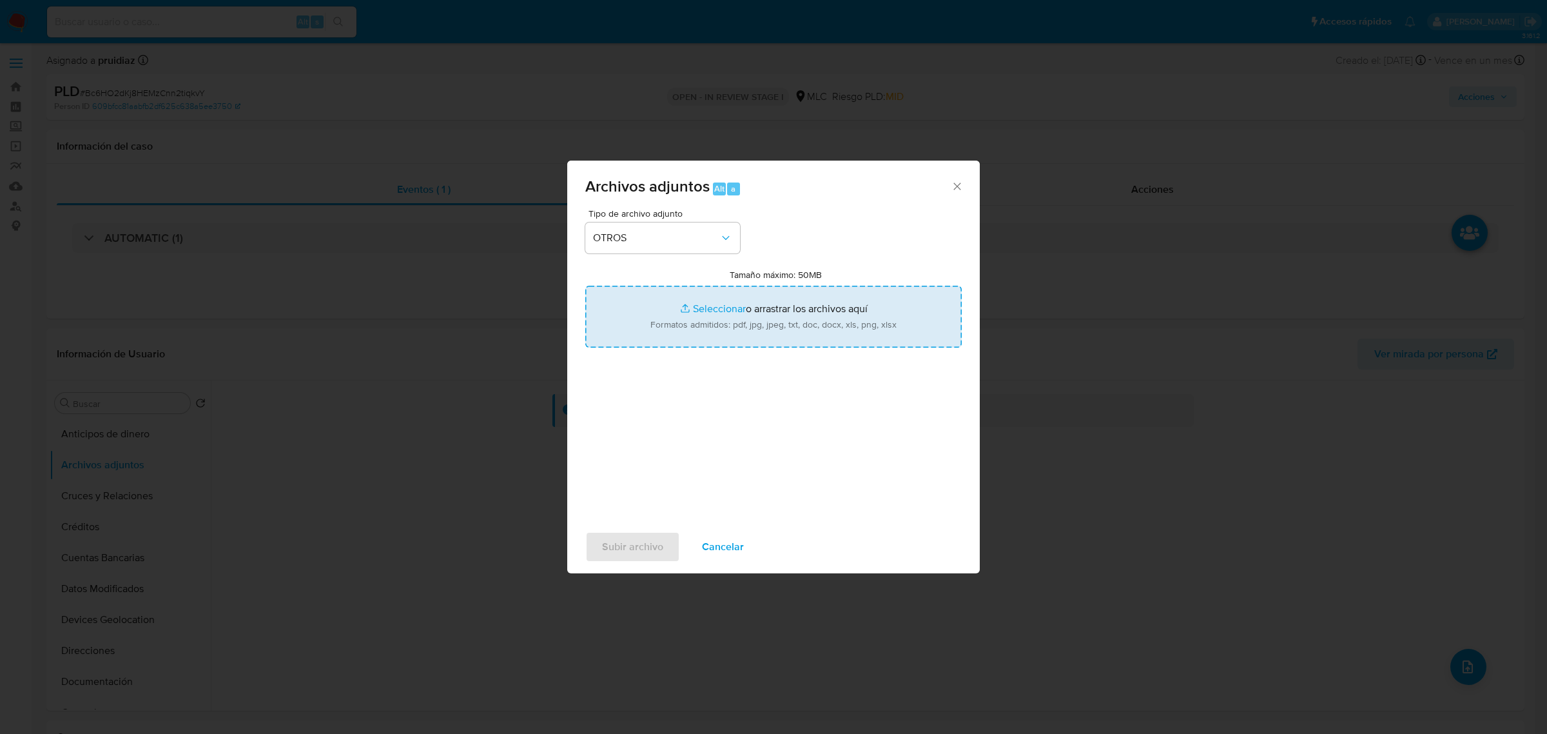
click at [713, 314] on input "Tamaño máximo: 50MB Seleccionar archivos" at bounding box center [773, 317] width 377 height 62
type input "C:\fakepath\343965743 - 26_09_2025 .xlsx"
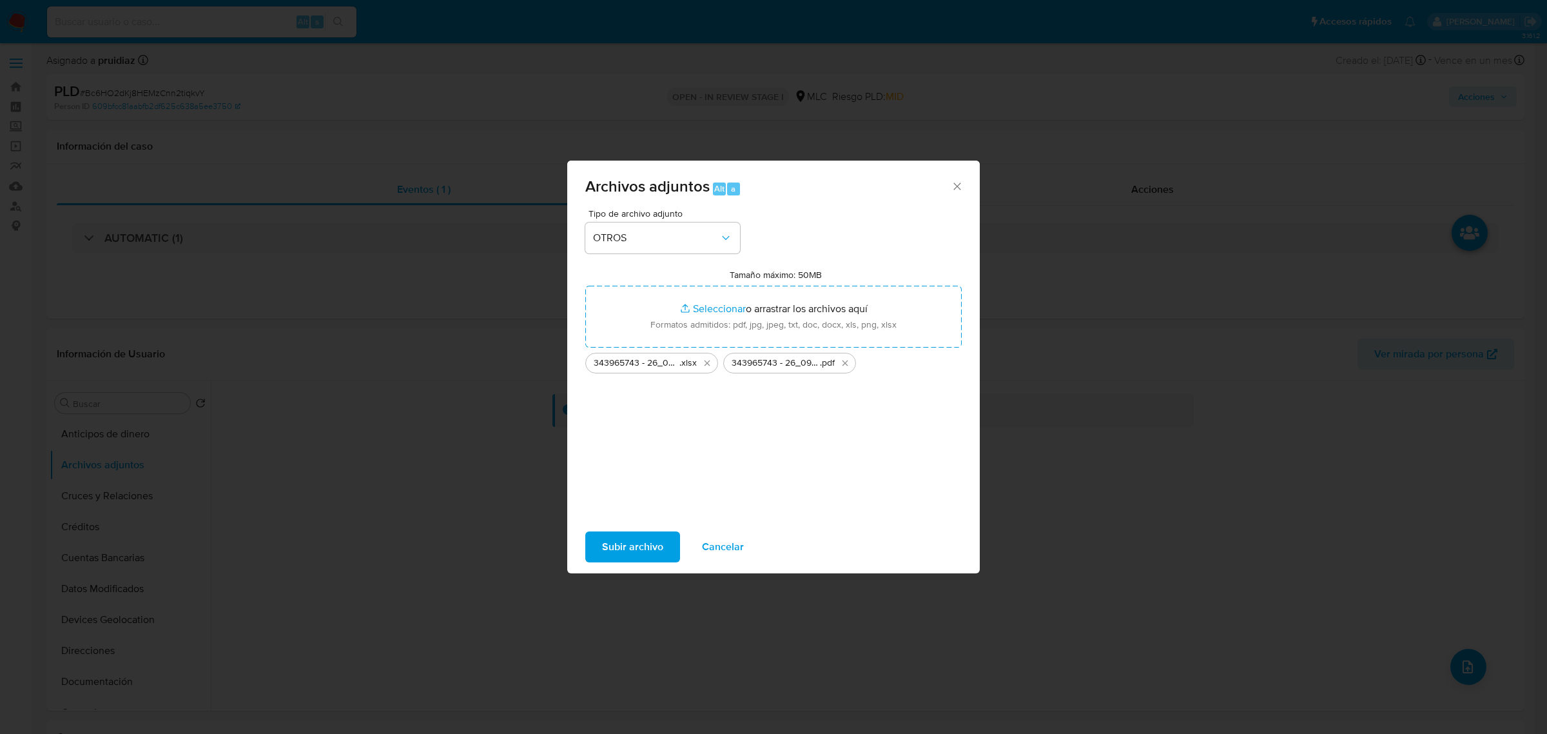
click at [633, 555] on span "Subir archivo" at bounding box center [632, 547] width 61 height 28
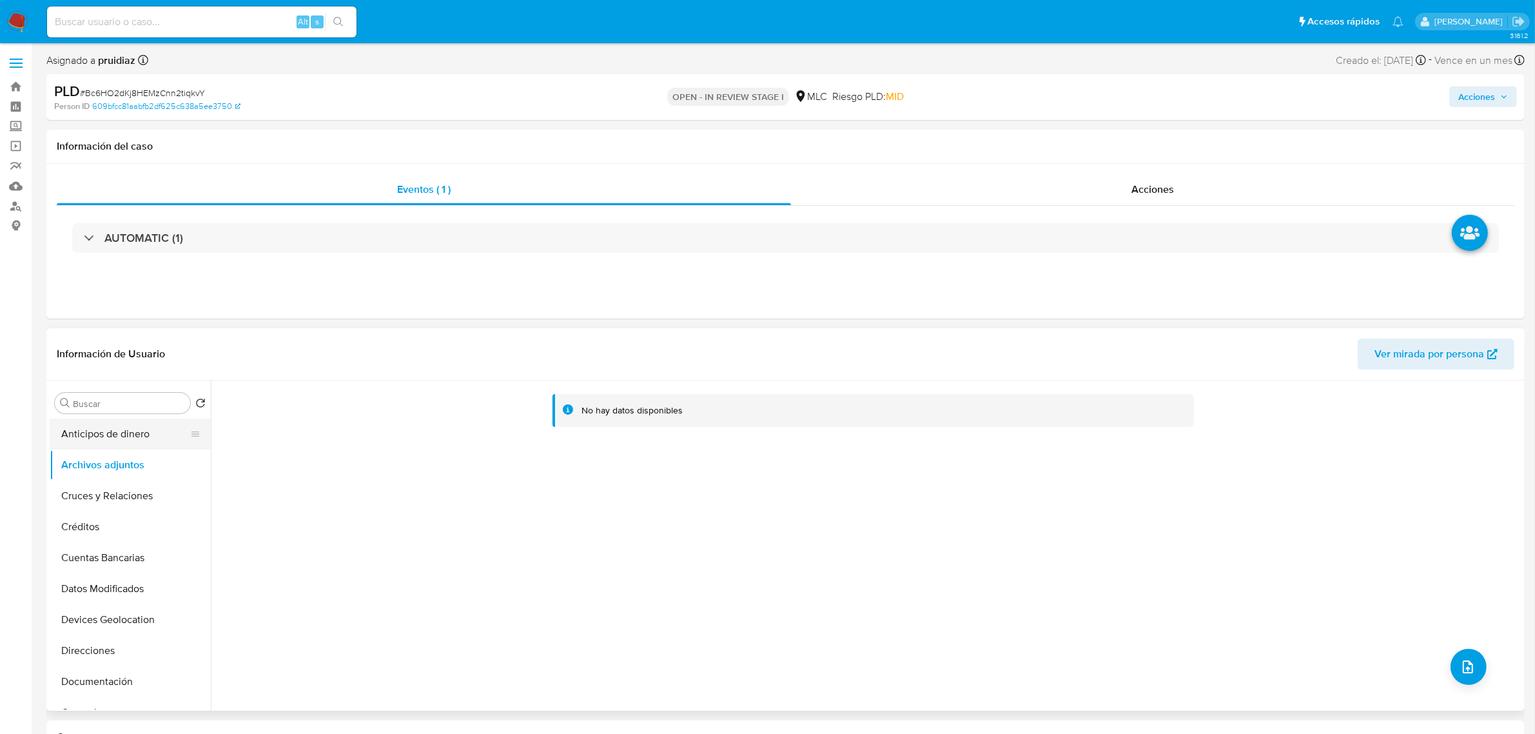
click at [92, 427] on button "Anticipos de dinero" at bounding box center [125, 433] width 151 height 31
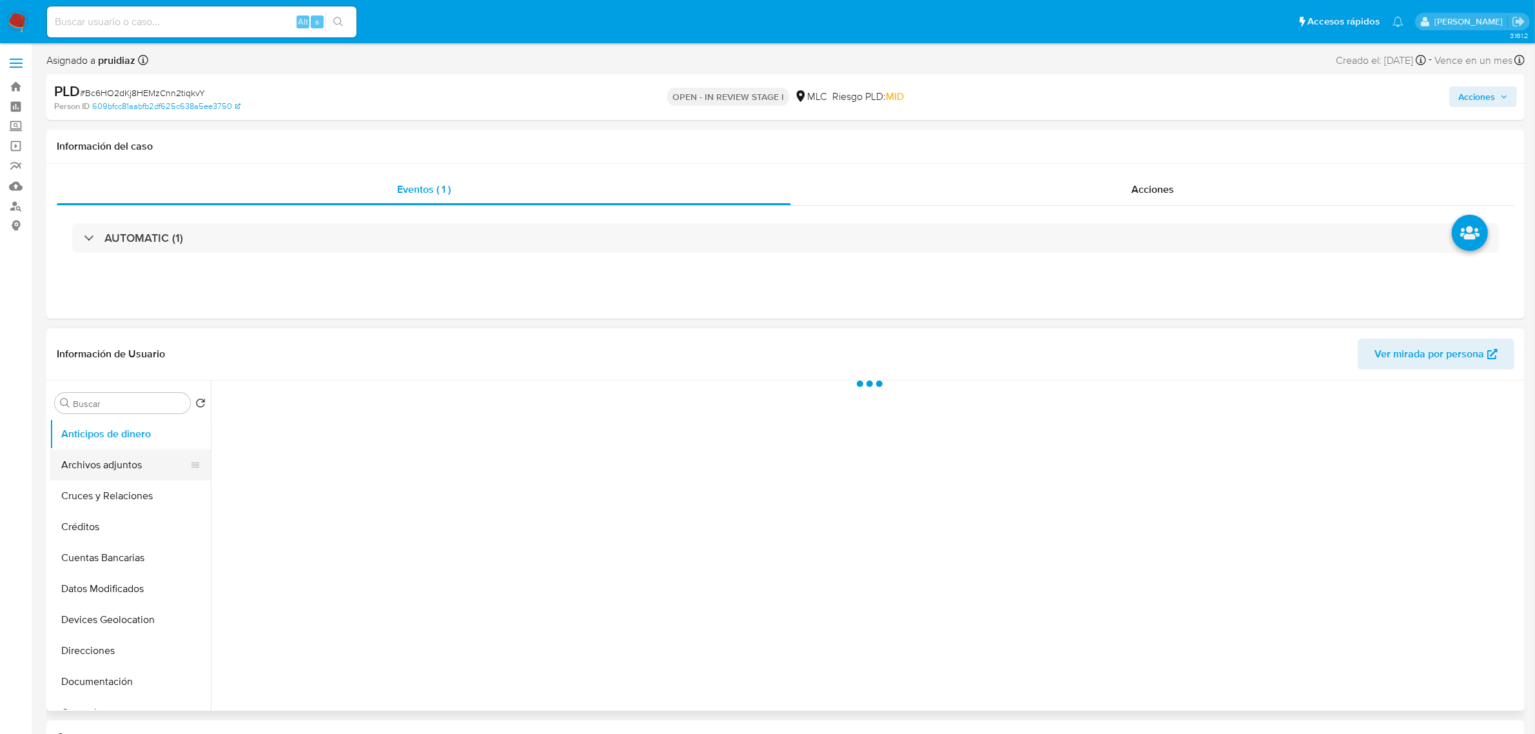
click at [95, 458] on button "Archivos adjuntos" at bounding box center [125, 464] width 151 height 31
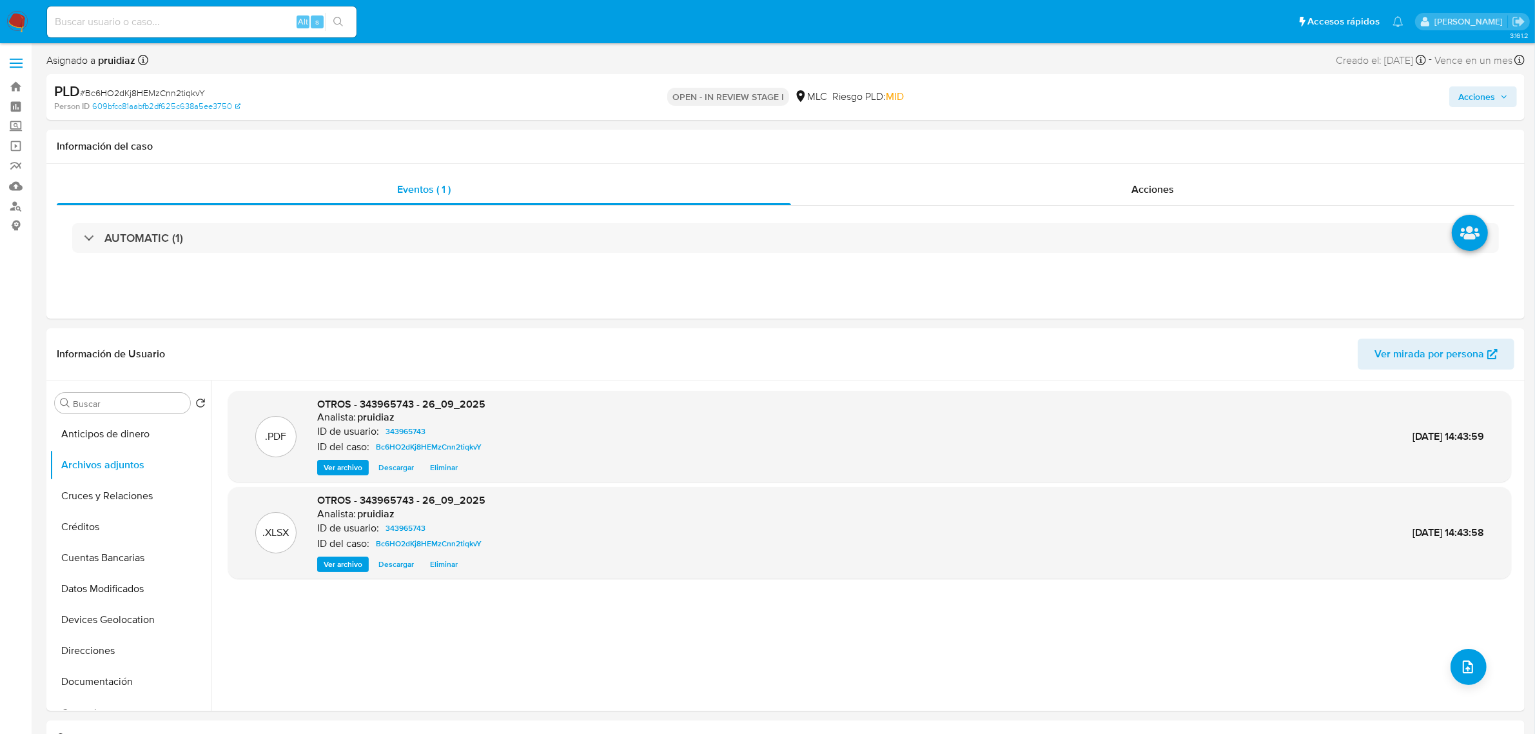
click at [1495, 93] on span "Acciones" at bounding box center [1476, 96] width 37 height 21
drag, startPoint x: 1130, startPoint y: 126, endPoint x: 1123, endPoint y: 128, distance: 7.4
click at [1123, 127] on div "Resolución del caso Alt r" at bounding box center [1132, 138] width 123 height 34
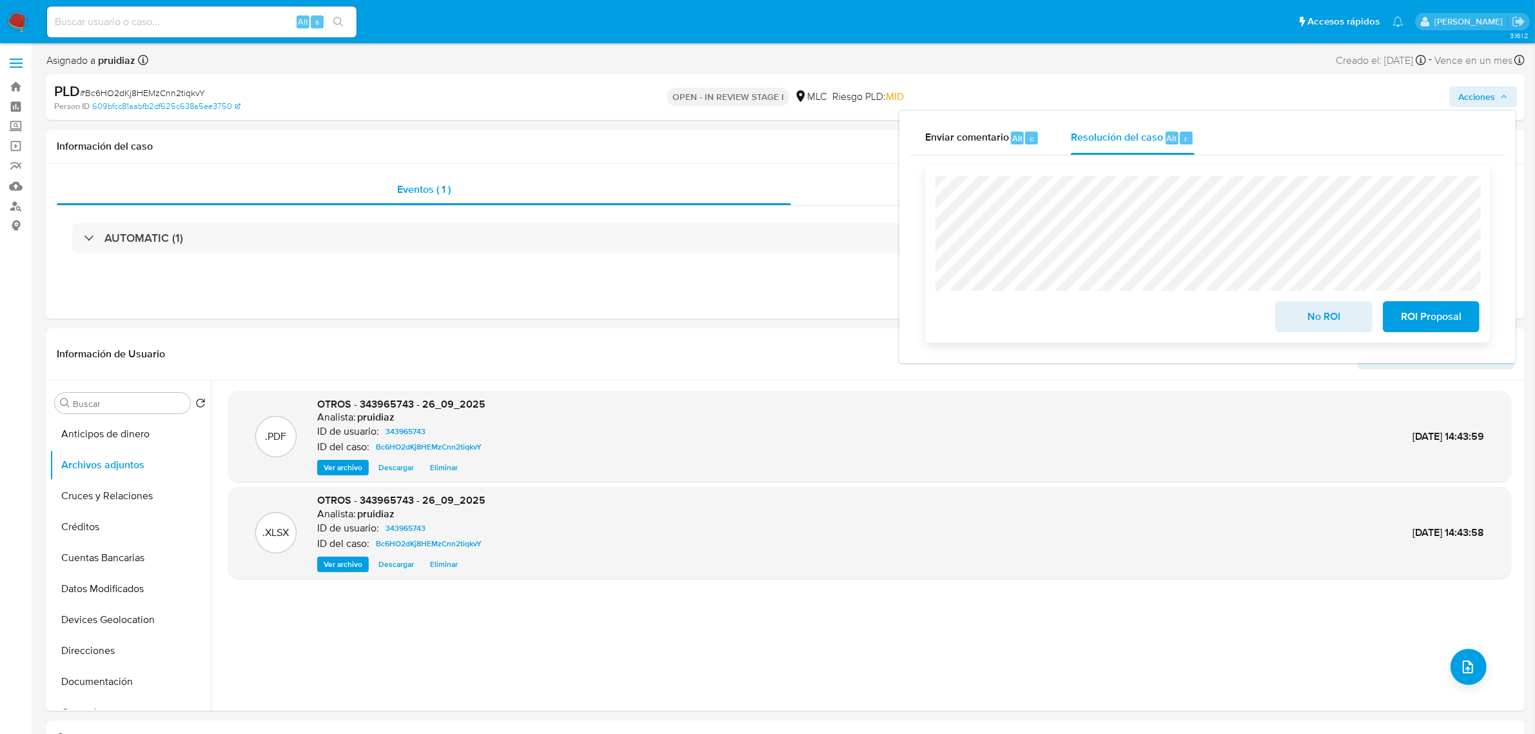
click at [1355, 327] on span "No ROI" at bounding box center [1323, 316] width 63 height 28
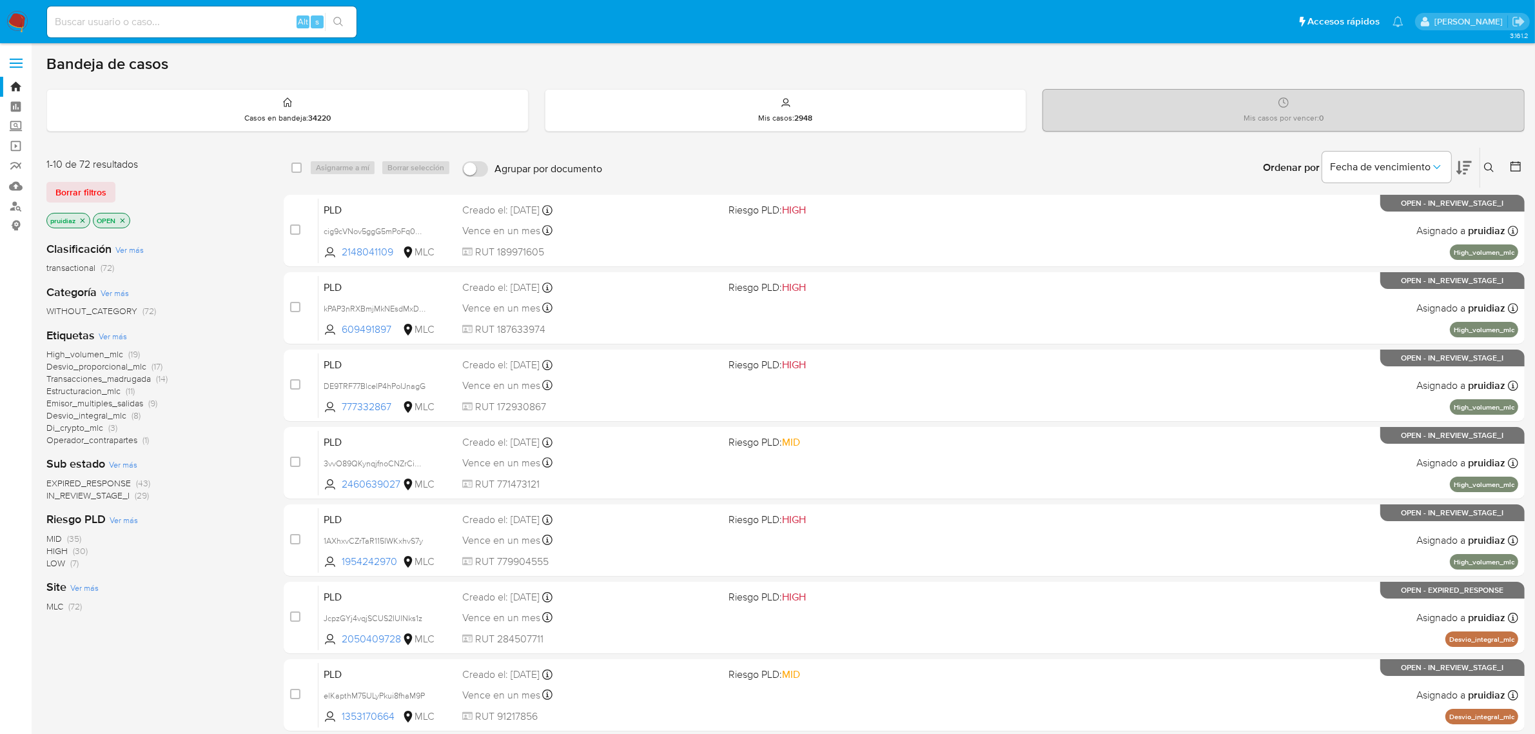
click at [1461, 165] on icon at bounding box center [1464, 167] width 15 height 15
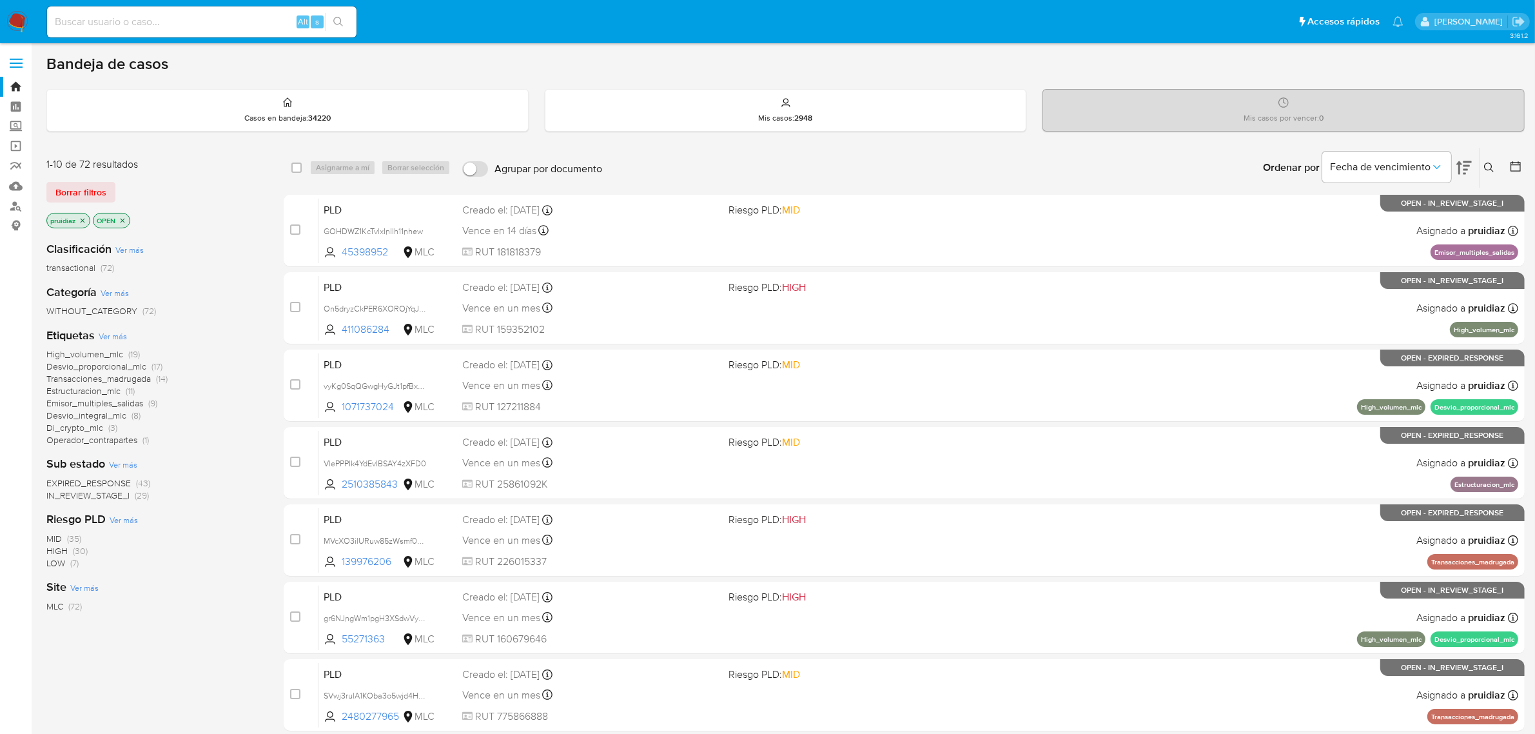
click at [1467, 169] on icon at bounding box center [1464, 168] width 15 height 14
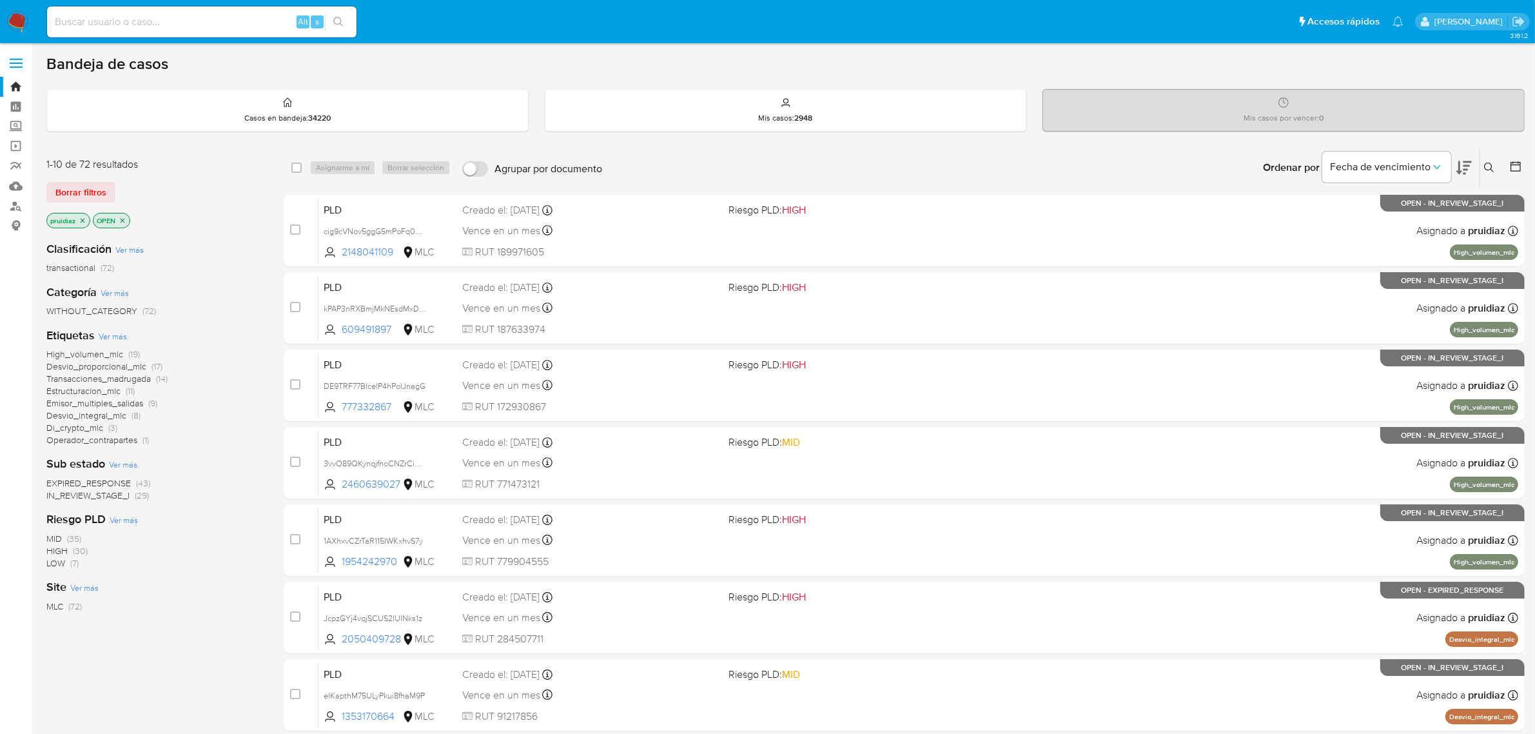
click at [1457, 158] on button at bounding box center [1464, 168] width 15 height 40
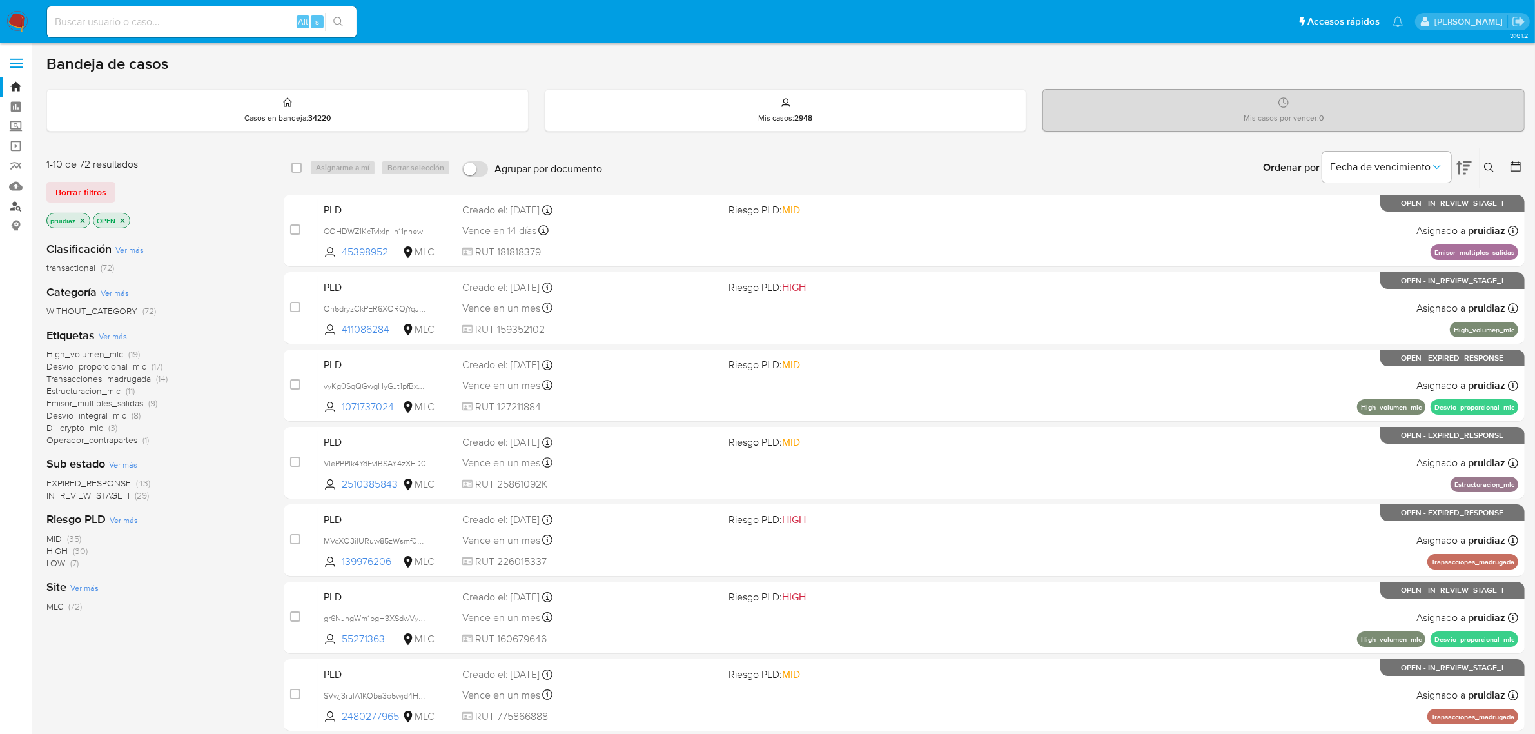
click at [14, 206] on link "Buscador de personas" at bounding box center [76, 206] width 153 height 20
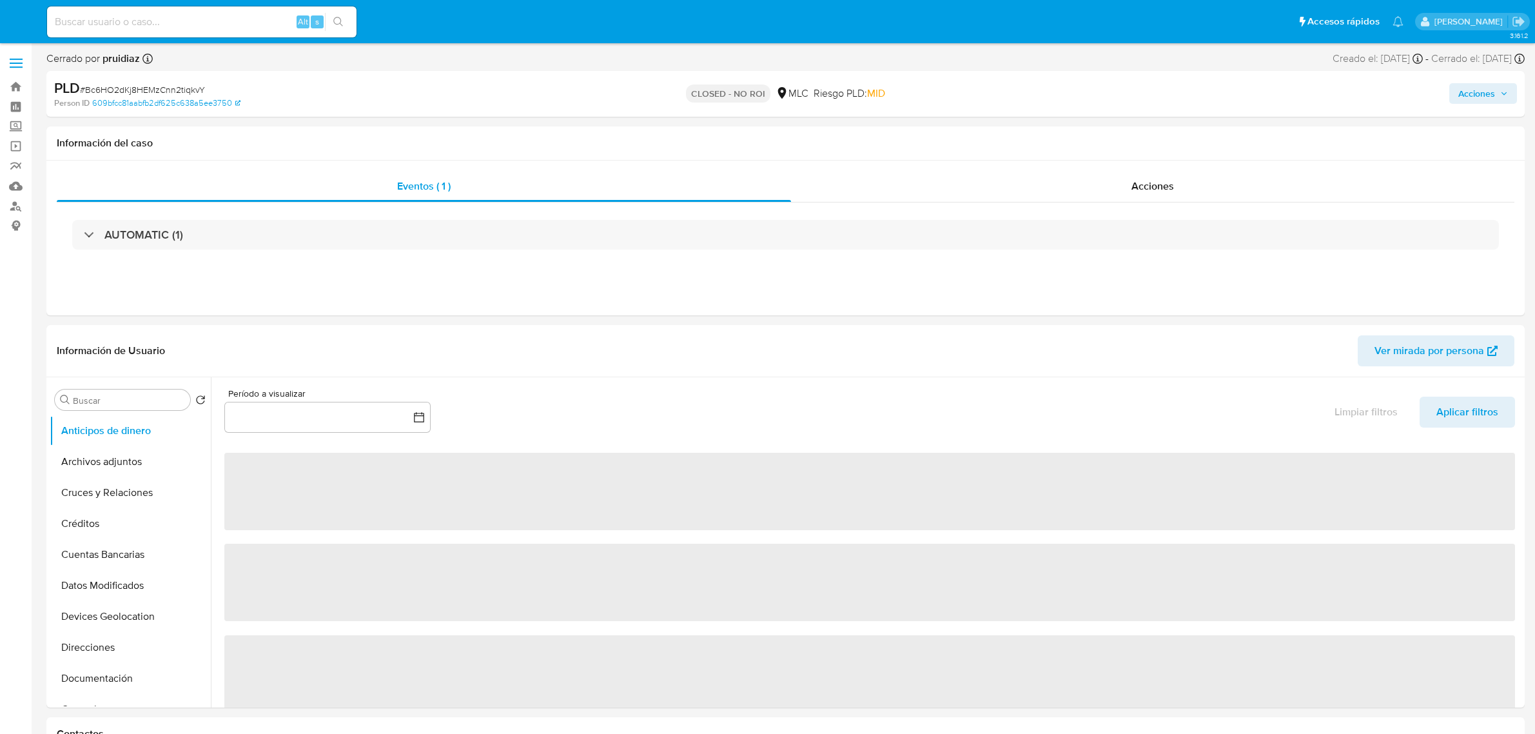
select select "10"
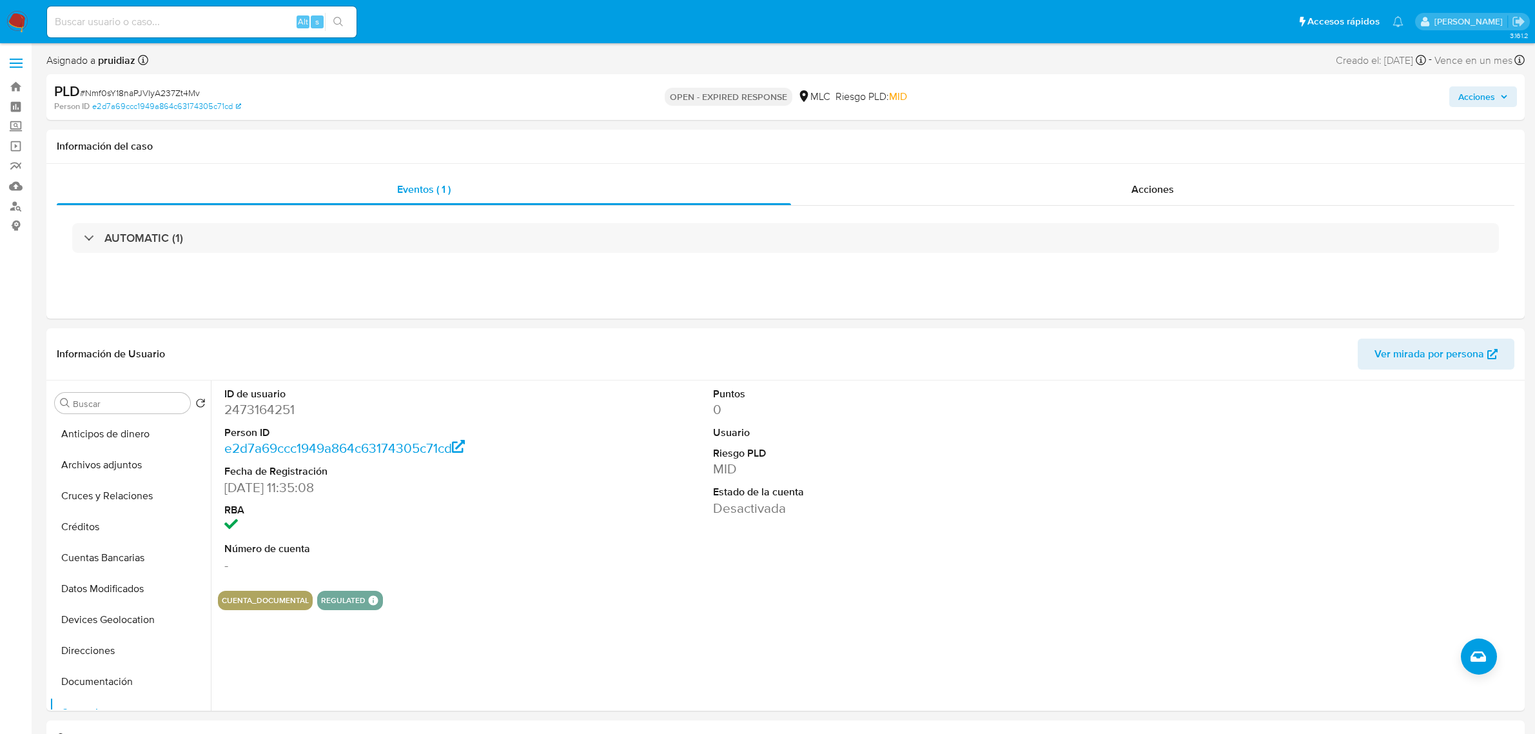
select select "10"
click at [145, 222] on div "AUTOMATIC (1)" at bounding box center [786, 238] width 1458 height 64
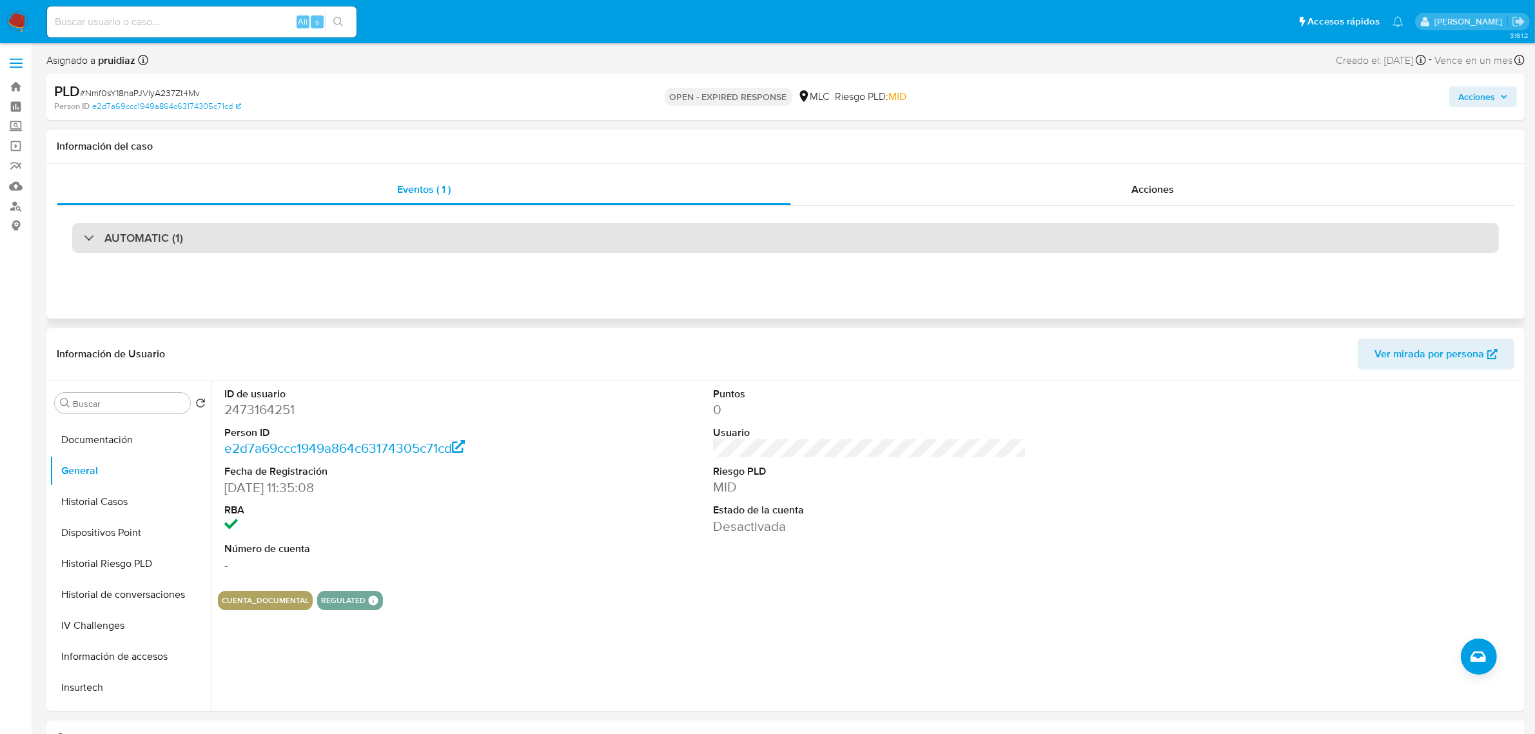
click at [141, 237] on h3 "AUTOMATIC (1)" at bounding box center [143, 238] width 79 height 14
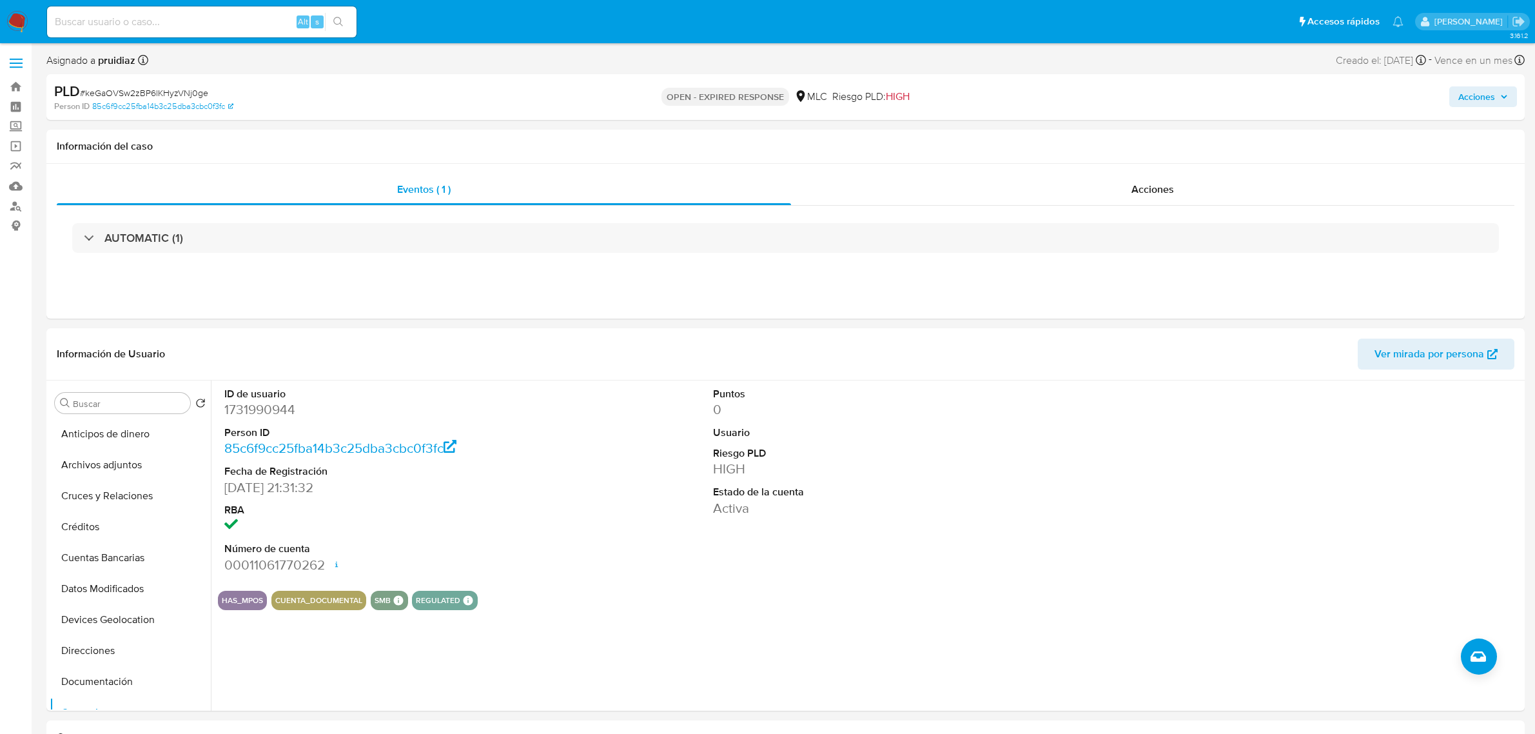
select select "10"
click at [188, 248] on div "AUTOMATIC (1)" at bounding box center [785, 238] width 1427 height 30
select select "10"
click at [182, 230] on div "AUTOMATIC (1)" at bounding box center [785, 238] width 1427 height 30
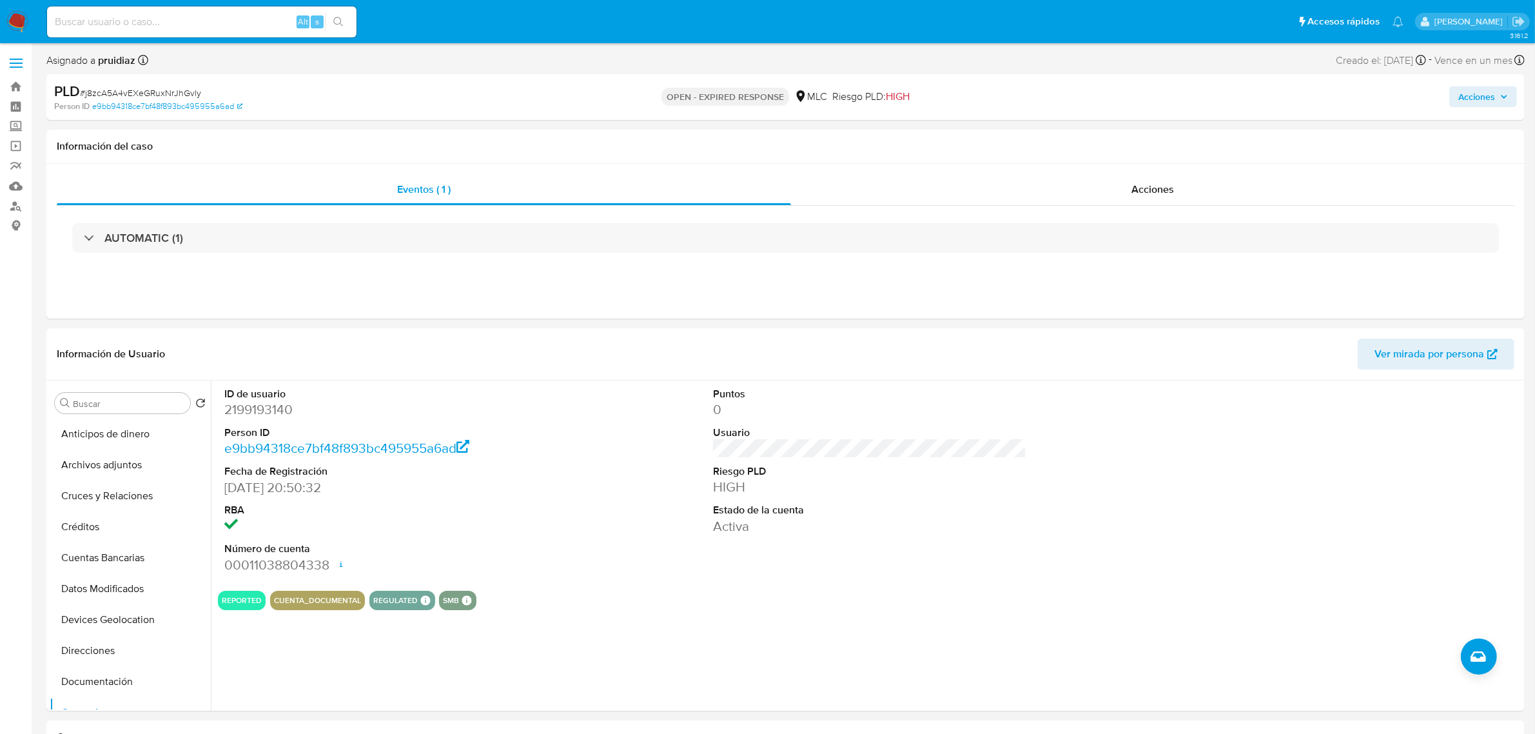
scroll to position [161, 0]
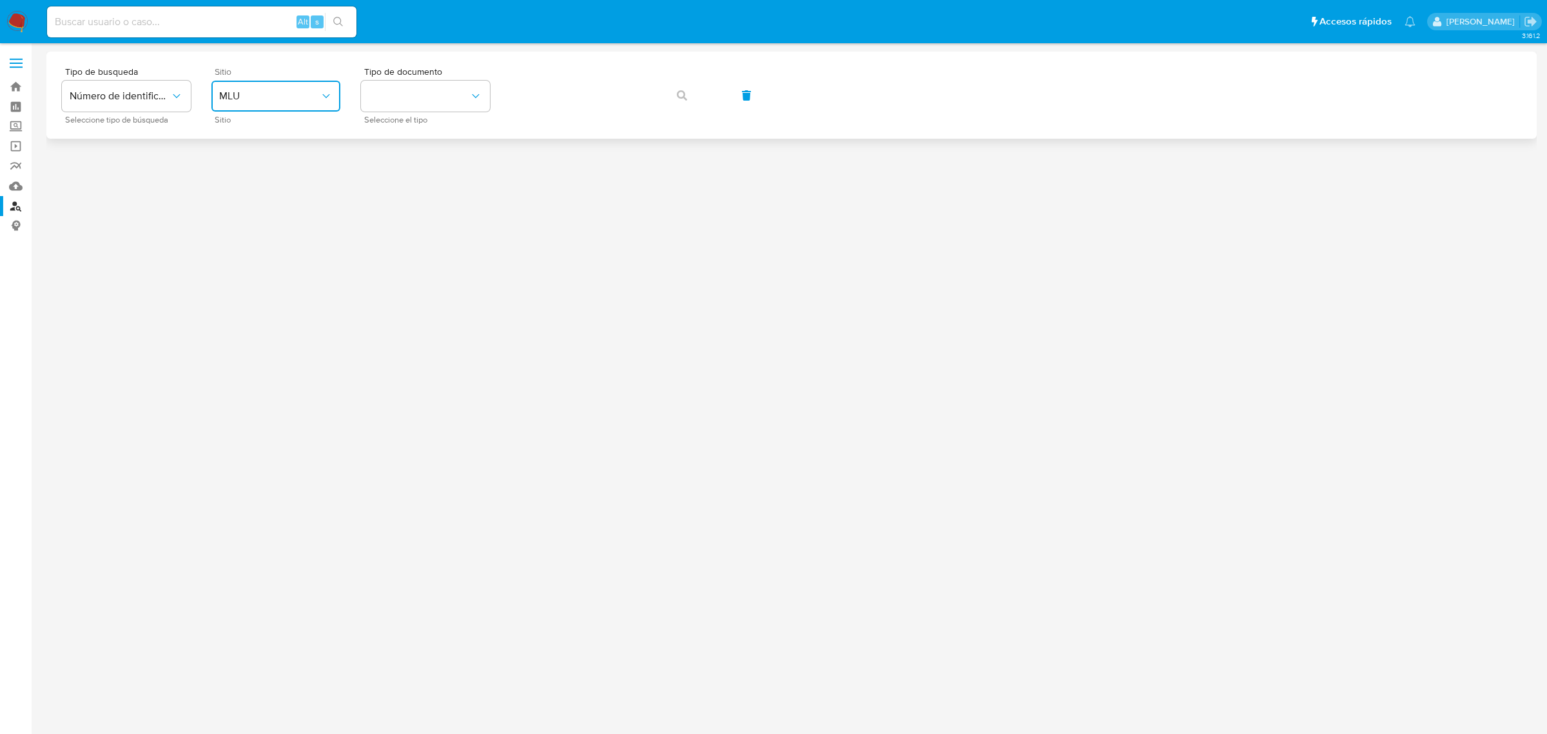
click at [306, 104] on button "MLU" at bounding box center [275, 96] width 129 height 31
click at [233, 310] on span "MLC" at bounding box center [229, 316] width 20 height 13
click at [407, 90] on button "identificationType" at bounding box center [425, 96] width 129 height 31
click at [401, 130] on div "RUT RUT" at bounding box center [422, 137] width 106 height 44
click at [671, 95] on button "button" at bounding box center [682, 95] width 44 height 31
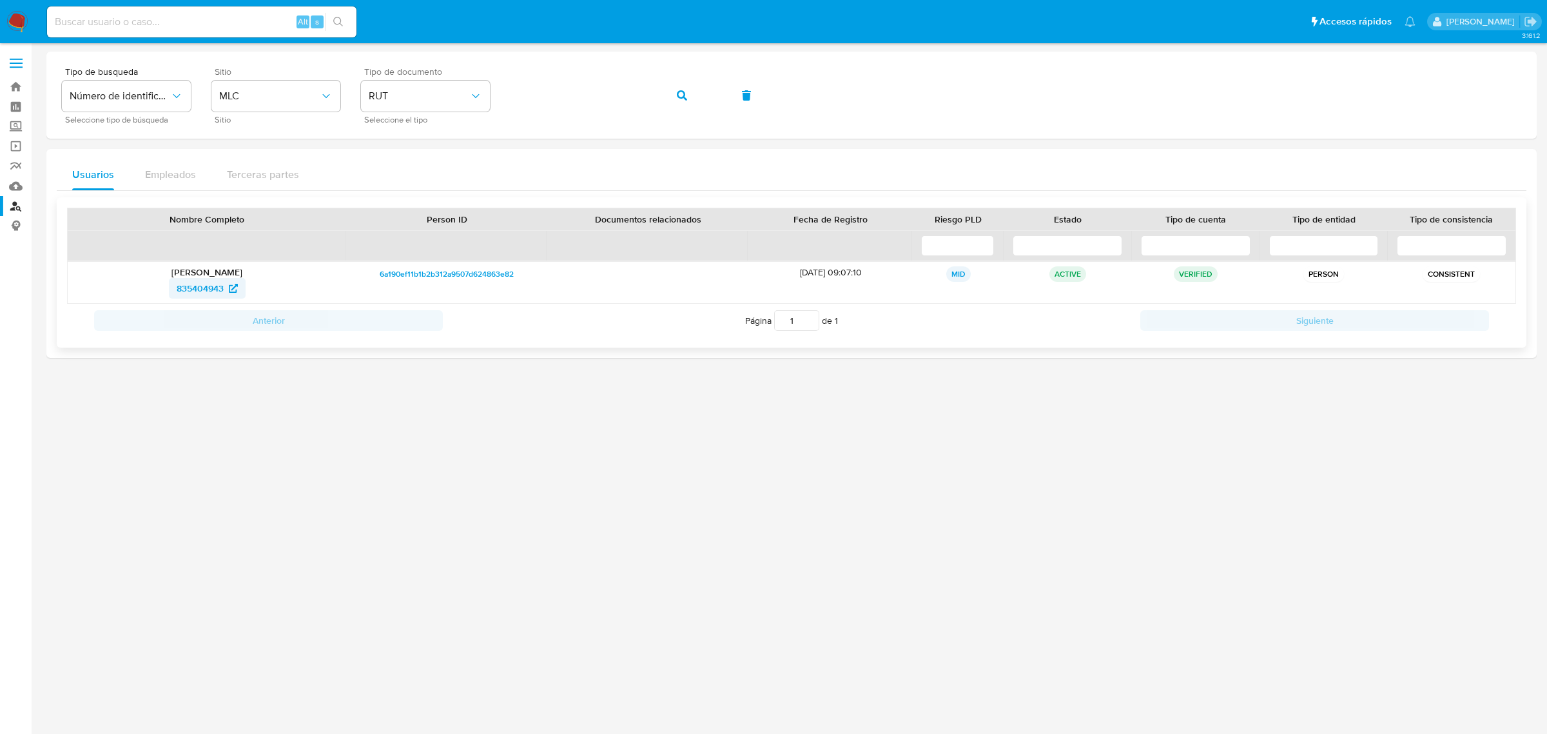
click at [202, 284] on span "835404943" at bounding box center [200, 288] width 47 height 21
click at [19, 16] on img at bounding box center [17, 22] width 22 height 22
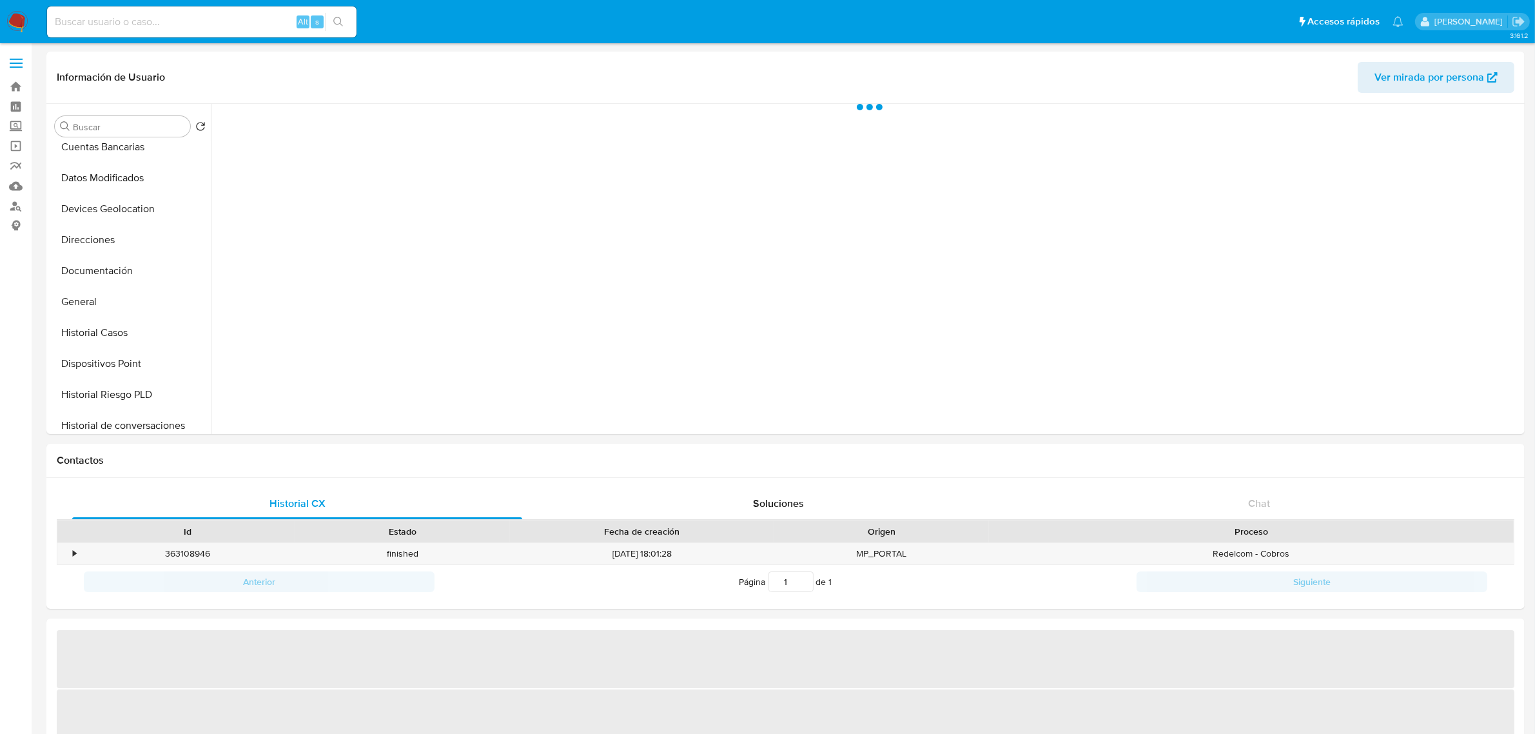
scroll to position [136, 0]
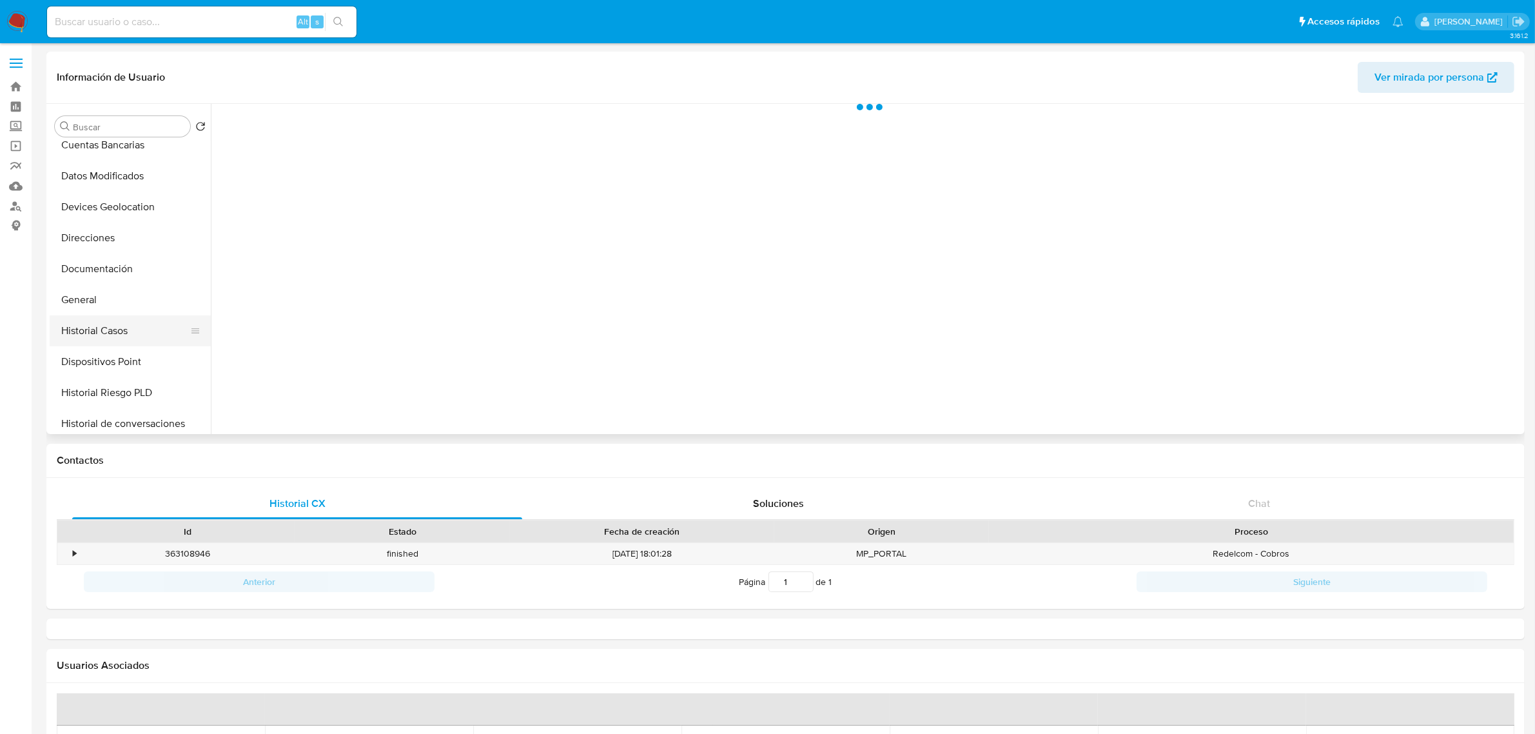
click at [94, 328] on button "Historial Casos" at bounding box center [125, 330] width 151 height 31
select select "10"
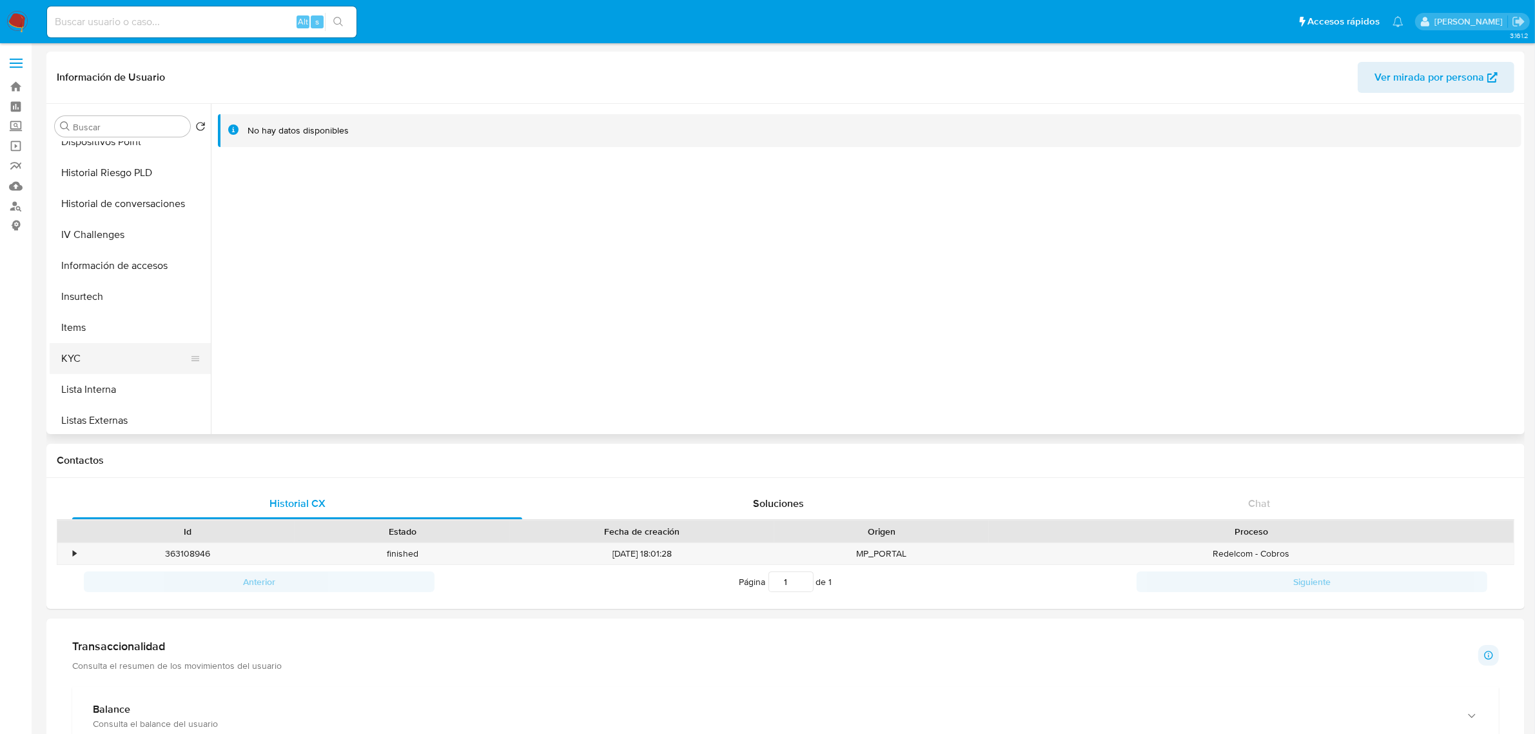
scroll to position [357, 0]
click at [81, 360] on button "KYC" at bounding box center [125, 357] width 151 height 31
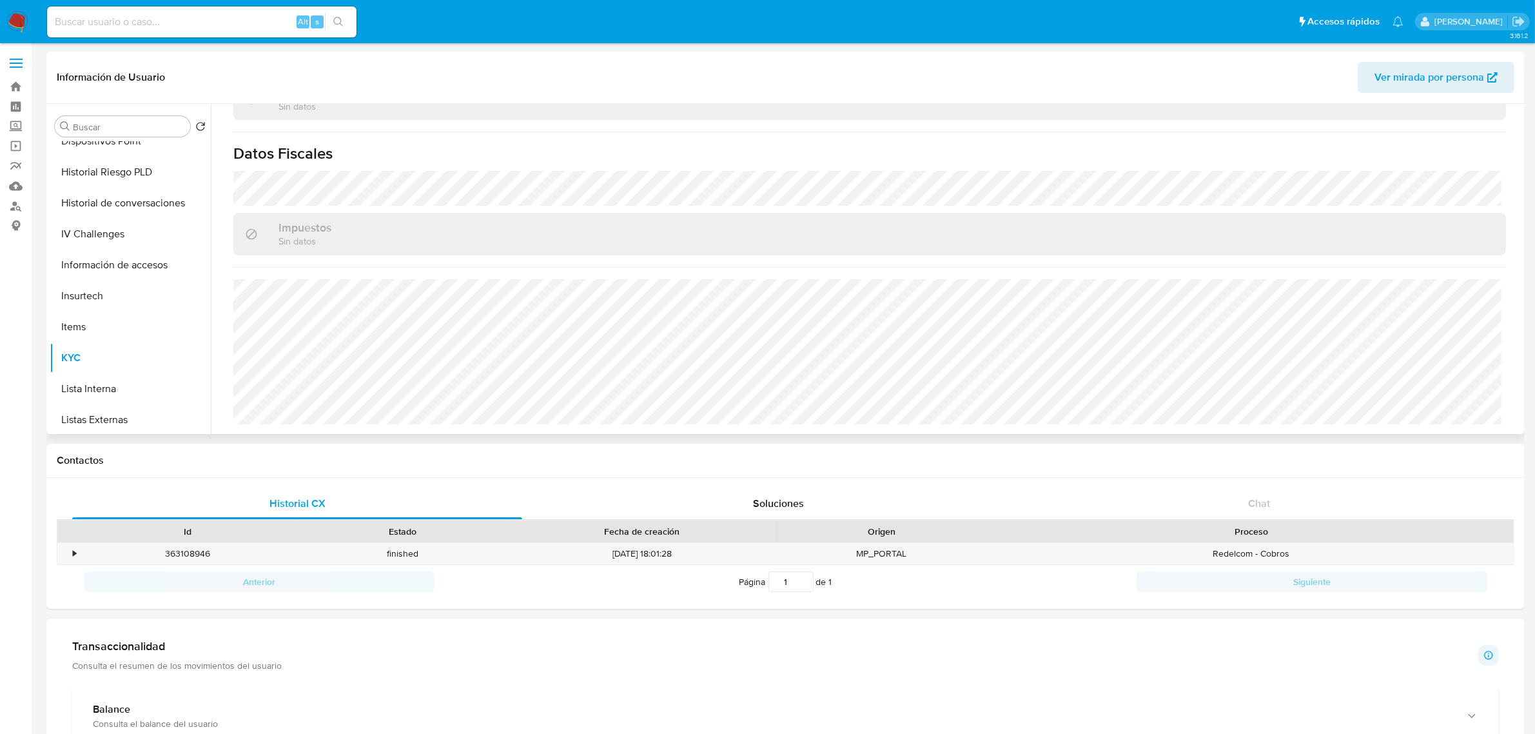
scroll to position [16, 0]
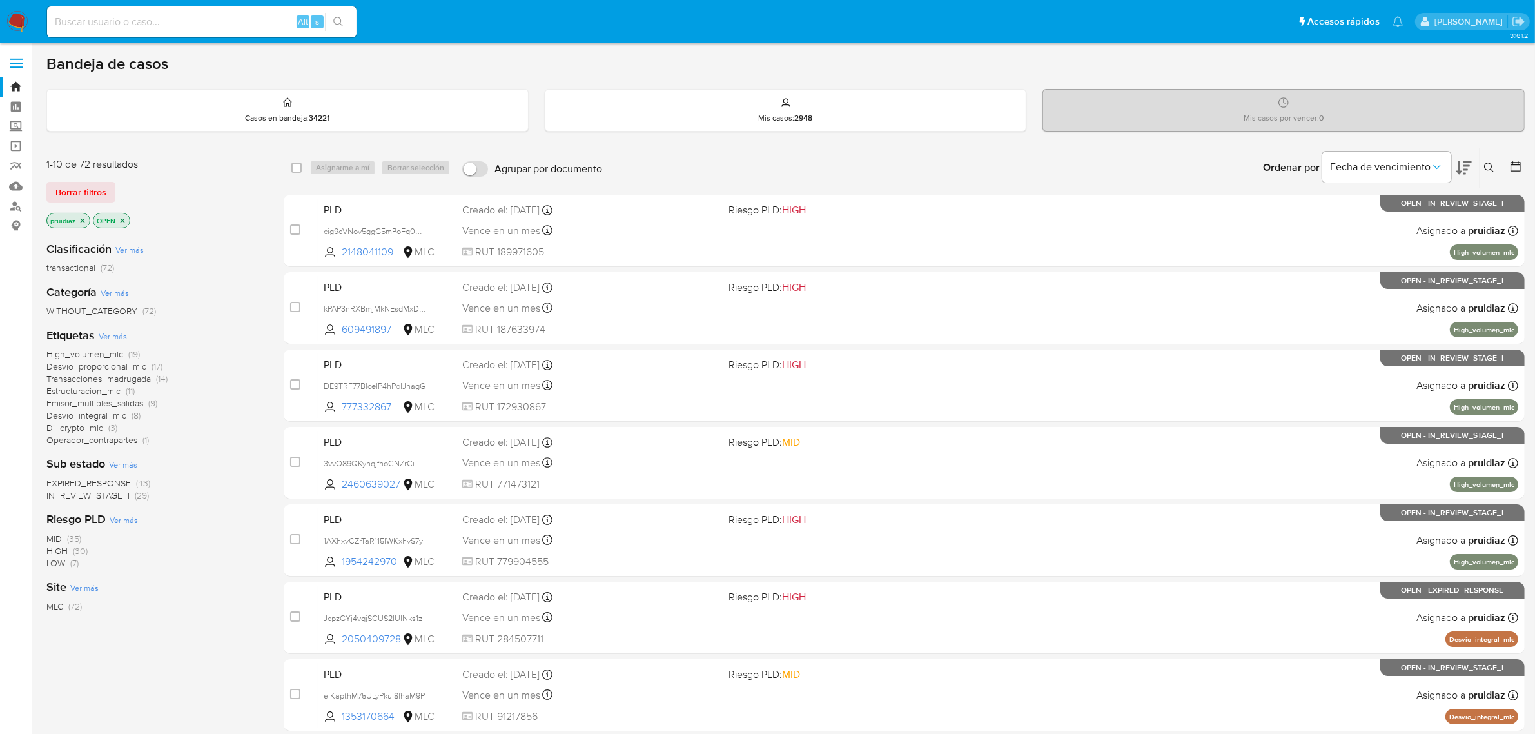
click at [1476, 171] on div "Ordenar por Fecha de vencimiento" at bounding box center [1366, 168] width 227 height 40
click at [1491, 170] on icon at bounding box center [1489, 167] width 10 height 10
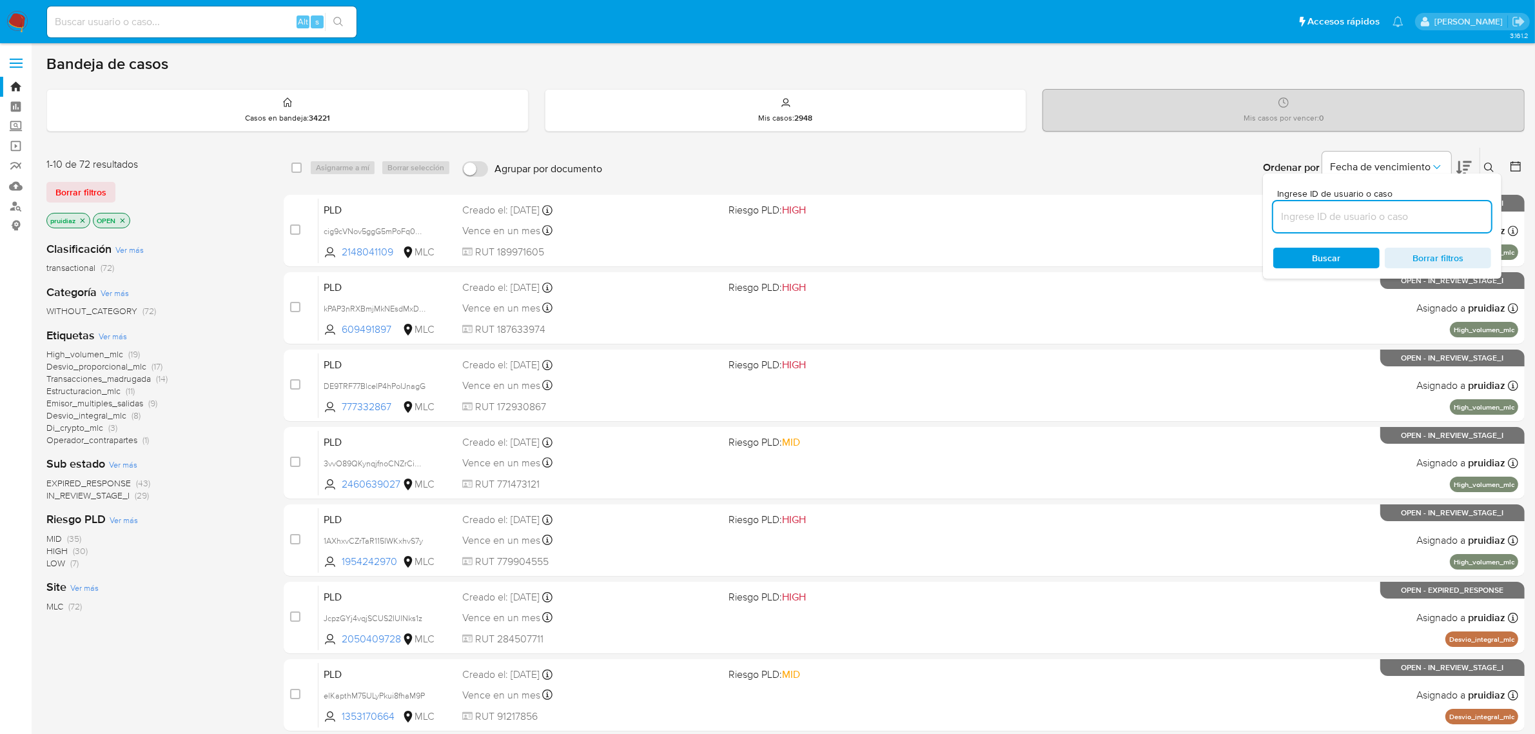
click at [1333, 208] on input at bounding box center [1382, 216] width 218 height 17
type input "2050409728"
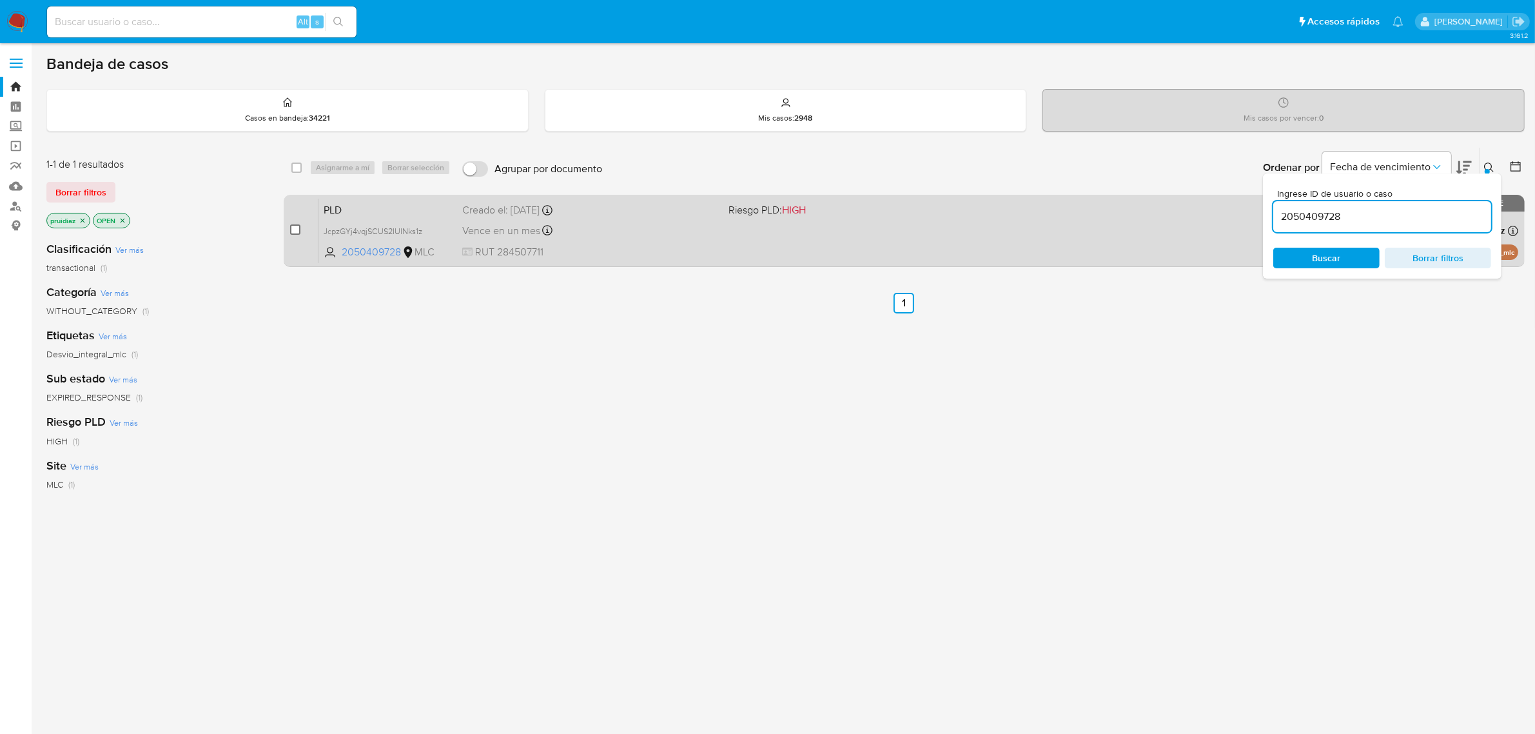
click at [293, 224] on input "checkbox" at bounding box center [295, 229] width 10 height 10
checkbox input "true"
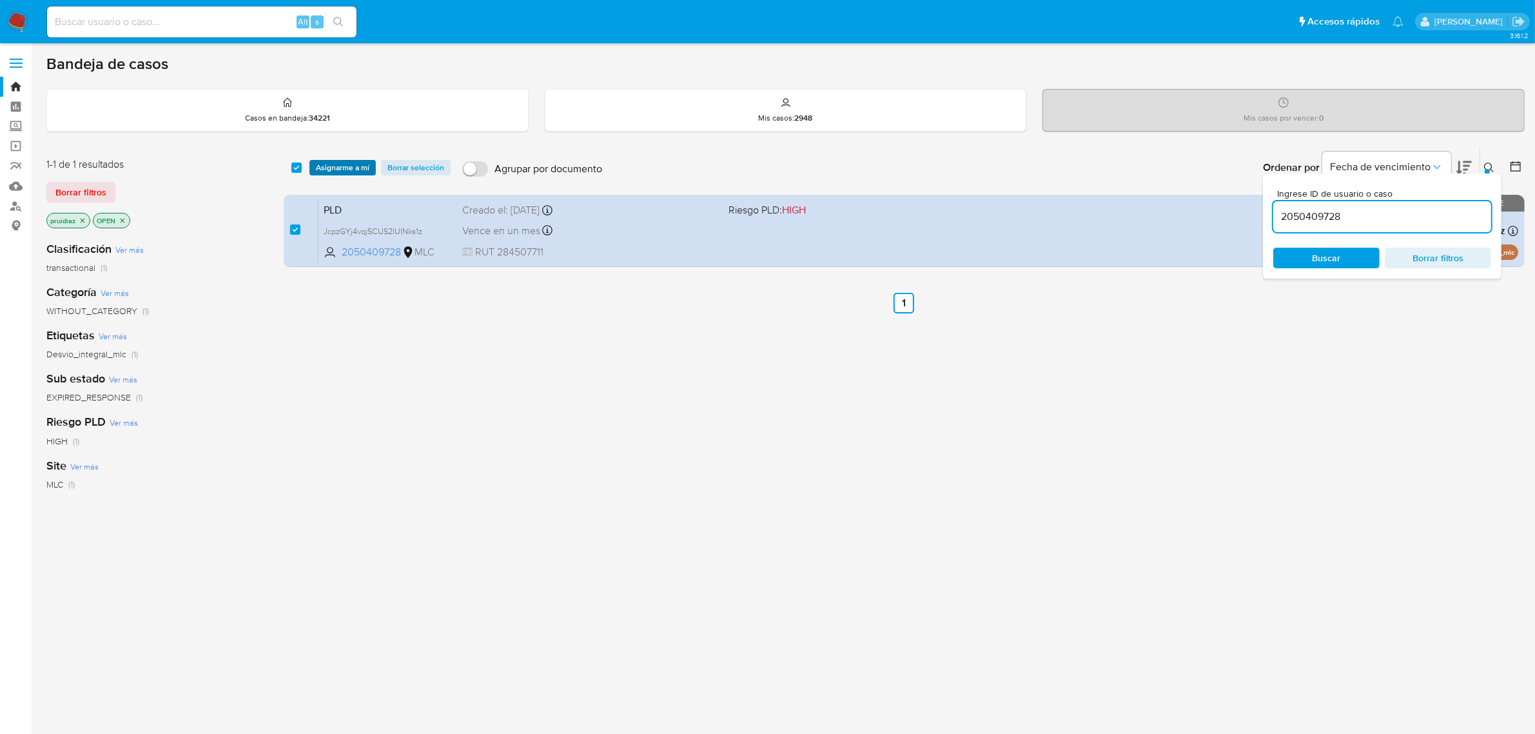
click at [344, 174] on span "Asignarme a mí" at bounding box center [343, 167] width 54 height 13
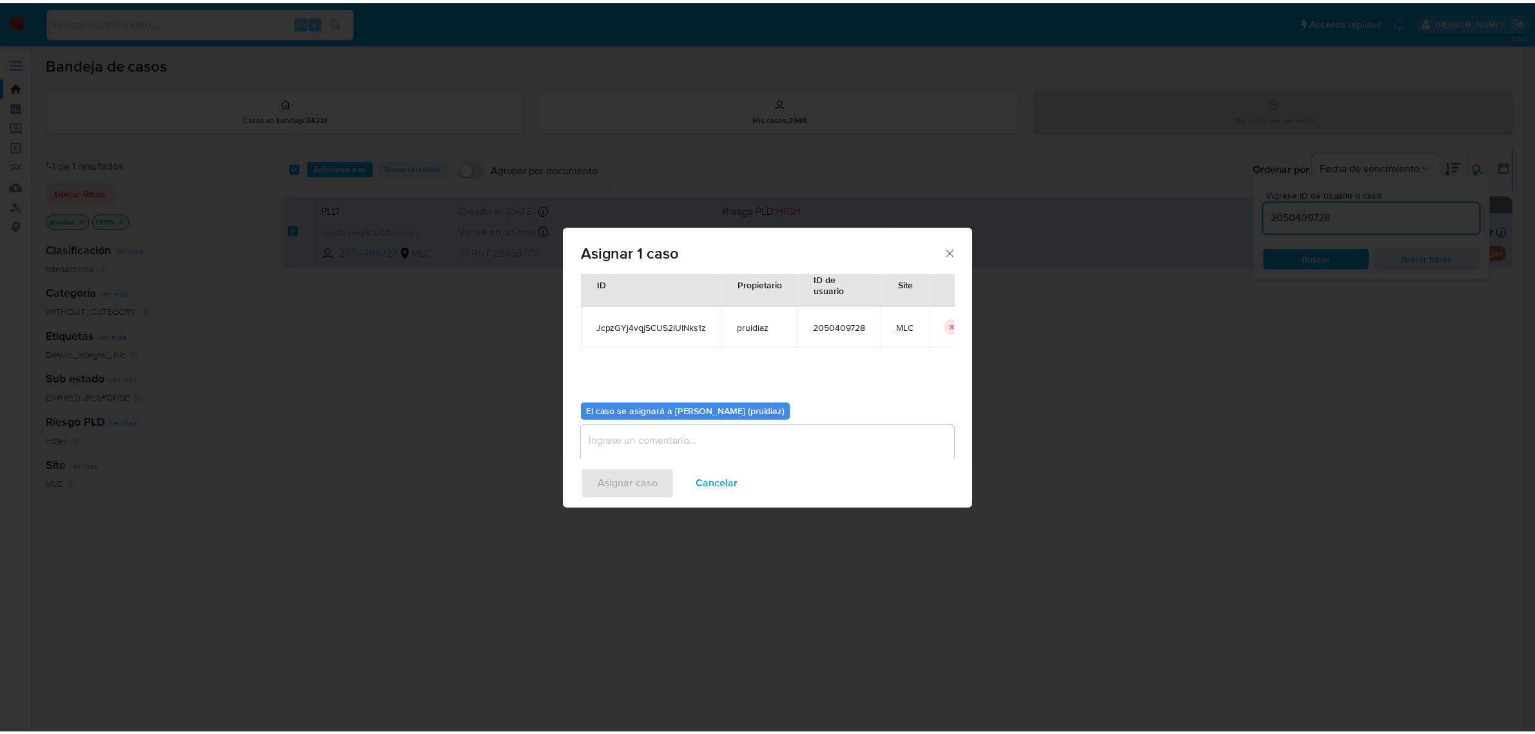
scroll to position [66, 0]
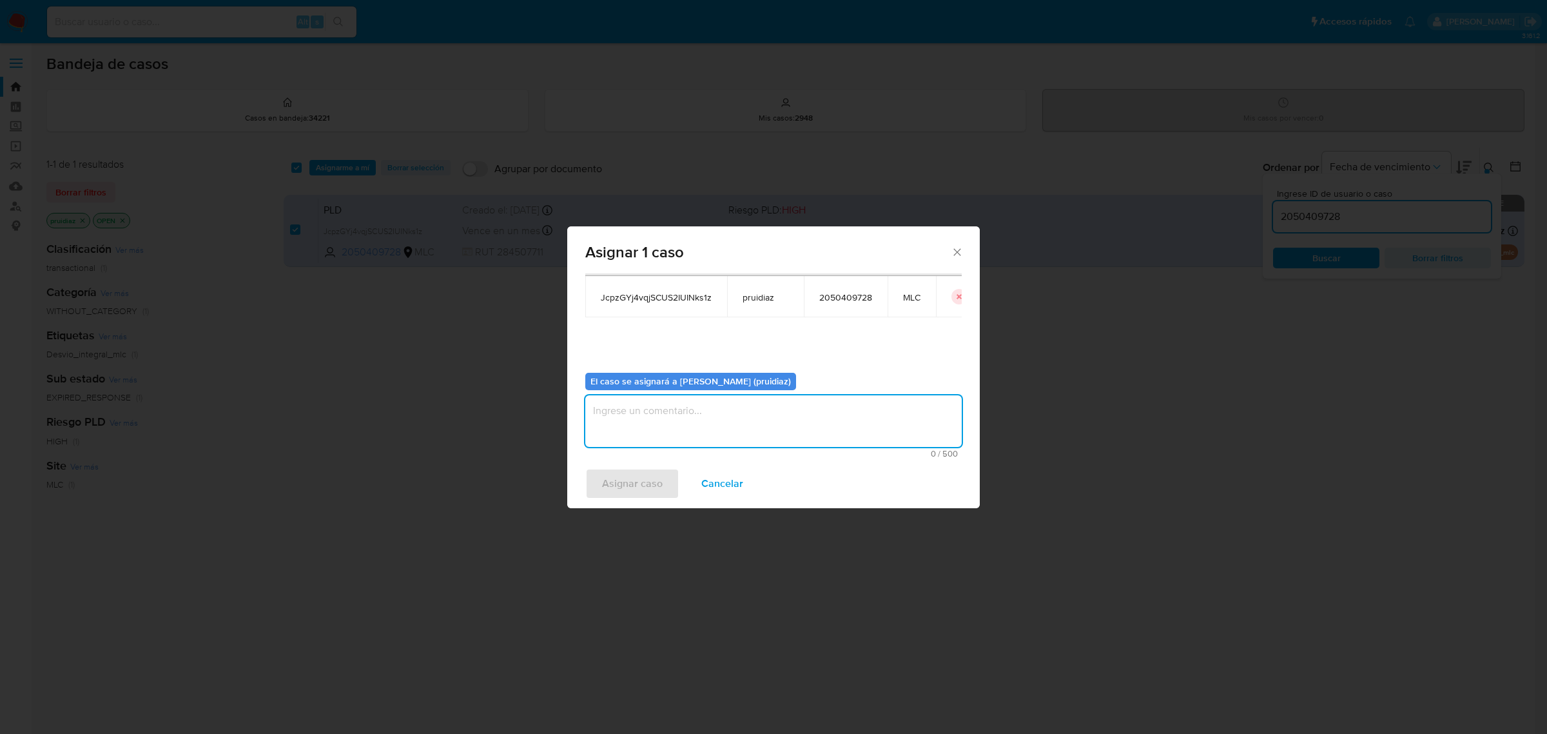
click at [740, 419] on textarea "assign-modal" at bounding box center [773, 421] width 377 height 52
type textarea "-"
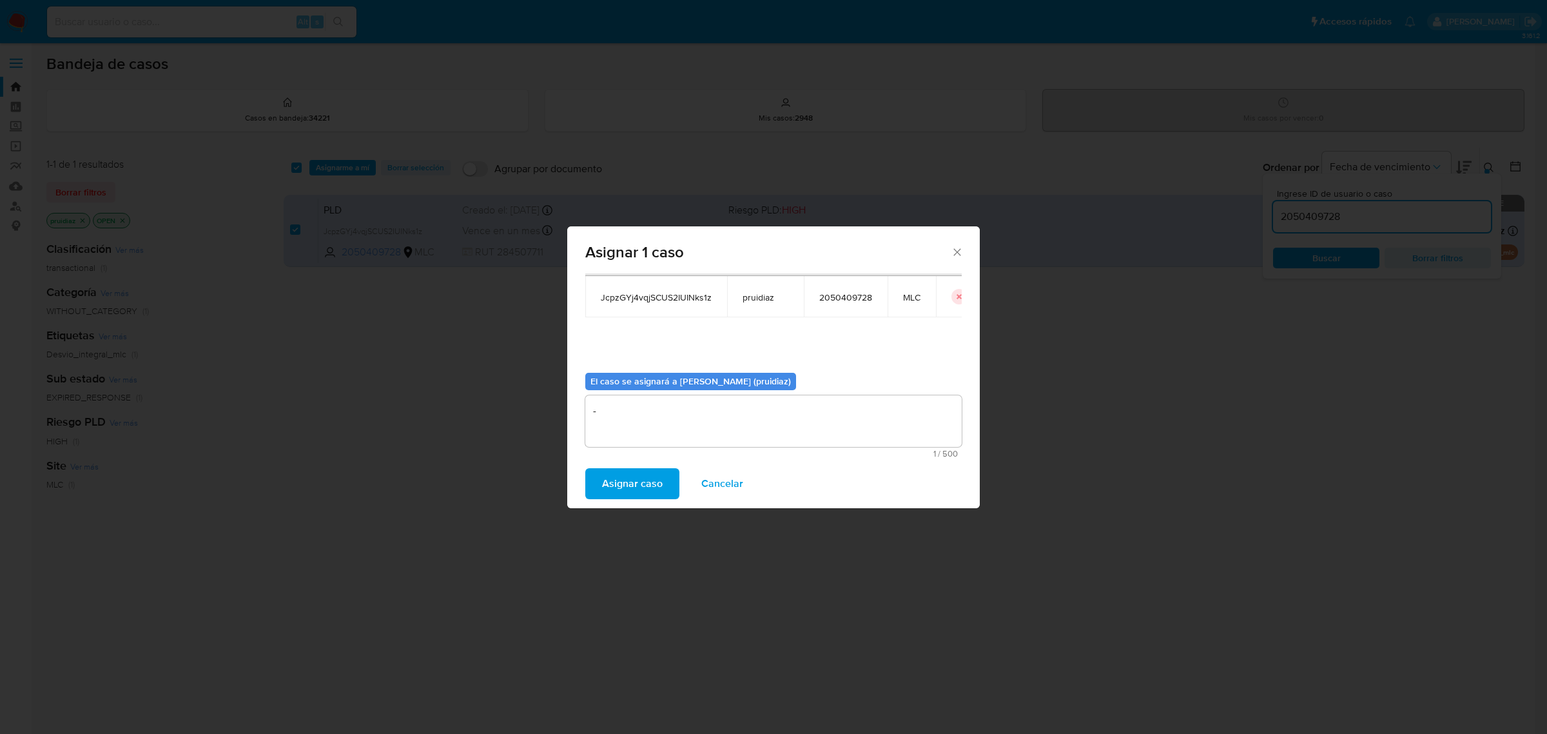
click at [616, 487] on span "Asignar caso" at bounding box center [632, 483] width 61 height 28
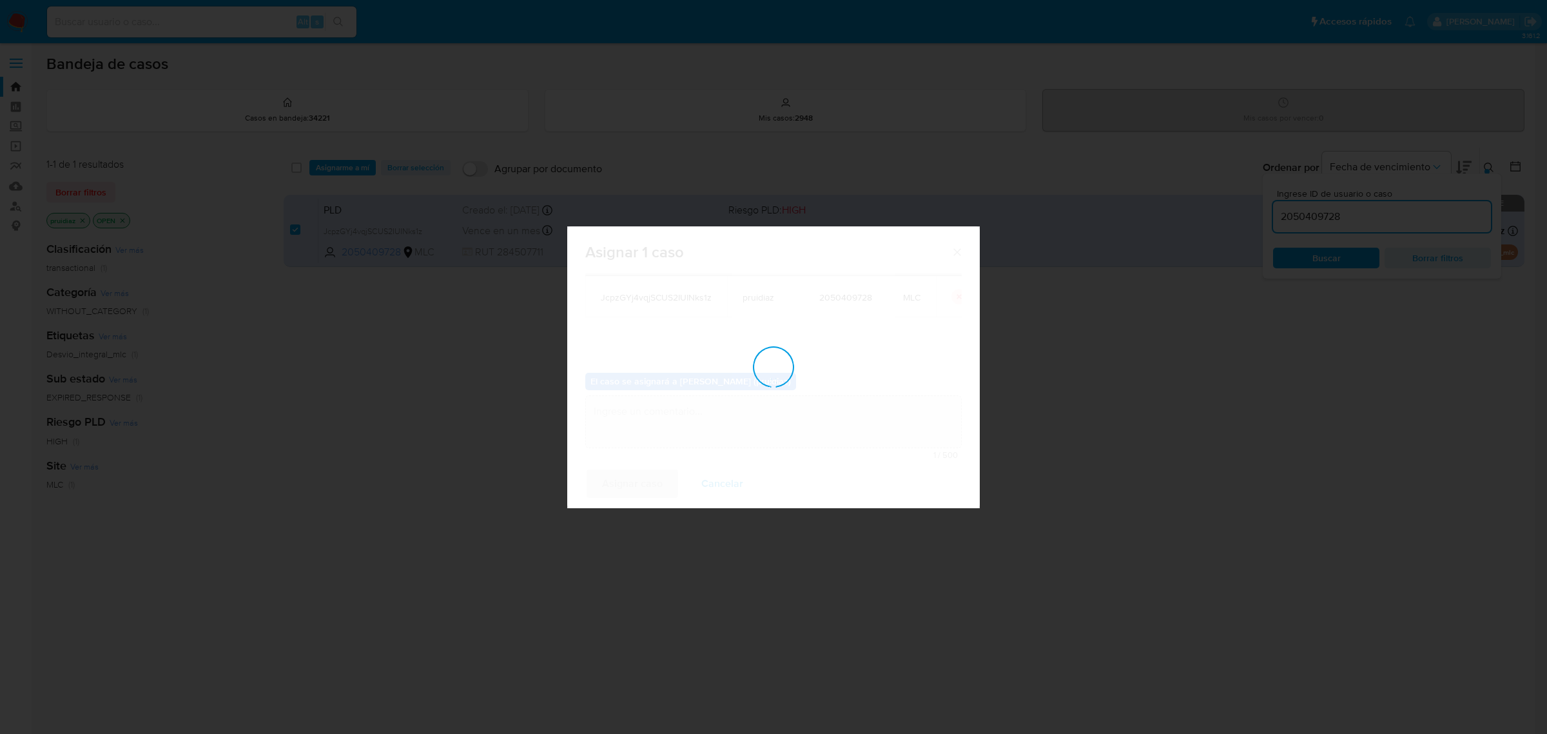
checkbox input "false"
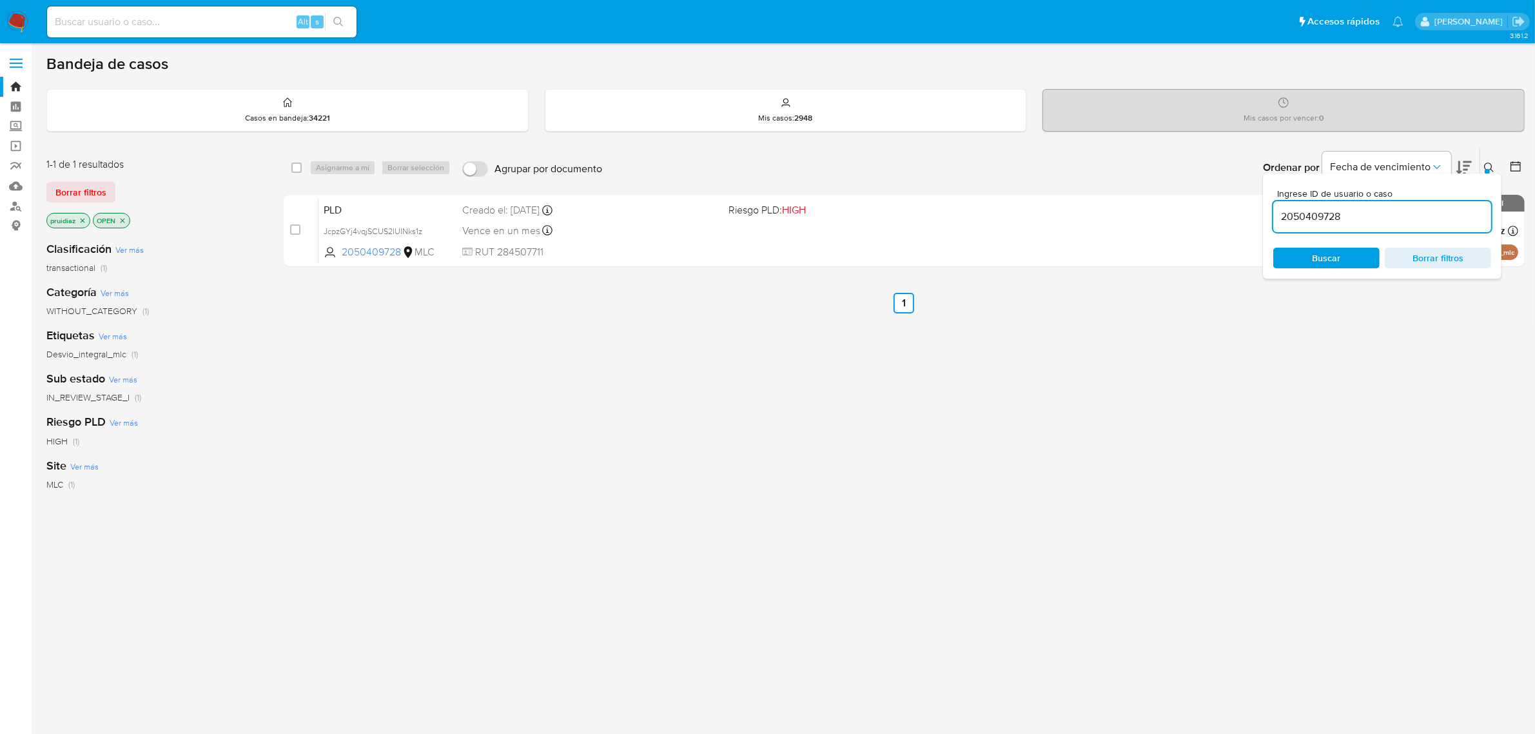
click at [11, 28] on img at bounding box center [17, 22] width 22 height 22
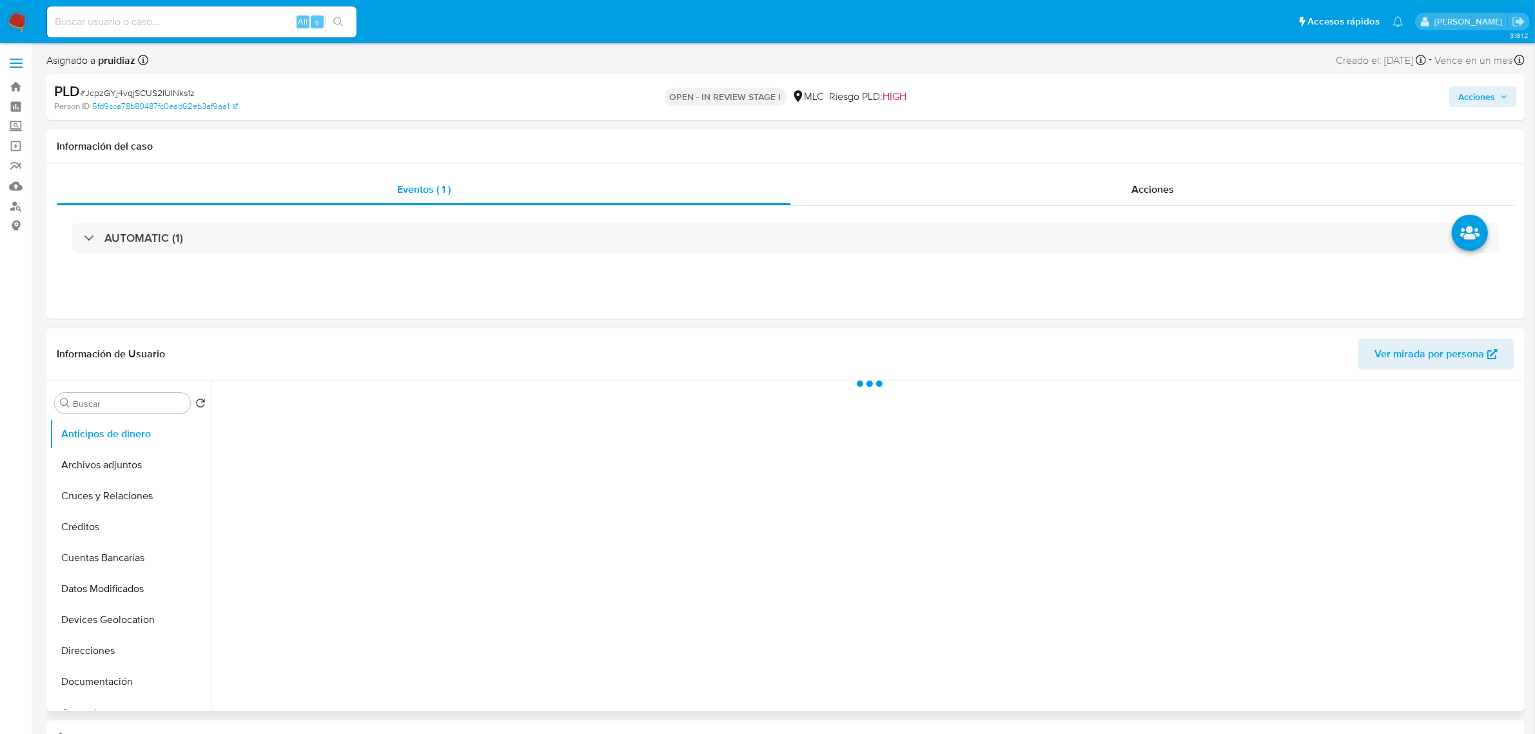
select select "10"
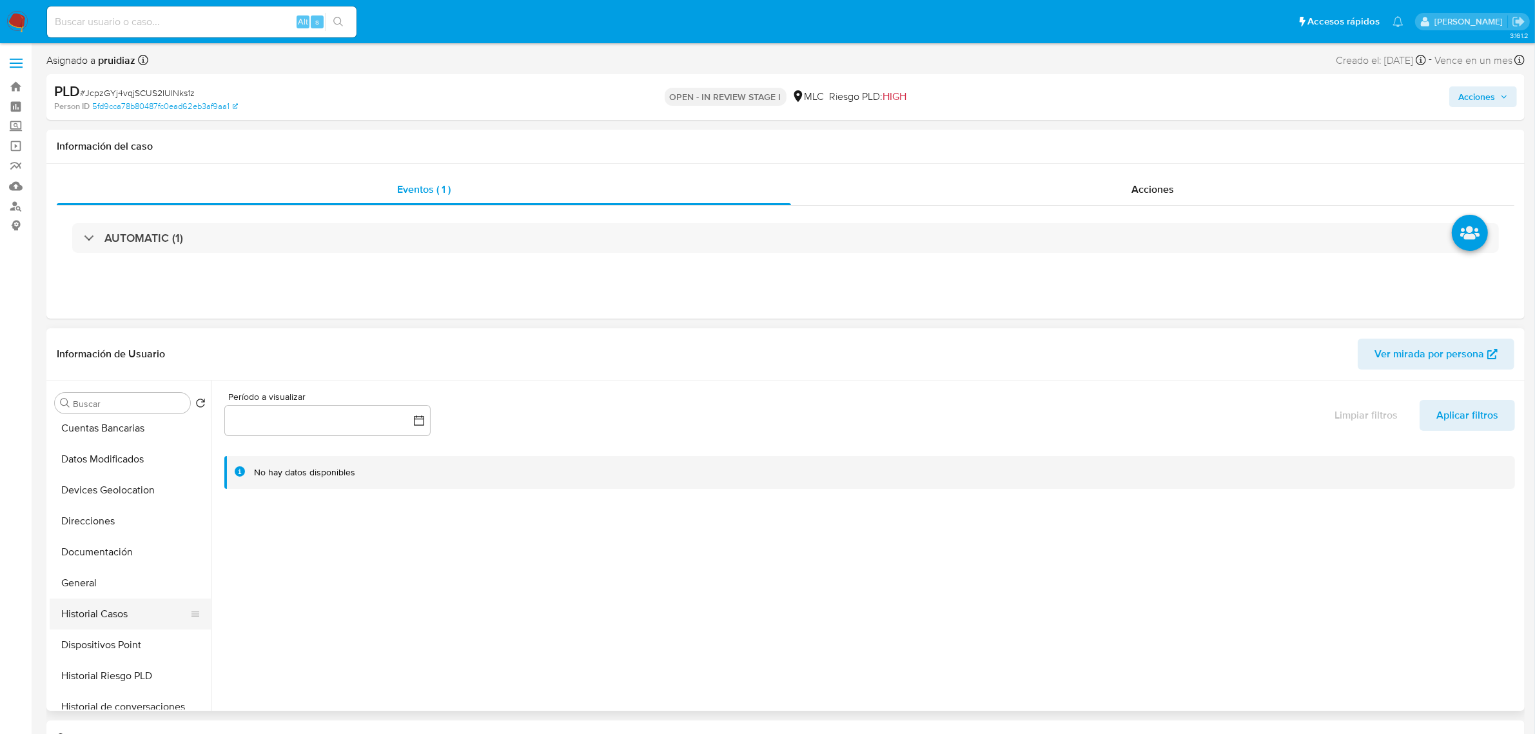
scroll to position [242, 0]
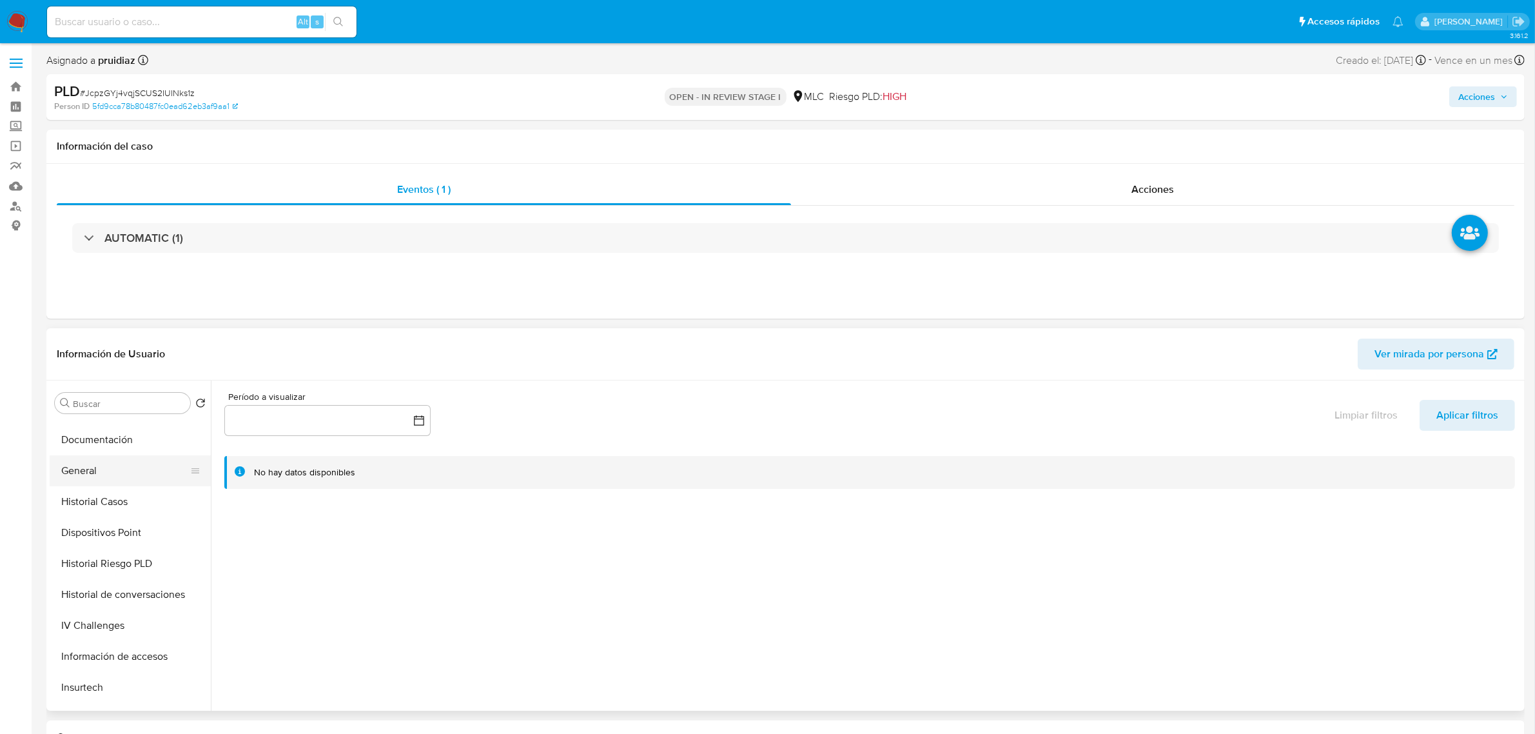
click at [87, 467] on button "General" at bounding box center [125, 470] width 151 height 31
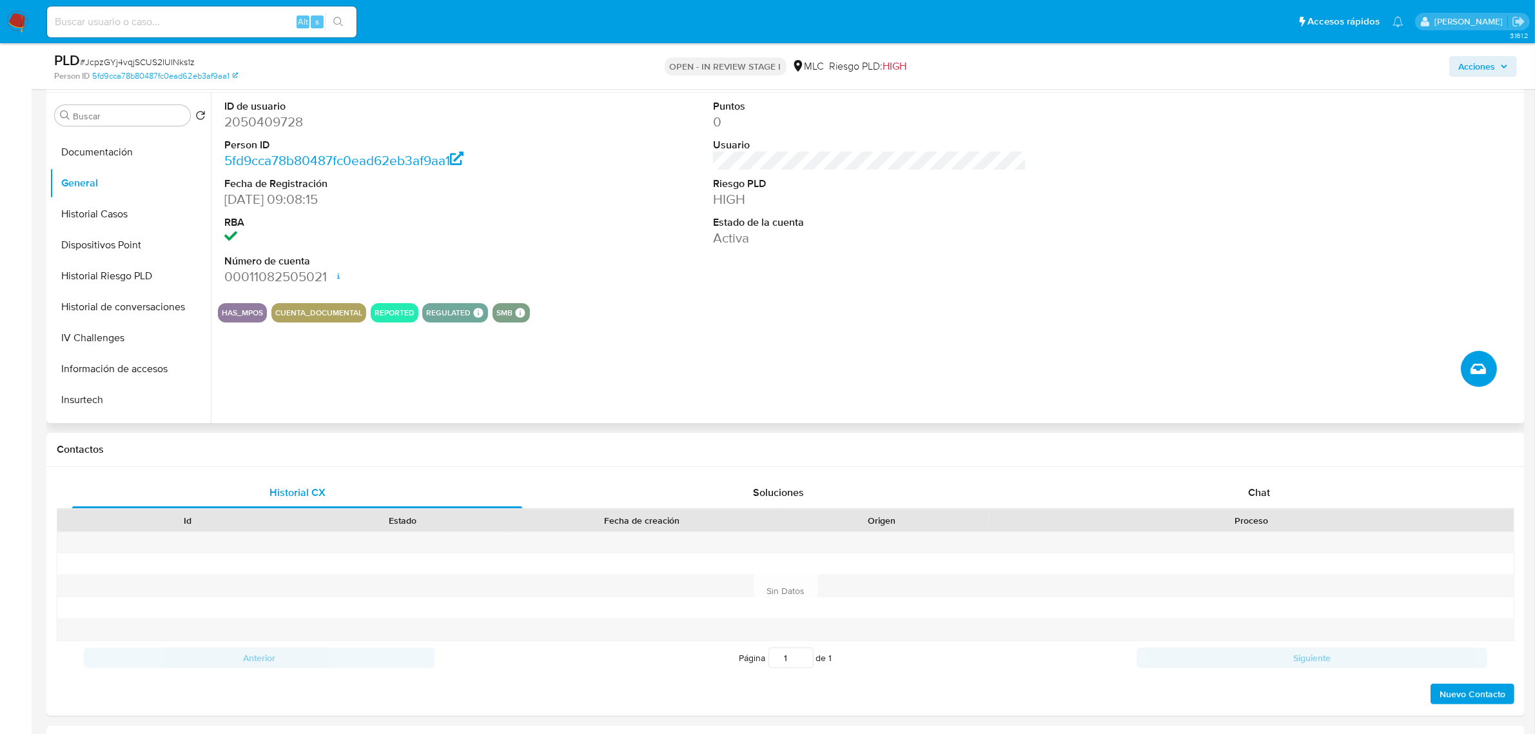
click at [1477, 368] on icon "Crear caso manual" at bounding box center [1478, 368] width 15 height 15
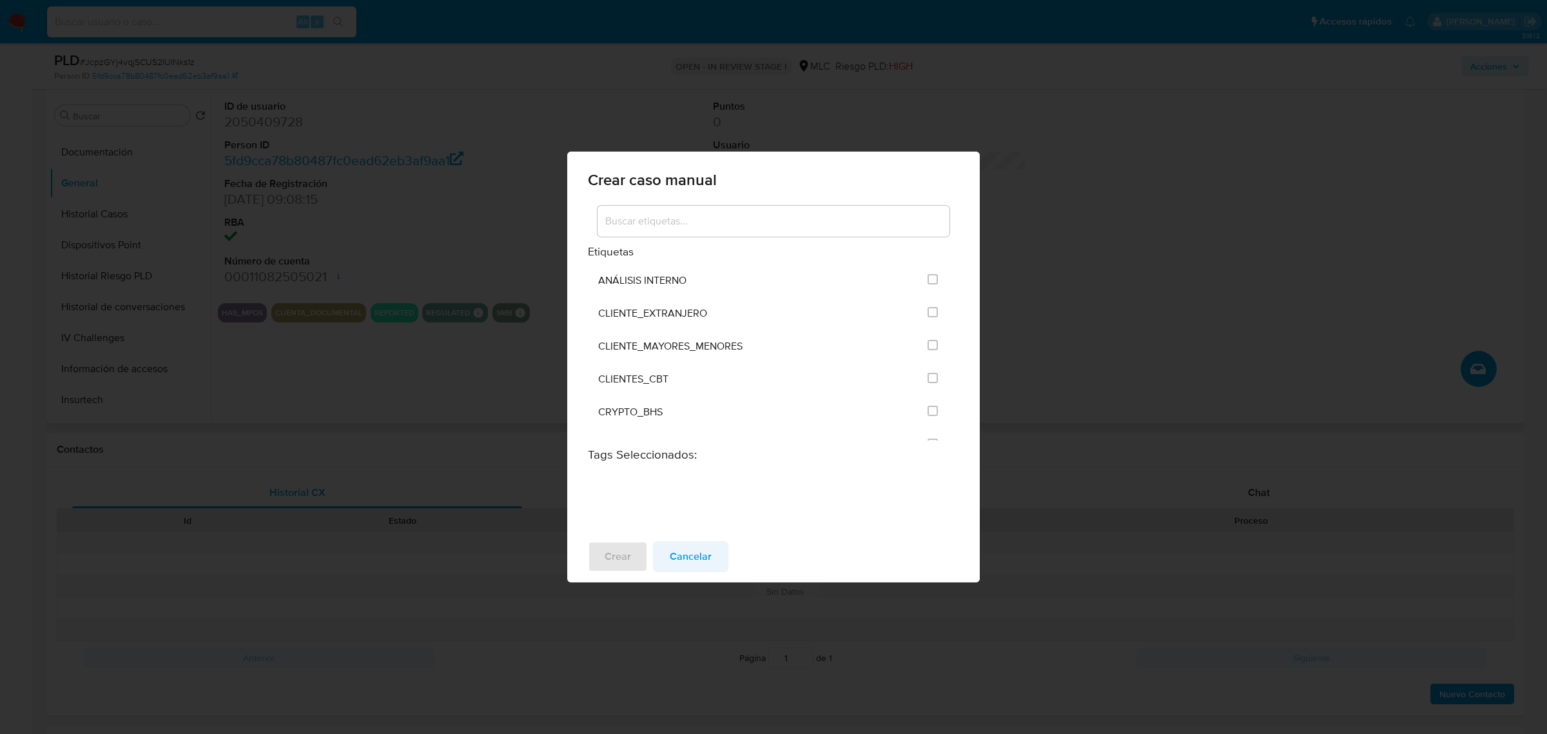
click at [703, 565] on span "Cancelar" at bounding box center [691, 556] width 42 height 28
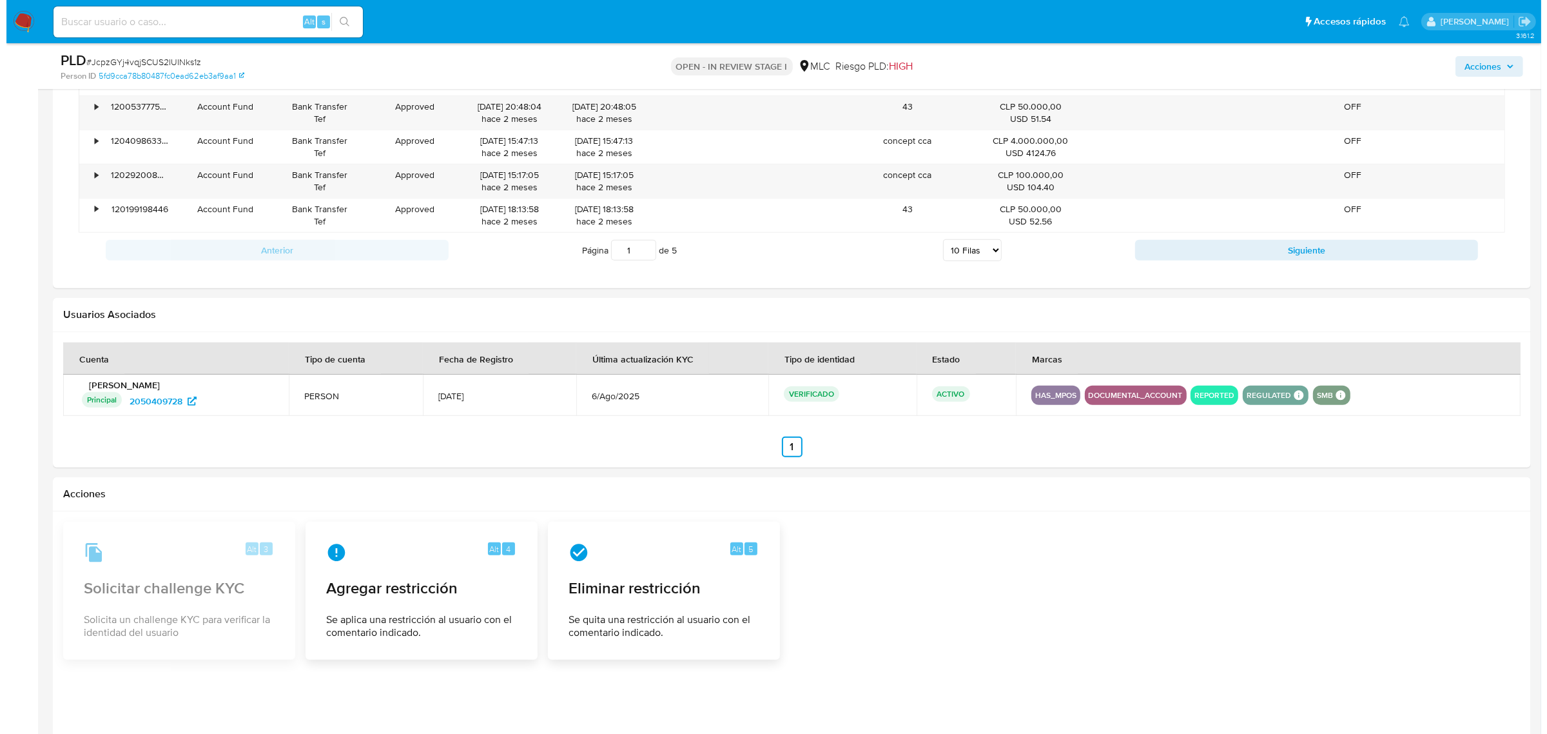
scroll to position [1539, 0]
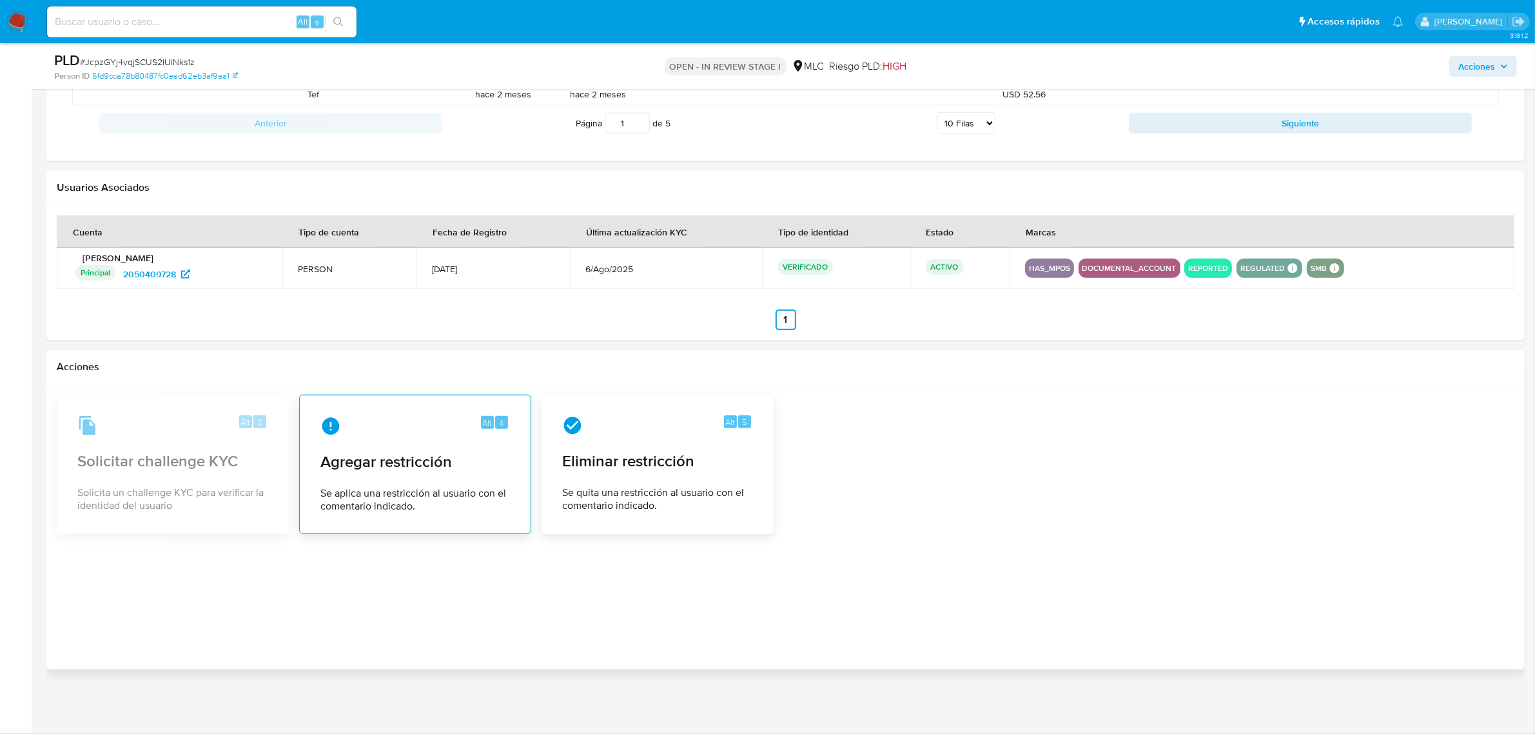
click at [364, 464] on span "Agregar restricción" at bounding box center [415, 461] width 190 height 19
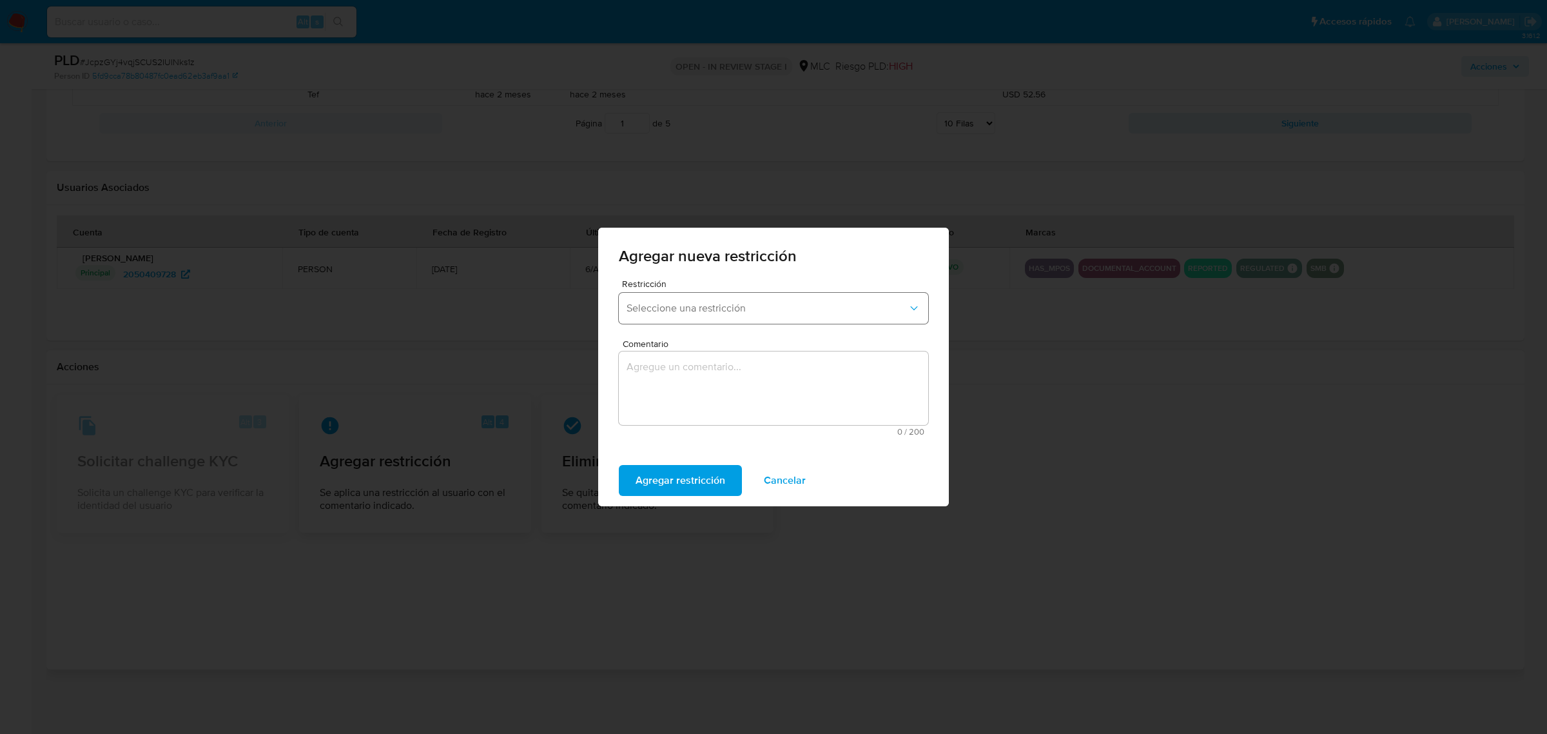
click at [727, 302] on span "Seleccione una restricción" at bounding box center [767, 308] width 281 height 13
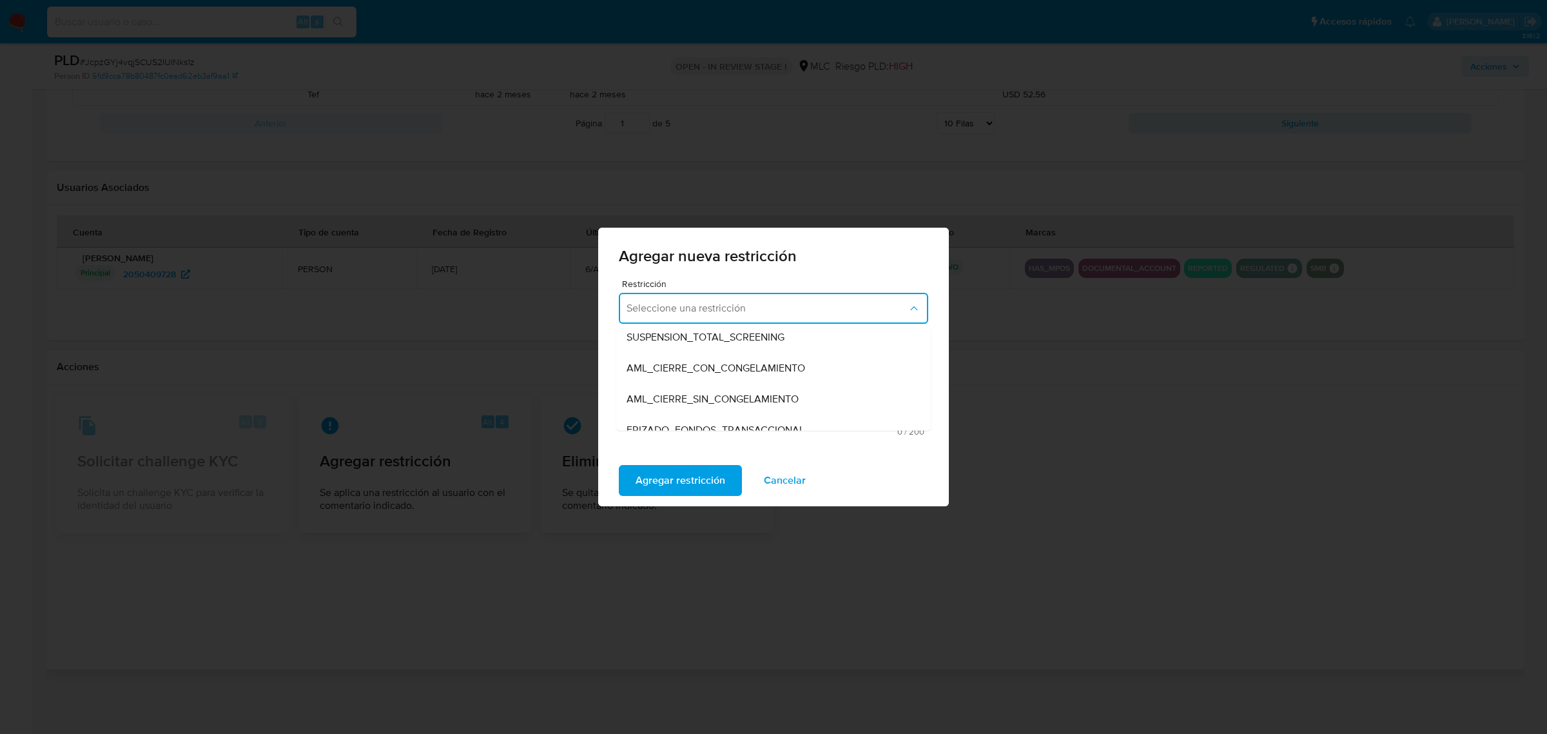
scroll to position [270, 0]
click at [711, 418] on span "REFUERZO_SOLICITUD_DE_DOCUMENTACION" at bounding box center [736, 415] width 219 height 13
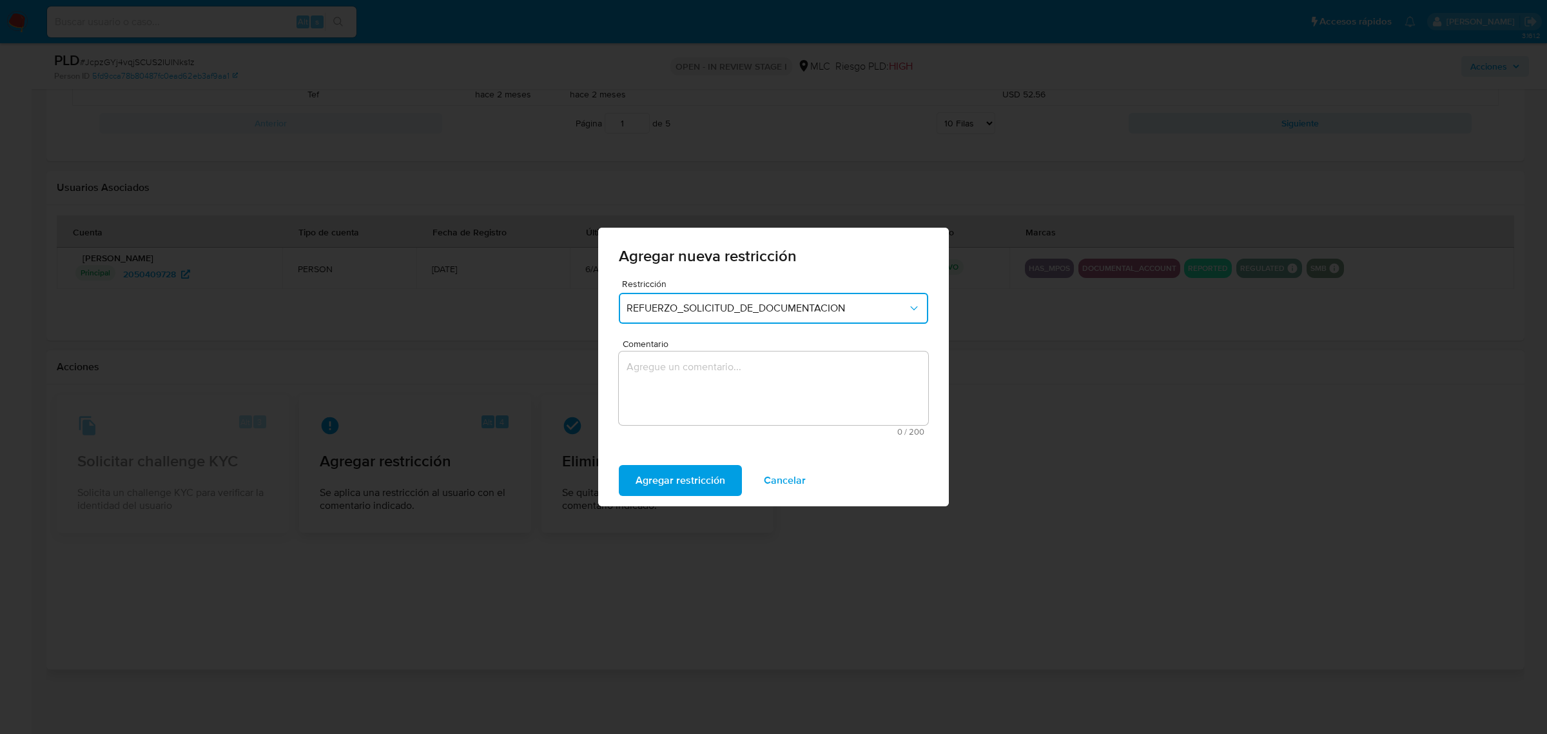
click at [755, 400] on textarea "Comentario" at bounding box center [773, 388] width 309 height 74
click at [770, 366] on textarea "Se envía refuerzo de solicitud ya que no existe en base de datos de SII." at bounding box center [773, 388] width 309 height 74
click at [0, 0] on lt-span ", ya que" at bounding box center [0, 0] width 0 height 0
click at [676, 394] on textarea "Se envía refuerzo de solicitud, ya que no existe en base de datos de SII." at bounding box center [773, 388] width 309 height 74
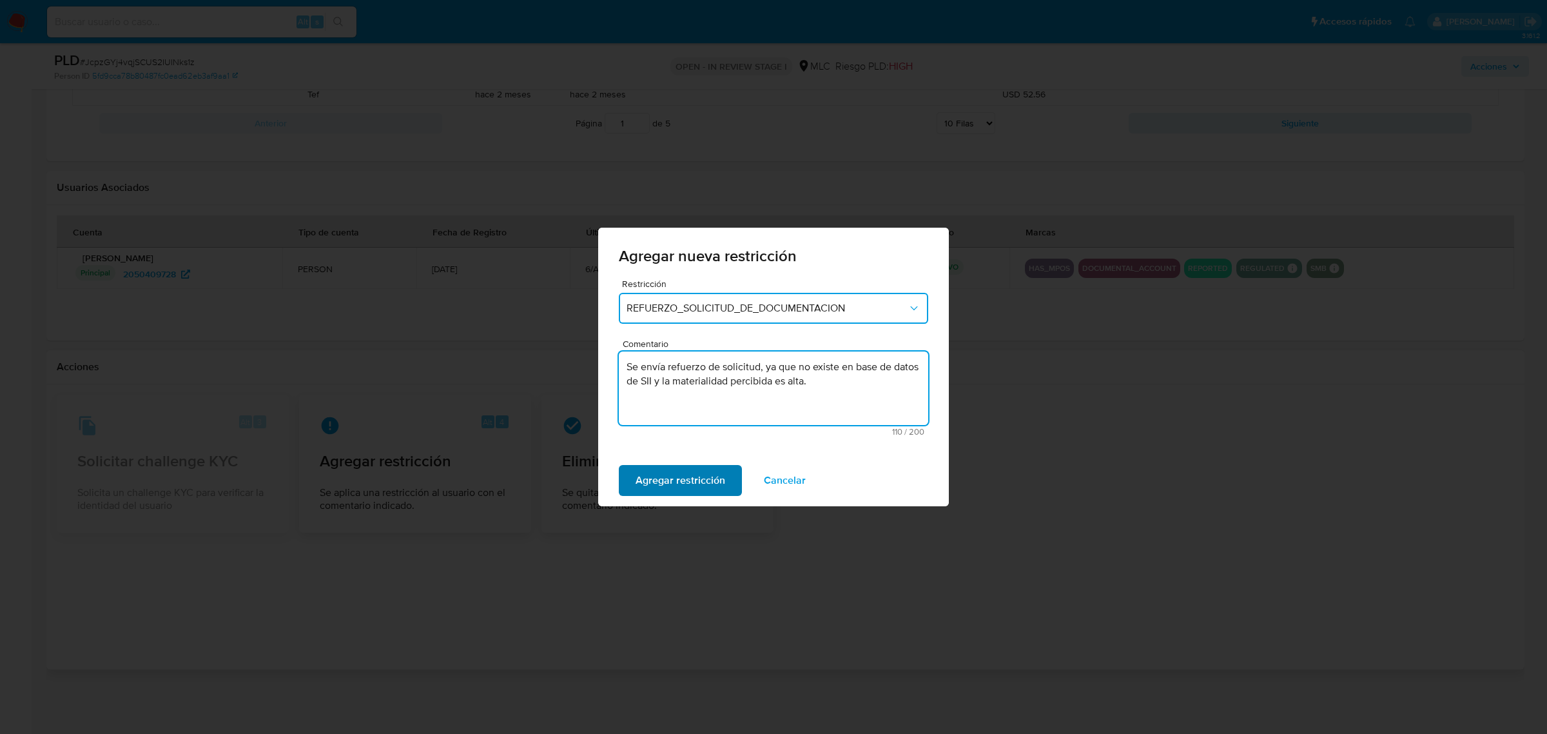
type textarea "Se envía refuerzo de solicitud, ya que no existe en base de datos de SII y la m…"
click at [662, 484] on span "Agregar restricción" at bounding box center [681, 480] width 90 height 28
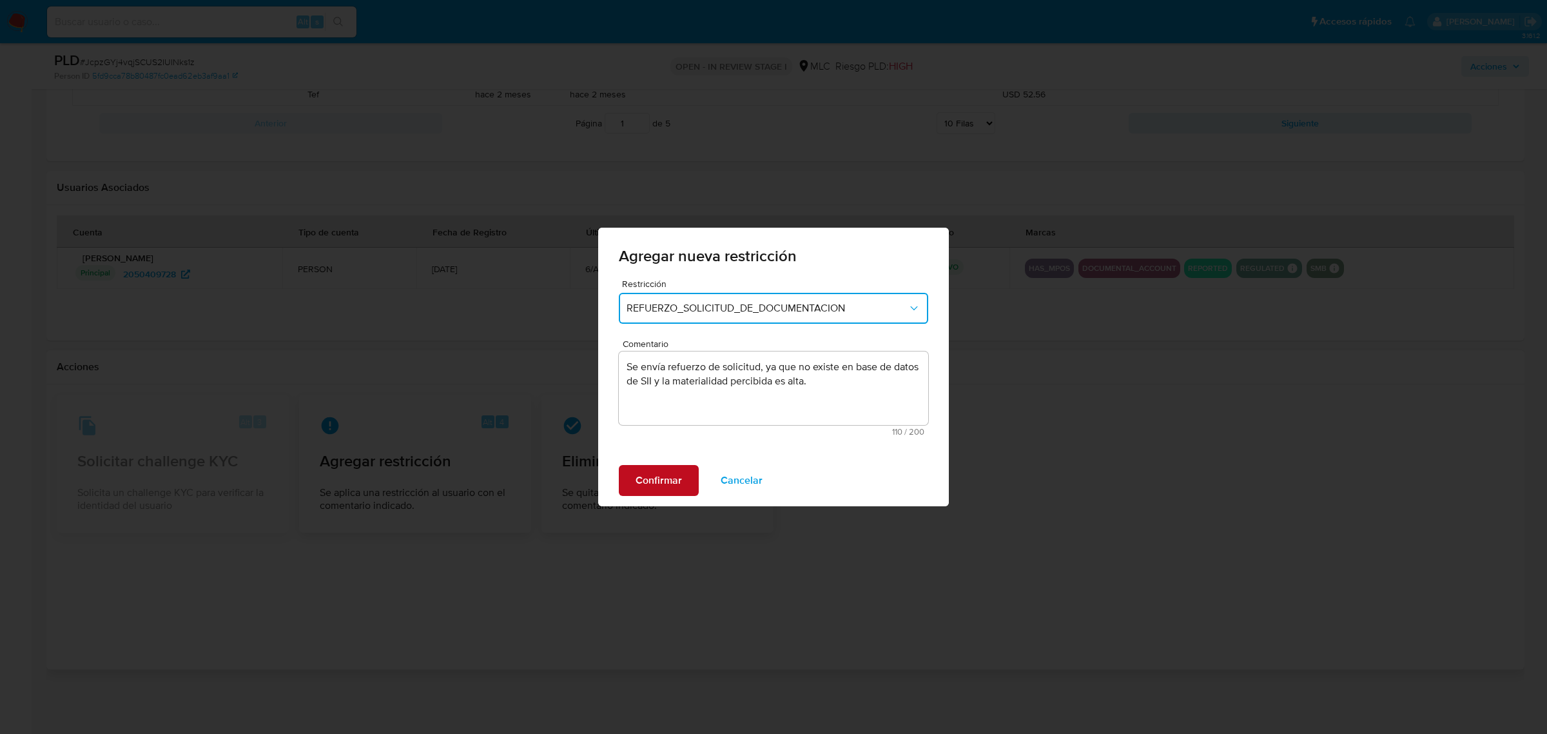
click at [663, 475] on span "Confirmar" at bounding box center [659, 480] width 46 height 28
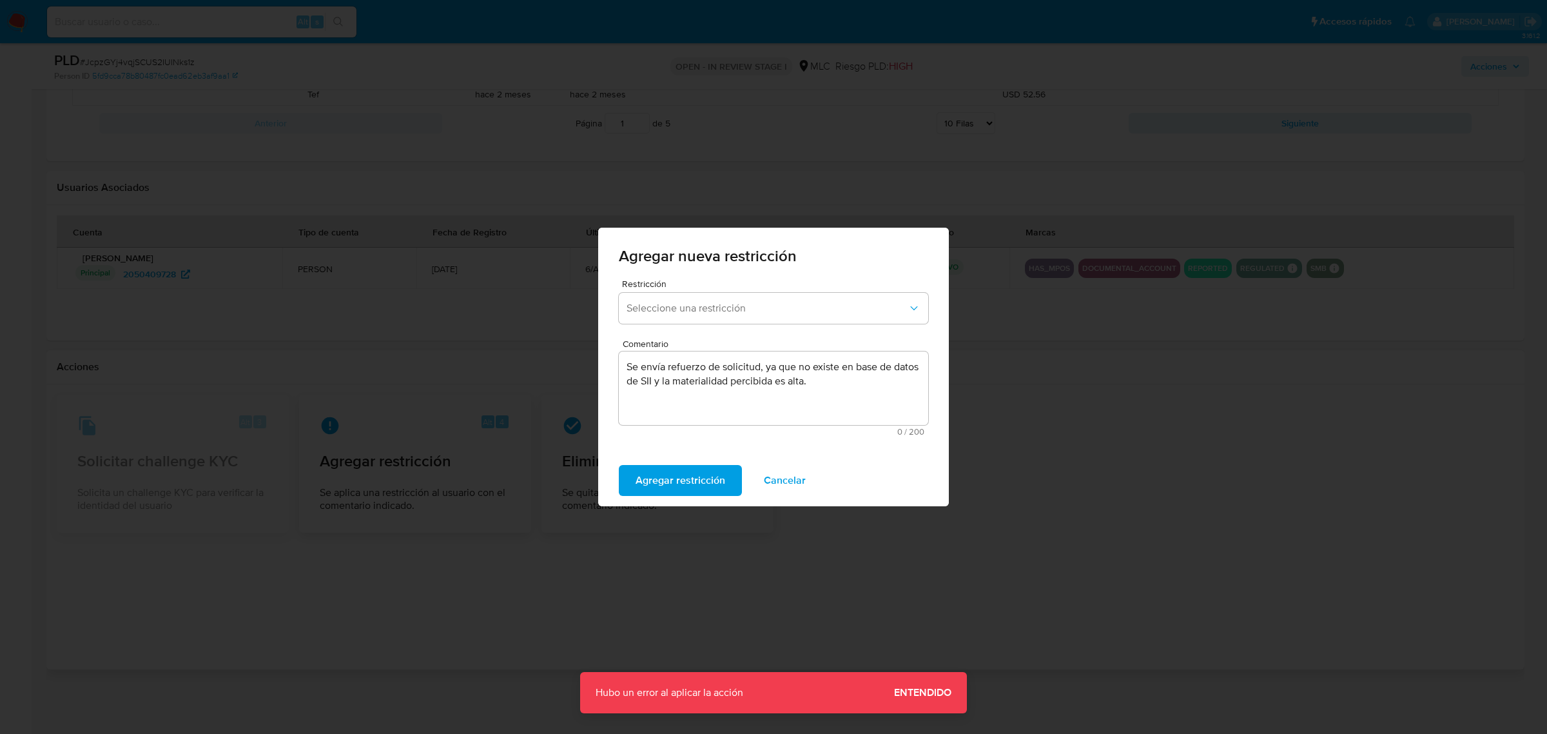
click at [914, 692] on span "Entendido" at bounding box center [922, 692] width 57 height 0
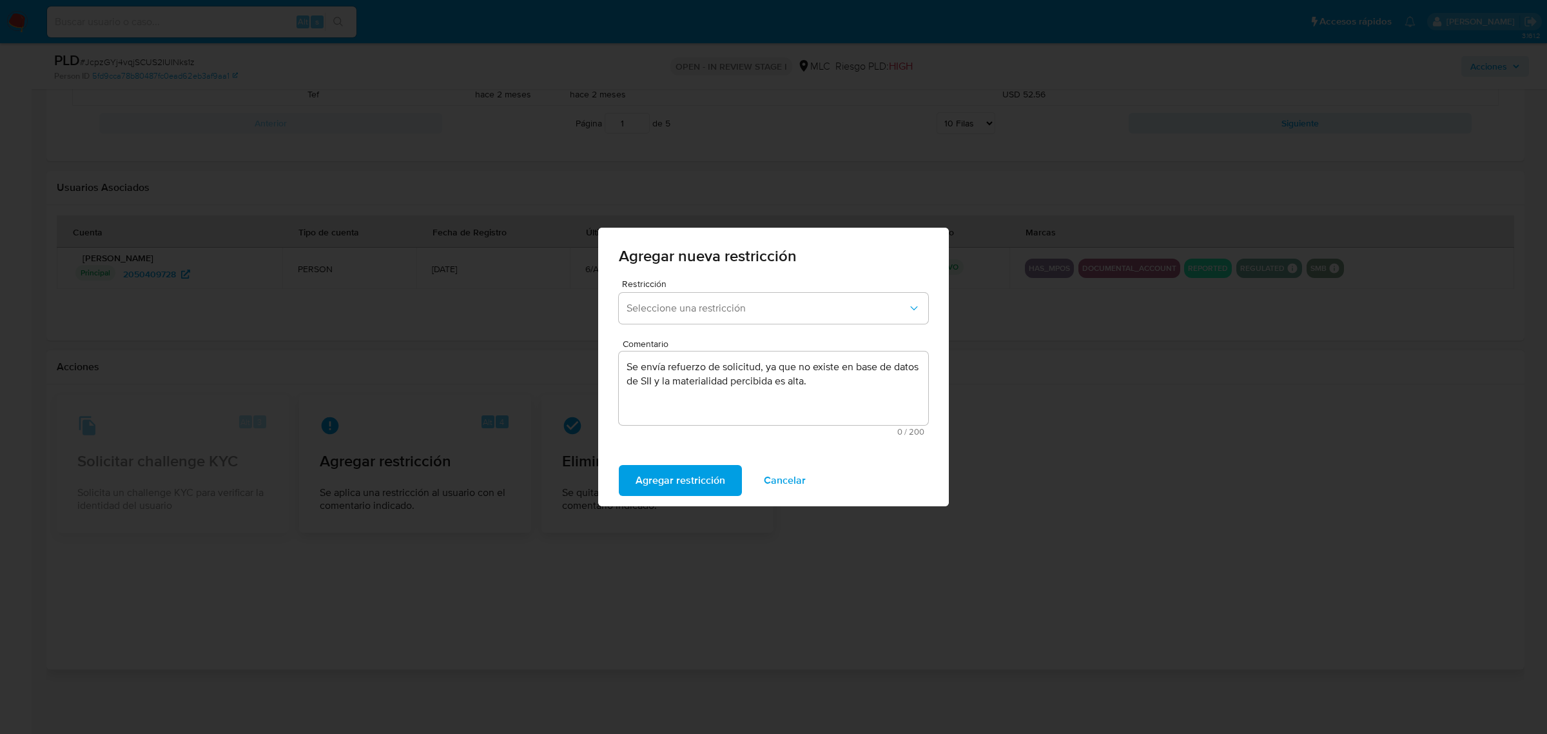
click at [650, 365] on textarea "Se envía refuerzo de solicitud, ya que no existe en base de datos de SII y la m…" at bounding box center [773, 388] width 309 height 74
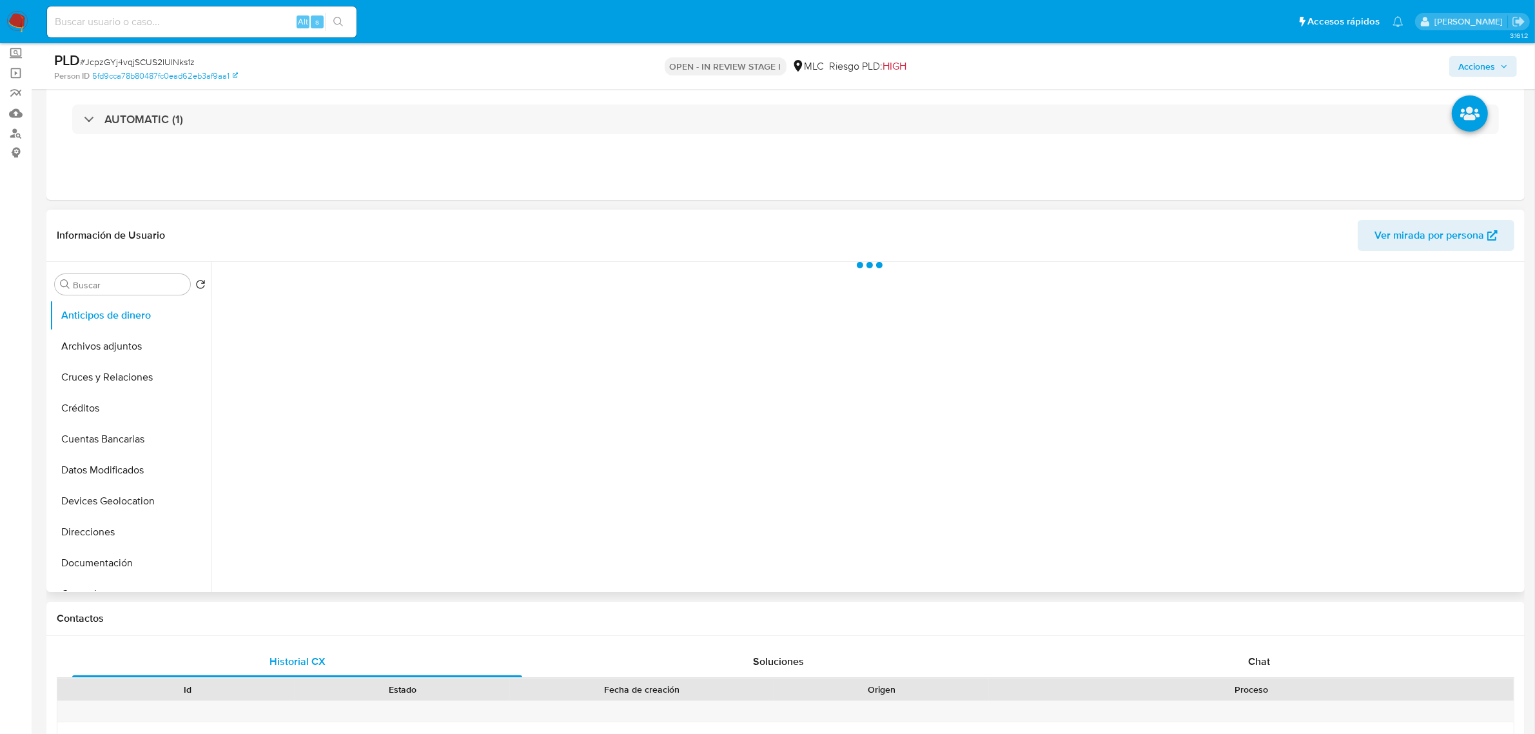
scroll to position [161, 0]
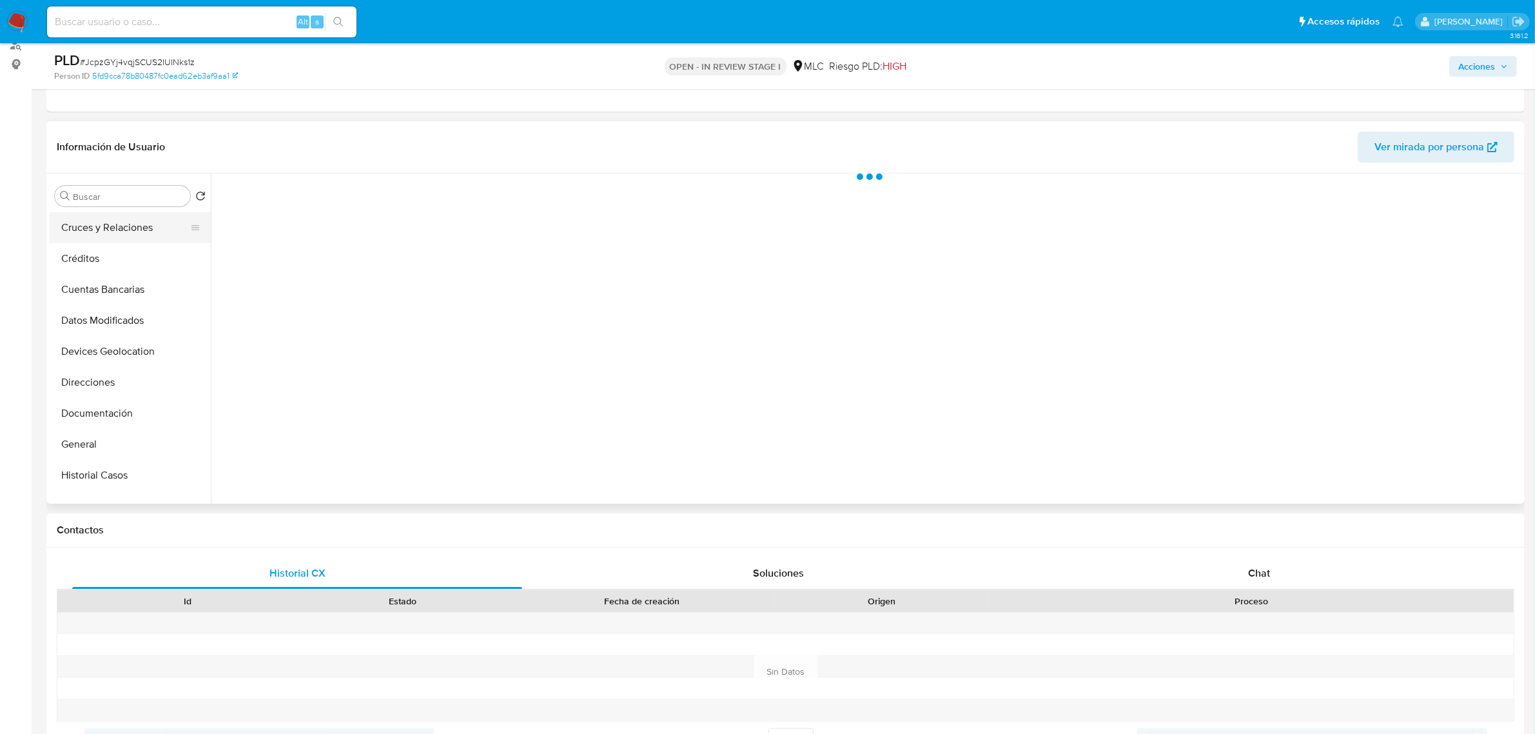
select select "10"
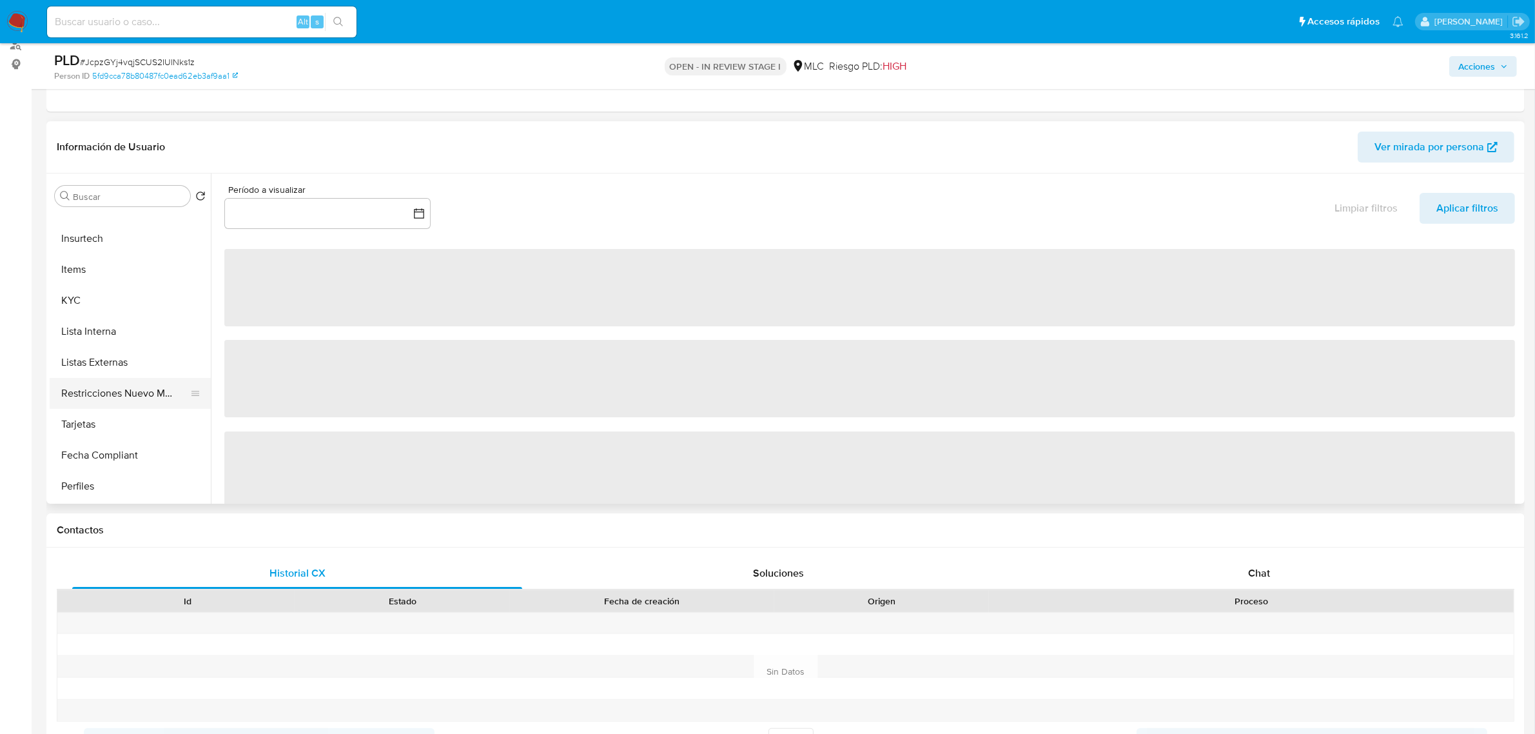
click at [126, 387] on button "Restricciones Nuevo Mundo" at bounding box center [125, 393] width 151 height 31
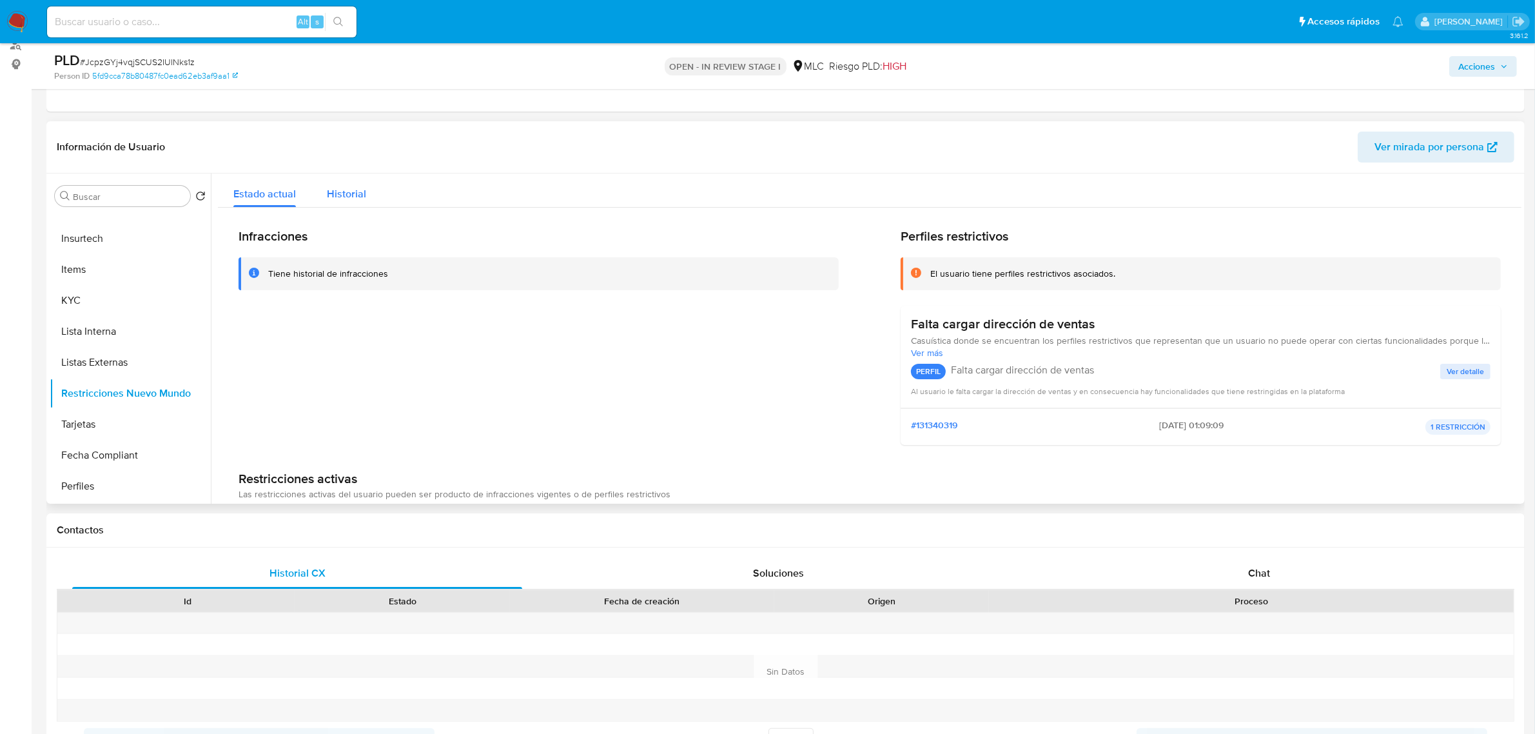
click at [332, 191] on span "Historial" at bounding box center [346, 193] width 39 height 15
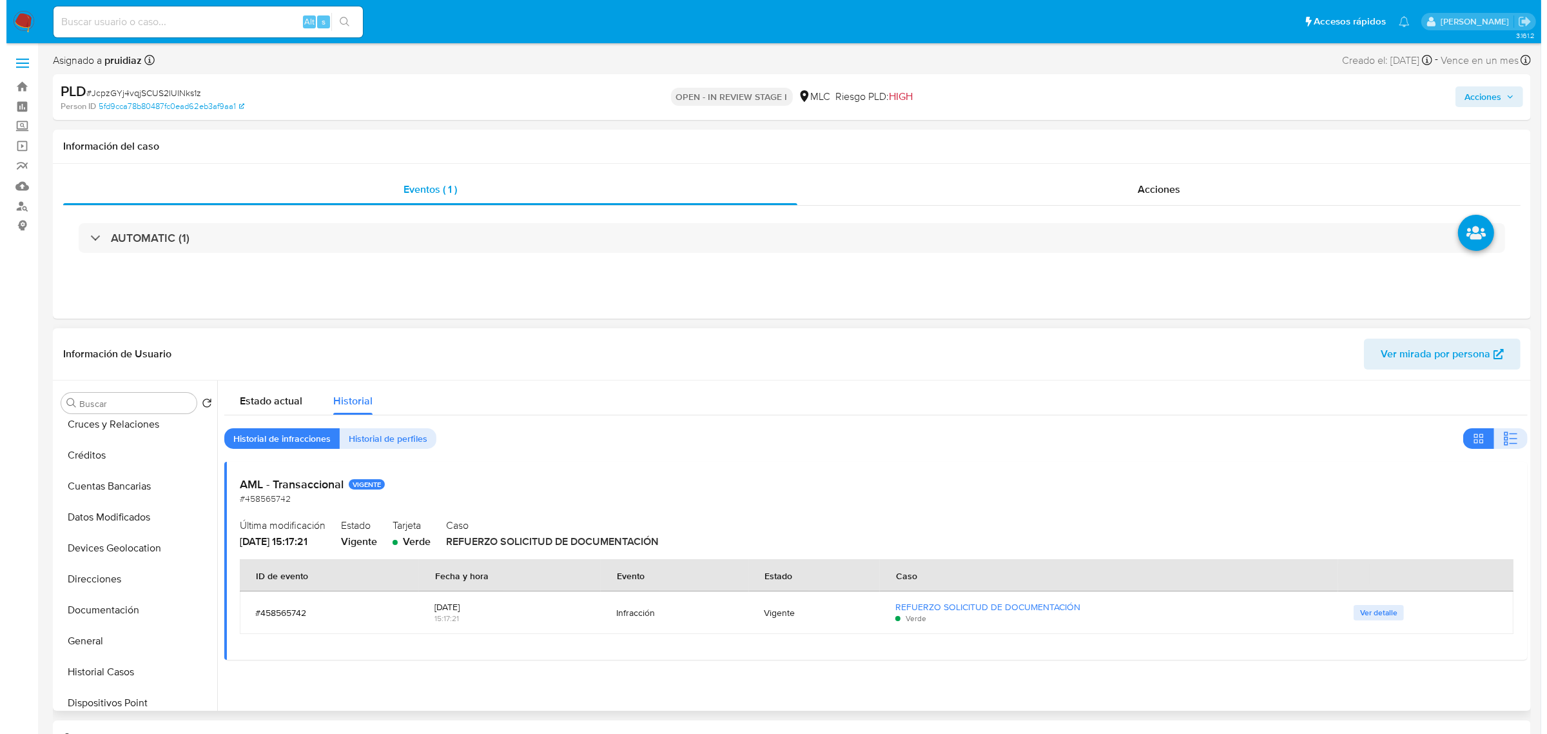
scroll to position [0, 0]
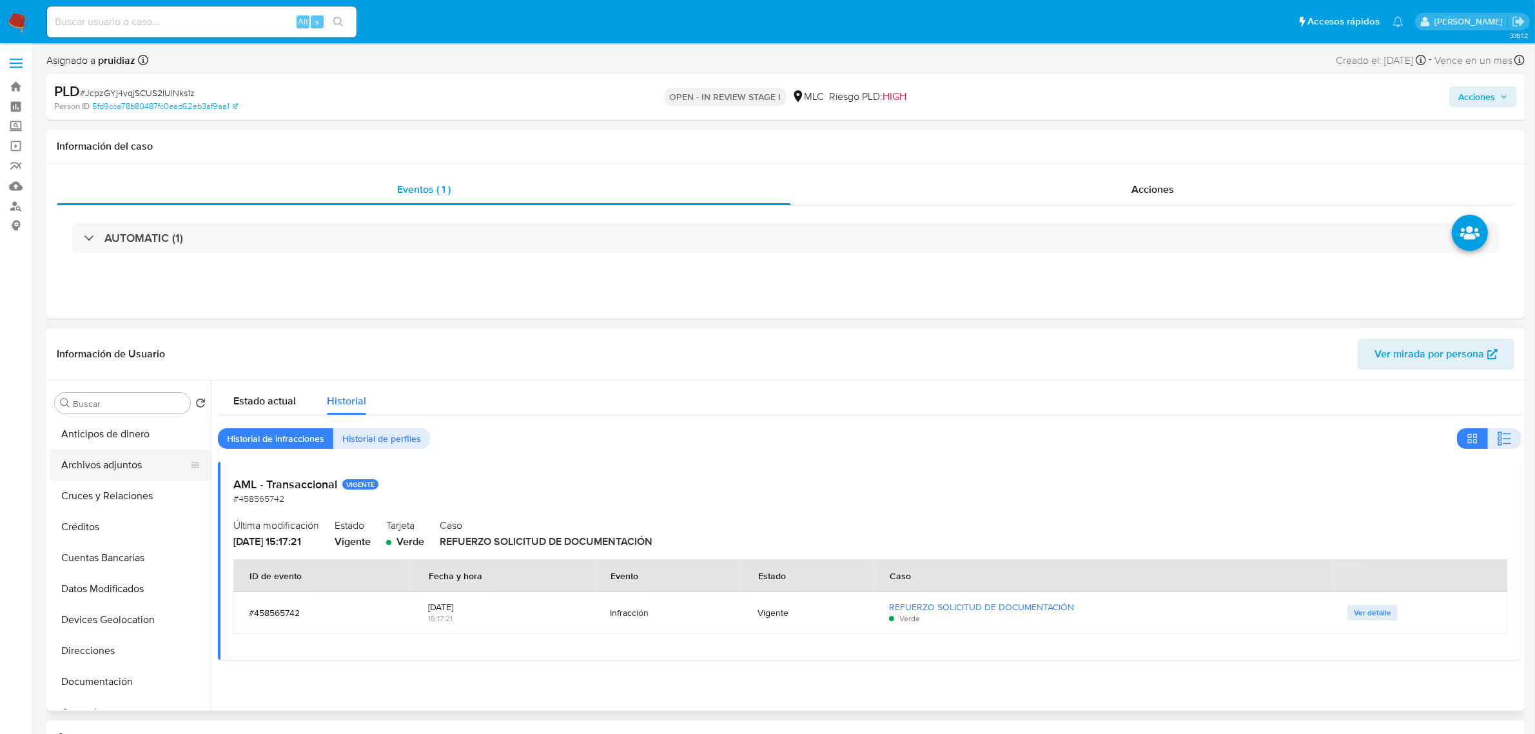
click at [95, 467] on button "Archivos adjuntos" at bounding box center [125, 464] width 151 height 31
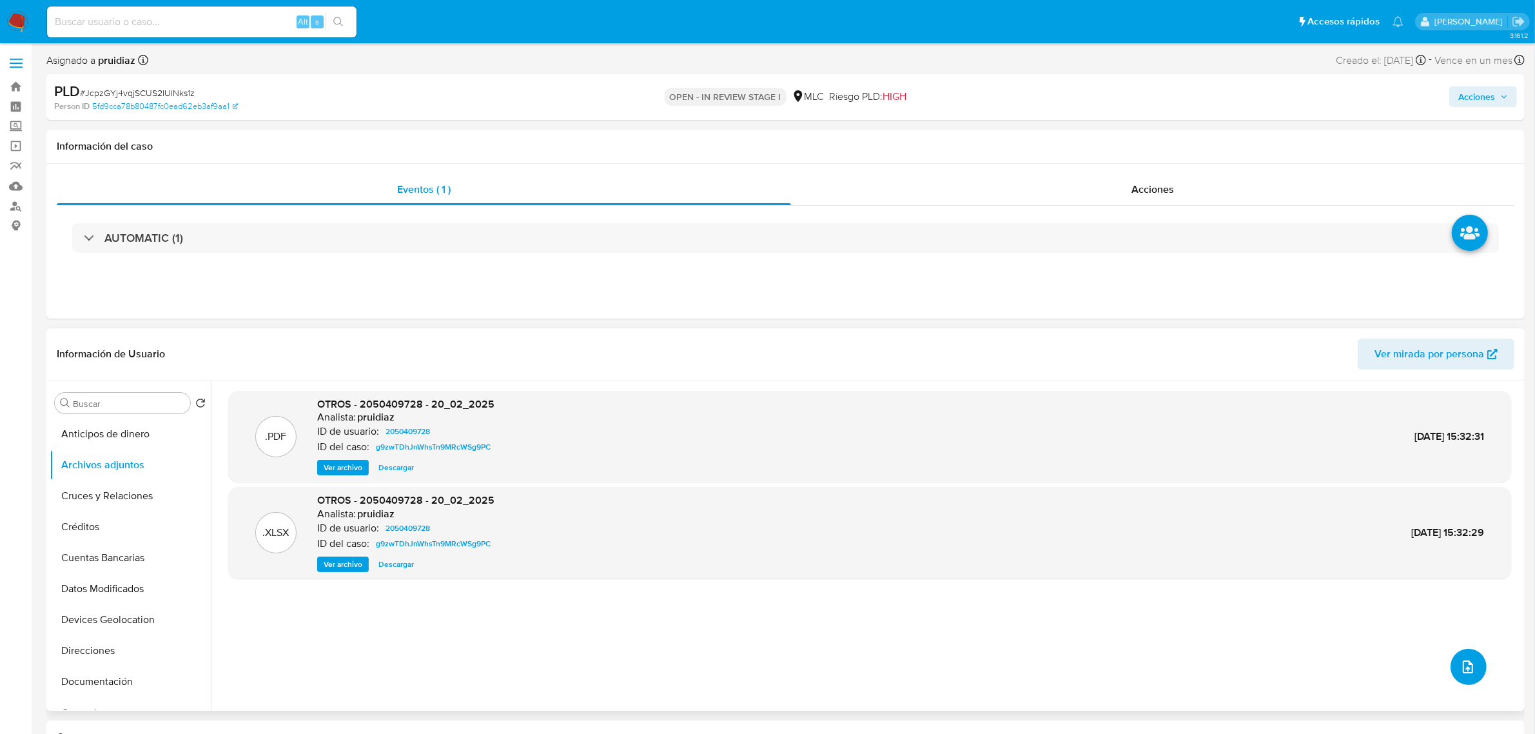
click at [1460, 664] on icon "upload-file" at bounding box center [1467, 666] width 15 height 15
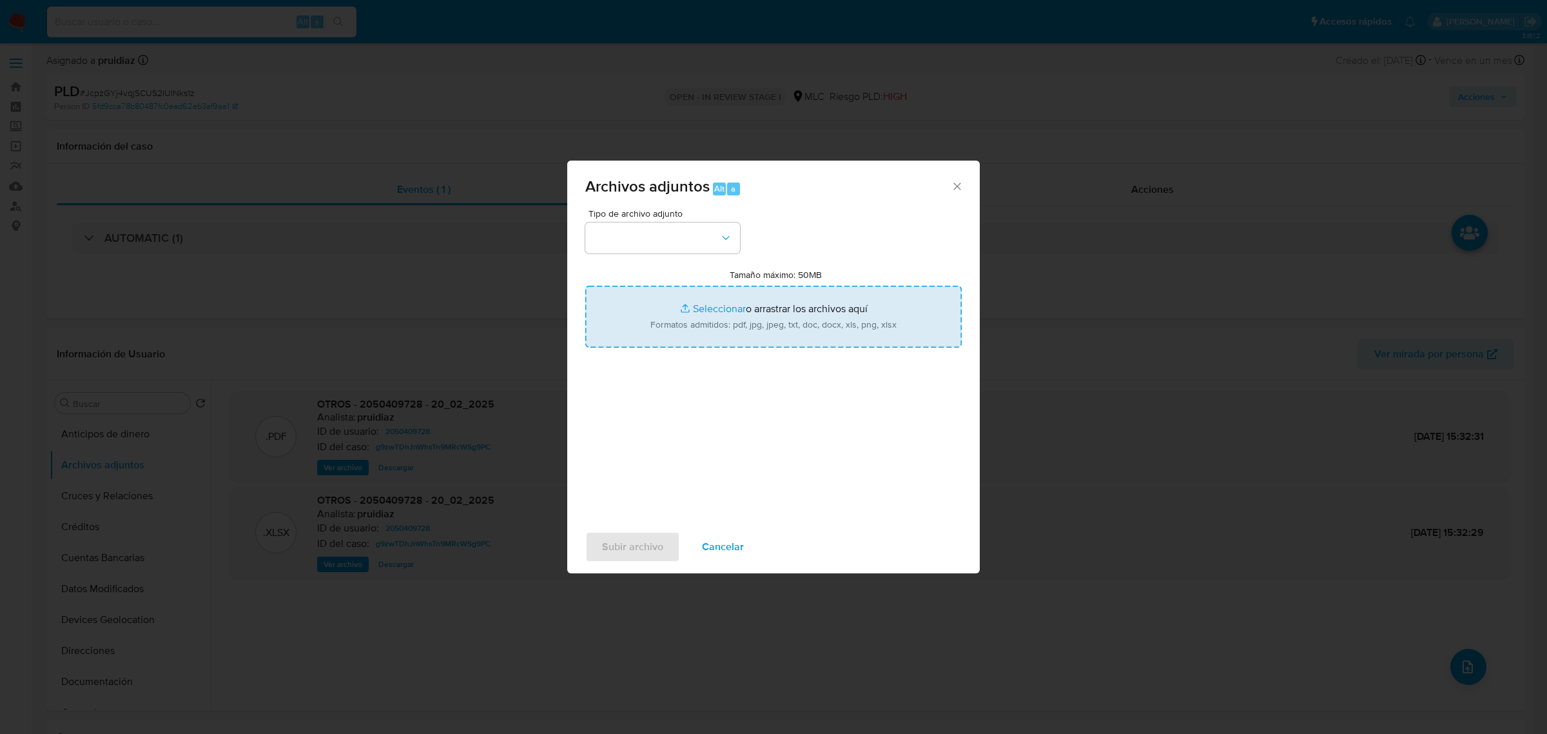
click at [698, 295] on input "Tamaño máximo: 50MB Seleccionar archivos" at bounding box center [773, 317] width 377 height 62
type input "C:\fakepath\2050409728 - 26_09_2025.pdf"
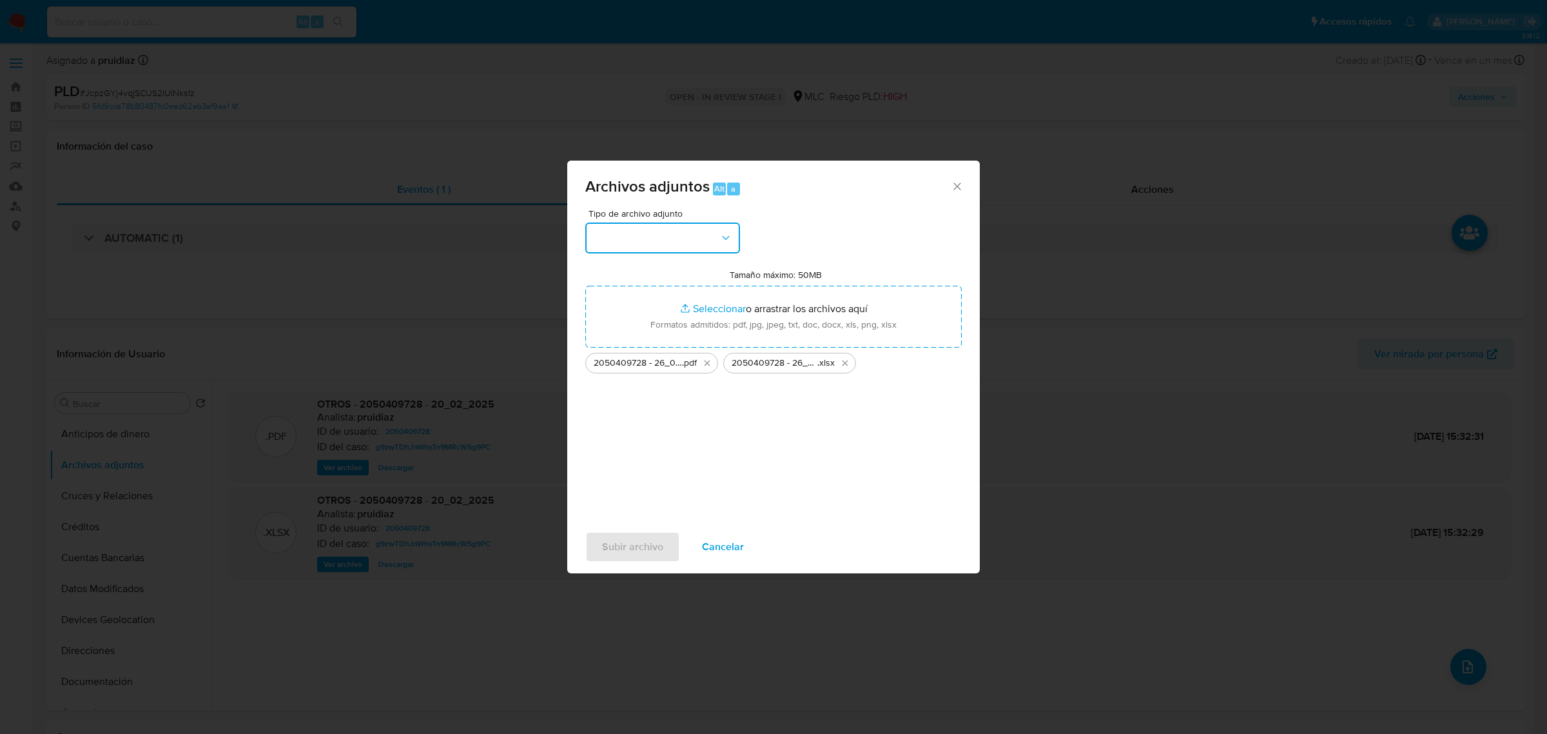
click at [678, 240] on button "button" at bounding box center [662, 237] width 155 height 31
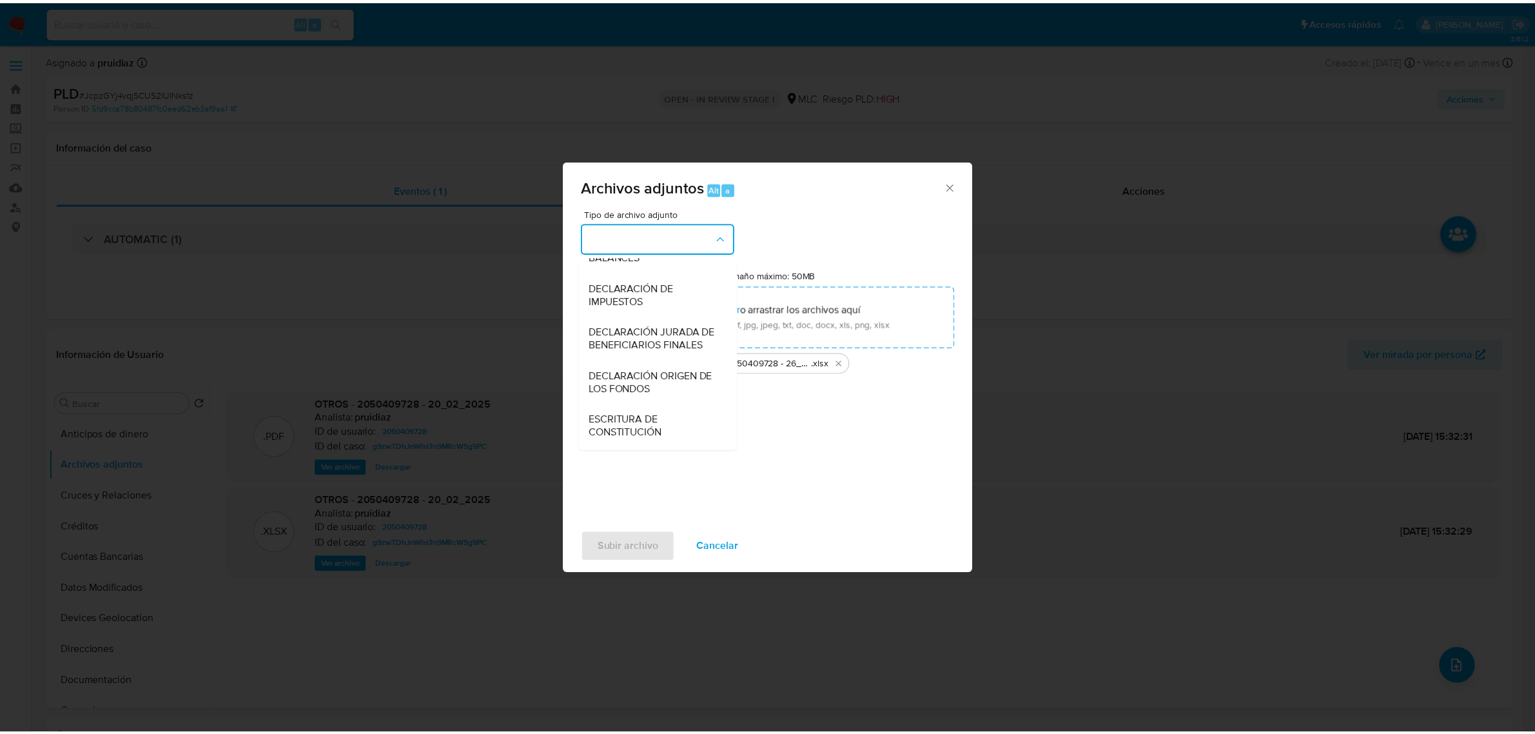
scroll to position [213, 0]
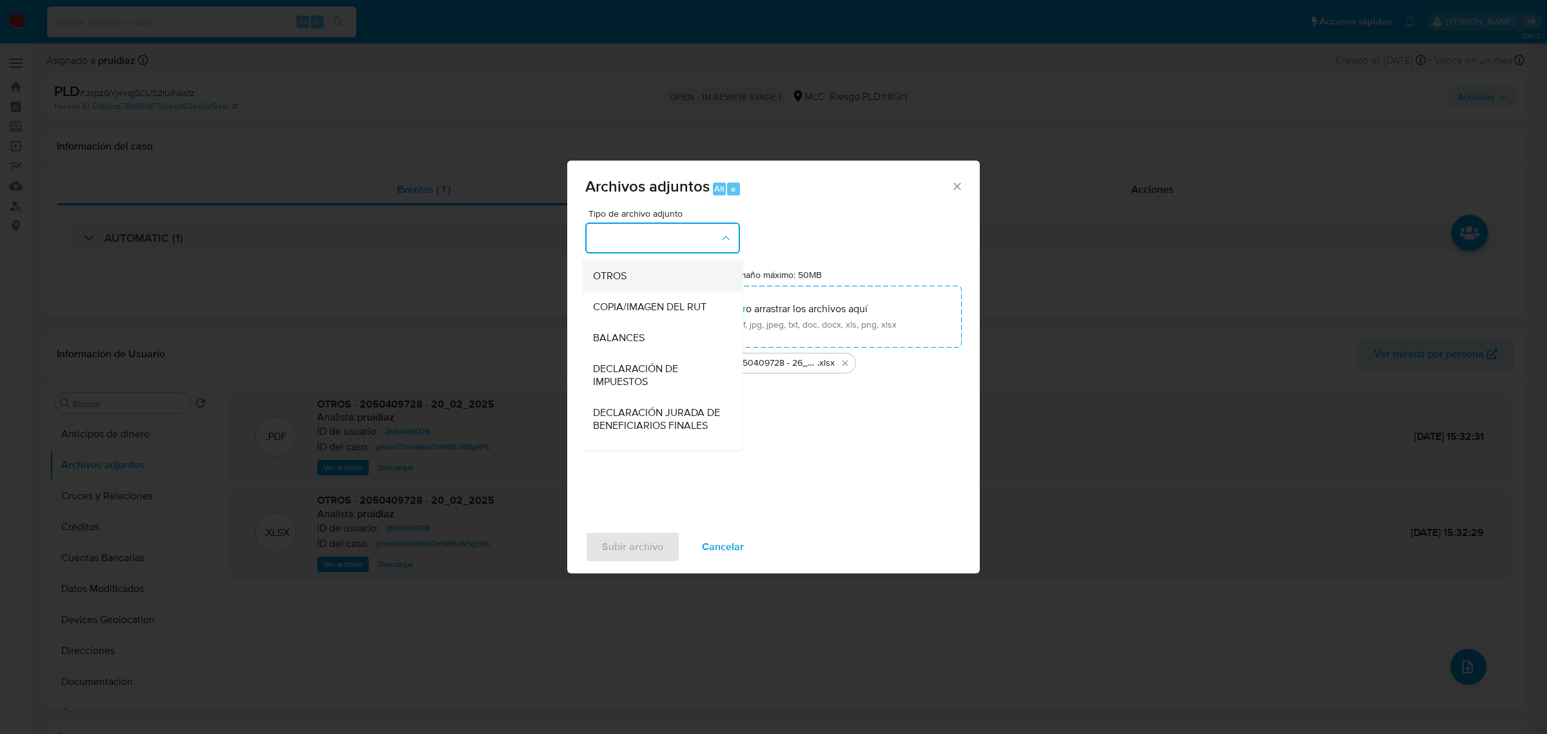
click at [613, 282] on span "OTROS" at bounding box center [610, 275] width 34 height 13
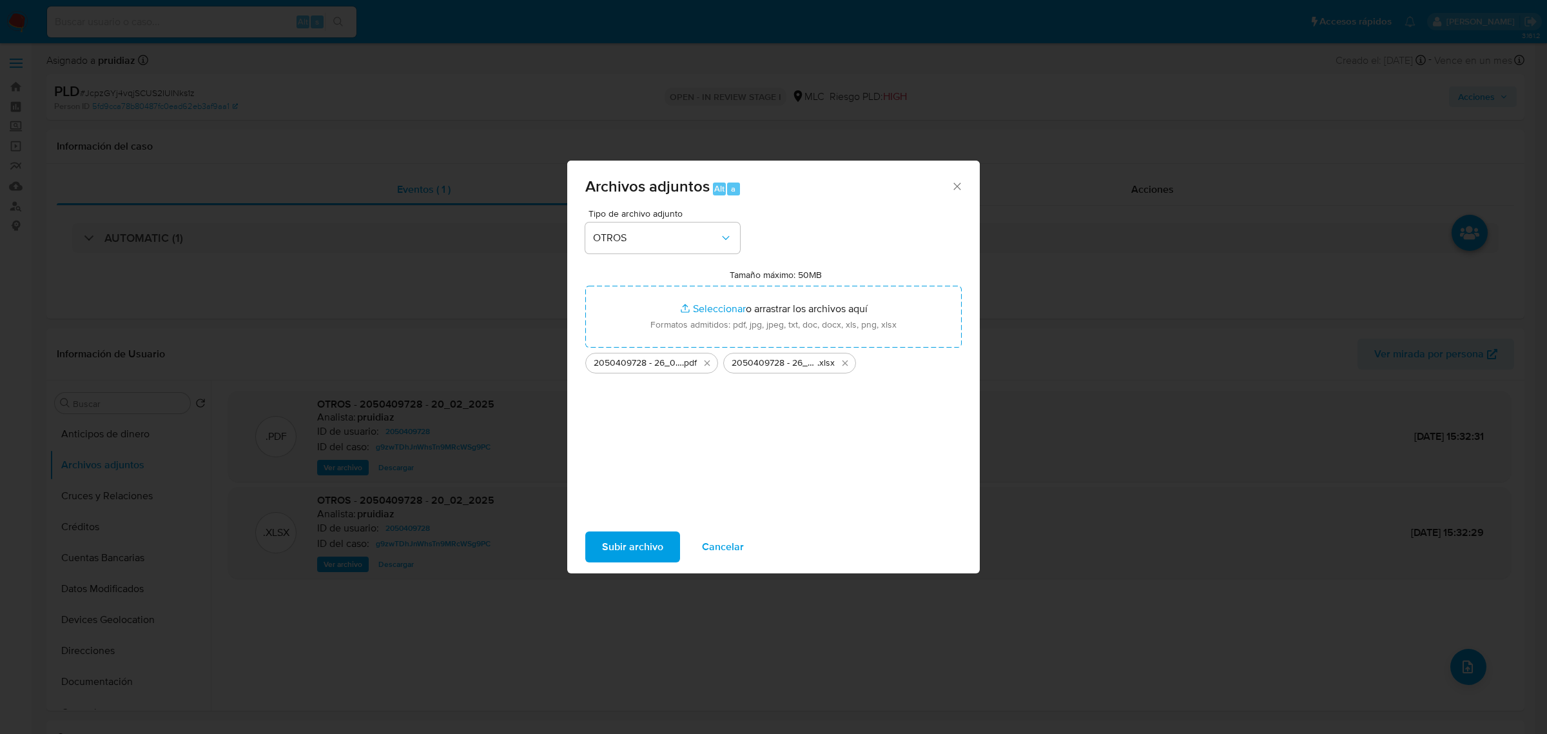
click at [635, 556] on span "Subir archivo" at bounding box center [632, 547] width 61 height 28
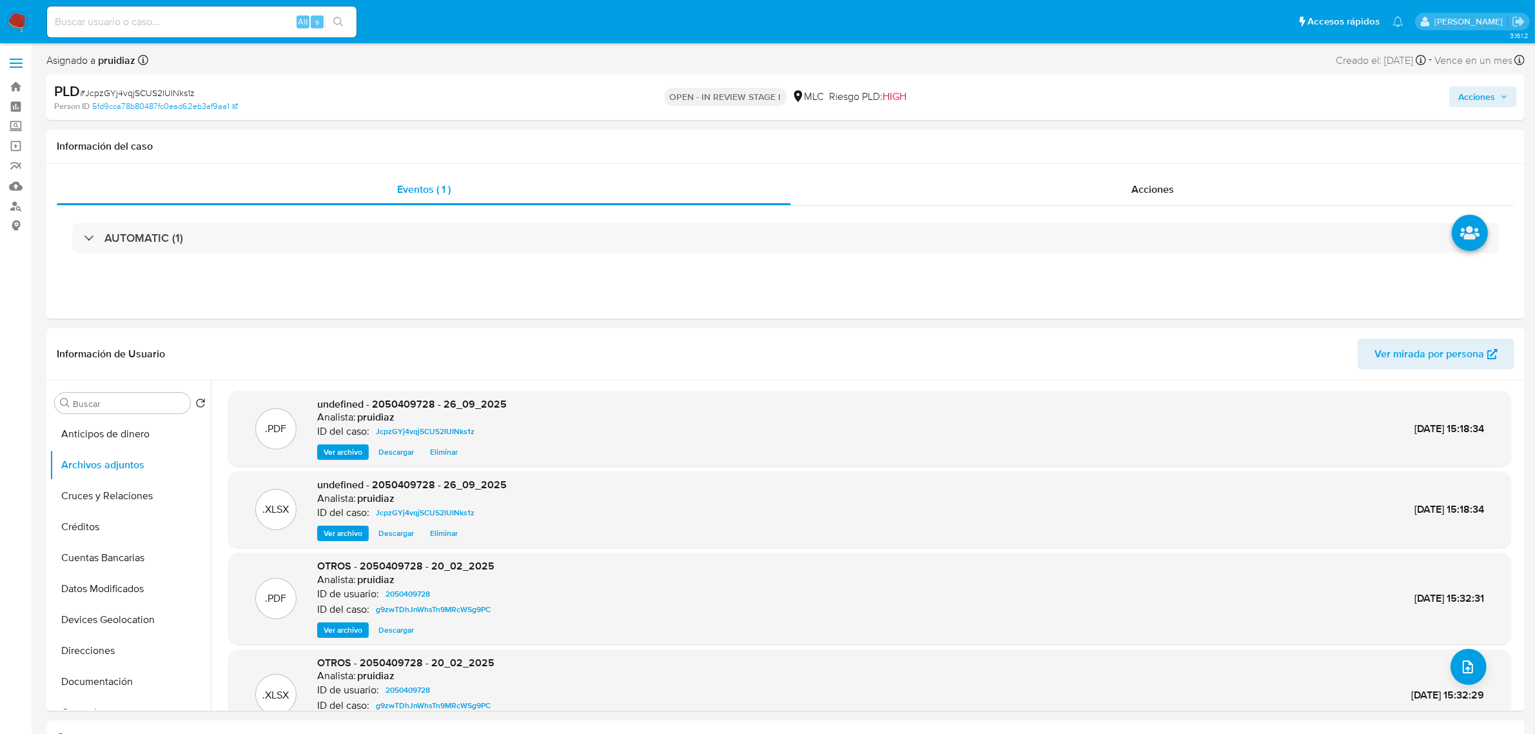
click at [1506, 103] on span "Acciones" at bounding box center [1483, 97] width 50 height 18
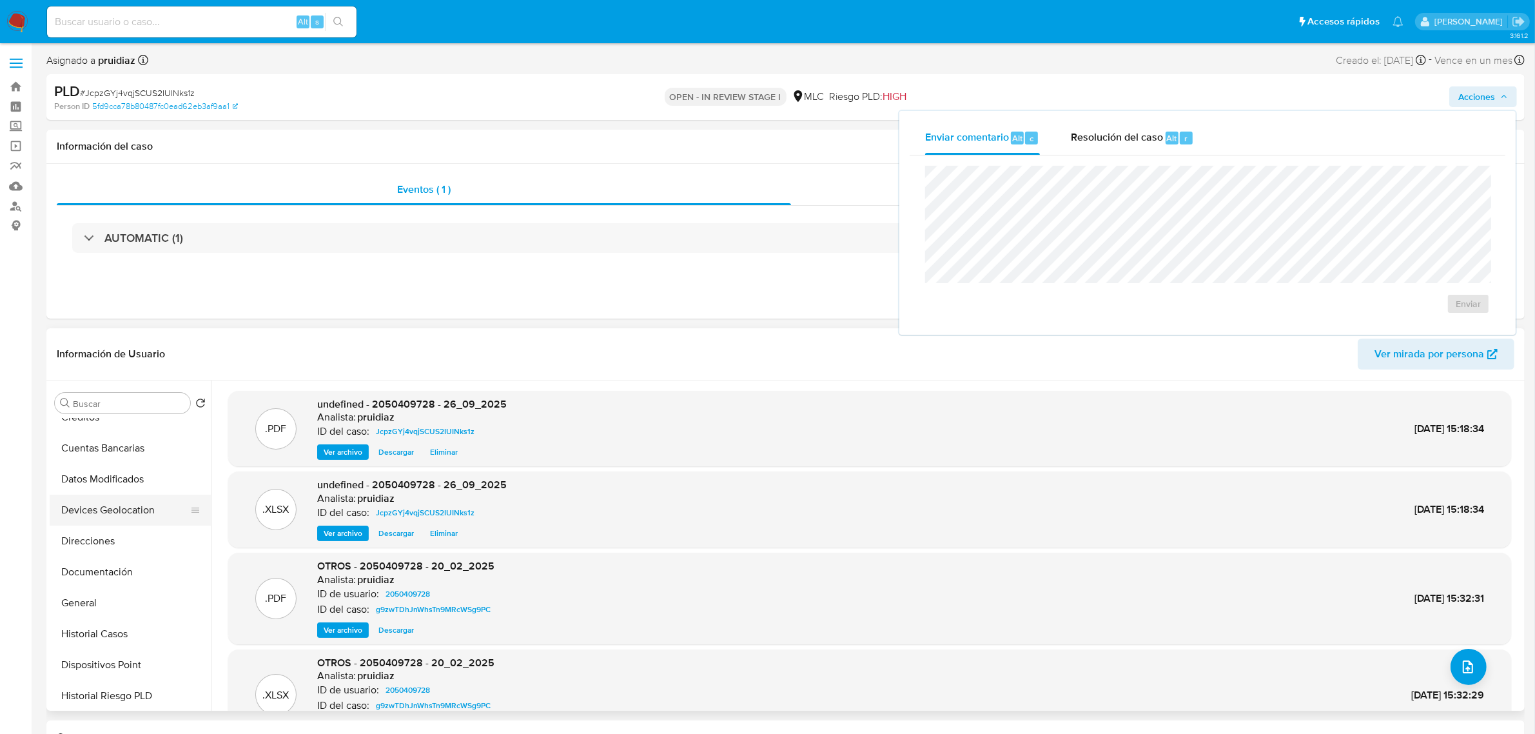
scroll to position [161, 0]
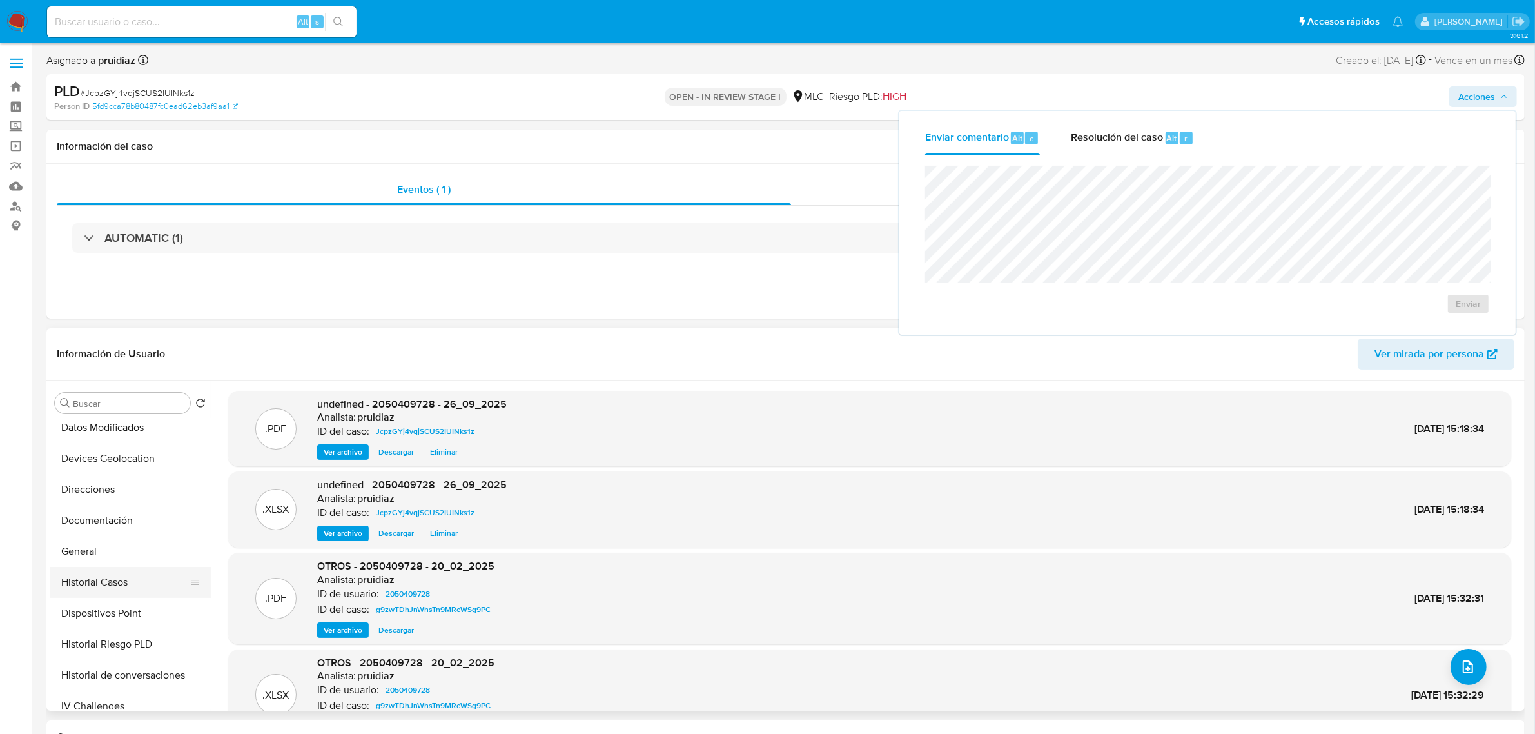
click at [97, 587] on button "Historial Casos" at bounding box center [125, 582] width 151 height 31
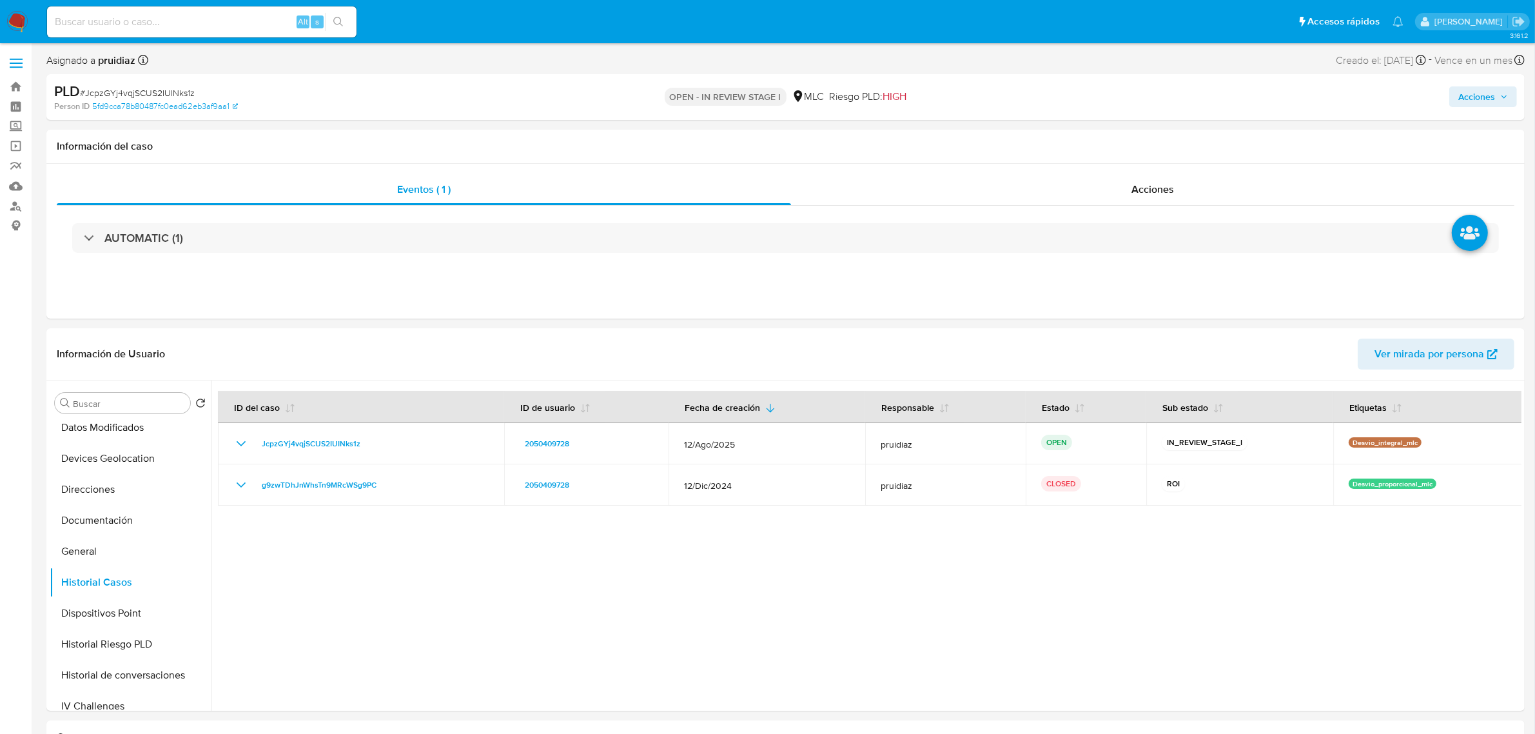
click at [1469, 84] on div "Acciones" at bounding box center [1275, 97] width 484 height 30
click at [1470, 89] on span "Acciones" at bounding box center [1476, 96] width 37 height 21
click at [1036, 130] on div "Enviar comentario Alt c" at bounding box center [982, 138] width 115 height 34
click at [1095, 142] on span "Resolución del caso" at bounding box center [1117, 137] width 92 height 15
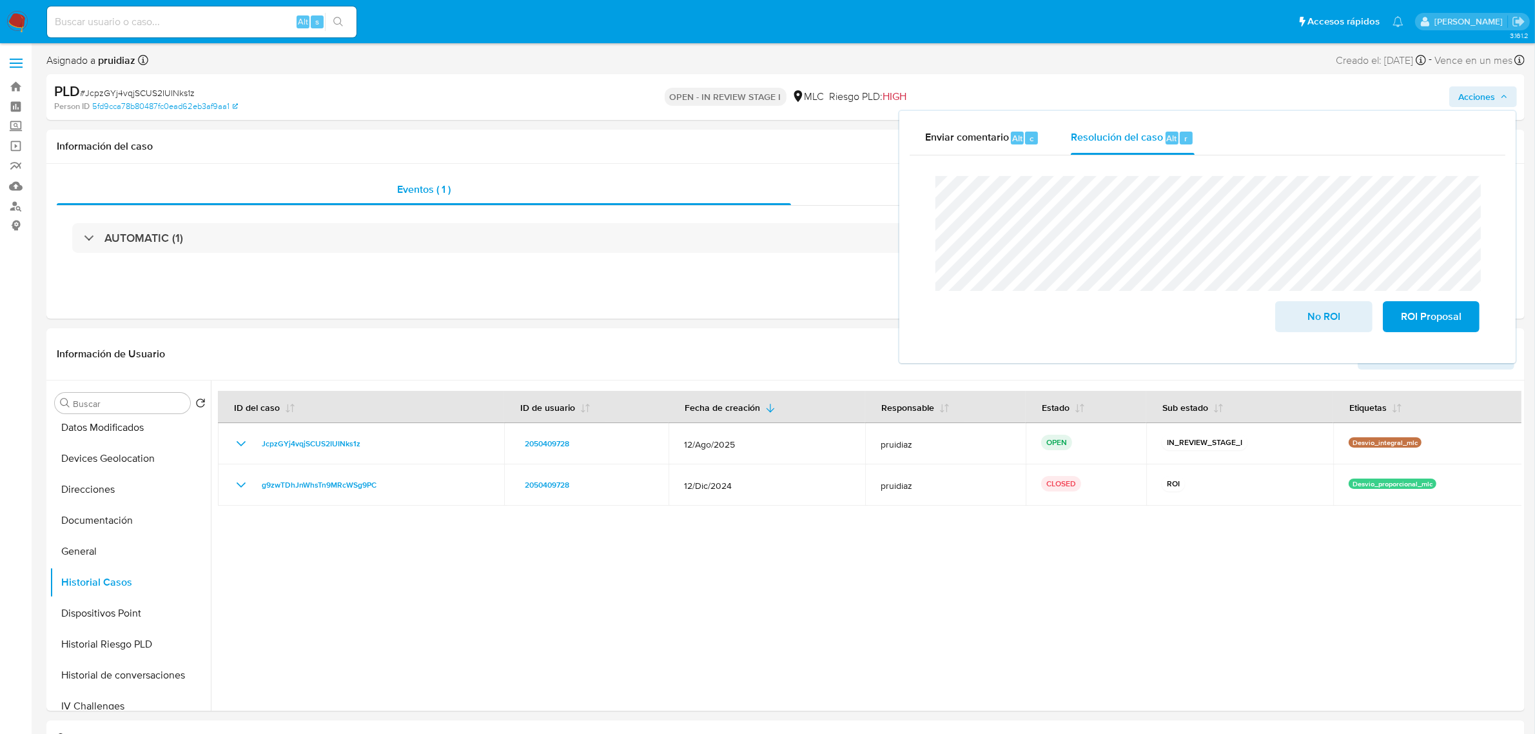
click at [922, 193] on div "Cierre de caso No ROI ROI Proposal" at bounding box center [1208, 253] width 596 height 197
click at [920, 195] on div "Cierre de caso No ROI ROI Proposal" at bounding box center [1208, 253] width 596 height 197
click at [1418, 314] on span "ROI Proposal" at bounding box center [1431, 316] width 63 height 28
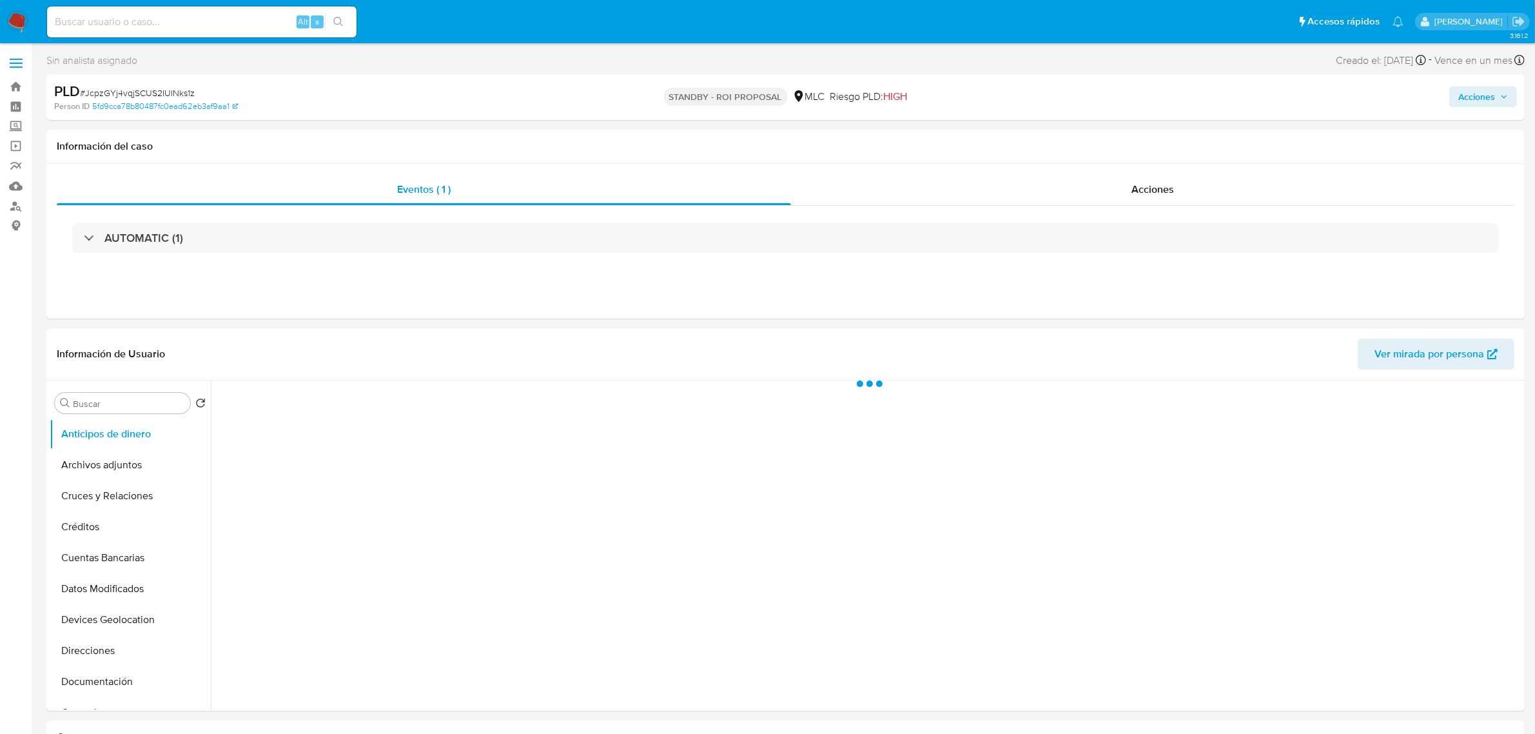
select select "10"
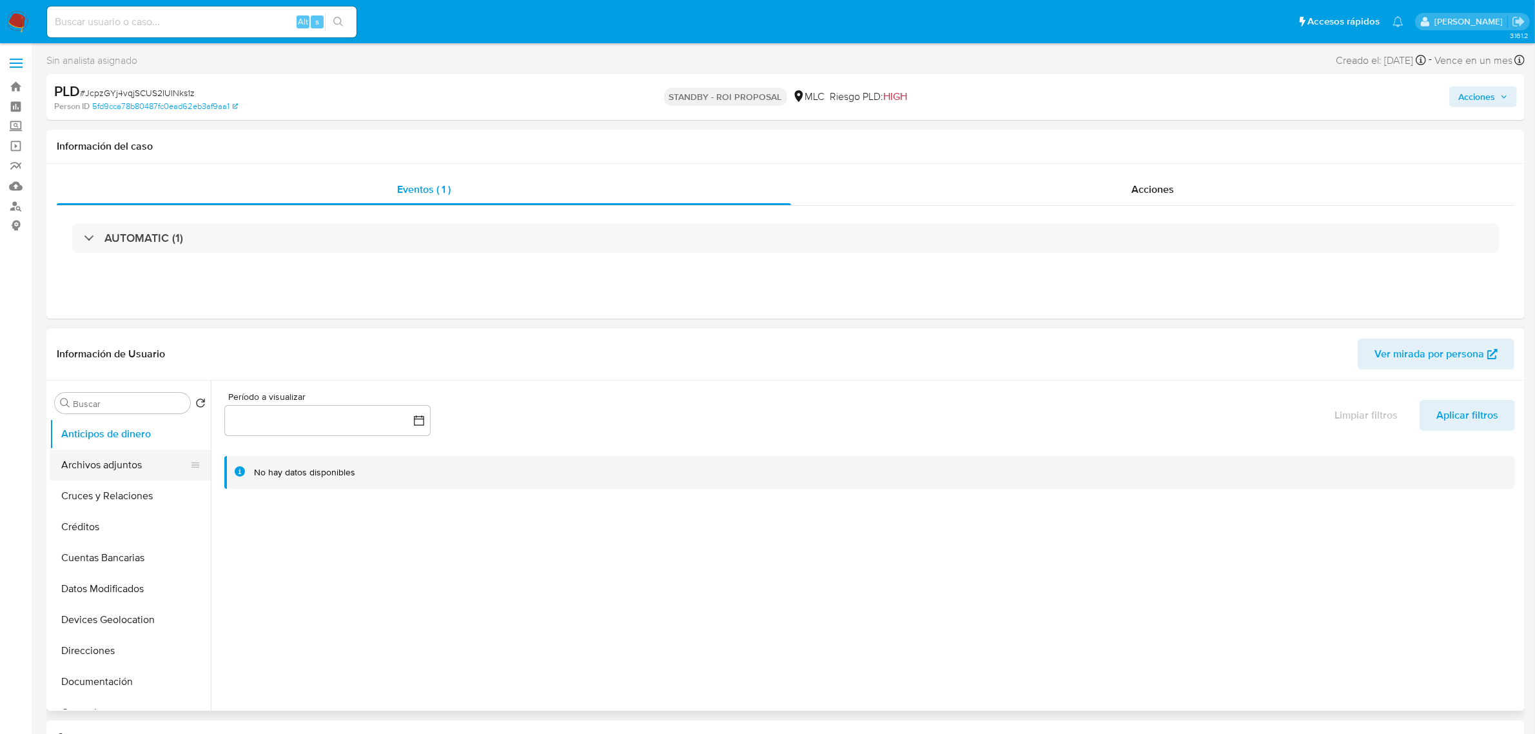
click at [98, 451] on button "Archivos adjuntos" at bounding box center [125, 464] width 151 height 31
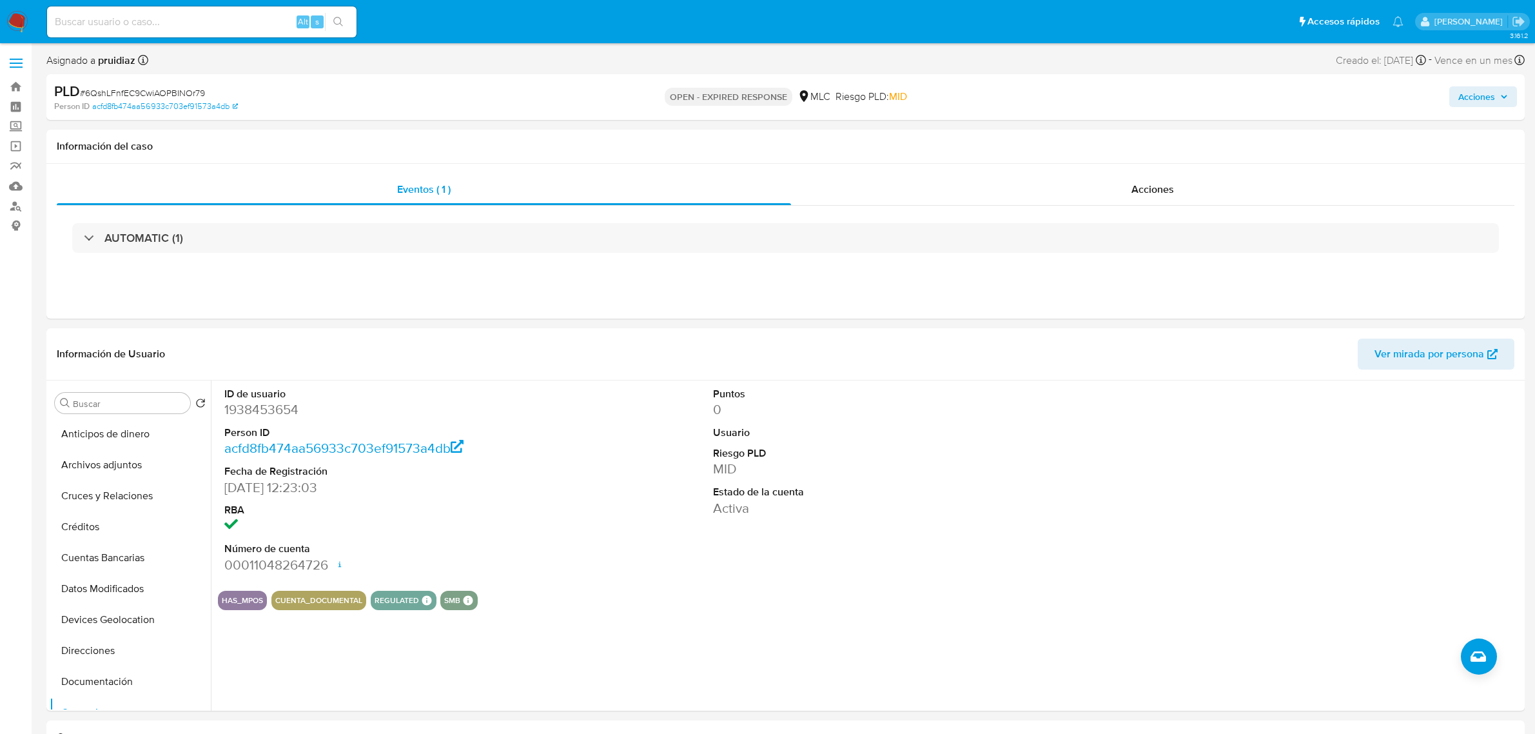
select select "10"
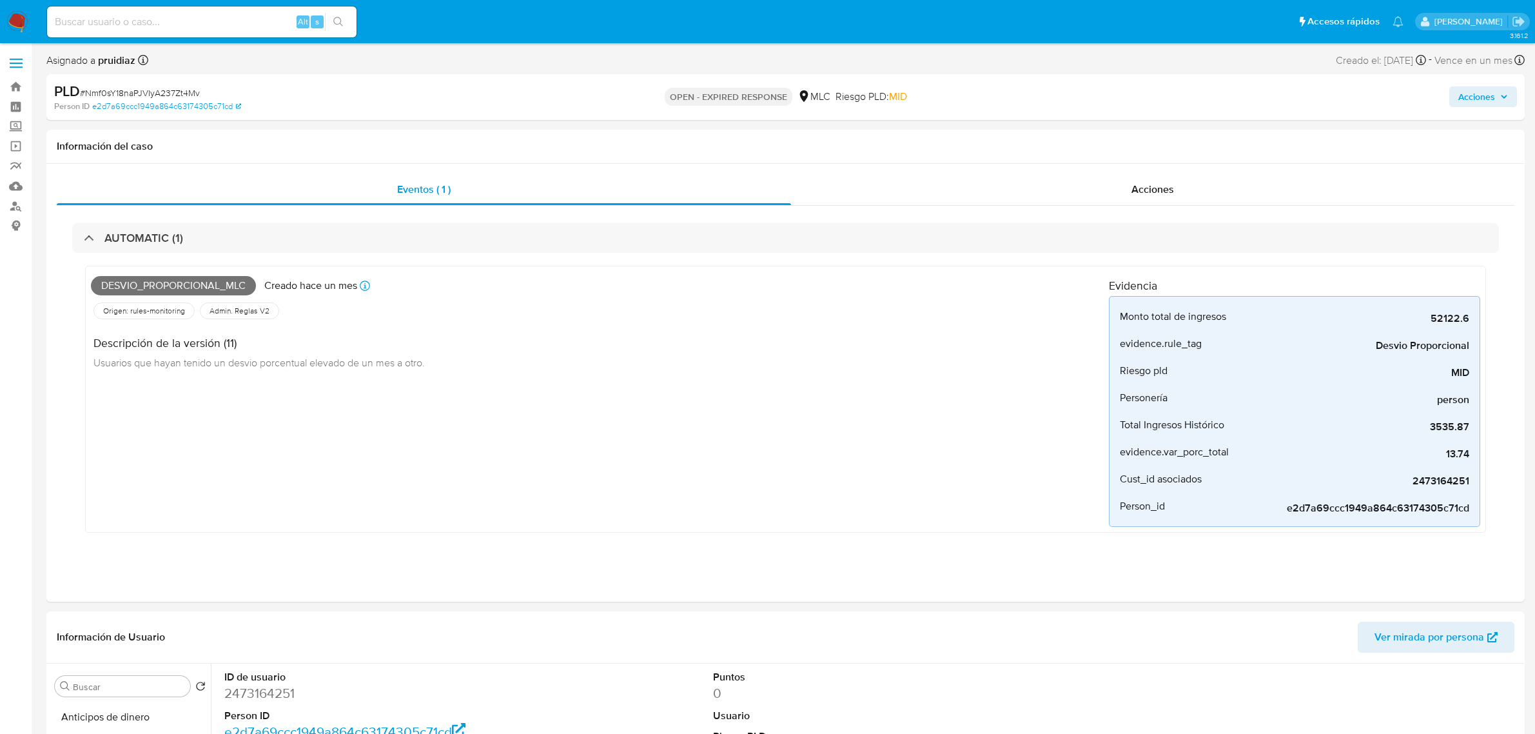
select select "10"
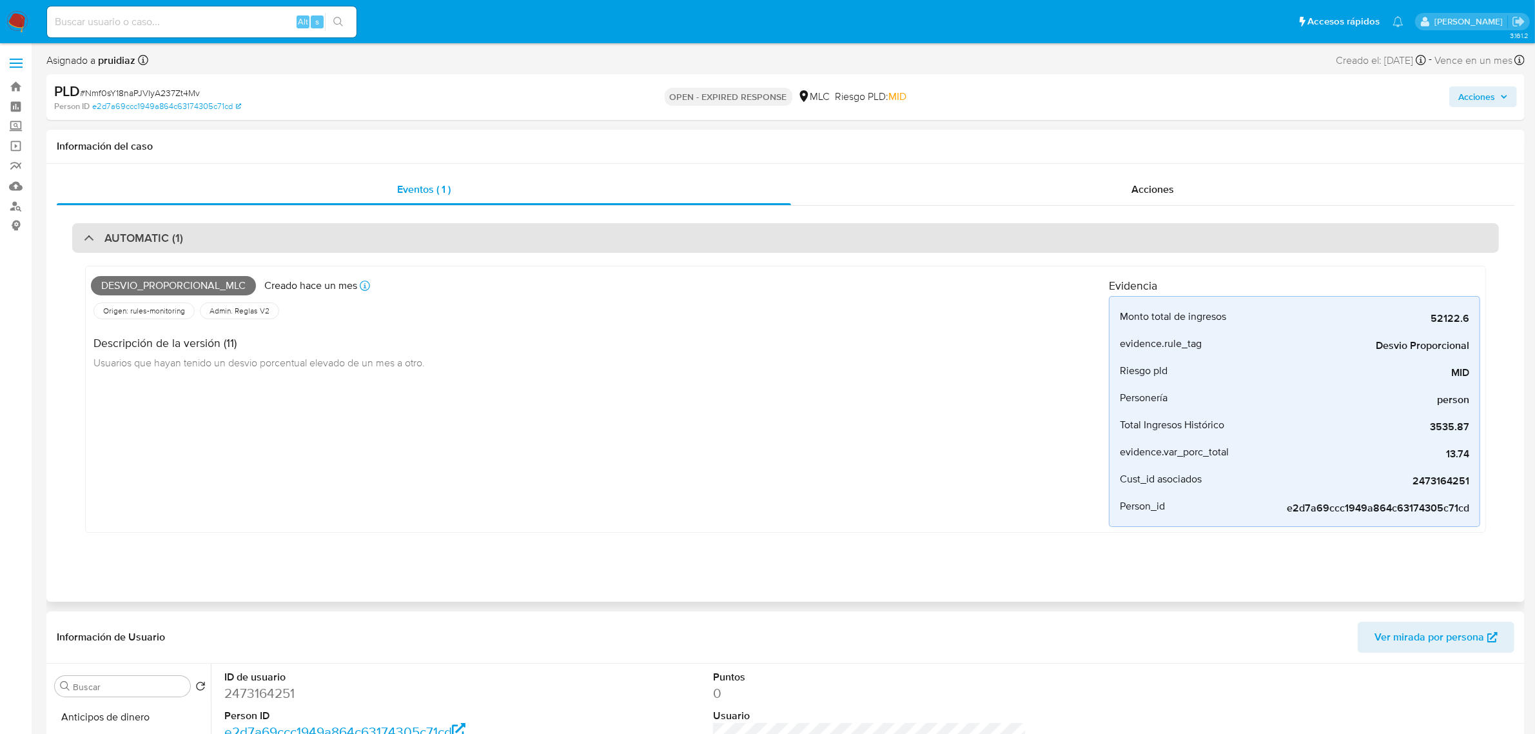
scroll to position [242, 0]
click at [291, 231] on div "AUTOMATIC (1)" at bounding box center [785, 238] width 1427 height 30
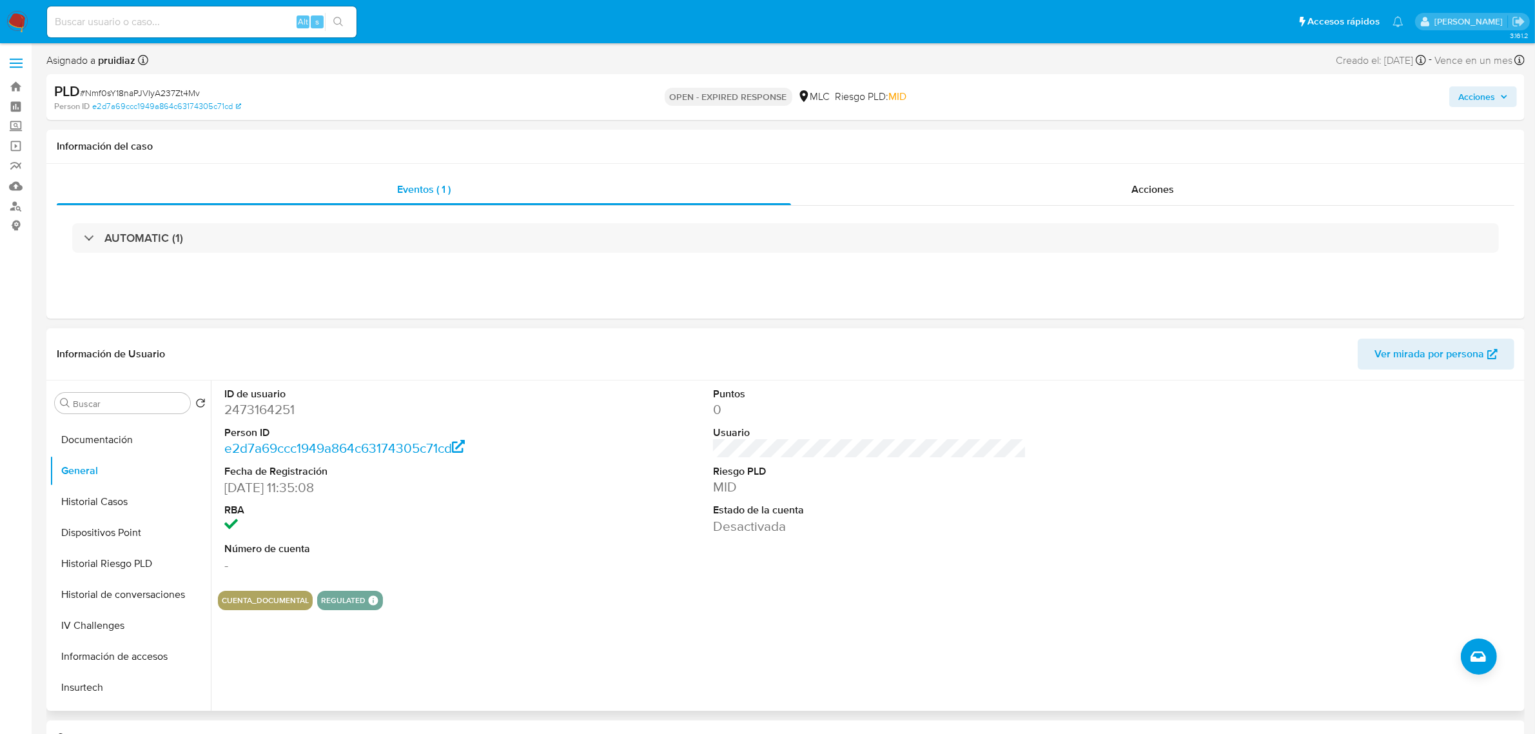
click at [250, 416] on dd "2473164251" at bounding box center [380, 409] width 313 height 18
click at [245, 417] on dd "2473164251" at bounding box center [380, 409] width 313 height 18
click at [259, 413] on dd "2473164251" at bounding box center [380, 409] width 313 height 18
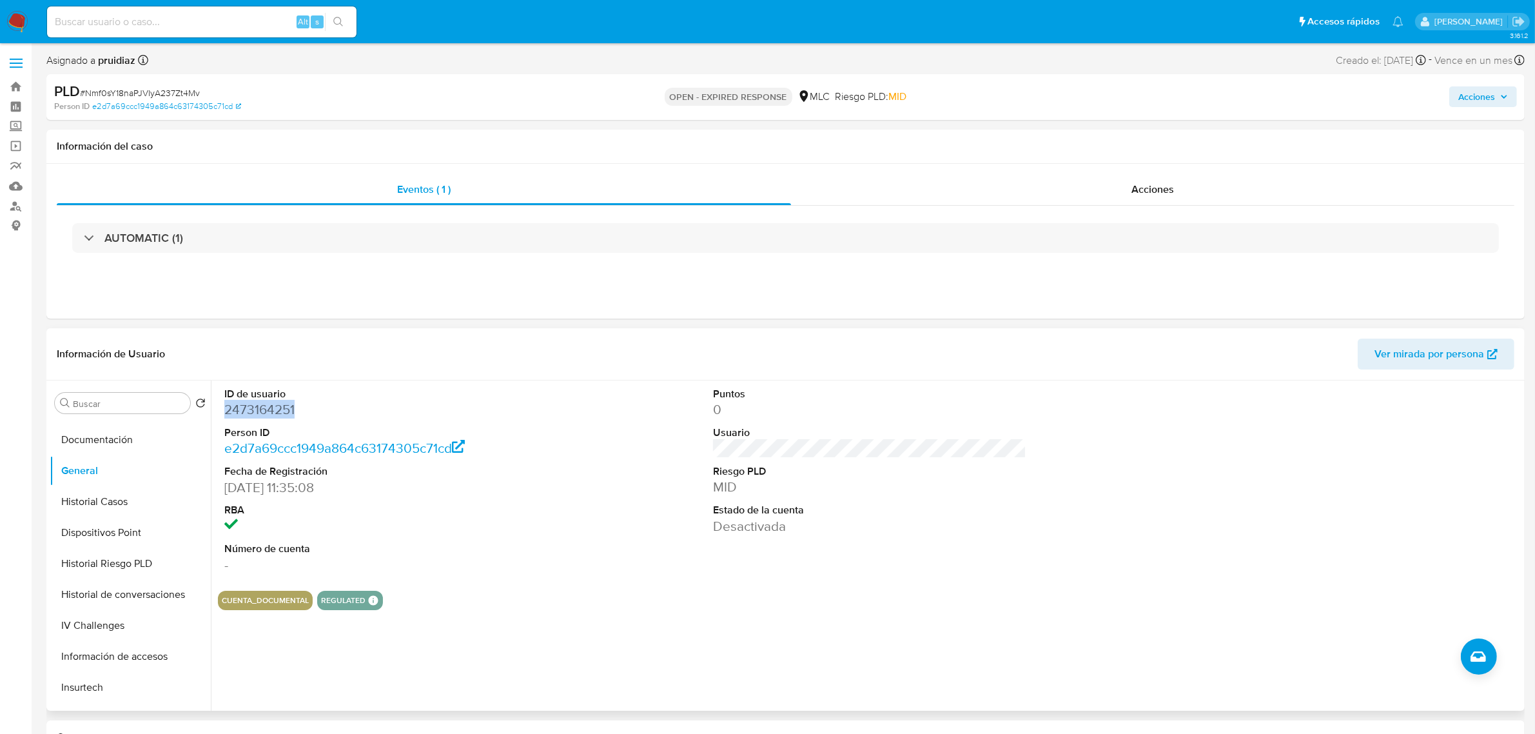
click at [259, 413] on dd "2473164251" at bounding box center [380, 409] width 313 height 18
click at [155, 98] on span "# Nmf0sY18naPJVIyA237Zt4Mv" at bounding box center [140, 92] width 120 height 13
copy span "Nmf0sY18naPJVIyA237Zt4Mv"
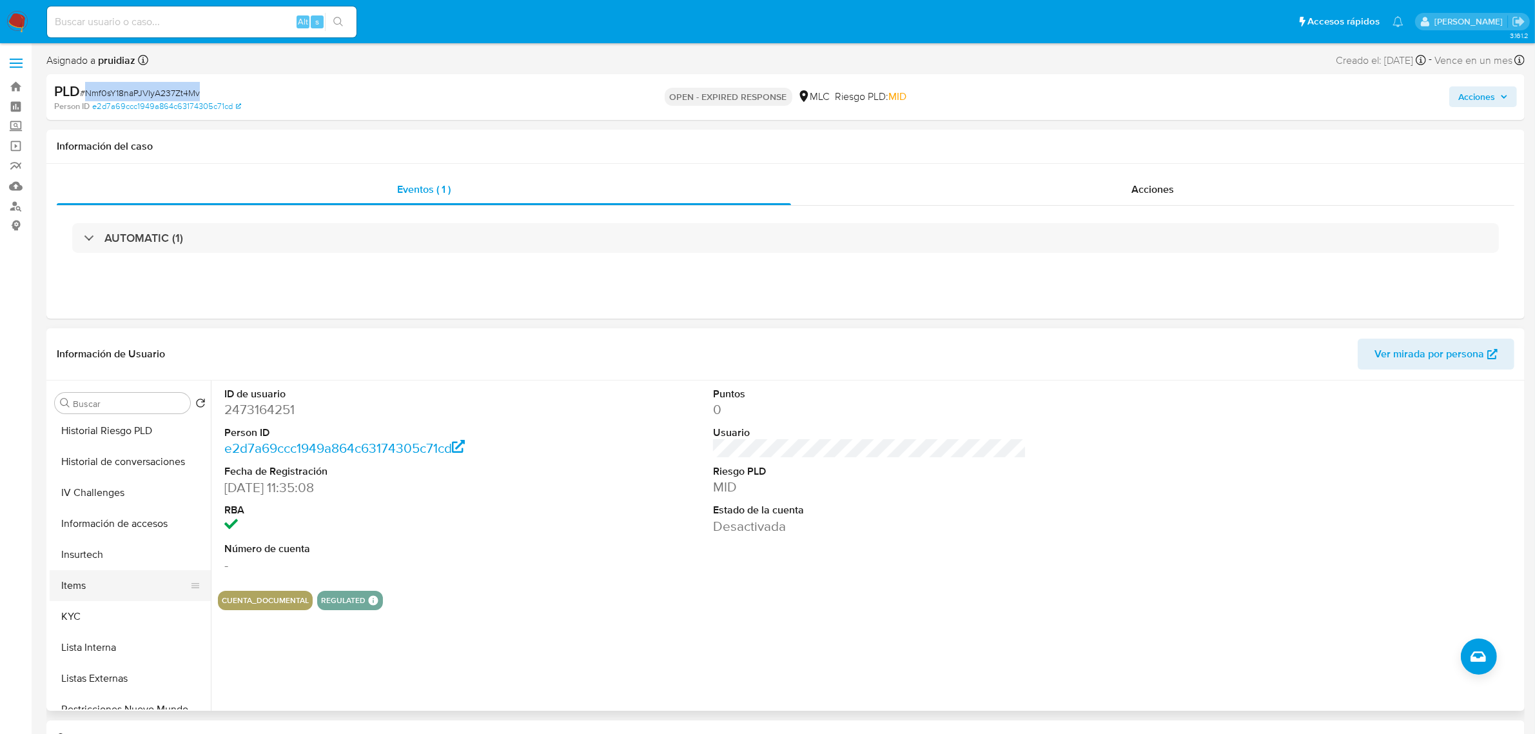
scroll to position [403, 0]
click at [95, 603] on button "Lista Interna" at bounding box center [125, 618] width 151 height 31
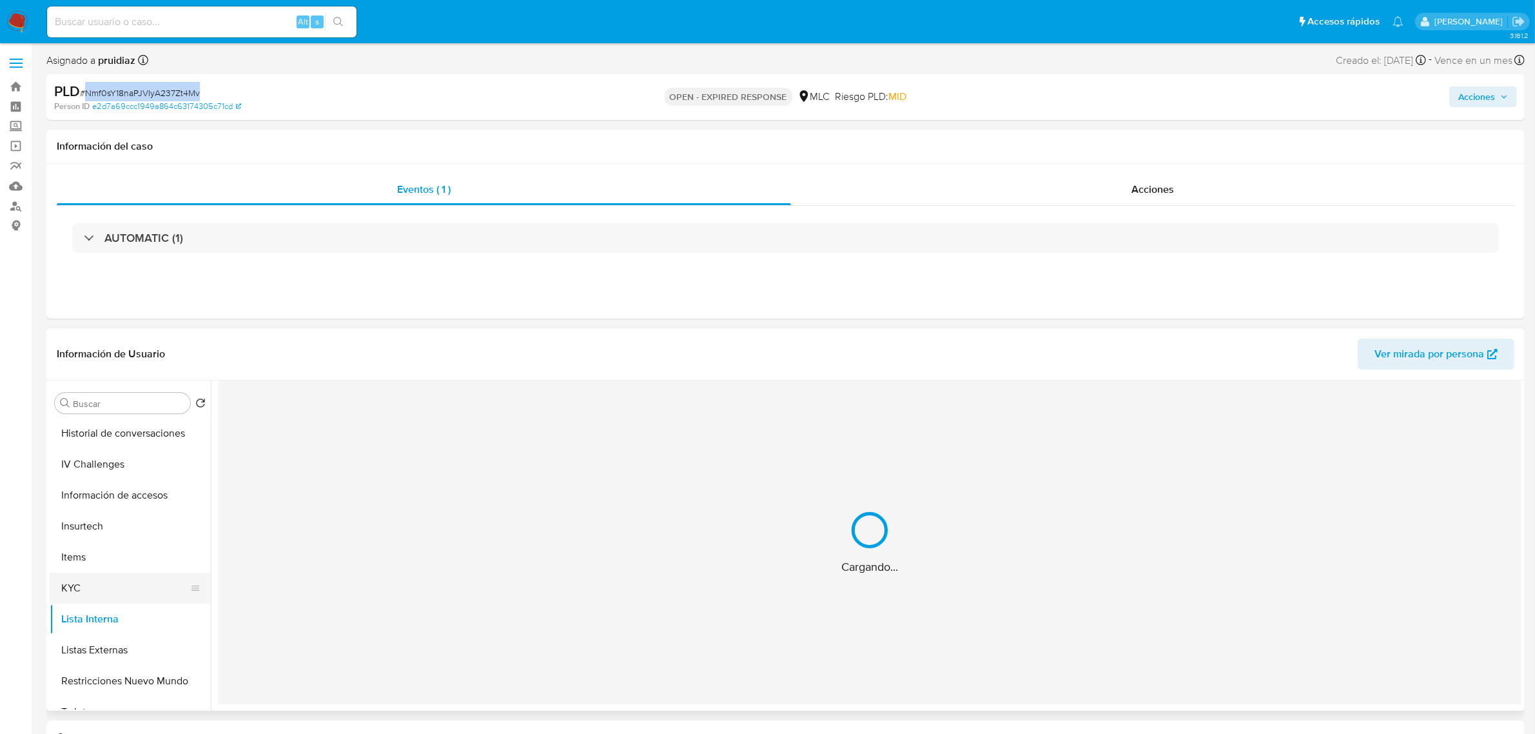
click at [89, 588] on button "KYC" at bounding box center [125, 588] width 151 height 31
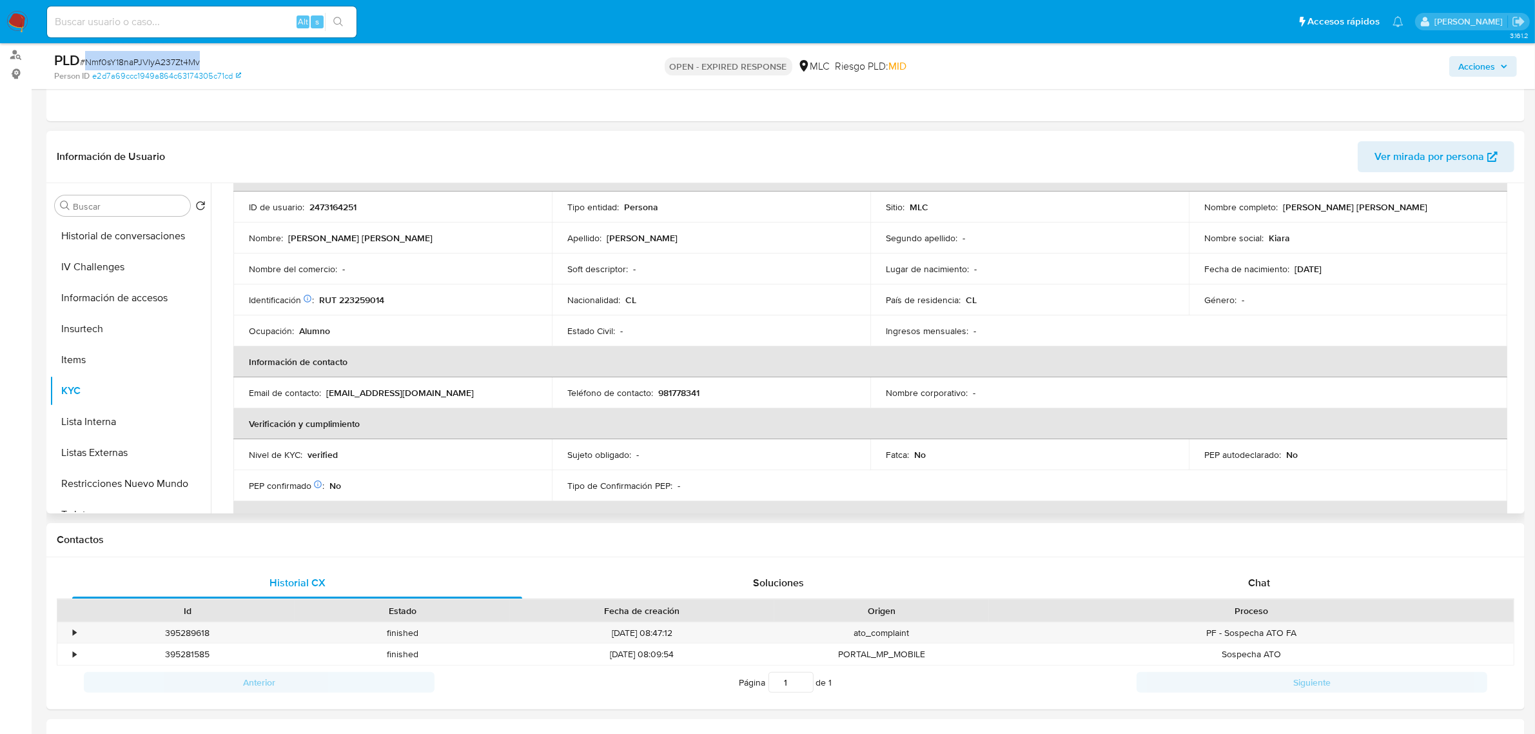
scroll to position [0, 0]
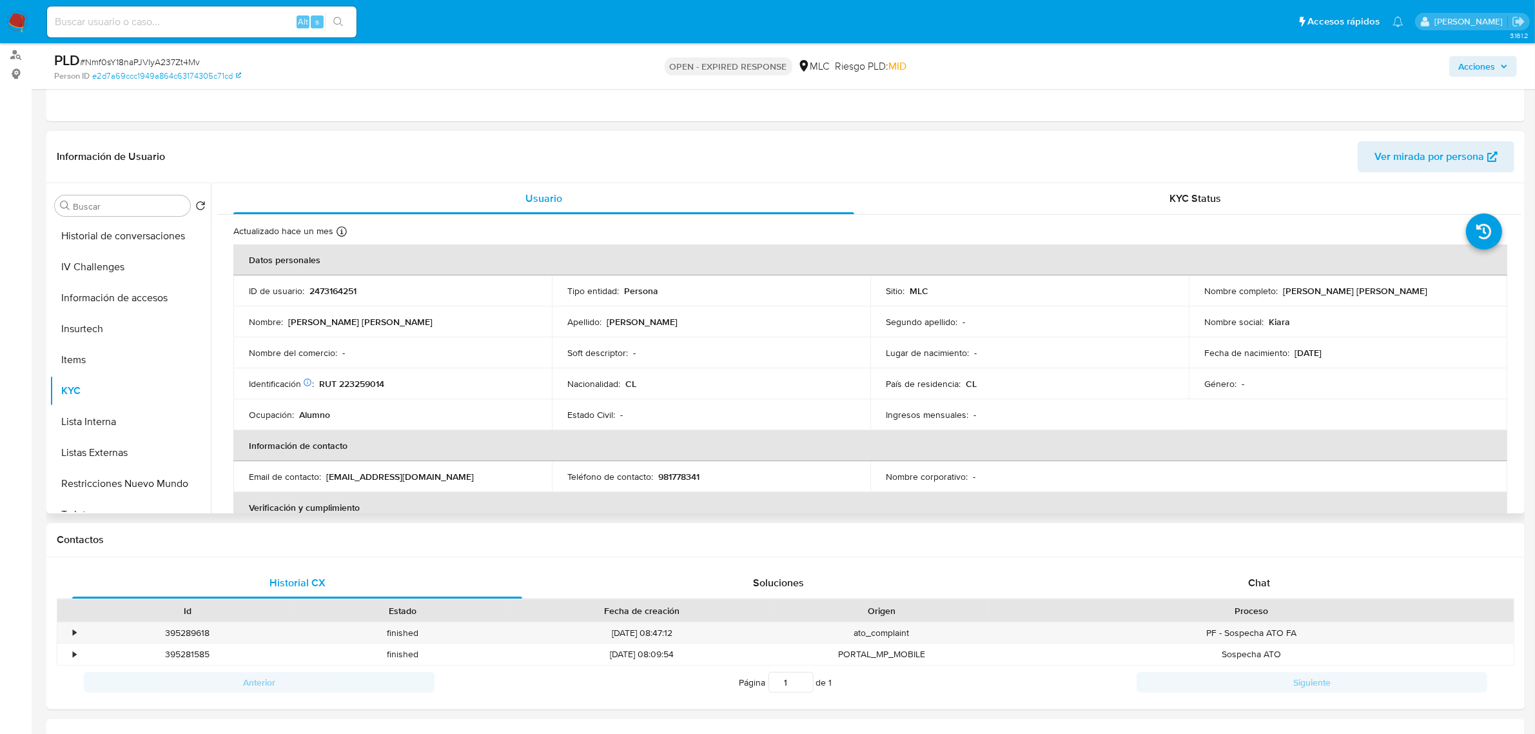
click at [358, 382] on p "RUT 223259014" at bounding box center [351, 384] width 65 height 12
copy p "223259014"
click at [365, 379] on p "RUT 223259014" at bounding box center [351, 384] width 65 height 12
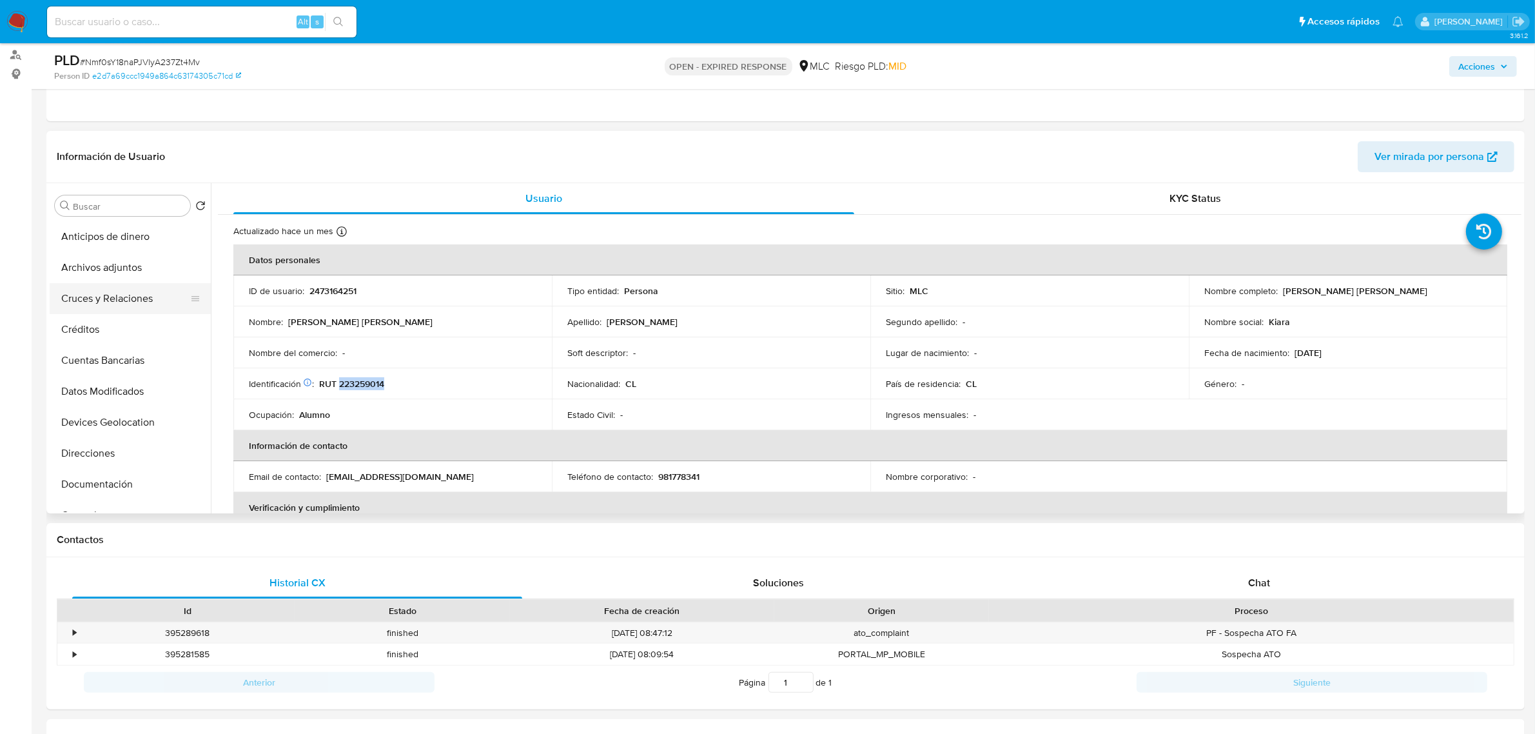
click at [133, 295] on button "Cruces y Relaciones" at bounding box center [125, 298] width 151 height 31
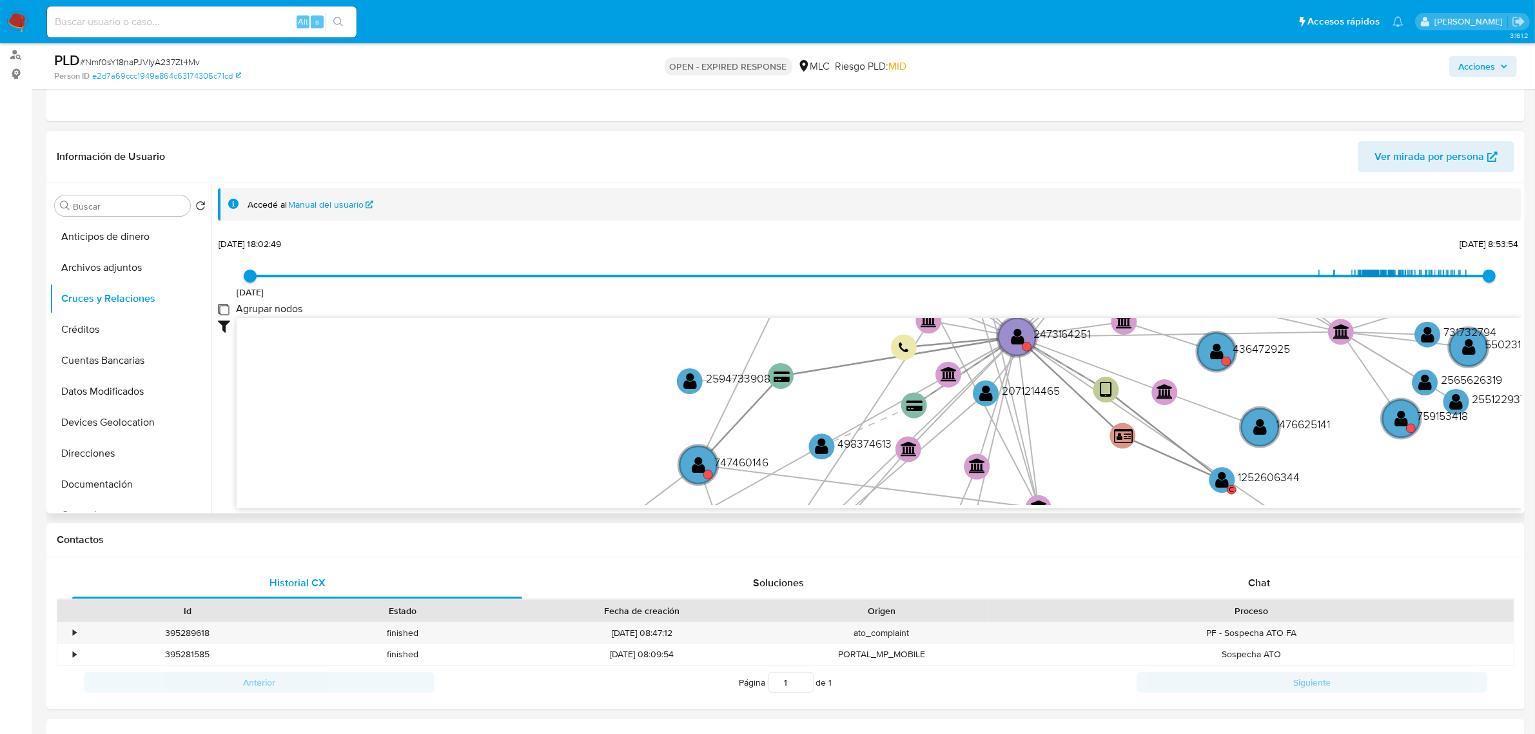
click at [224, 304] on group_nodes "Agrupar nodos" at bounding box center [223, 309] width 10 height 10
checkbox group_nodes "true"
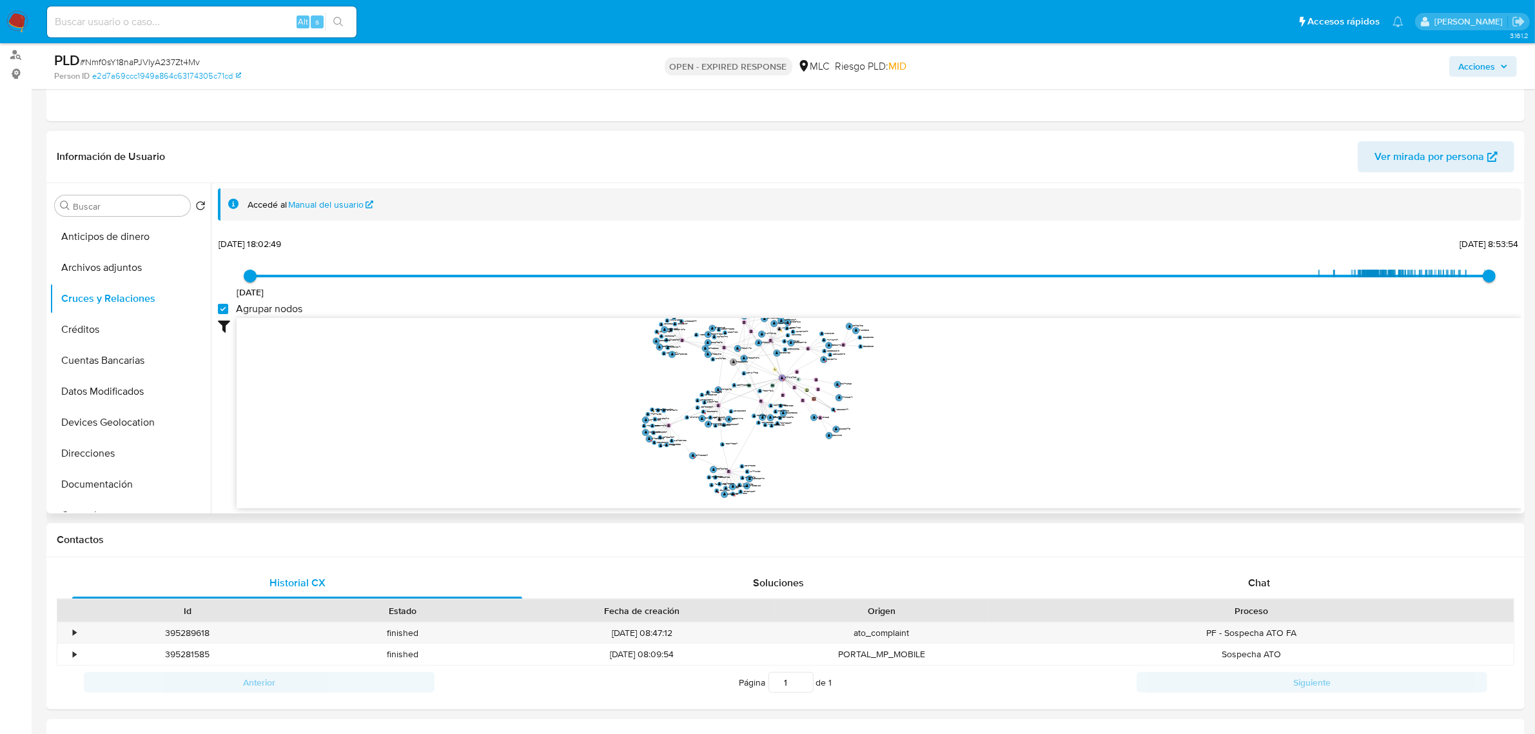
scroll to position [403, 0]
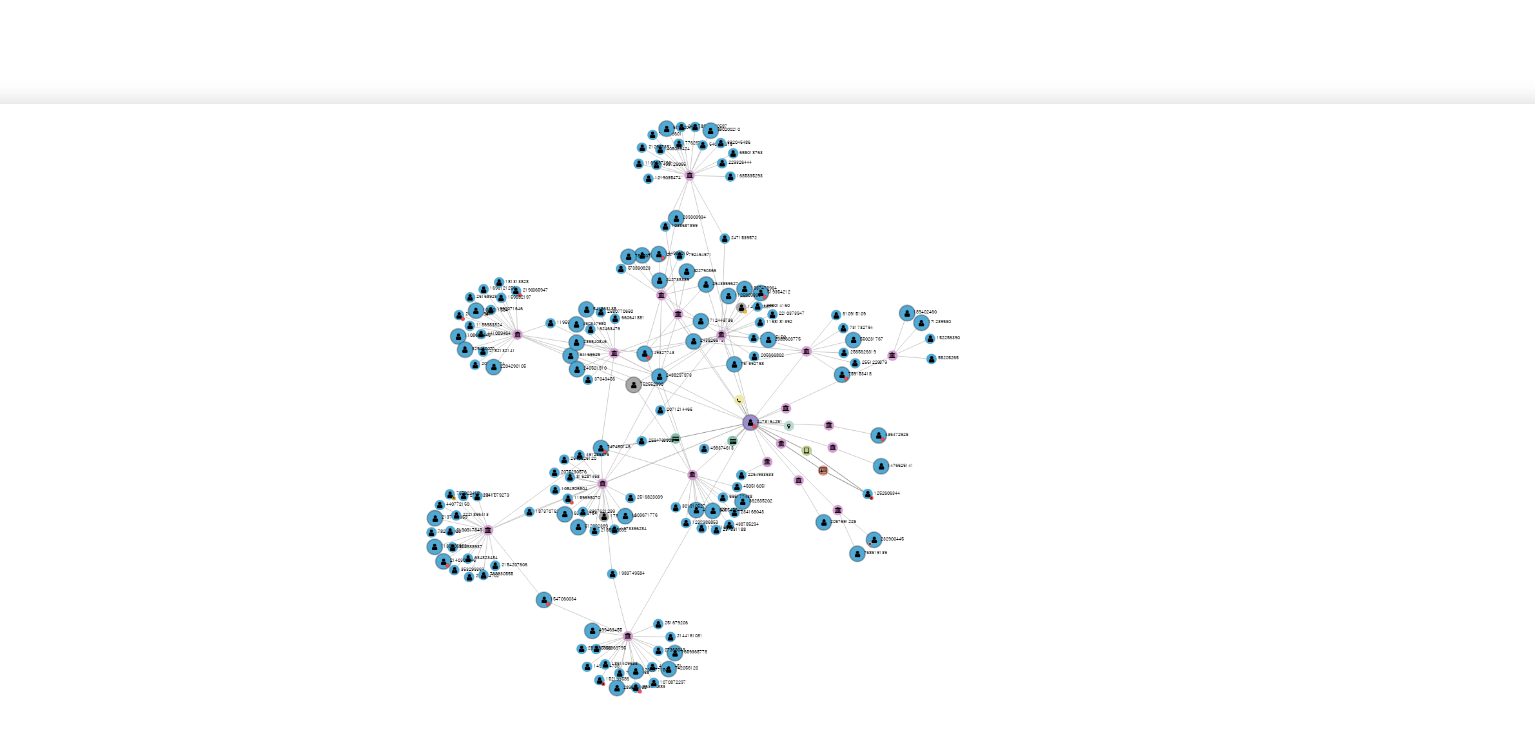
drag, startPoint x: 938, startPoint y: 364, endPoint x: 950, endPoint y: 389, distance: 28.0
click at [950, 389] on icon "user-1252606344  1252606344 C user-2473164251  2473164251 device-683f162d84c2…" at bounding box center [879, 411] width 1285 height 187
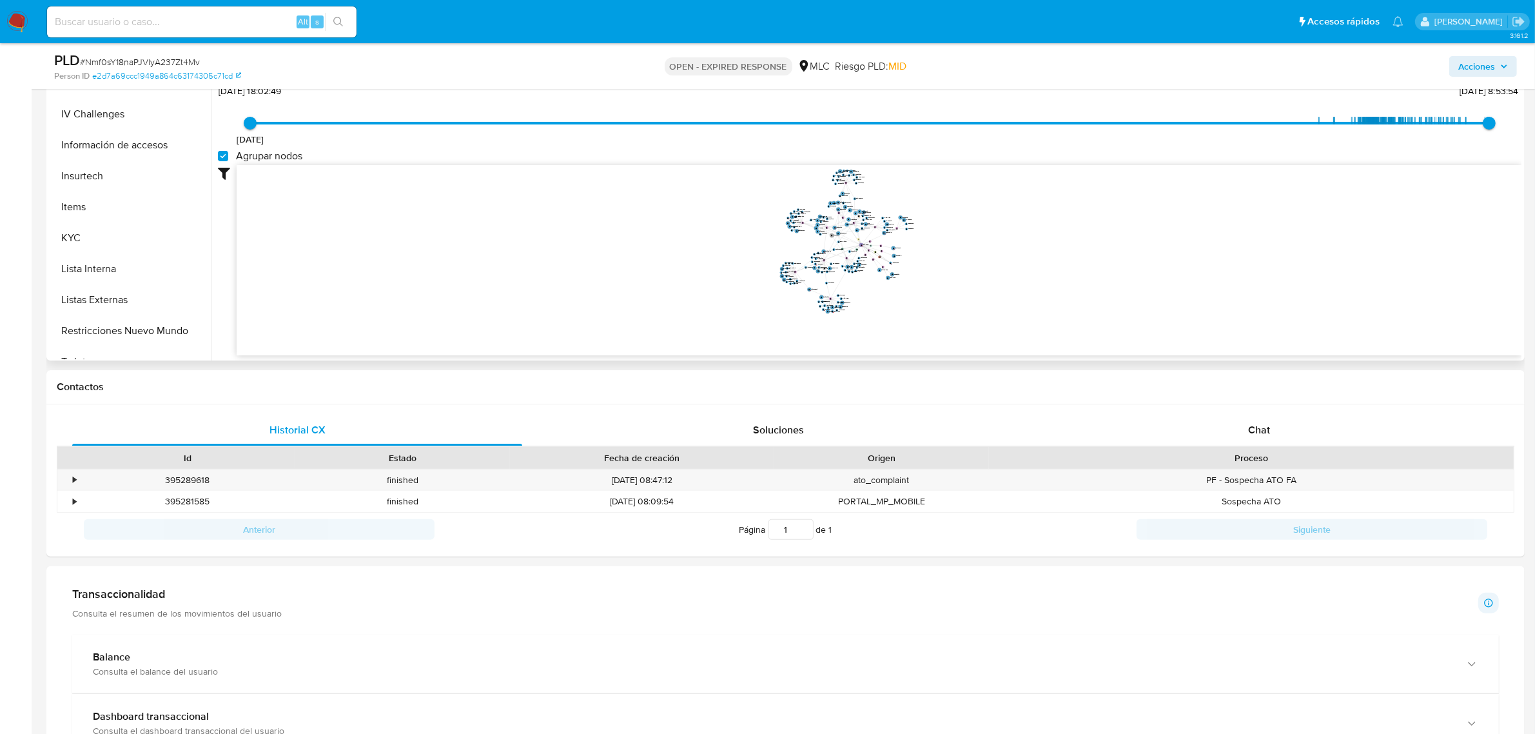
scroll to position [472, 0]
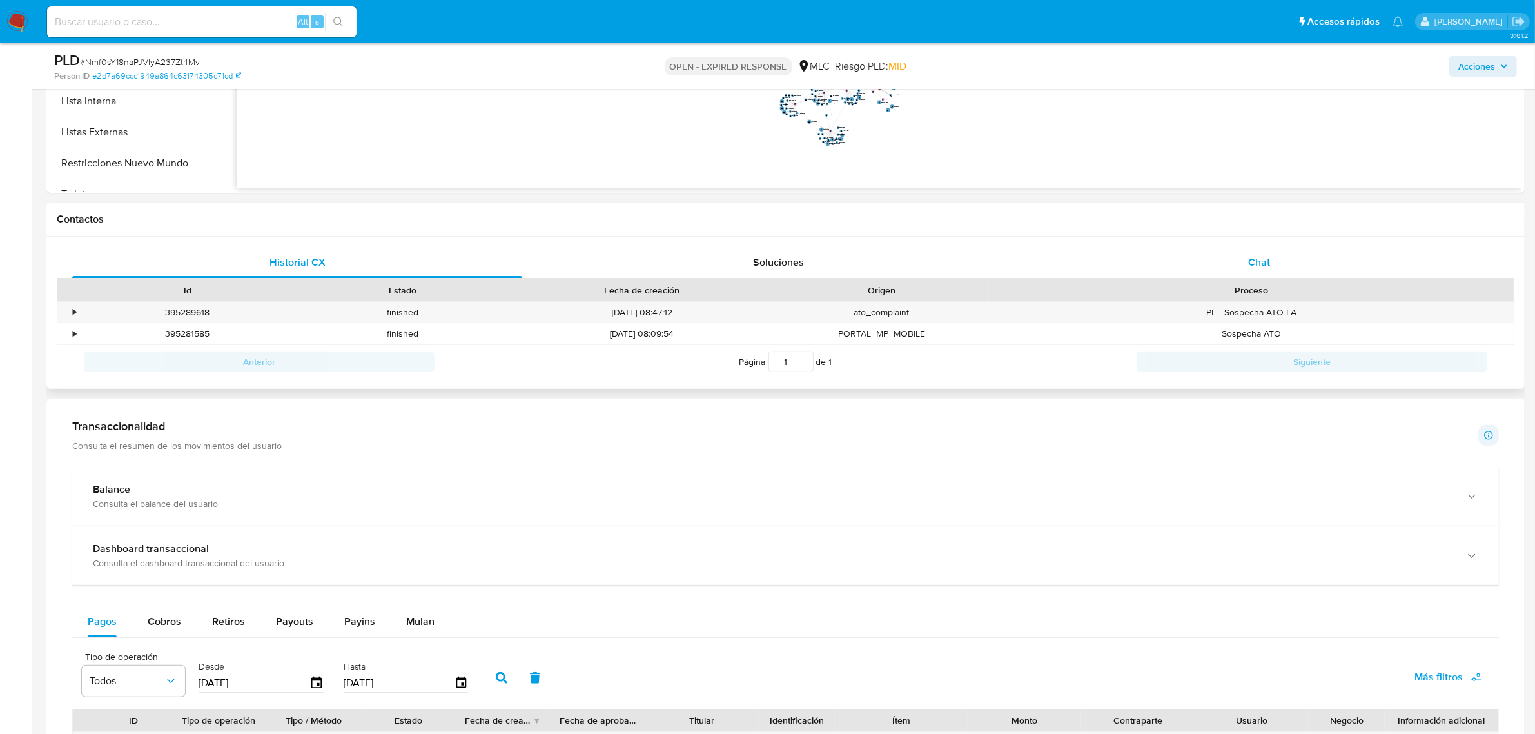
click at [1284, 259] on div "Chat" at bounding box center [1259, 262] width 450 height 31
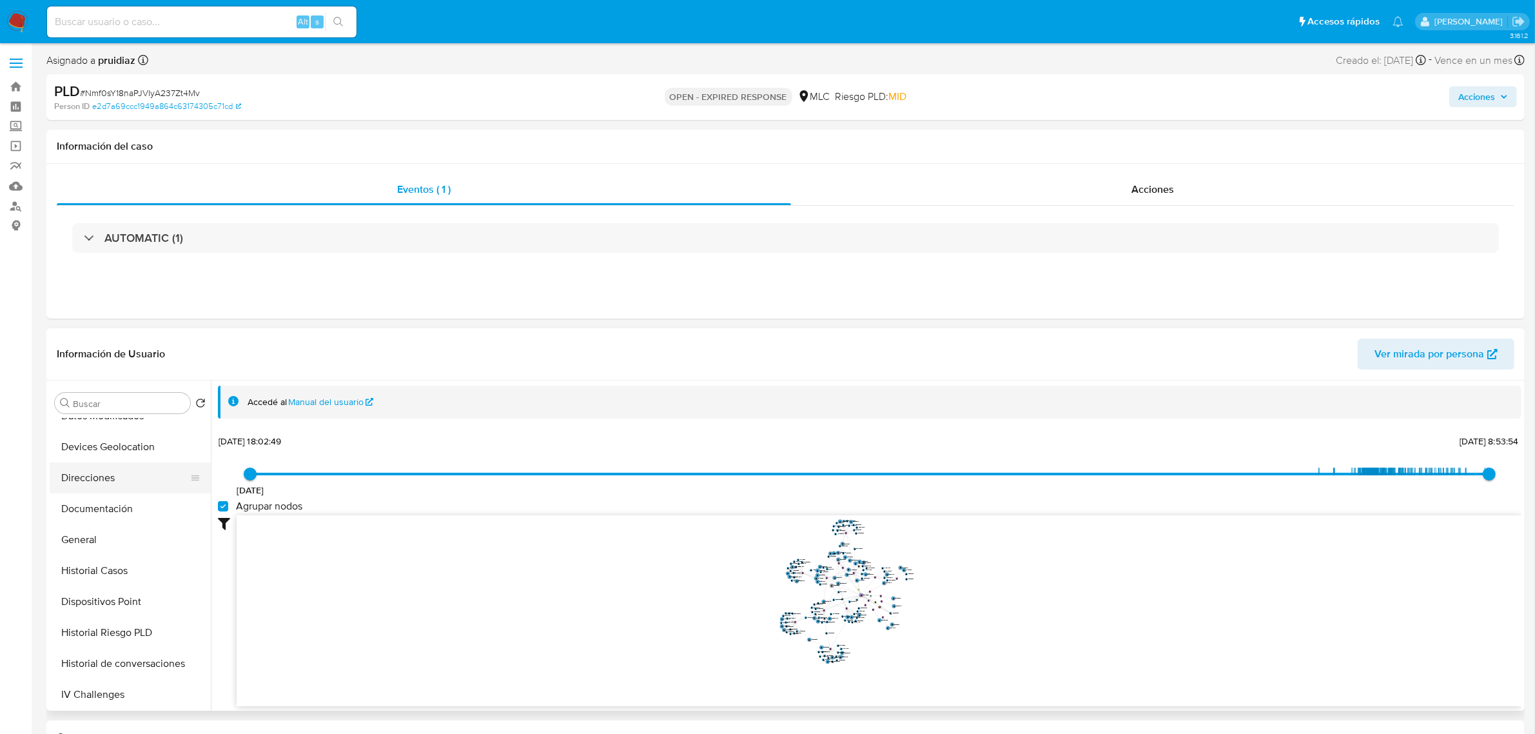
scroll to position [161, 0]
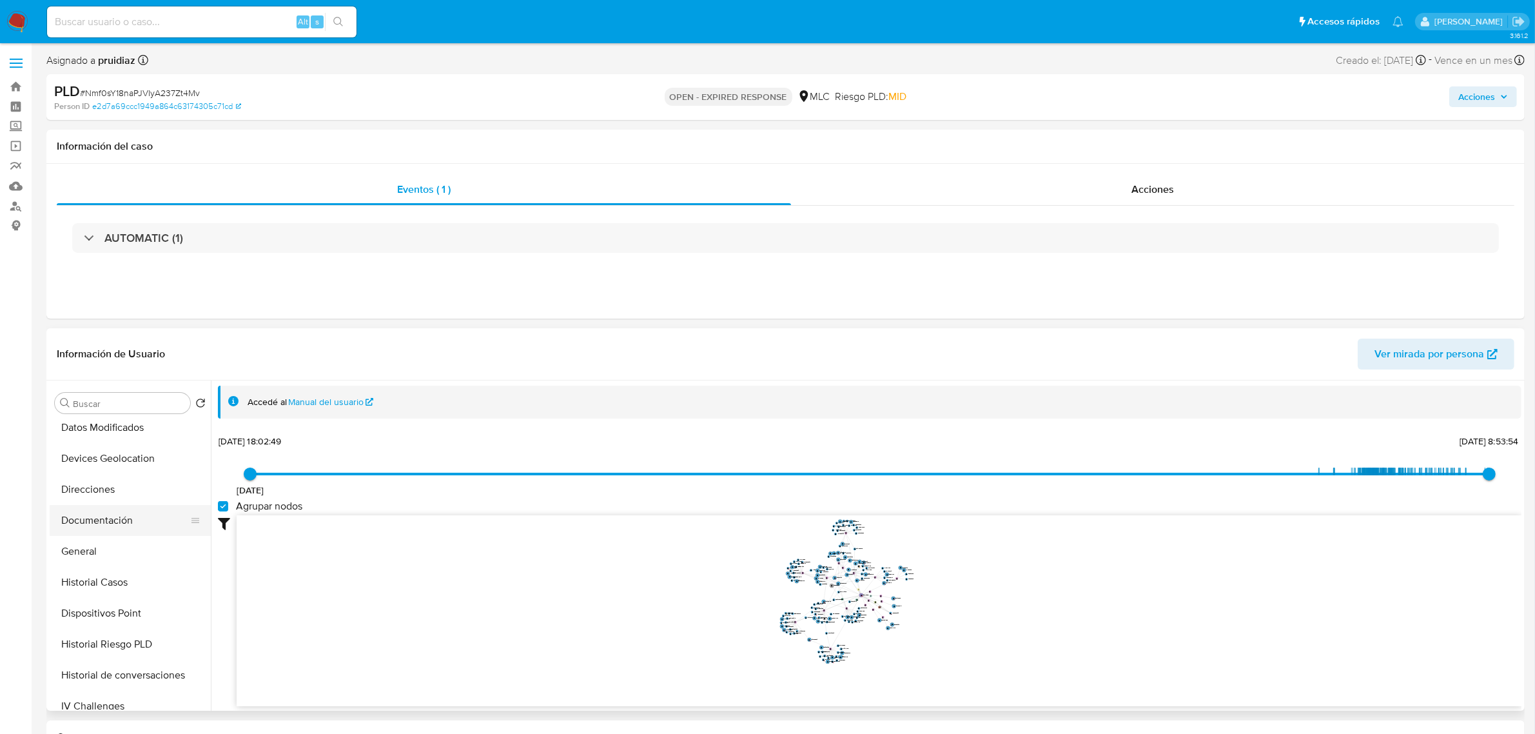
click at [113, 519] on button "Documentación" at bounding box center [125, 520] width 151 height 31
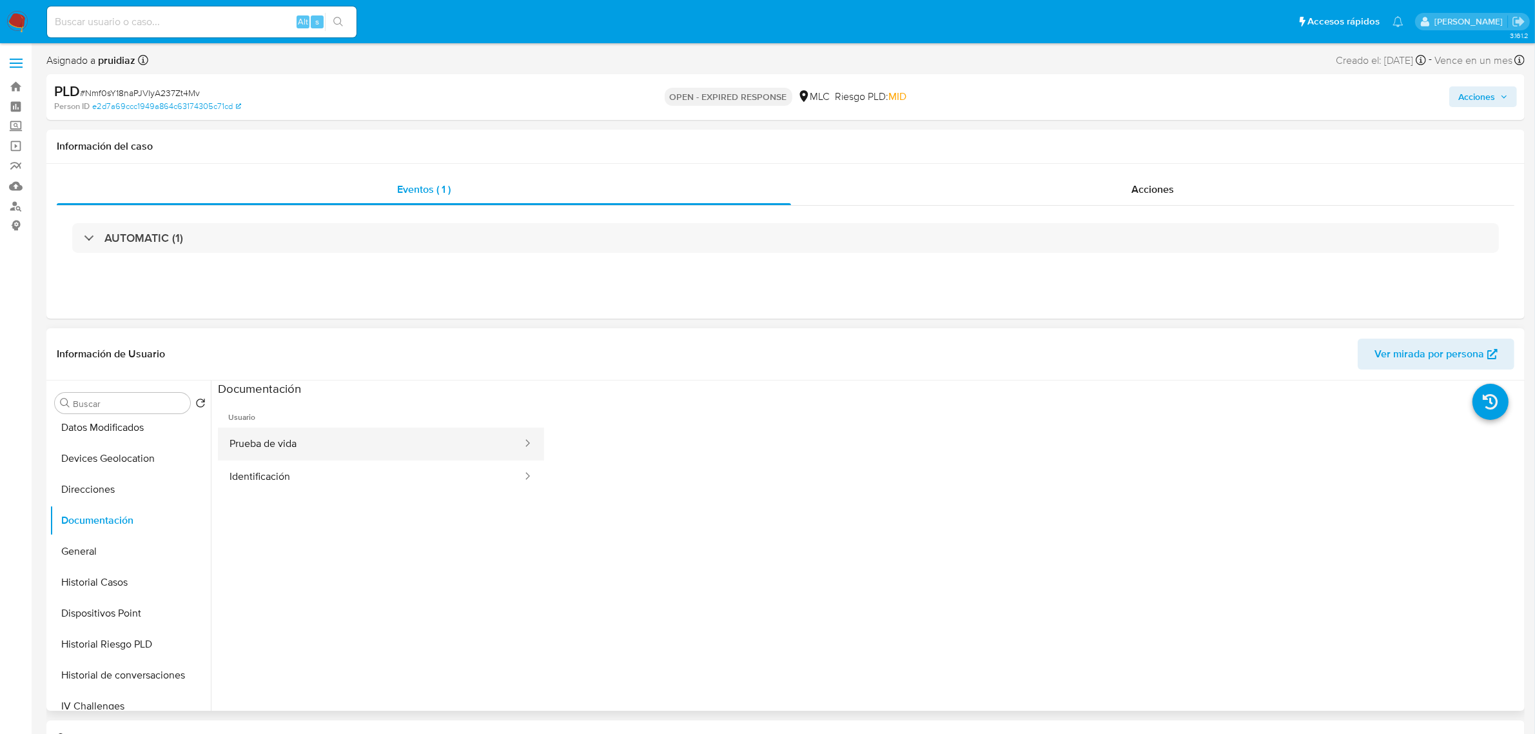
click at [298, 442] on button "Prueba de vida" at bounding box center [371, 443] width 306 height 33
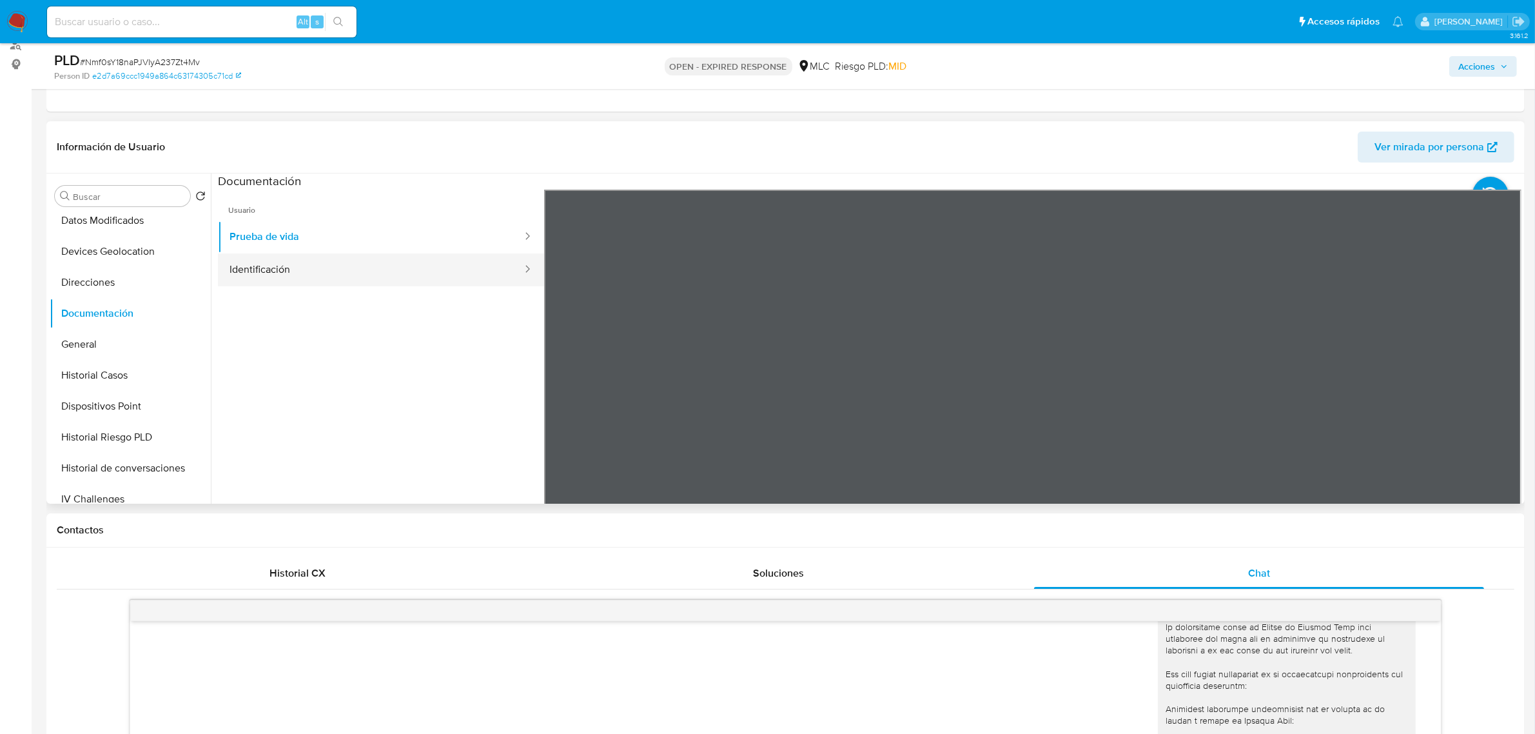
click at [397, 282] on button "Identificación" at bounding box center [371, 269] width 306 height 33
click at [1493, 402] on icon at bounding box center [1506, 399] width 26 height 26
click at [550, 397] on icon at bounding box center [560, 399] width 26 height 26
click at [329, 240] on button "Prueba de vida" at bounding box center [371, 237] width 306 height 33
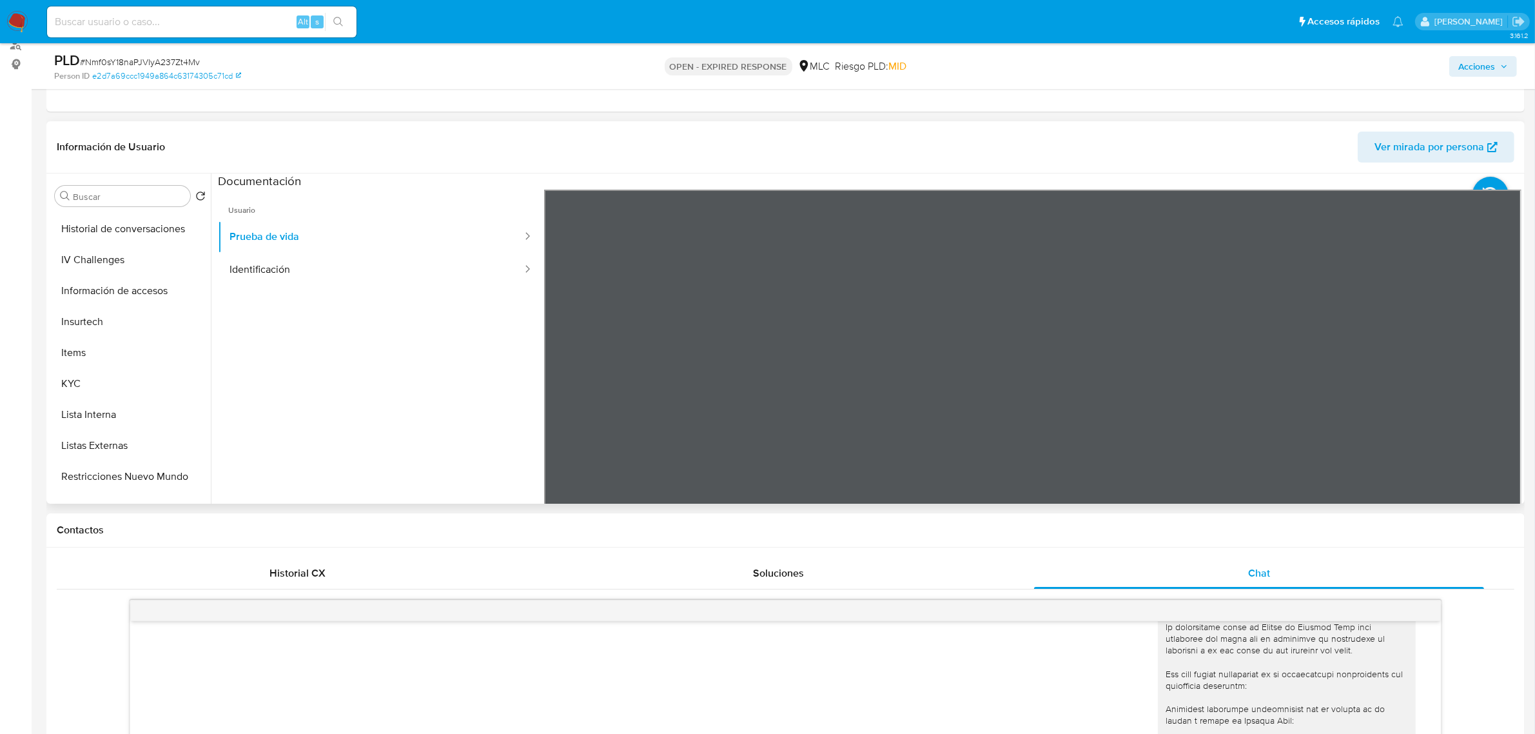
scroll to position [606, 0]
click at [124, 264] on button "Restricciones Nuevo Mundo" at bounding box center [125, 270] width 151 height 31
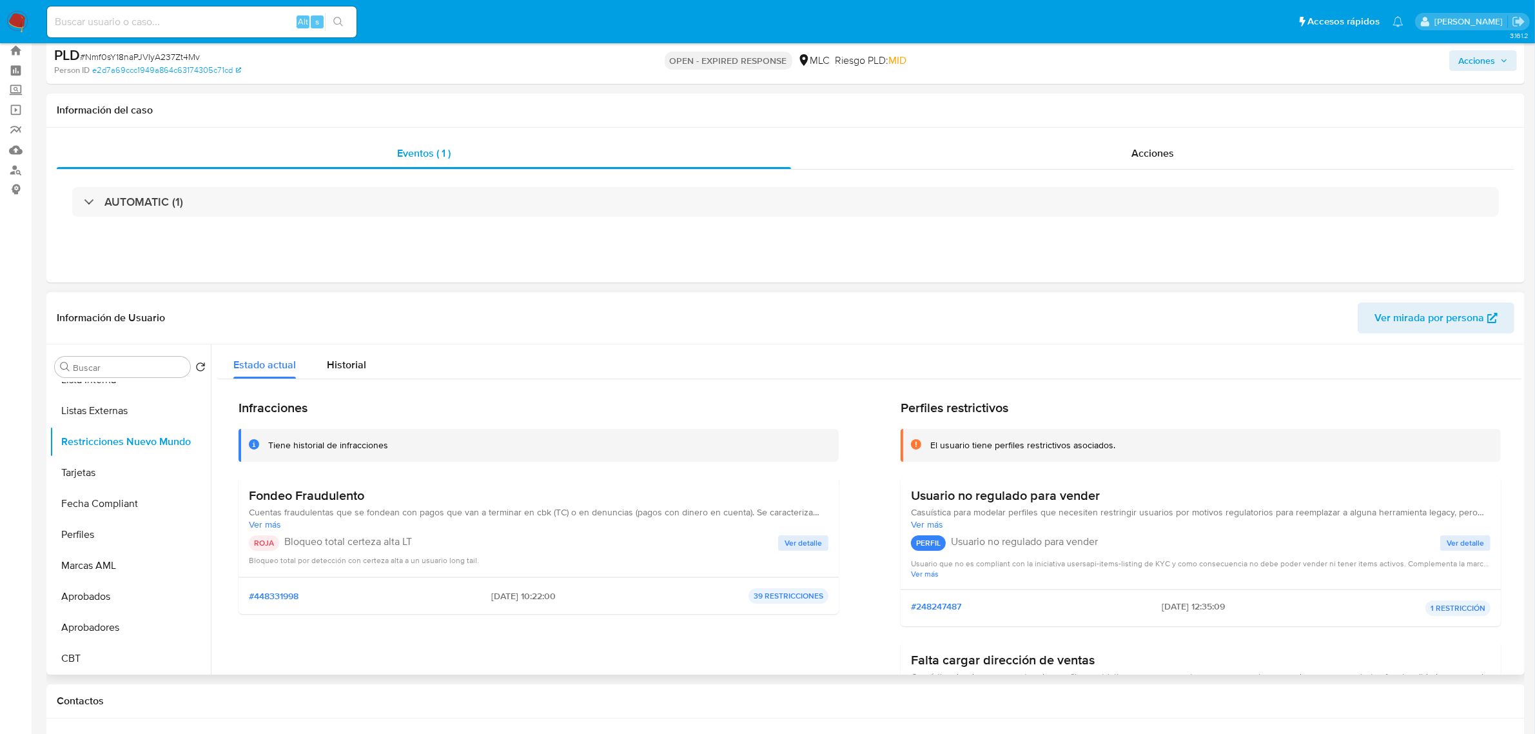
scroll to position [0, 0]
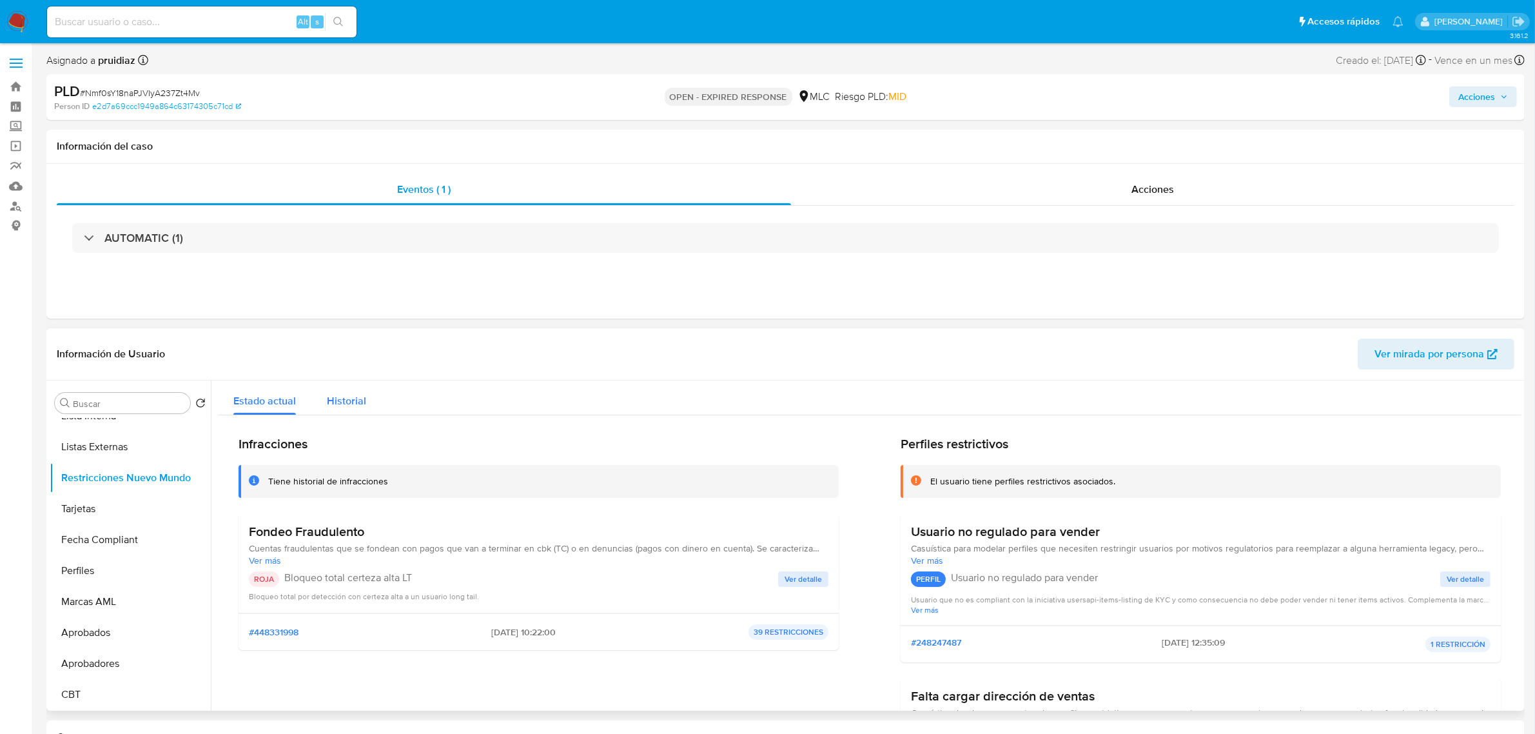
click at [346, 410] on div "Historial" at bounding box center [346, 397] width 39 height 34
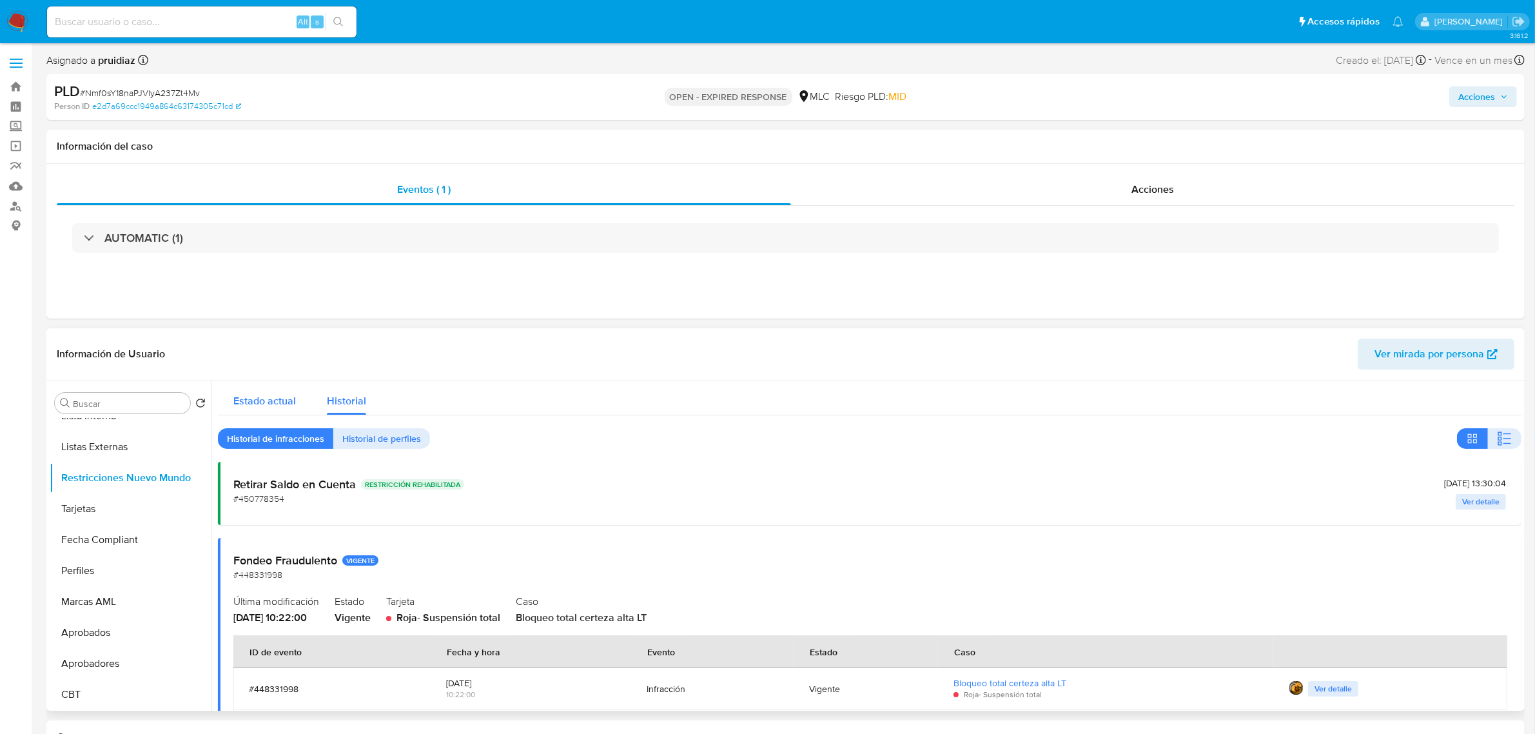
click at [268, 400] on span "Estado actual" at bounding box center [264, 400] width 63 height 15
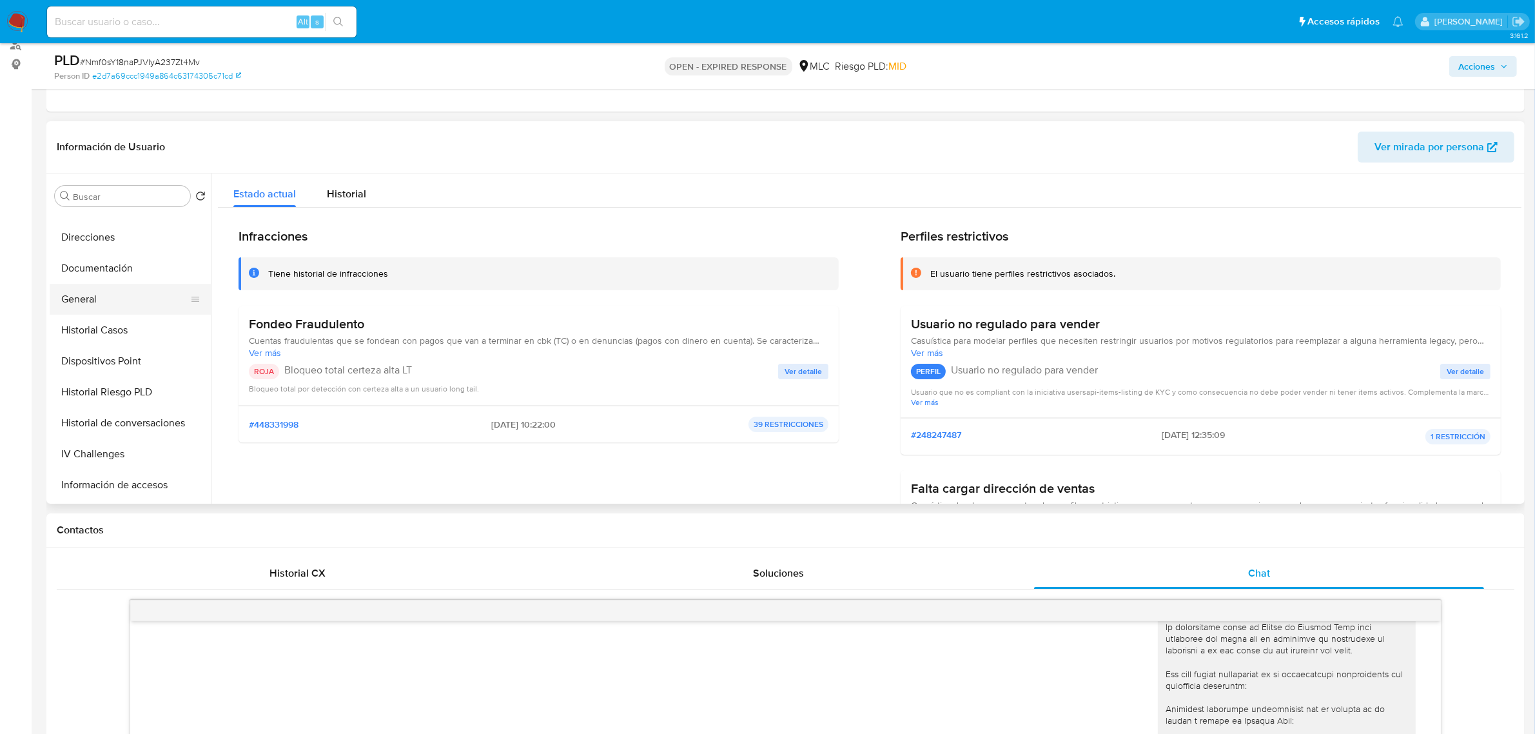
scroll to position [203, 0]
click at [105, 260] on button "Documentación" at bounding box center [125, 271] width 151 height 31
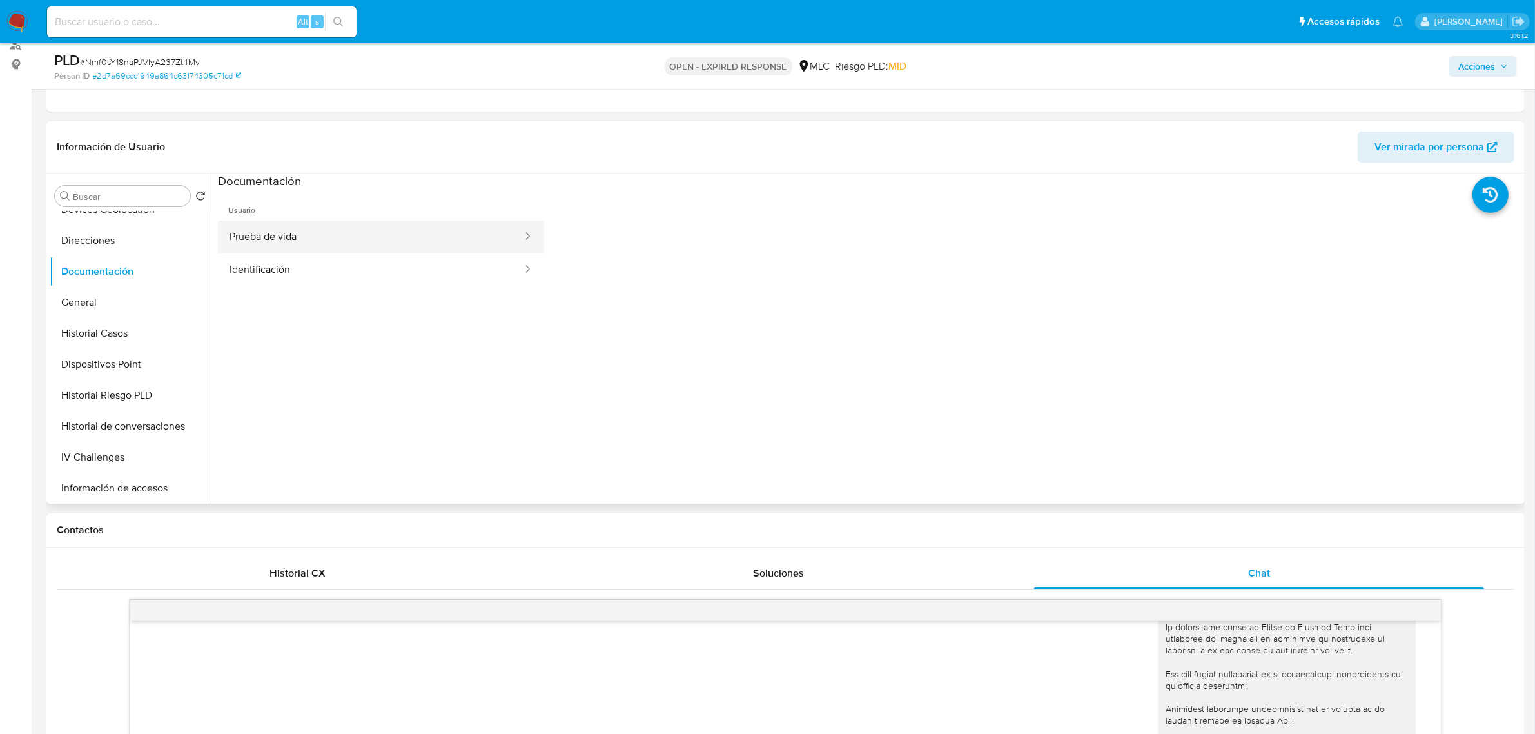
click at [307, 221] on button "Prueba de vida" at bounding box center [371, 237] width 306 height 33
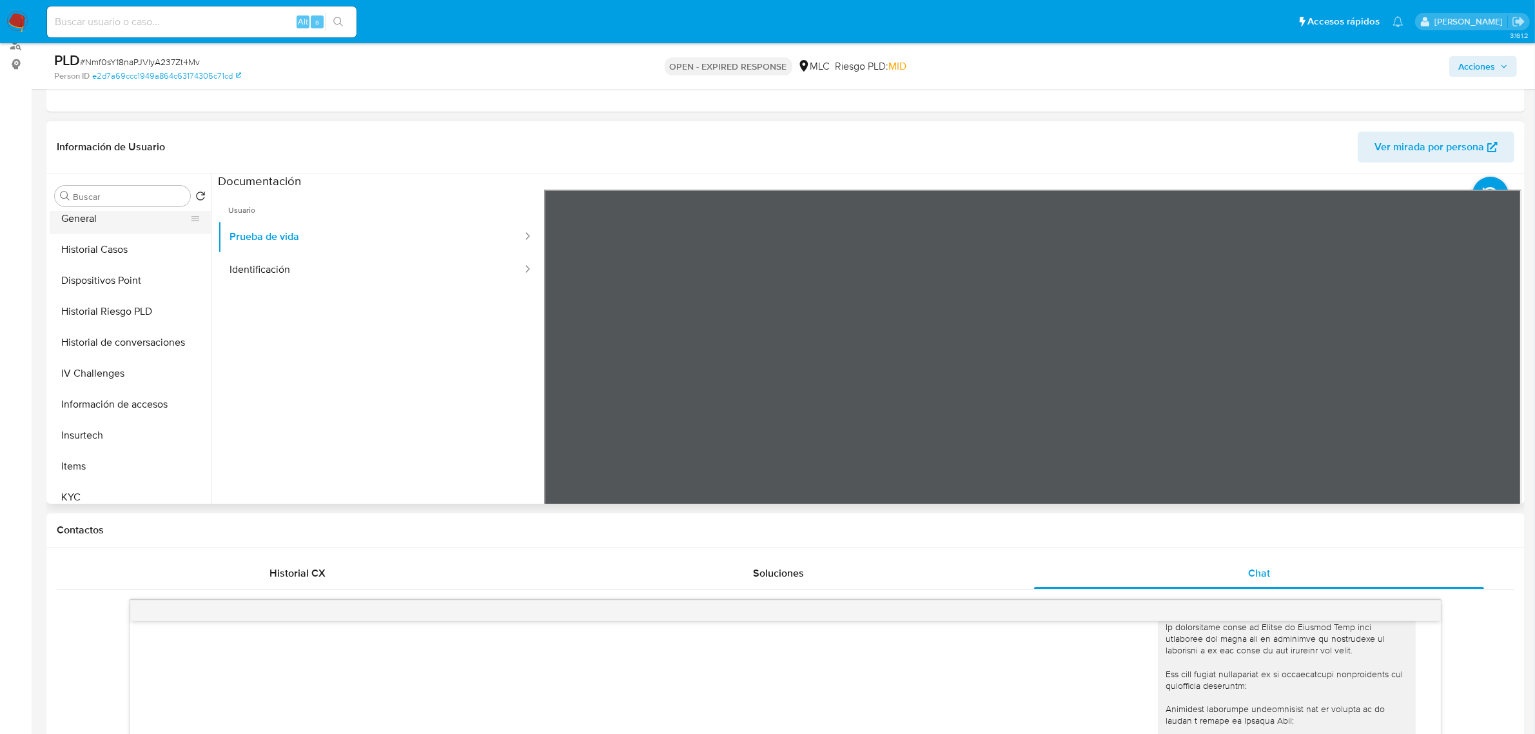
scroll to position [445, 0]
click at [76, 349] on button "KYC" at bounding box center [125, 339] width 151 height 31
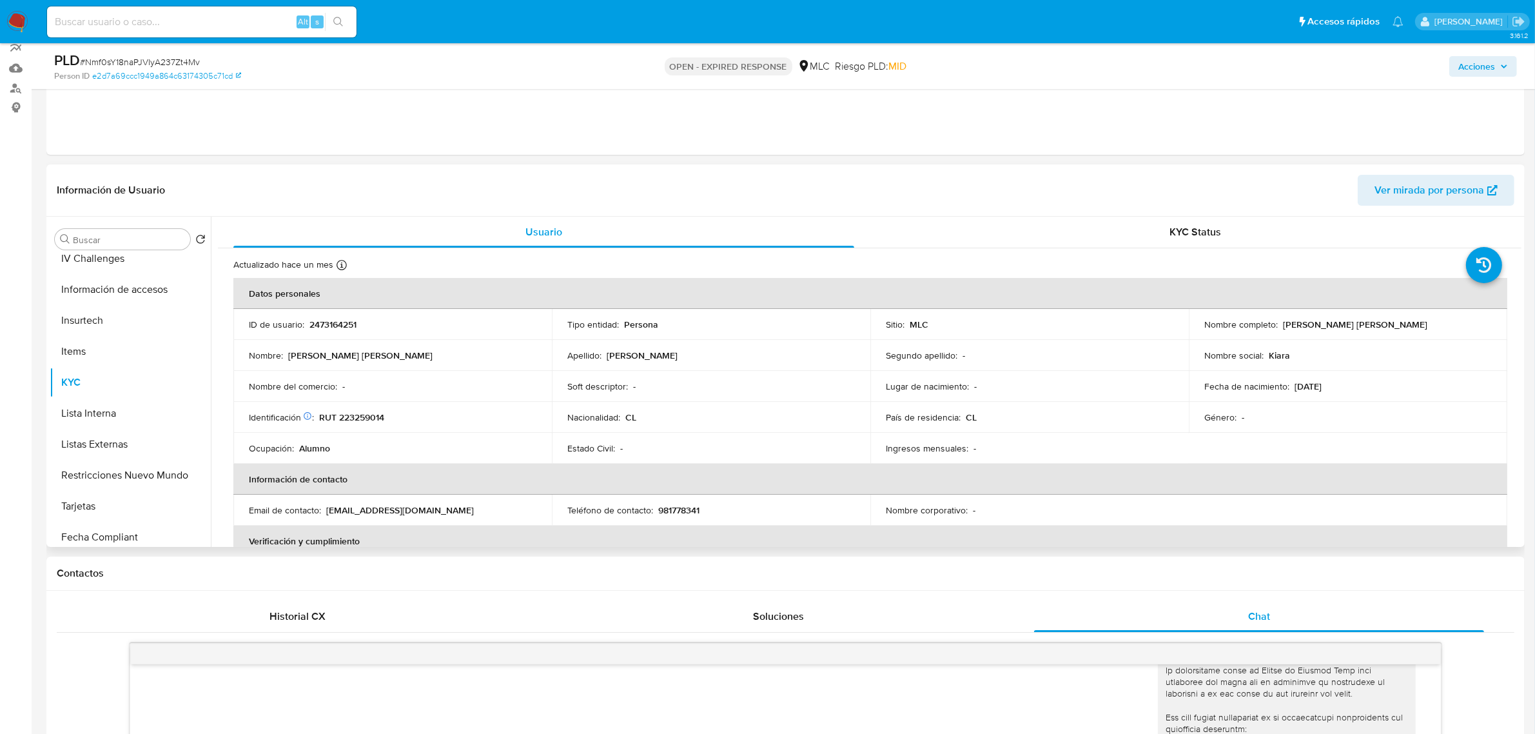
scroll to position [81, 0]
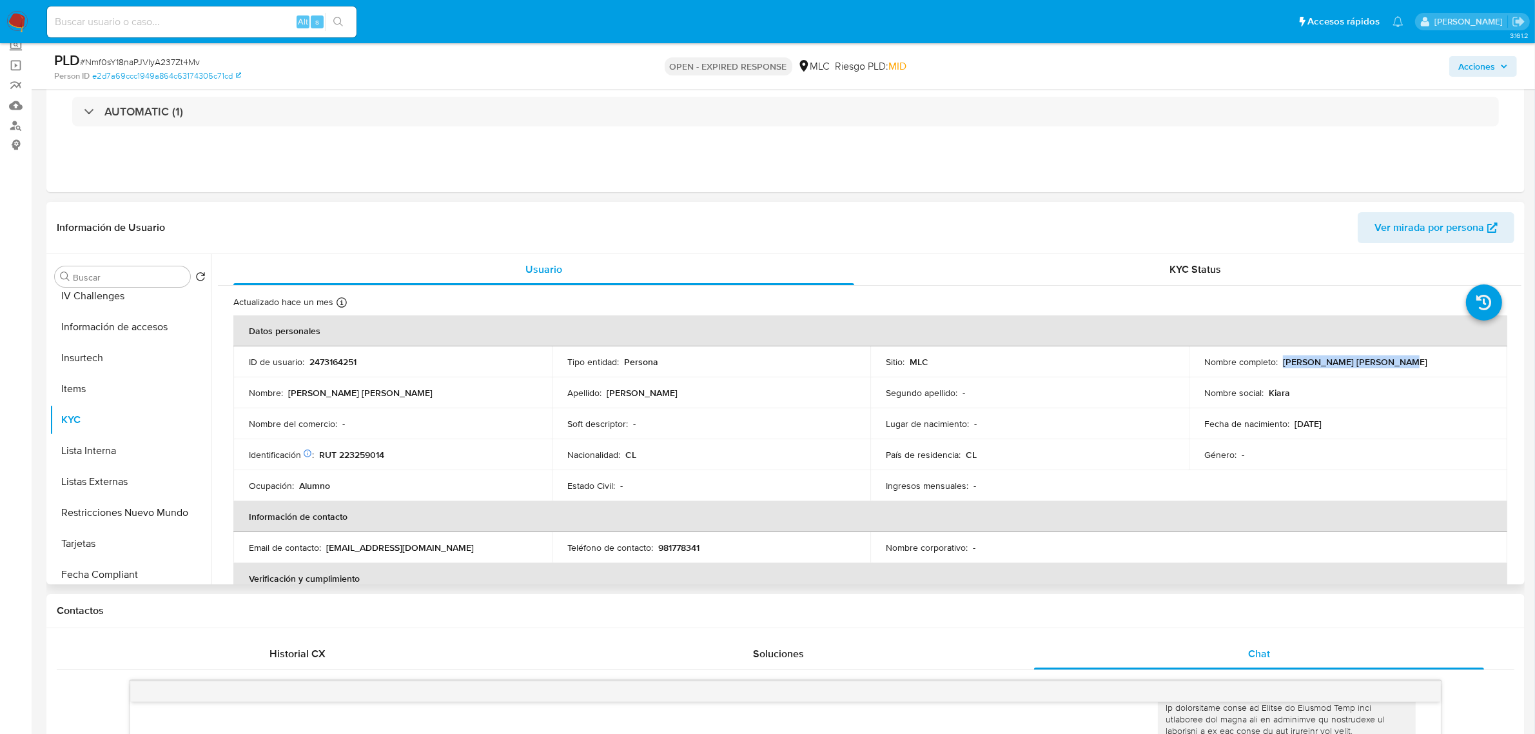
drag, startPoint x: 1391, startPoint y: 362, endPoint x: 1279, endPoint y: 362, distance: 112.2
click at [1279, 362] on div "Nombre completo : [PERSON_NAME] [PERSON_NAME]" at bounding box center [1348, 362] width 288 height 12
copy p "[PERSON_NAME] [PERSON_NAME]"
click at [1342, 356] on p "[PERSON_NAME] [PERSON_NAME]" at bounding box center [1355, 362] width 144 height 12
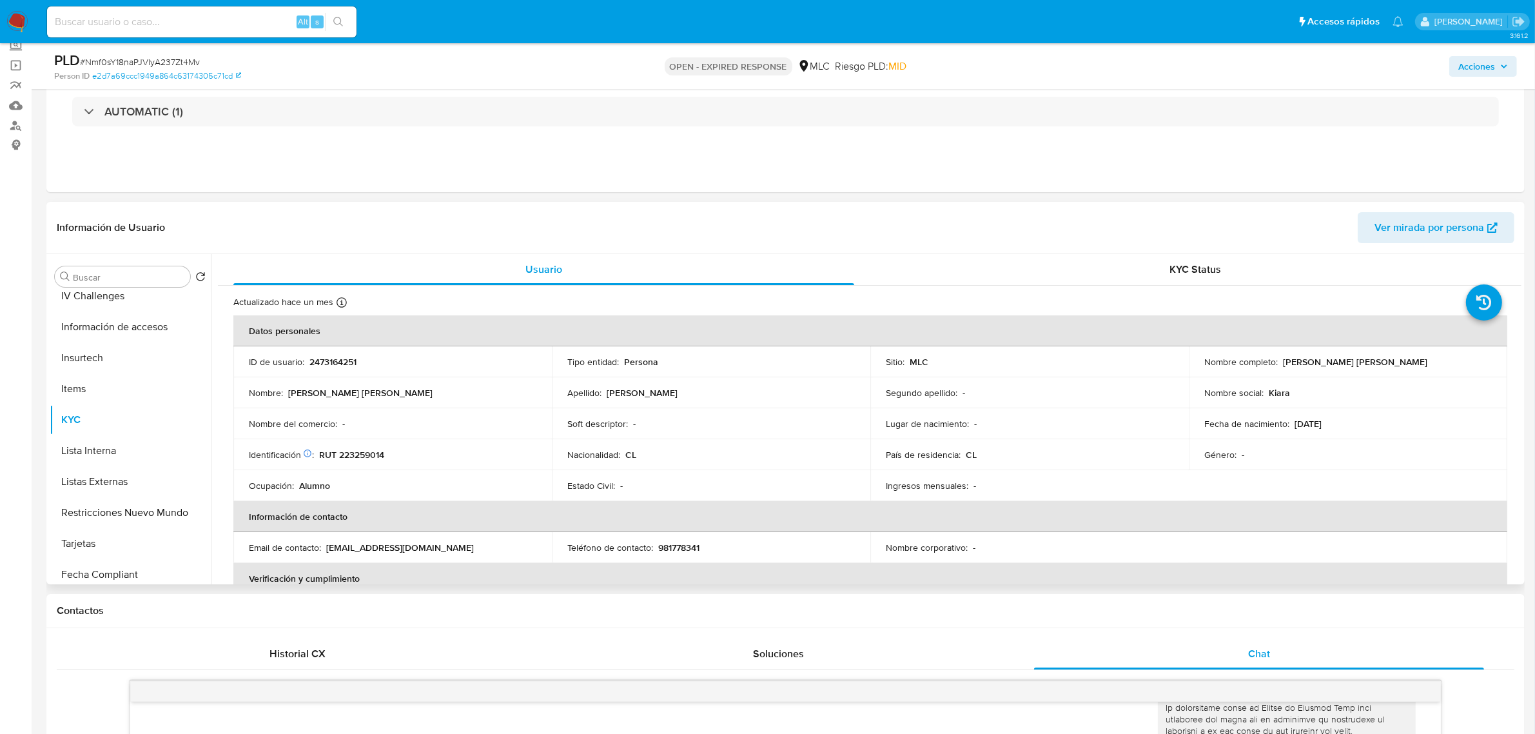
click at [1377, 365] on p "[PERSON_NAME] [PERSON_NAME]" at bounding box center [1355, 362] width 144 height 12
drag, startPoint x: 1355, startPoint y: 371, endPoint x: 1280, endPoint y: 361, distance: 74.8
click at [1280, 361] on div "Nombre completo : [PERSON_NAME] [PERSON_NAME]" at bounding box center [1348, 362] width 288 height 12
copy p "[PERSON_NAME] [PERSON_NAME]"
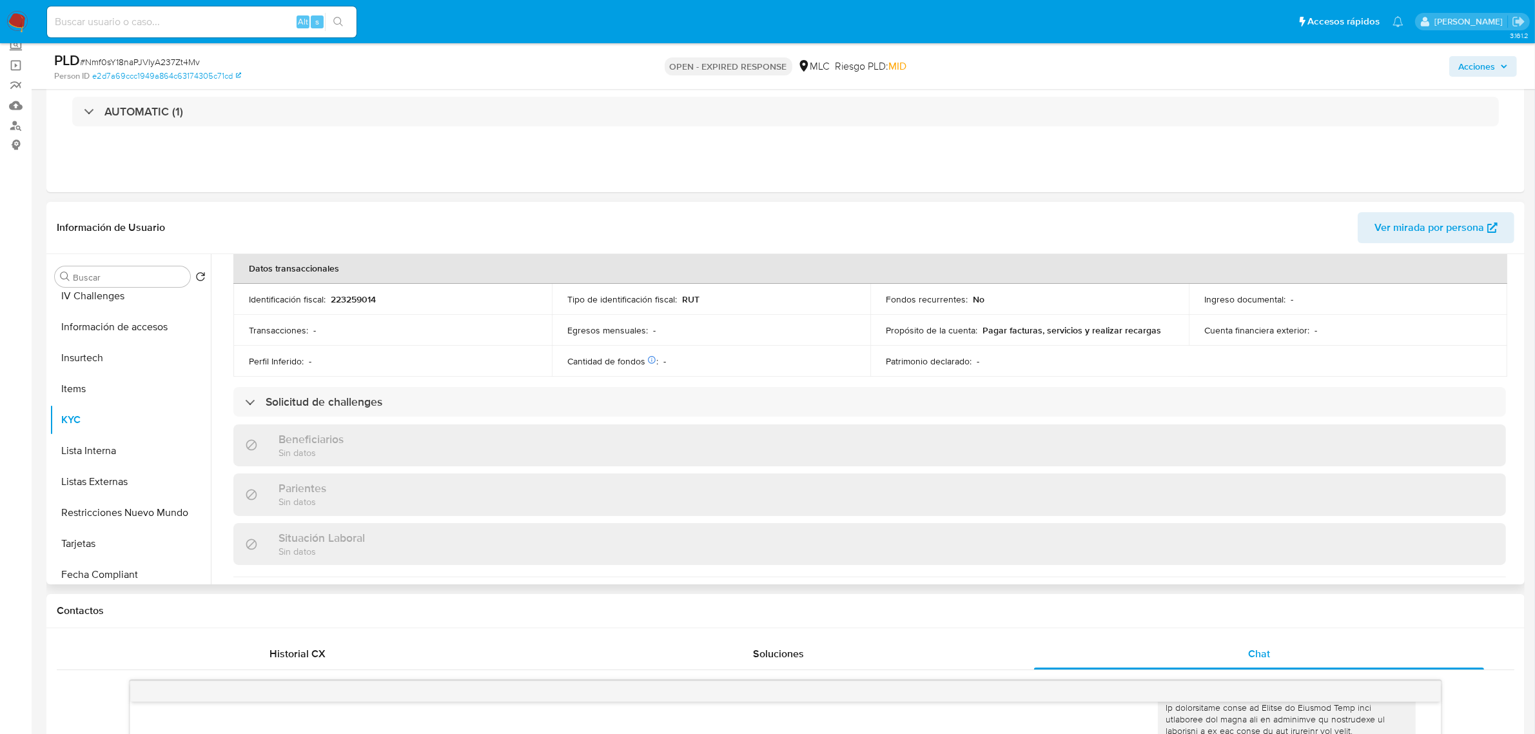
scroll to position [698, 0]
